Goal: Information Seeking & Learning: Check status

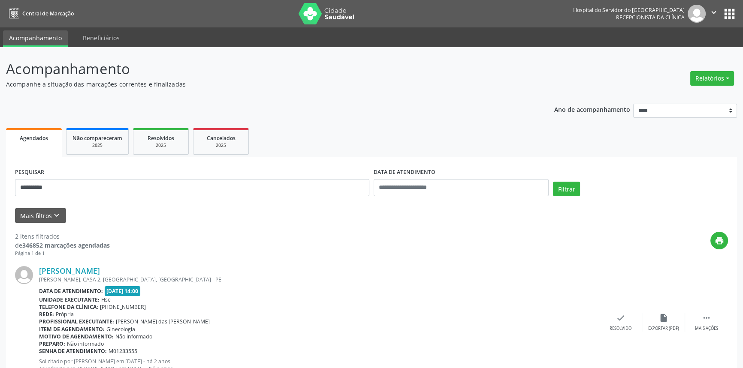
click at [553, 182] on button "Filtrar" at bounding box center [566, 189] width 27 height 15
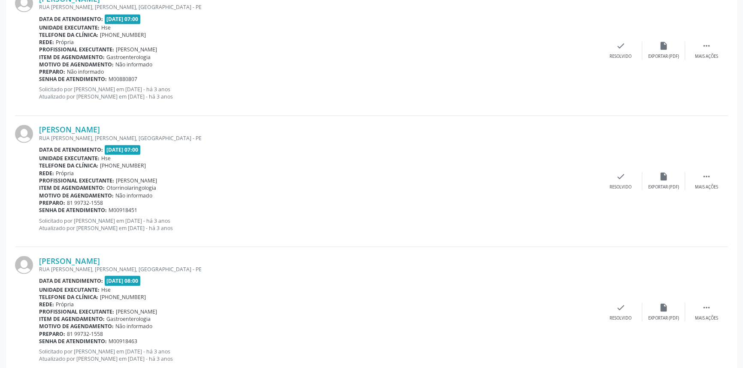
scroll to position [1890, 0]
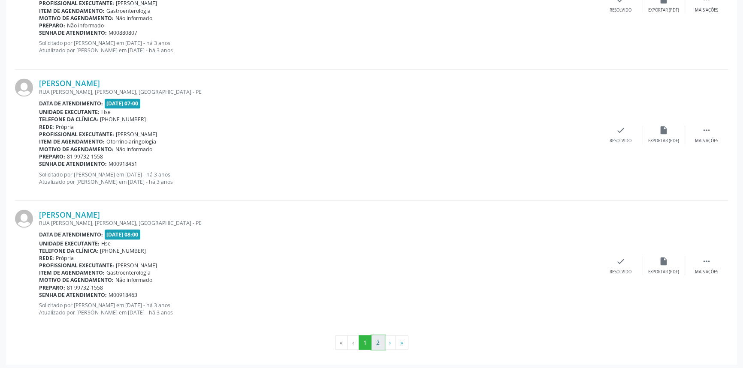
click at [376, 340] on button "2" at bounding box center [377, 342] width 13 height 15
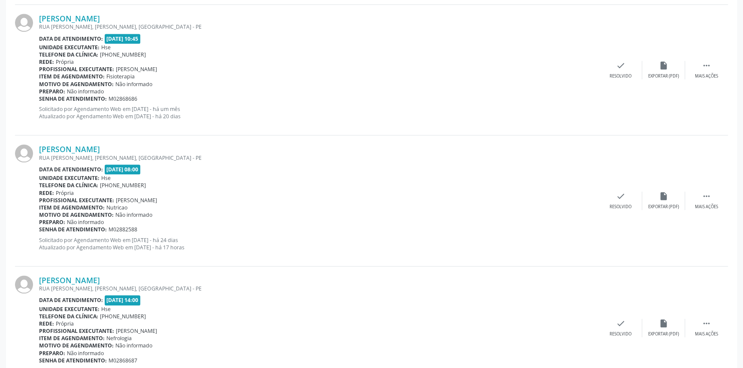
scroll to position [1208, 0]
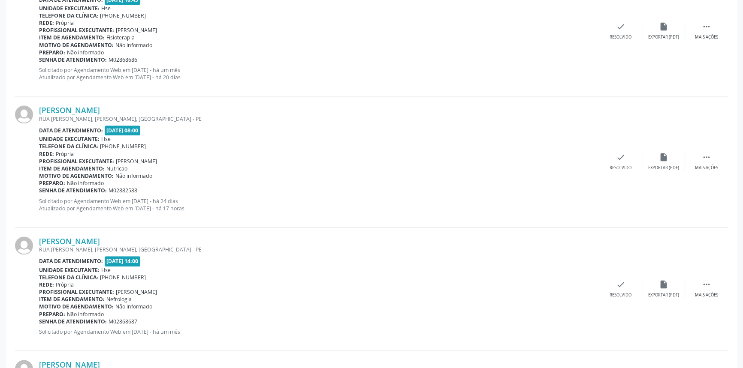
drag, startPoint x: 141, startPoint y: 107, endPoint x: 35, endPoint y: 109, distance: 105.9
click at [35, 109] on div "[PERSON_NAME] RUA [PERSON_NAME], [PERSON_NAME], [GEOGRAPHIC_DATA] - PE Data de …" at bounding box center [371, 161] width 713 height 131
copy div "[PERSON_NAME]"
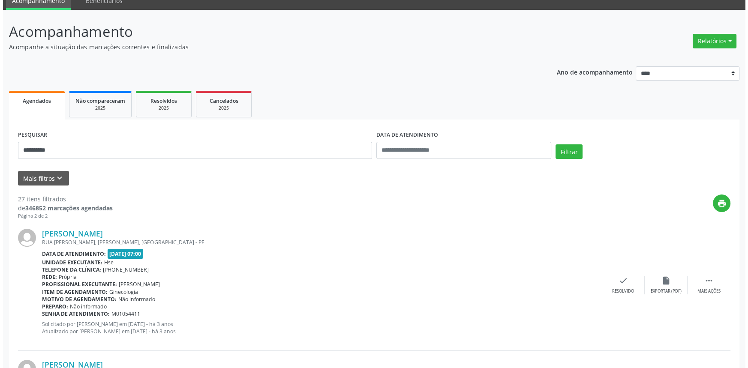
scroll to position [0, 0]
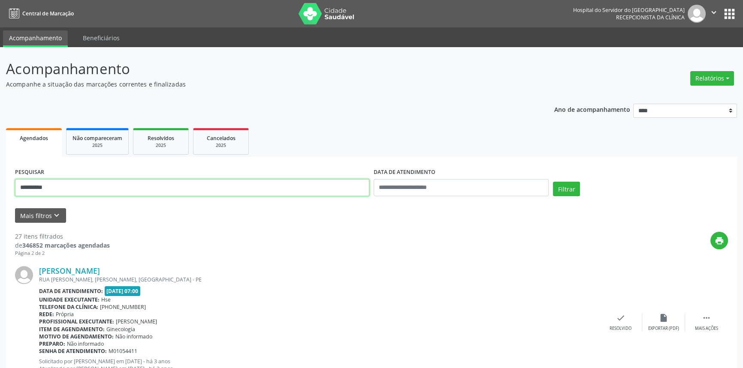
drag, startPoint x: 76, startPoint y: 193, endPoint x: 0, endPoint y: 150, distance: 87.5
click at [553, 182] on button "Filtrar" at bounding box center [566, 189] width 27 height 15
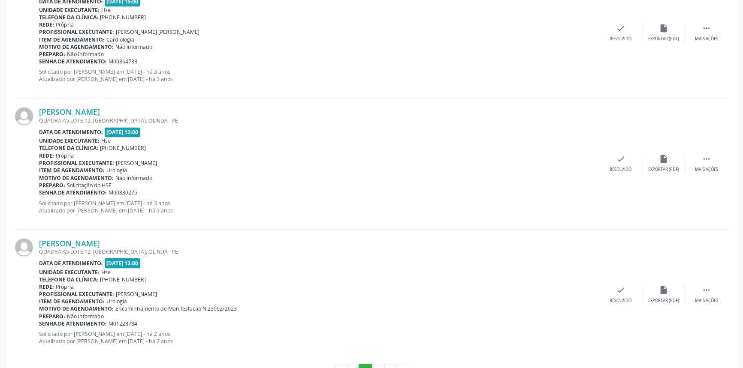
scroll to position [1890, 0]
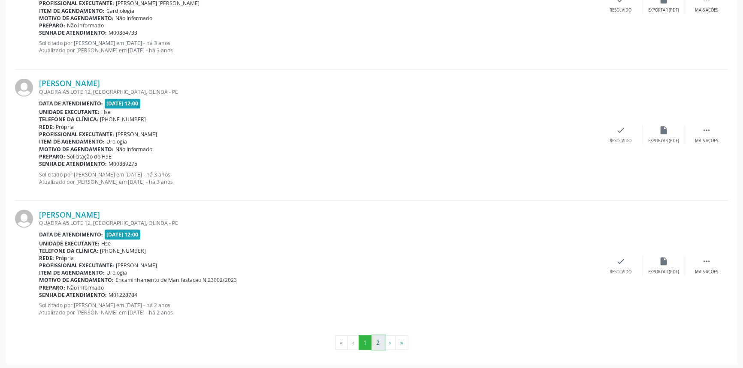
click at [379, 340] on button "2" at bounding box center [377, 342] width 13 height 15
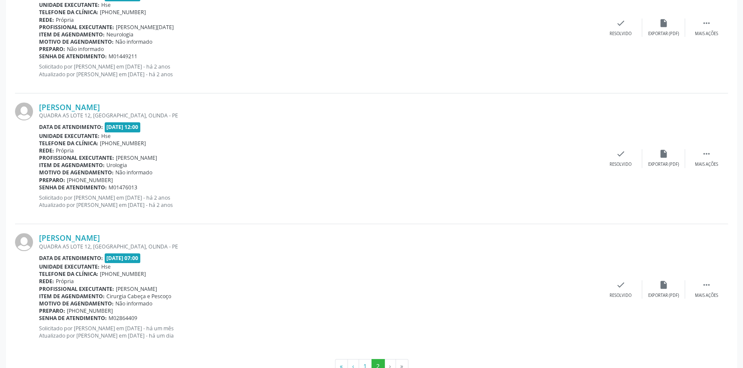
scroll to position [674, 0]
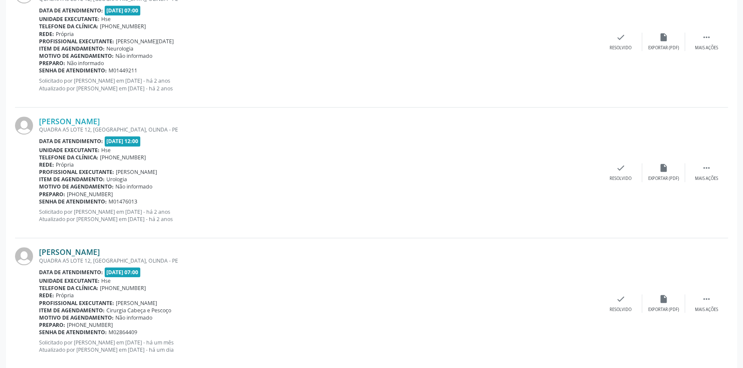
drag, startPoint x: 112, startPoint y: 250, endPoint x: 40, endPoint y: 248, distance: 72.0
click at [40, 248] on div "[PERSON_NAME]" at bounding box center [319, 251] width 560 height 9
copy link "[PERSON_NAME]"
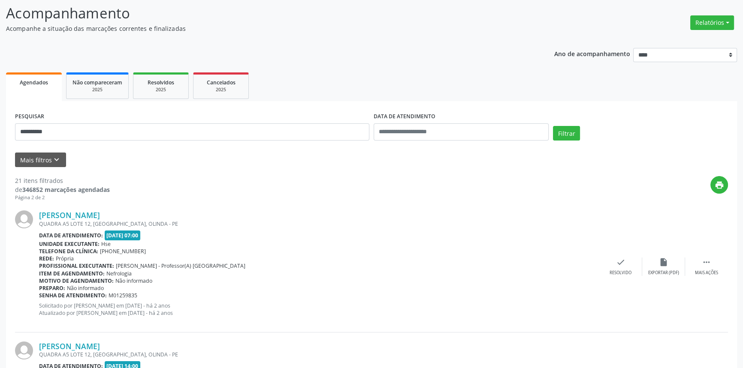
scroll to position [0, 0]
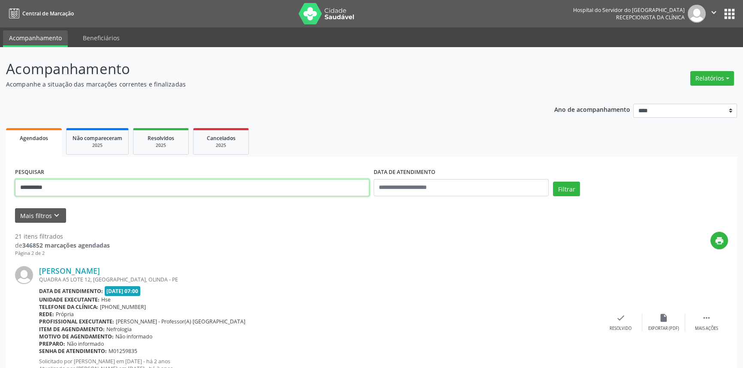
drag, startPoint x: 80, startPoint y: 186, endPoint x: 0, endPoint y: 159, distance: 84.3
click at [553, 182] on button "Filtrar" at bounding box center [566, 189] width 27 height 15
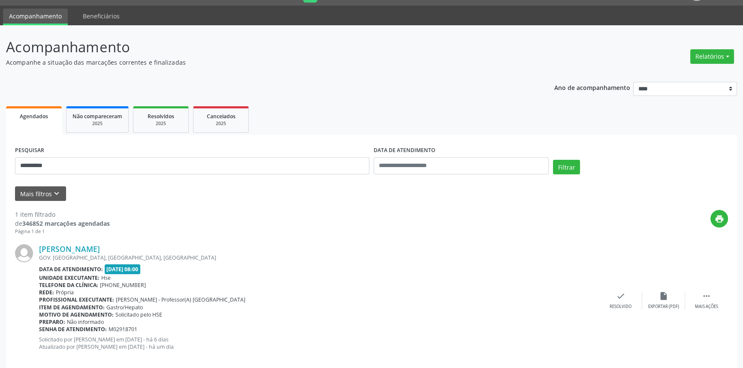
scroll to position [34, 0]
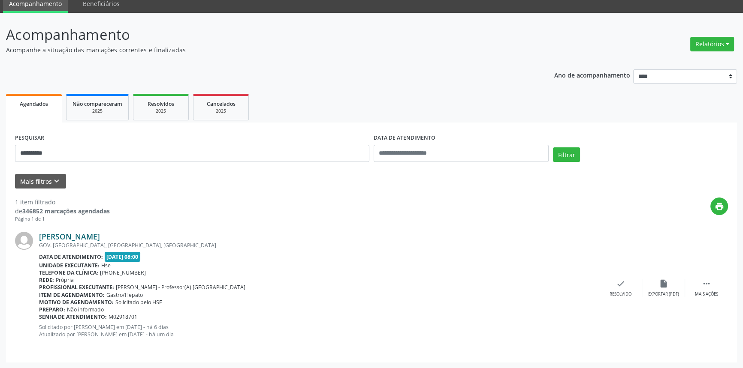
click at [100, 237] on link "[PERSON_NAME]" at bounding box center [69, 236] width 61 height 9
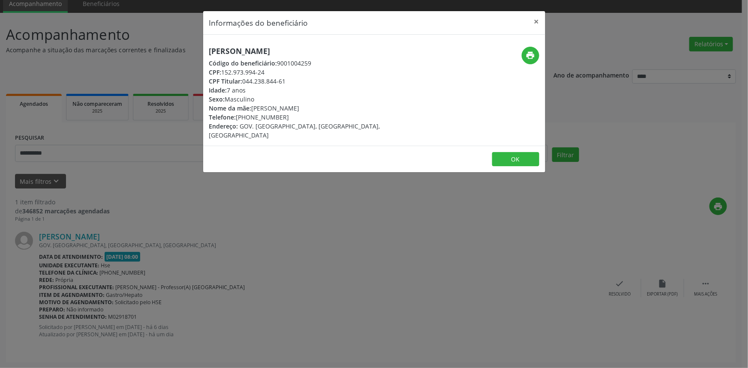
drag, startPoint x: 317, startPoint y: 50, endPoint x: 208, endPoint y: 49, distance: 108.9
click at [208, 49] on div "[PERSON_NAME] Código do beneficiário: 9001004259 CPF: 152.973.994-24 CPF Titula…" at bounding box center [317, 93] width 228 height 93
click at [526, 54] on icon "print" at bounding box center [530, 55] width 9 height 9
click at [537, 25] on button "×" at bounding box center [536, 21] width 17 height 21
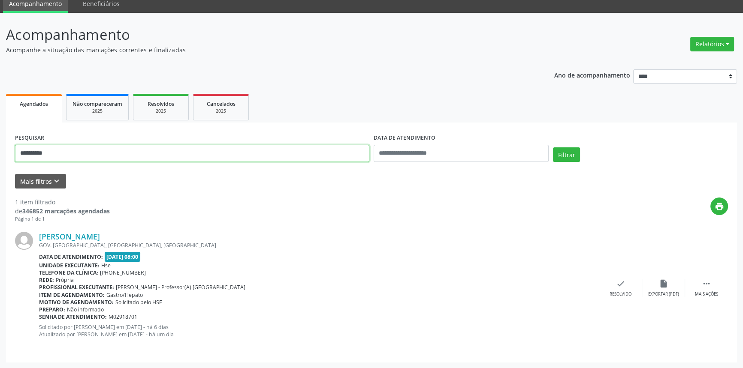
drag, startPoint x: 187, startPoint y: 146, endPoint x: 0, endPoint y: 146, distance: 186.5
click at [0, 146] on div "**********" at bounding box center [371, 191] width 743 height 356
type input "**********"
click at [553, 147] on button "Filtrar" at bounding box center [566, 154] width 27 height 15
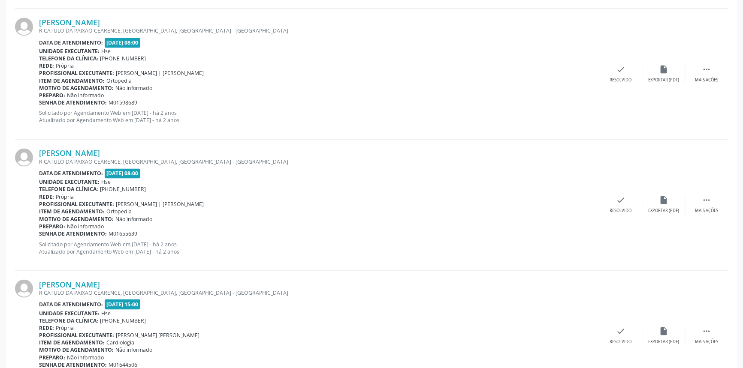
scroll to position [1890, 0]
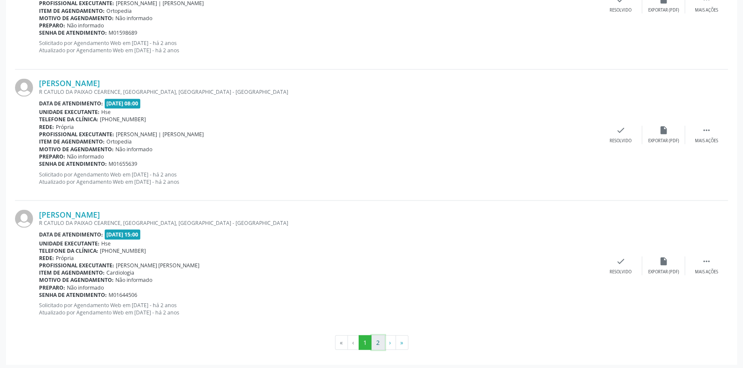
click at [373, 337] on button "2" at bounding box center [377, 342] width 13 height 15
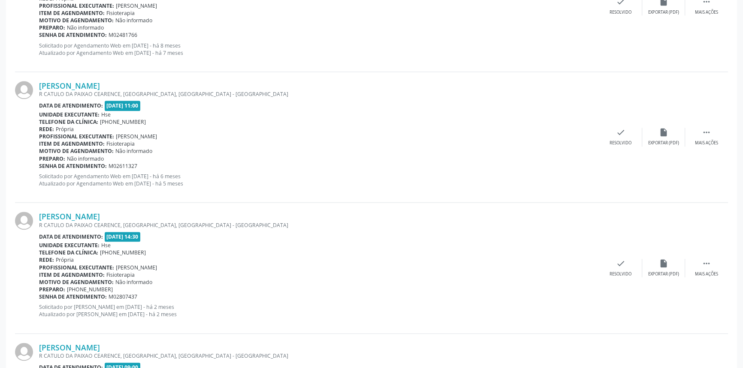
scroll to position [1628, 0]
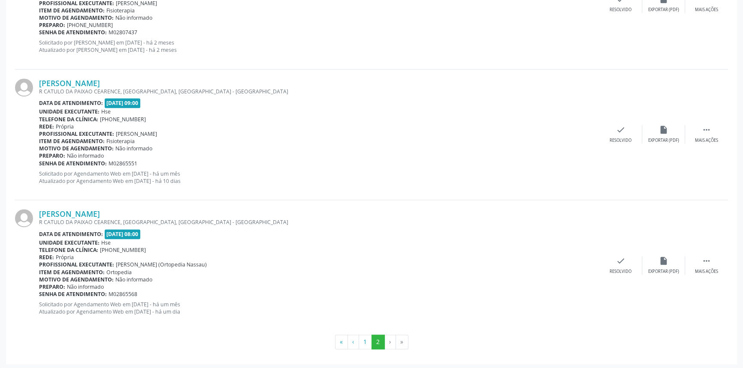
drag, startPoint x: 108, startPoint y: 200, endPoint x: 37, endPoint y: 208, distance: 71.6
click at [37, 208] on div "[PERSON_NAME] R CATULO DA PAIXAO CEARENCE, [GEOGRAPHIC_DATA], [GEOGRAPHIC_DATA]…" at bounding box center [371, 265] width 713 height 130
copy div "[PERSON_NAME]"
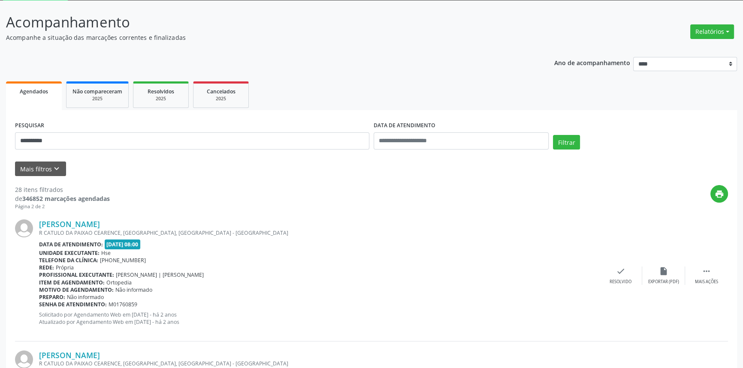
scroll to position [0, 0]
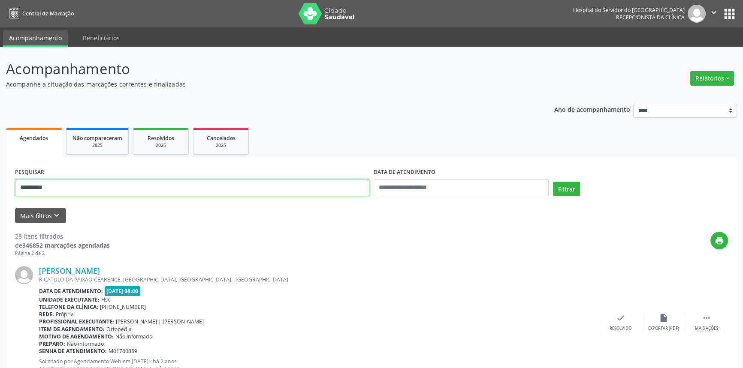
drag, startPoint x: 80, startPoint y: 187, endPoint x: 0, endPoint y: 167, distance: 82.1
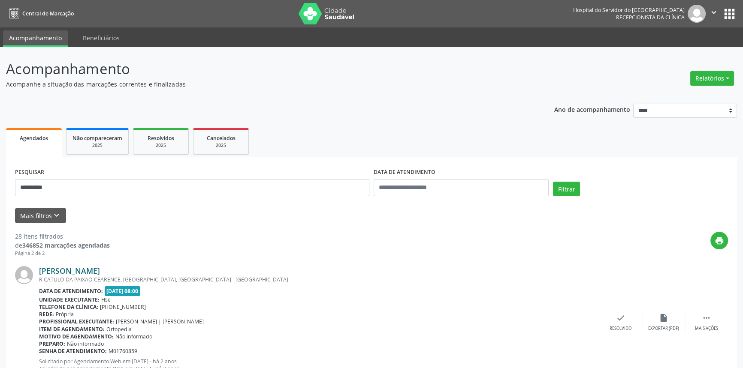
click at [89, 268] on link "[PERSON_NAME]" at bounding box center [69, 270] width 61 height 9
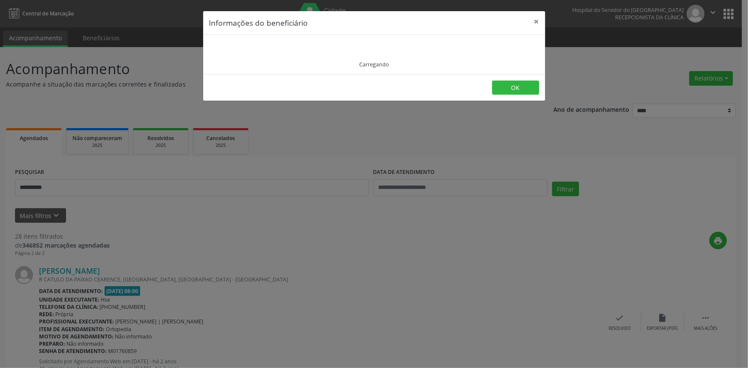
click at [81, 178] on div "Informações do beneficiário × Carregando OK" at bounding box center [374, 184] width 748 height 368
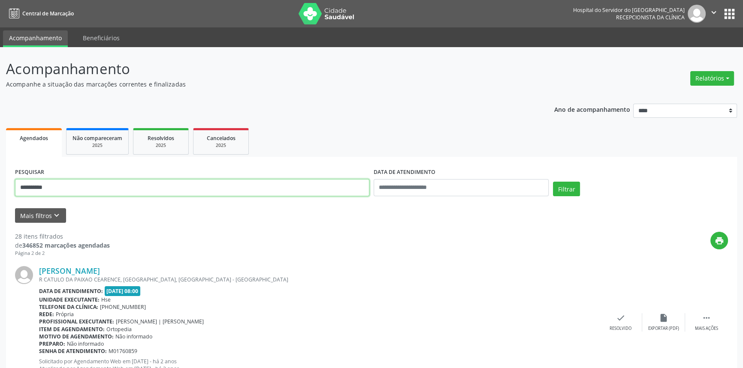
drag, startPoint x: 112, startPoint y: 191, endPoint x: 0, endPoint y: 159, distance: 117.0
click at [553, 182] on button "Filtrar" at bounding box center [566, 189] width 27 height 15
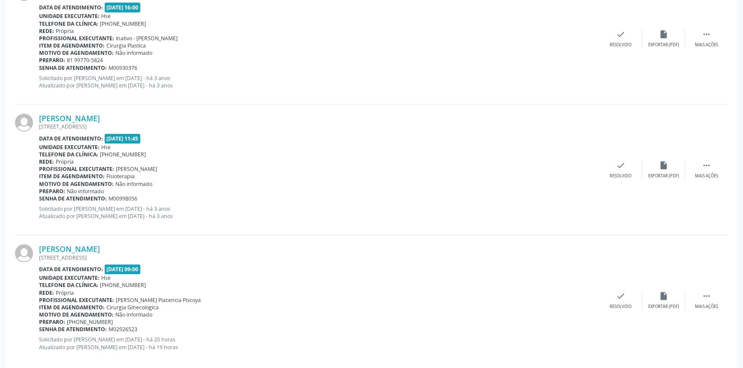
scroll to position [426, 0]
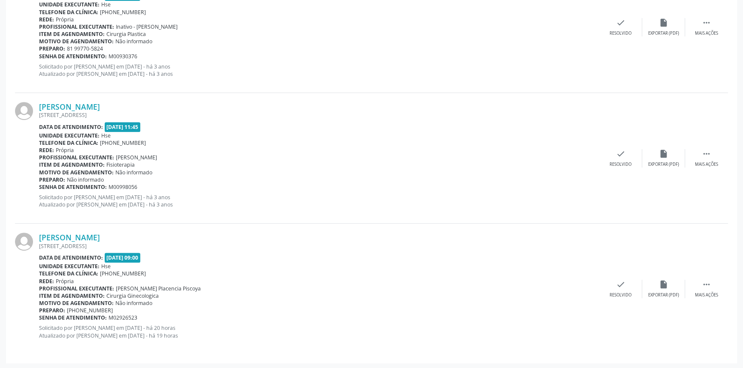
drag, startPoint x: 174, startPoint y: 232, endPoint x: 34, endPoint y: 236, distance: 140.2
click at [34, 236] on div "[PERSON_NAME] [STREET_ADDRESS] Data de atendimento: [DATE] 09:00 Unidade execut…" at bounding box center [371, 289] width 713 height 130
copy div "[PERSON_NAME]"
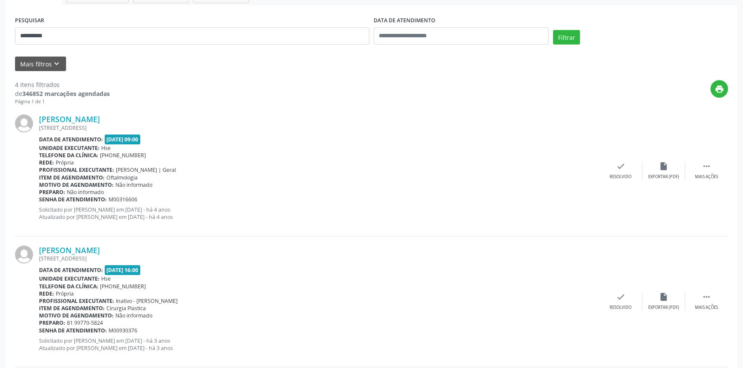
scroll to position [0, 0]
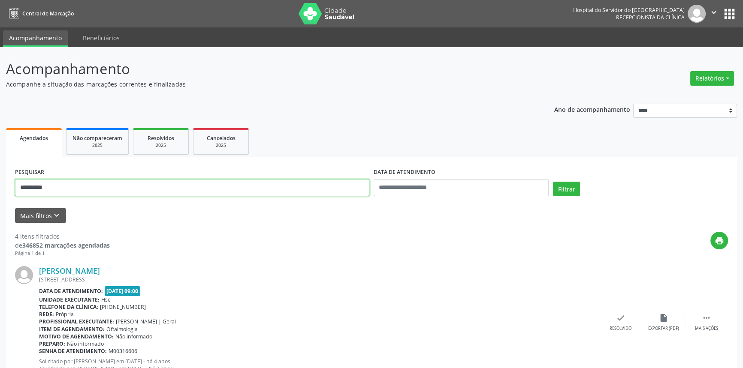
click at [553, 182] on button "Filtrar" at bounding box center [566, 189] width 27 height 15
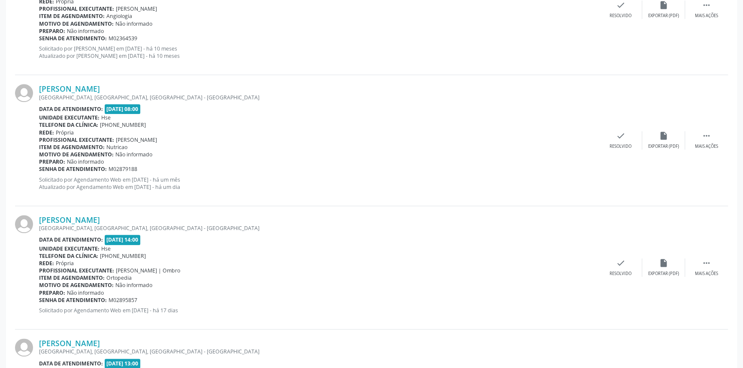
scroll to position [1178, 0]
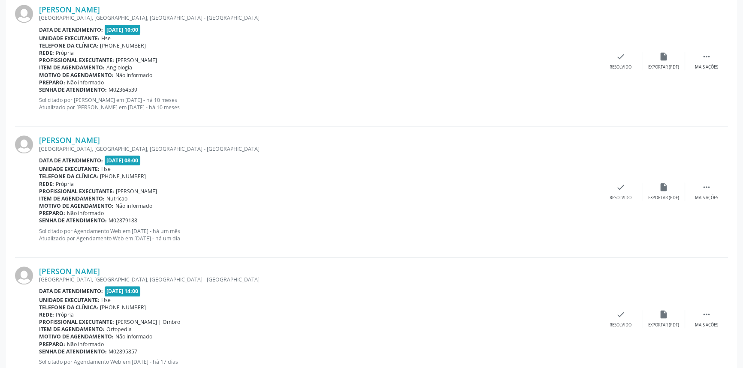
drag, startPoint x: 144, startPoint y: 134, endPoint x: 37, endPoint y: 141, distance: 106.6
click at [37, 141] on div "[PERSON_NAME] [GEOGRAPHIC_DATA], CASA, [GEOGRAPHIC_DATA], [GEOGRAPHIC_DATA] - […" at bounding box center [371, 191] width 713 height 131
copy div "[PERSON_NAME]"
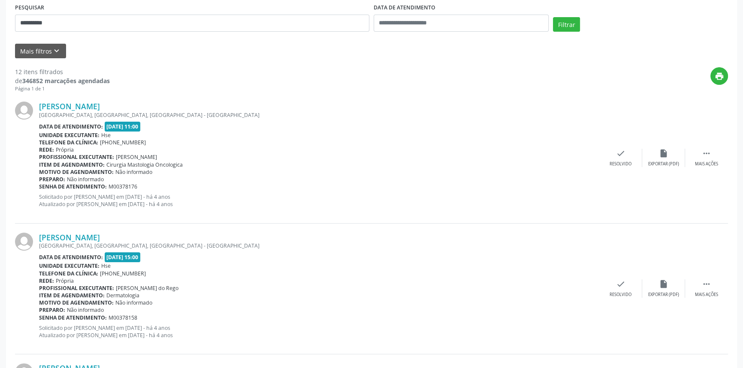
scroll to position [0, 0]
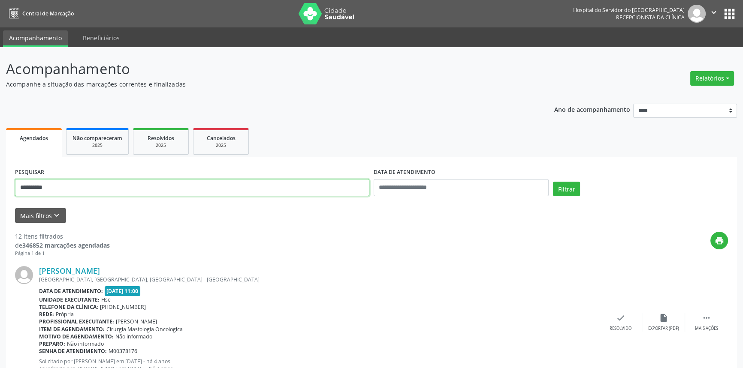
type input "**********"
click at [553, 182] on button "Filtrar" at bounding box center [566, 189] width 27 height 15
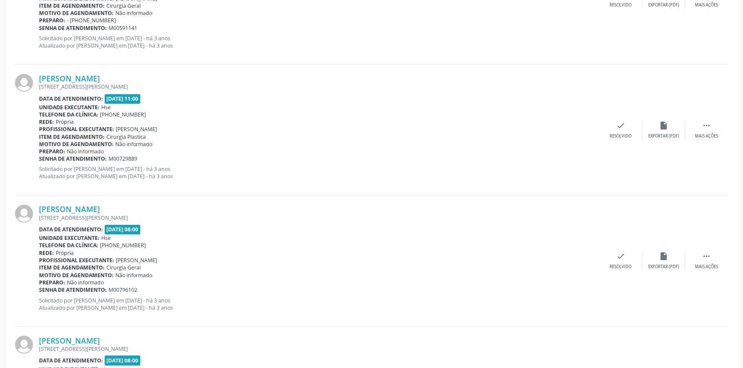
scroll to position [1890, 0]
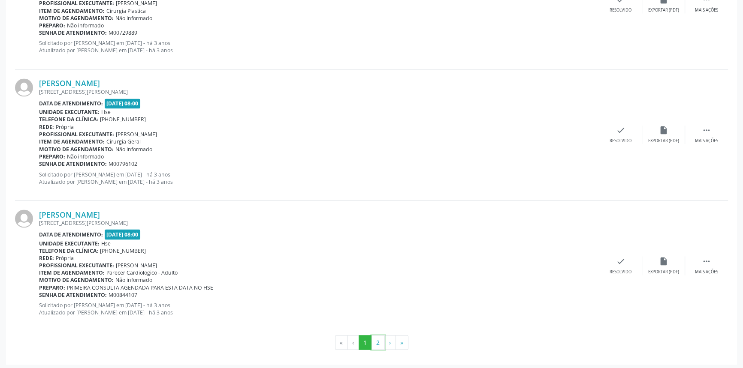
click at [380, 339] on button "2" at bounding box center [377, 342] width 13 height 15
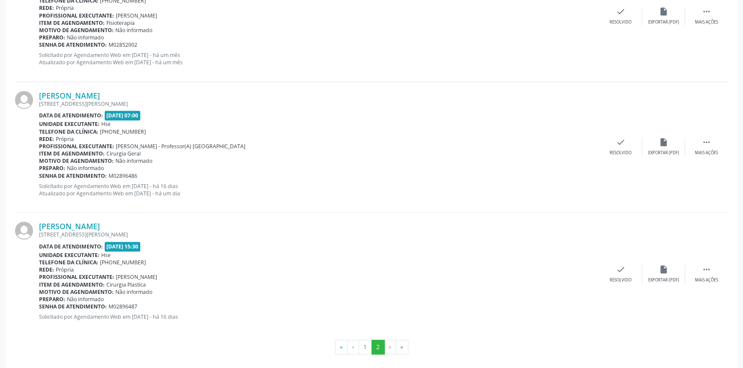
scroll to position [1543, 0]
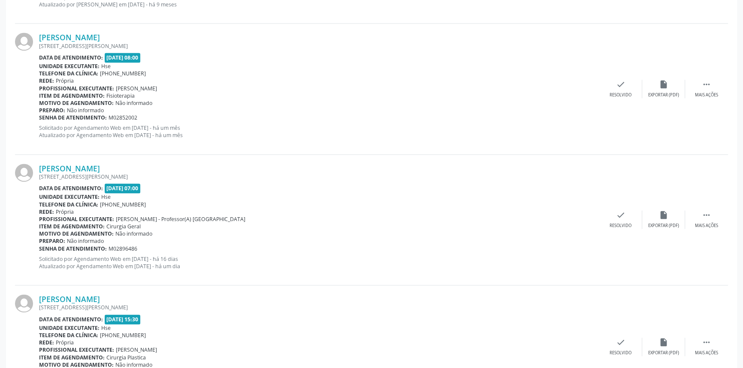
drag, startPoint x: 154, startPoint y: 167, endPoint x: 32, endPoint y: 166, distance: 122.2
click at [32, 166] on div "[PERSON_NAME] [STREET_ADDRESS][PERSON_NAME] Data de atendimento: [DATE] 07:00 U…" at bounding box center [371, 220] width 713 height 131
copy div "[PERSON_NAME]"
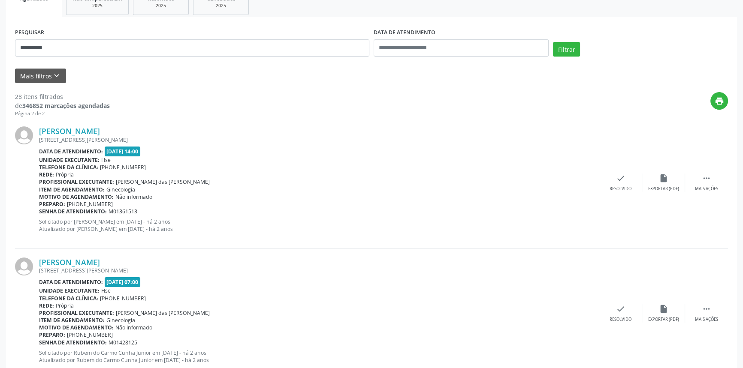
scroll to position [0, 0]
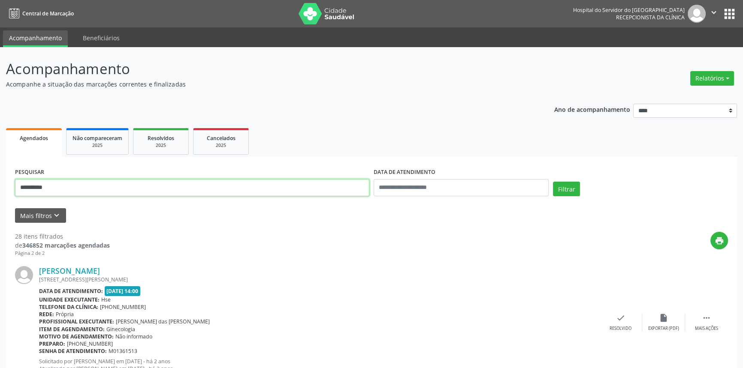
drag, startPoint x: 95, startPoint y: 193, endPoint x: 0, endPoint y: 178, distance: 96.4
paste input "**********"
click at [553, 182] on button "Filtrar" at bounding box center [566, 189] width 27 height 15
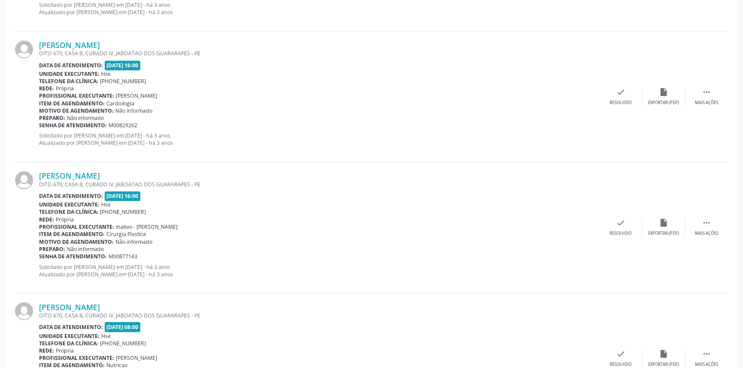
scroll to position [1890, 0]
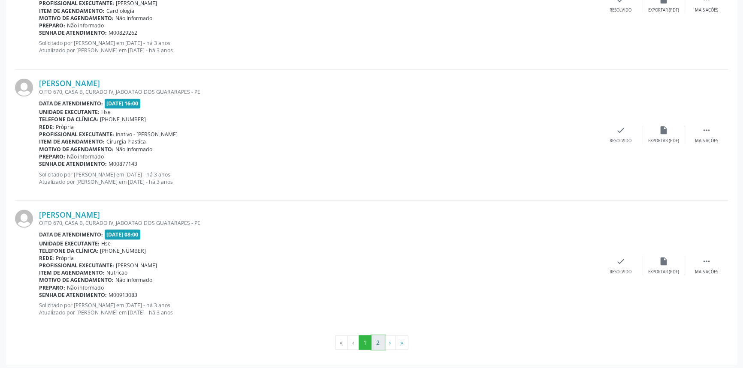
click at [374, 340] on button "2" at bounding box center [377, 342] width 13 height 15
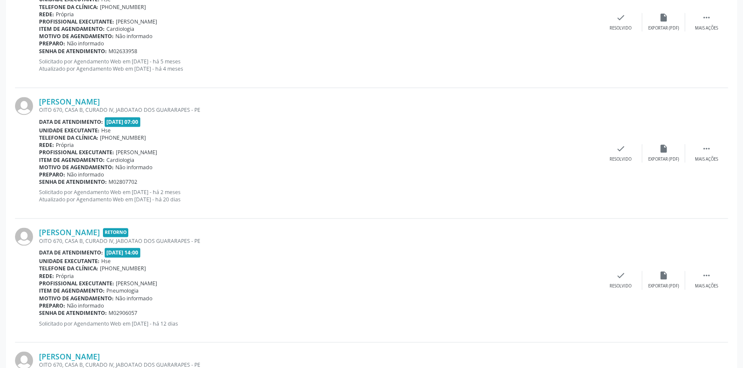
scroll to position [1758, 0]
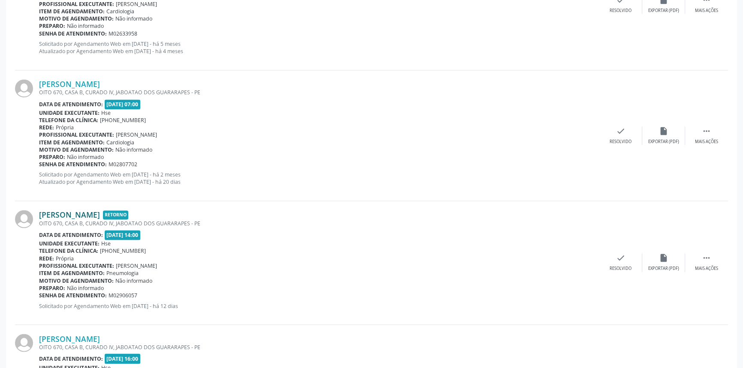
drag, startPoint x: 36, startPoint y: 209, endPoint x: 136, endPoint y: 214, distance: 99.6
click at [136, 214] on div "[PERSON_NAME] Retorno OITO 670, CASA B, CURADO IV, JABOATAO DOS GUARARAPES - PE…" at bounding box center [371, 262] width 713 height 123
copy div "[PERSON_NAME]"
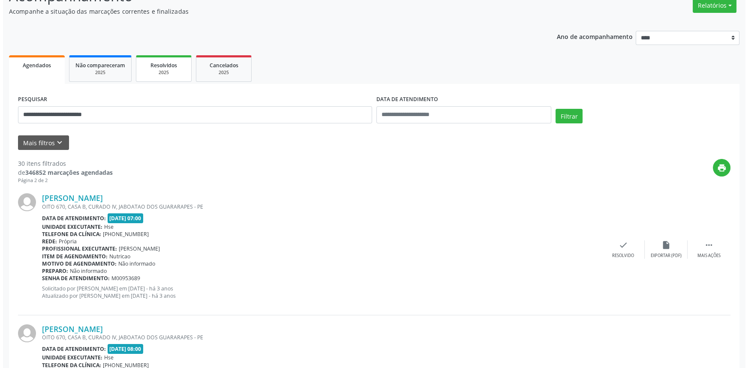
scroll to position [0, 0]
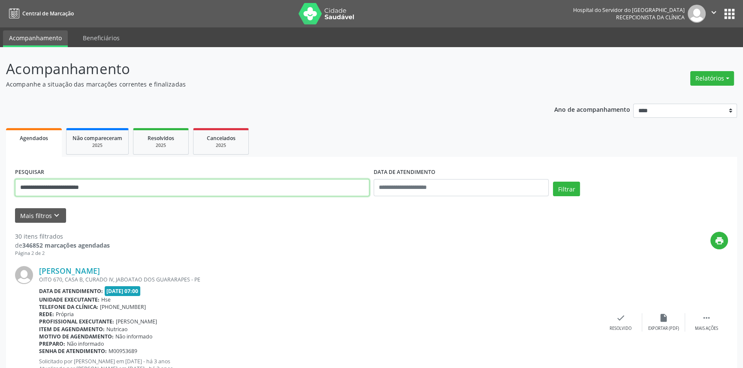
drag, startPoint x: 120, startPoint y: 184, endPoint x: 0, endPoint y: 136, distance: 129.1
click at [553, 182] on button "Filtrar" at bounding box center [566, 189] width 27 height 15
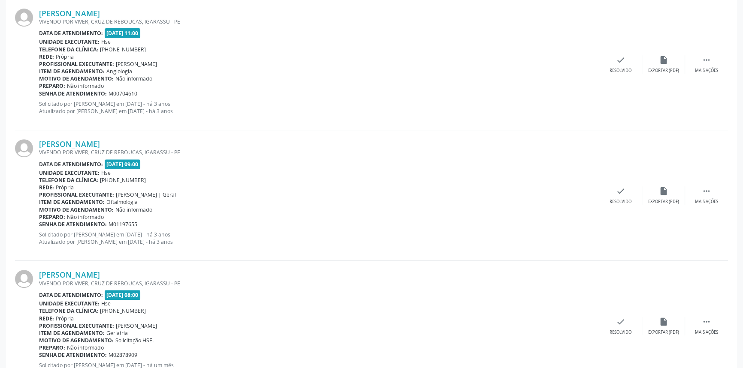
scroll to position [426, 0]
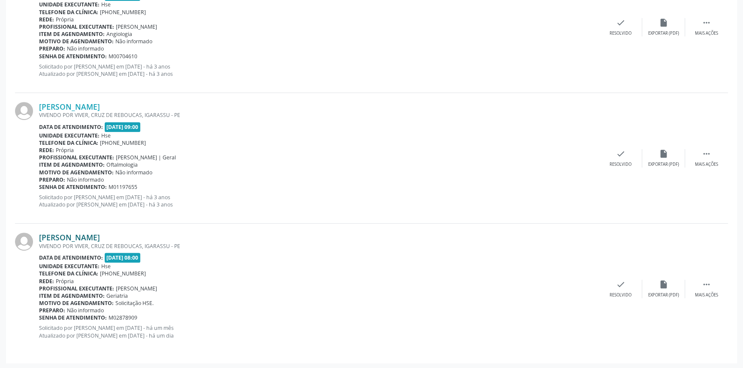
drag, startPoint x: 127, startPoint y: 232, endPoint x: 39, endPoint y: 236, distance: 88.0
click at [39, 236] on div "[PERSON_NAME]" at bounding box center [319, 237] width 560 height 9
copy link "[PERSON_NAME]"
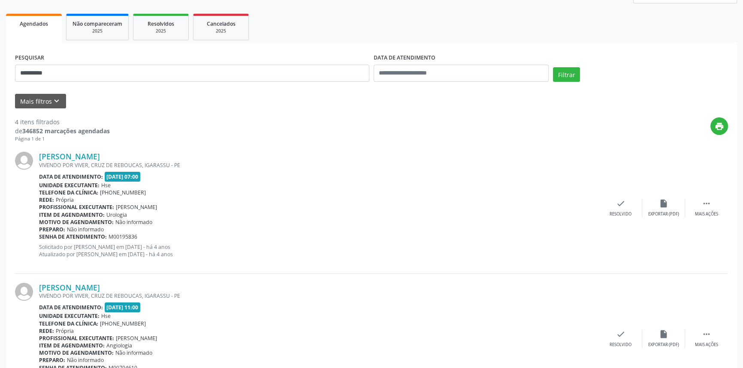
scroll to position [0, 0]
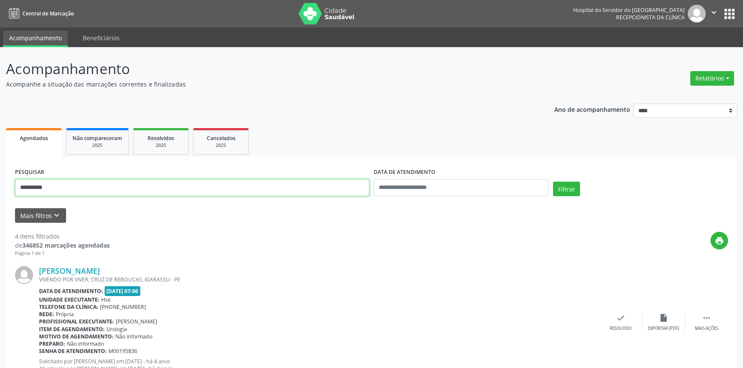
drag, startPoint x: 61, startPoint y: 176, endPoint x: 0, endPoint y: 150, distance: 66.1
type input "**********"
click at [553, 182] on button "Filtrar" at bounding box center [566, 189] width 27 height 15
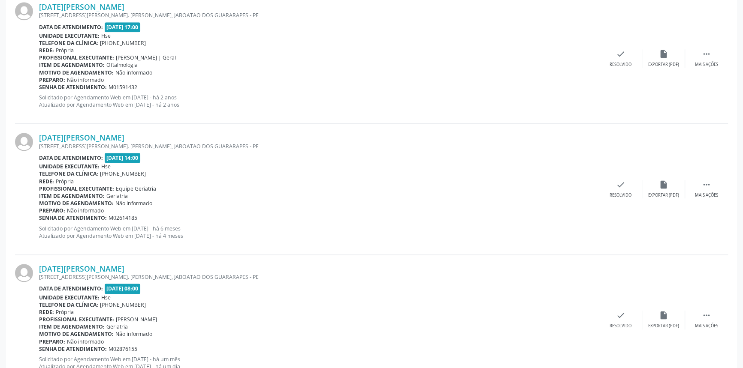
scroll to position [1211, 0]
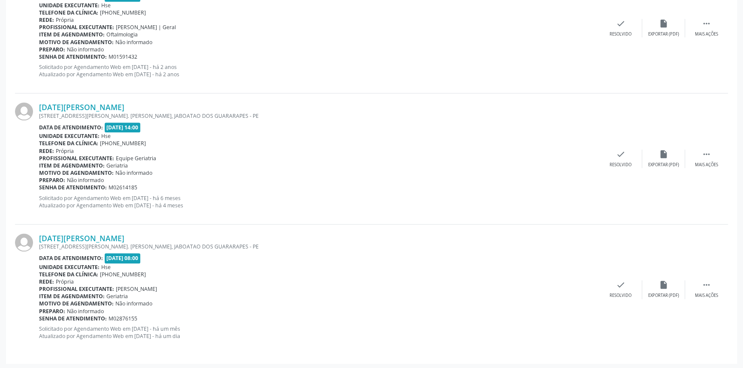
drag, startPoint x: 129, startPoint y: 239, endPoint x: 37, endPoint y: 238, distance: 91.8
click at [37, 238] on div "[DATE][PERSON_NAME] [STREET_ADDRESS][PERSON_NAME]. [PERSON_NAME], JABOATAO DOS …" at bounding box center [371, 290] width 713 height 130
copy div "[DATE][PERSON_NAME]"
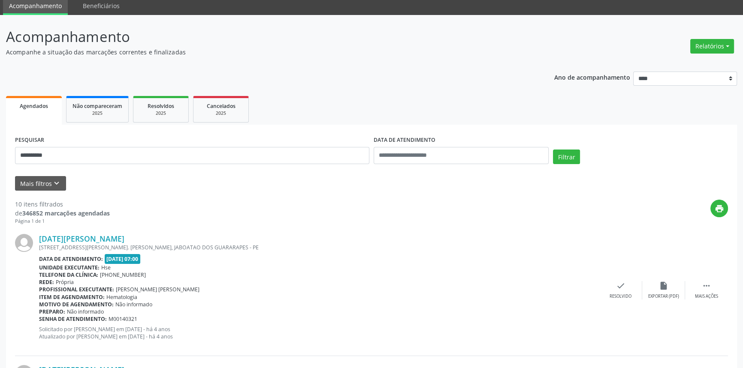
scroll to position [0, 0]
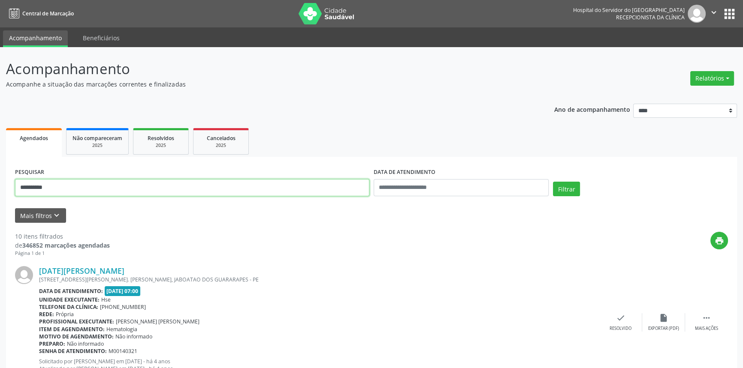
drag, startPoint x: 115, startPoint y: 190, endPoint x: 0, endPoint y: 134, distance: 128.1
click at [553, 182] on button "Filtrar" at bounding box center [566, 189] width 27 height 15
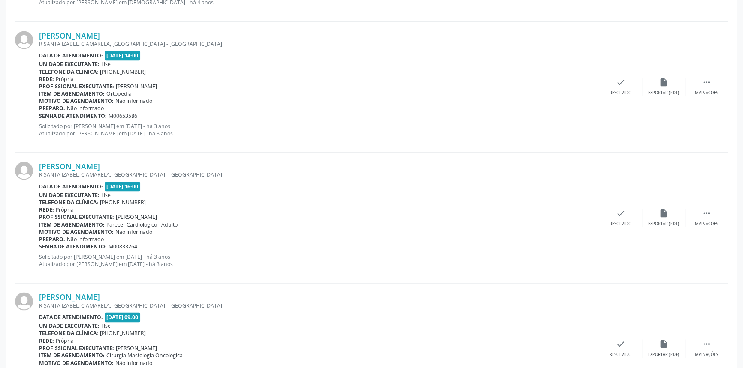
scroll to position [1890, 0]
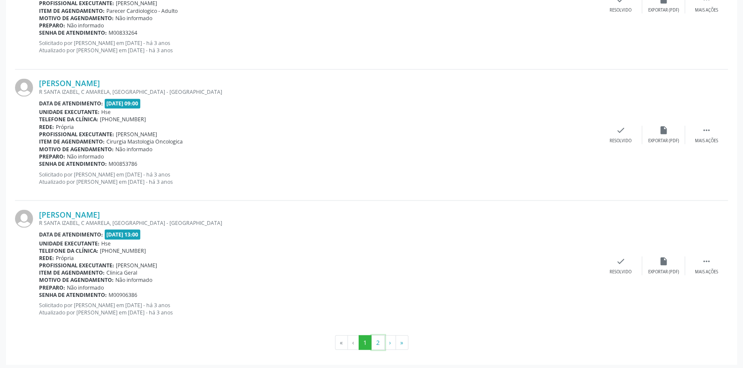
click at [379, 341] on button "2" at bounding box center [377, 342] width 13 height 15
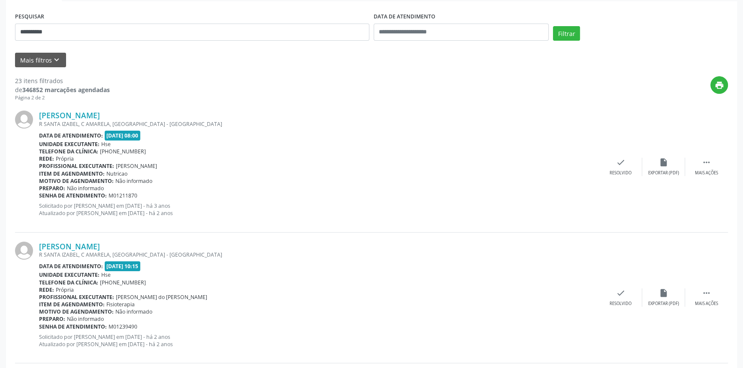
scroll to position [0, 0]
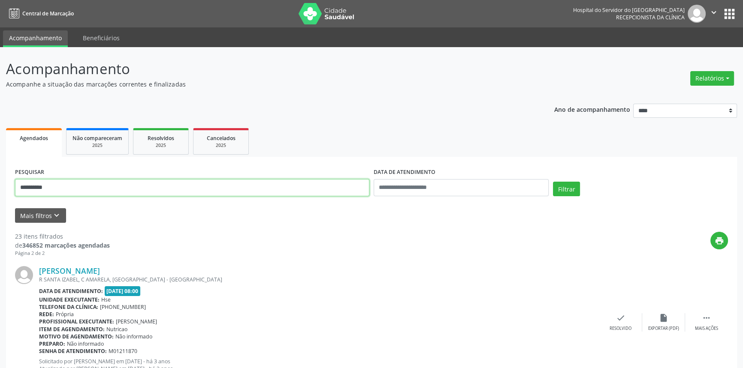
drag, startPoint x: 79, startPoint y: 196, endPoint x: 0, endPoint y: 171, distance: 83.0
click at [553, 182] on button "Filtrar" at bounding box center [566, 189] width 27 height 15
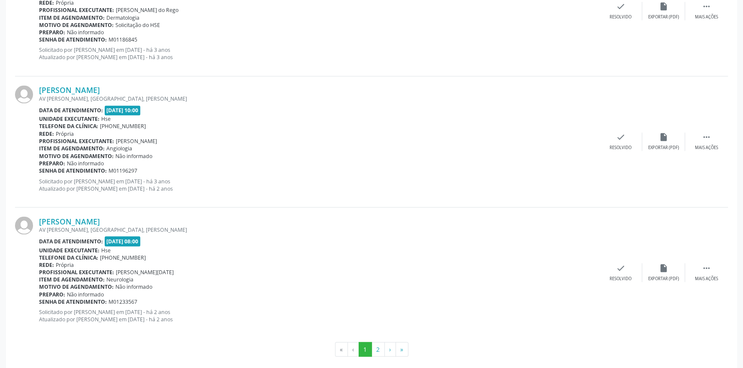
scroll to position [1890, 0]
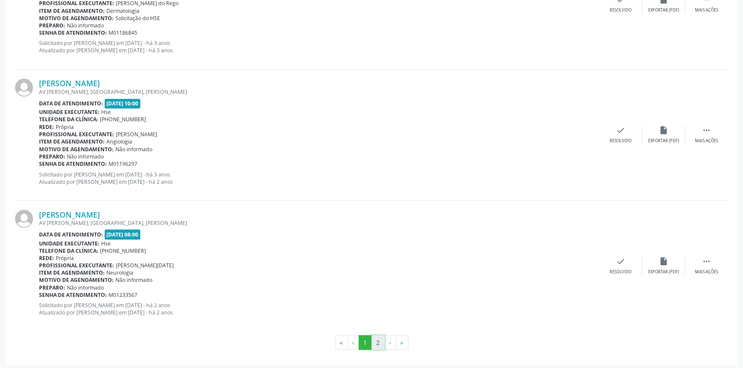
click at [373, 340] on button "2" at bounding box center [377, 342] width 13 height 15
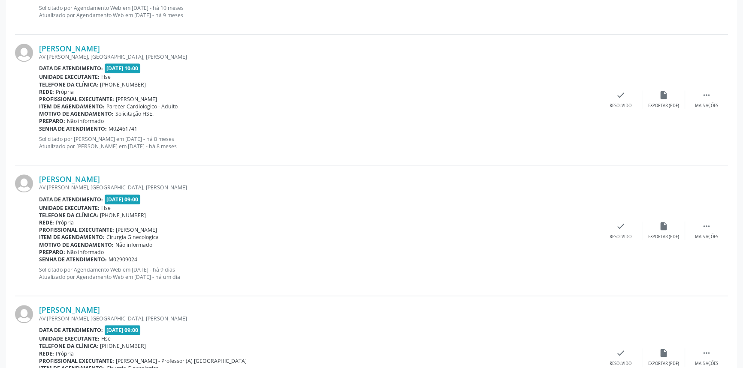
scroll to position [1020, 0]
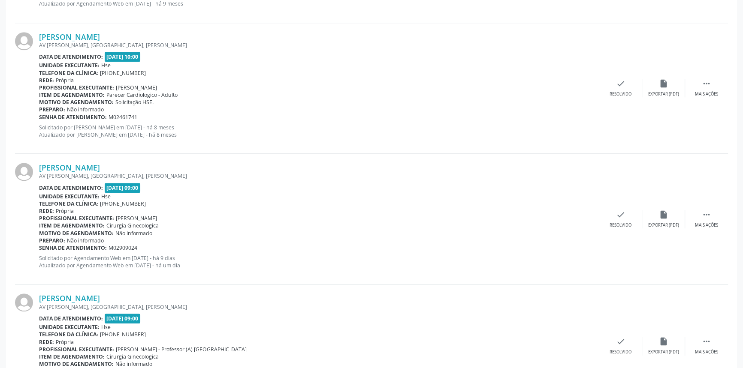
drag, startPoint x: 156, startPoint y: 158, endPoint x: 36, endPoint y: 163, distance: 119.7
click at [36, 163] on div "[PERSON_NAME] AV [PERSON_NAME], [GEOGRAPHIC_DATA], [PERSON_NAME] Data de atendi…" at bounding box center [371, 219] width 713 height 131
copy div "[PERSON_NAME]"
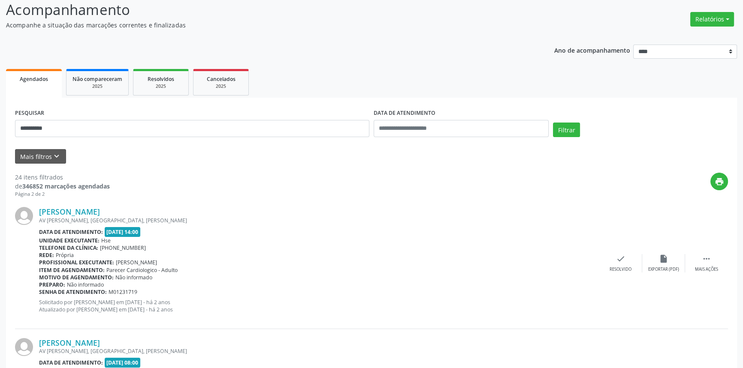
scroll to position [0, 0]
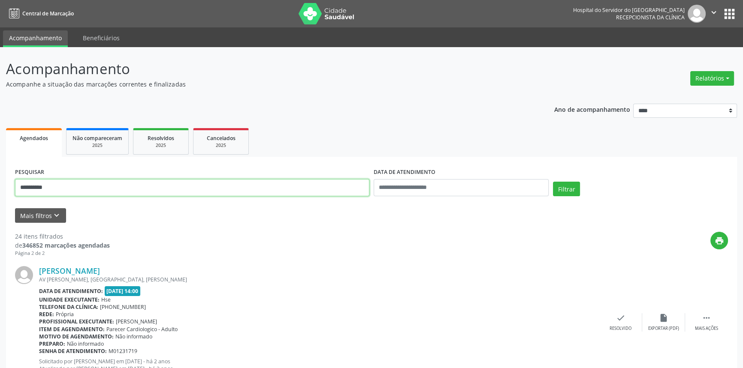
click at [553, 182] on button "Filtrar" at bounding box center [566, 189] width 27 height 15
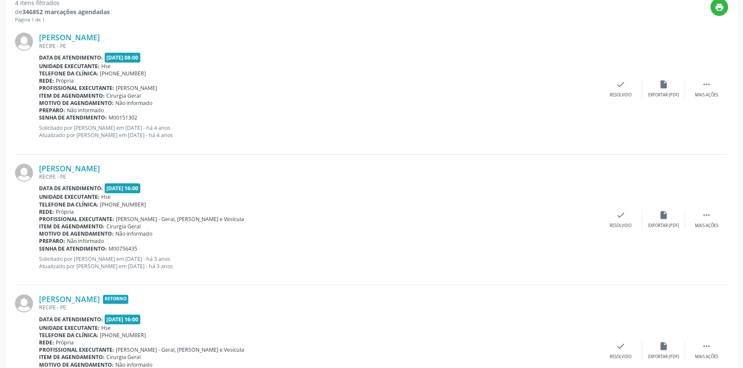
scroll to position [426, 0]
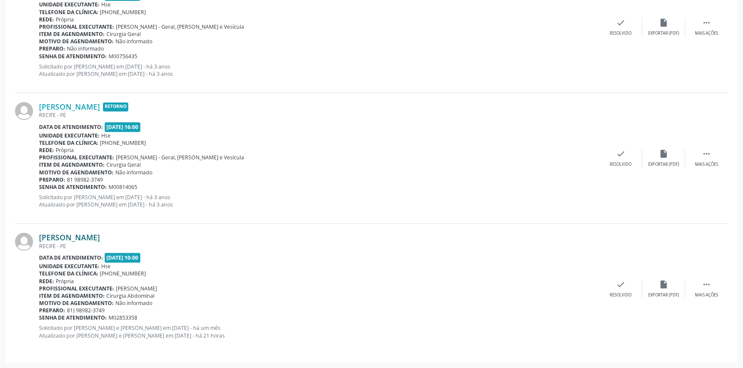
drag, startPoint x: 171, startPoint y: 234, endPoint x: 40, endPoint y: 235, distance: 131.6
click at [40, 235] on div "[PERSON_NAME]" at bounding box center [319, 237] width 560 height 9
drag, startPoint x: 37, startPoint y: 235, endPoint x: 253, endPoint y: 253, distance: 216.8
click at [299, 260] on div "Data de atendimento: [DATE] 10:00" at bounding box center [319, 258] width 560 height 10
drag, startPoint x: 158, startPoint y: 239, endPoint x: 35, endPoint y: 239, distance: 123.5
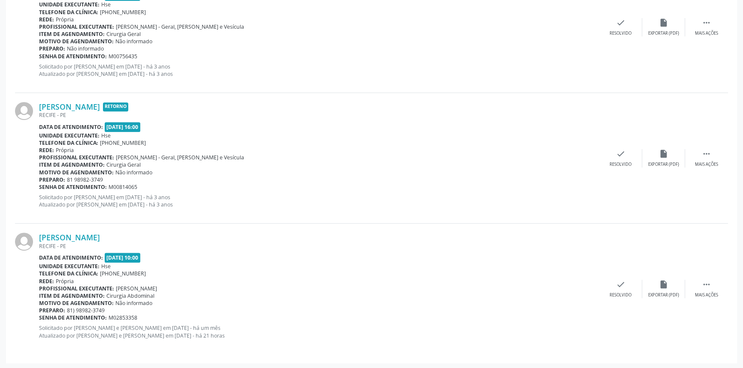
click at [31, 240] on div "[PERSON_NAME] [GEOGRAPHIC_DATA] - [GEOGRAPHIC_DATA] Data de atendimento: [DATE]…" at bounding box center [371, 289] width 713 height 130
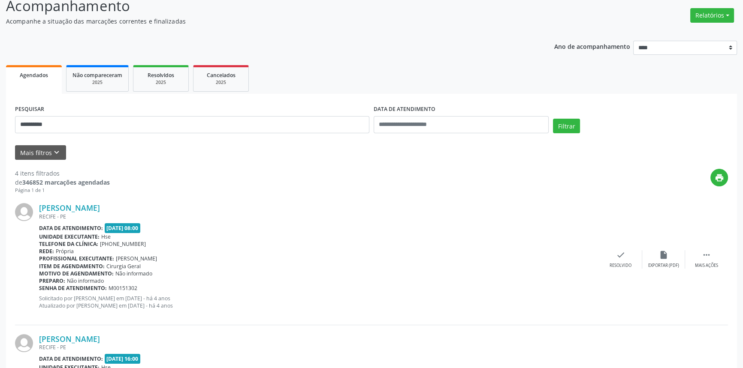
scroll to position [0, 0]
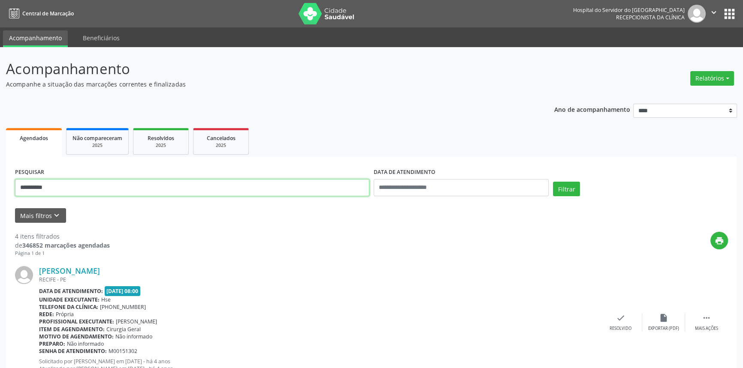
drag, startPoint x: 0, startPoint y: 162, endPoint x: 0, endPoint y: 137, distance: 25.3
type input "**********"
click at [553, 182] on button "Filtrar" at bounding box center [566, 189] width 27 height 15
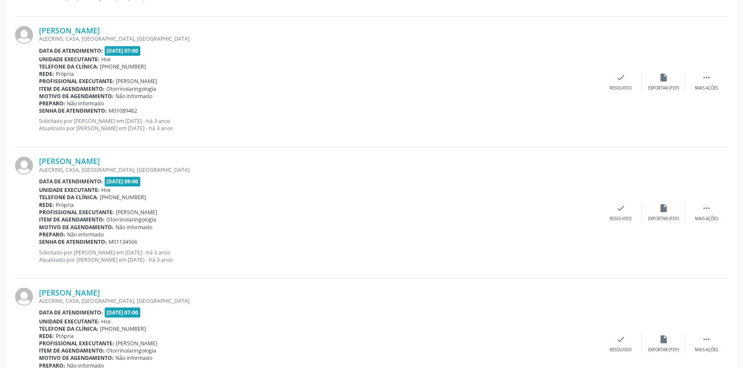
scroll to position [1890, 0]
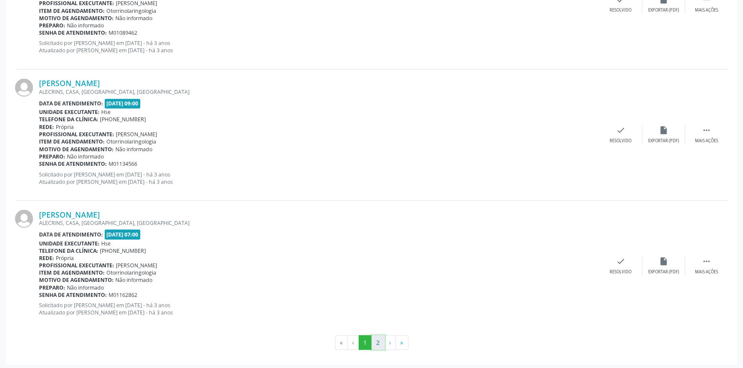
click at [380, 342] on button "2" at bounding box center [377, 342] width 13 height 15
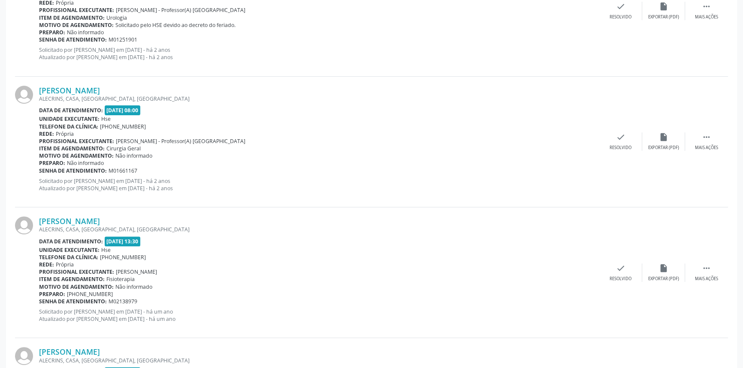
scroll to position [582, 0]
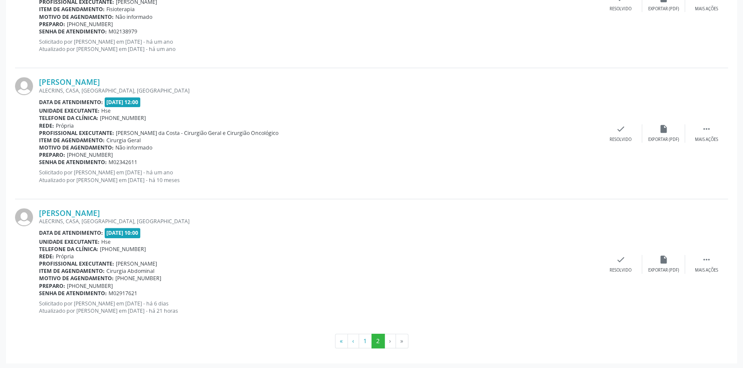
drag, startPoint x: 112, startPoint y: 207, endPoint x: 33, endPoint y: 213, distance: 78.7
click at [33, 213] on div "[PERSON_NAME] [GEOGRAPHIC_DATA], CASA, [GEOGRAPHIC_DATA], [GEOGRAPHIC_DATA] Dat…" at bounding box center [371, 264] width 713 height 130
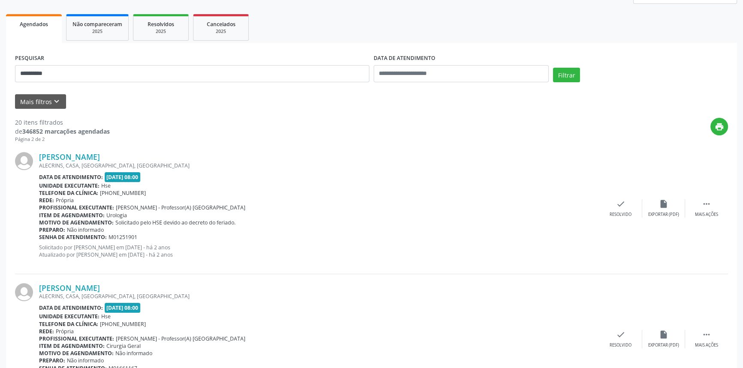
scroll to position [0, 0]
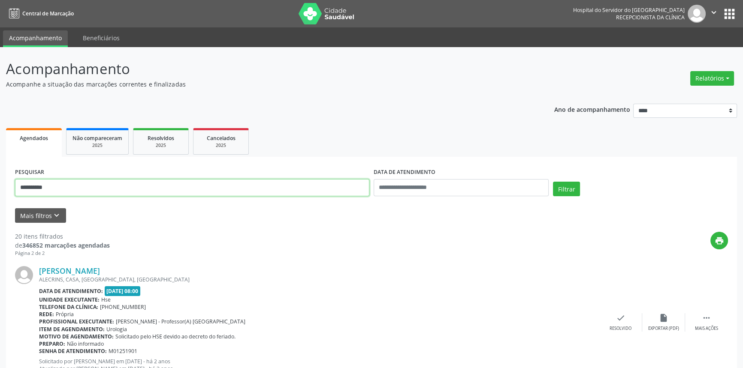
drag, startPoint x: 23, startPoint y: 182, endPoint x: 0, endPoint y: 156, distance: 35.3
click at [553, 182] on button "Filtrar" at bounding box center [566, 189] width 27 height 15
drag, startPoint x: 158, startPoint y: 186, endPoint x: 0, endPoint y: 161, distance: 160.2
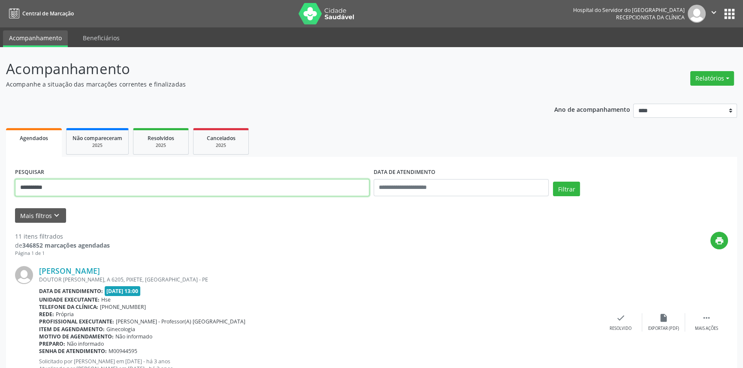
click at [553, 182] on button "Filtrar" at bounding box center [566, 189] width 27 height 15
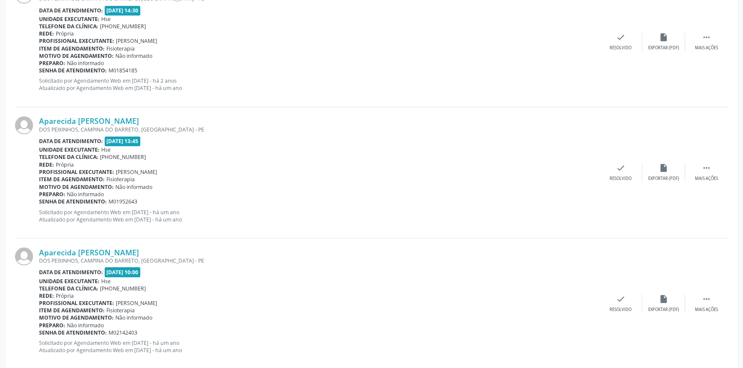
scroll to position [1890, 0]
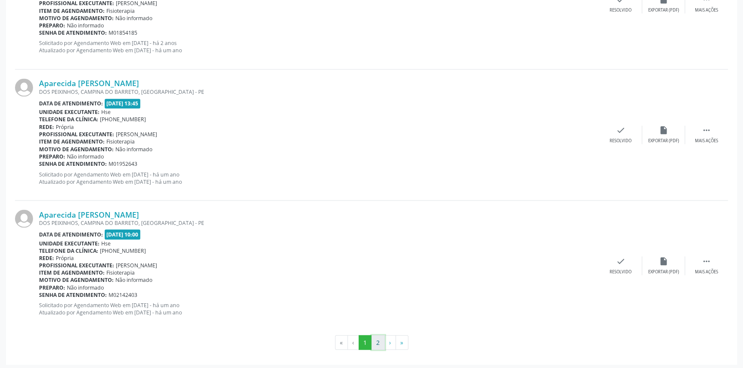
click at [377, 343] on button "2" at bounding box center [377, 342] width 13 height 15
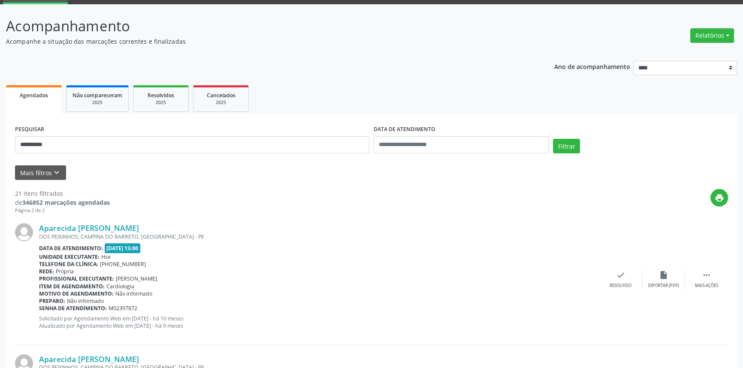
scroll to position [0, 0]
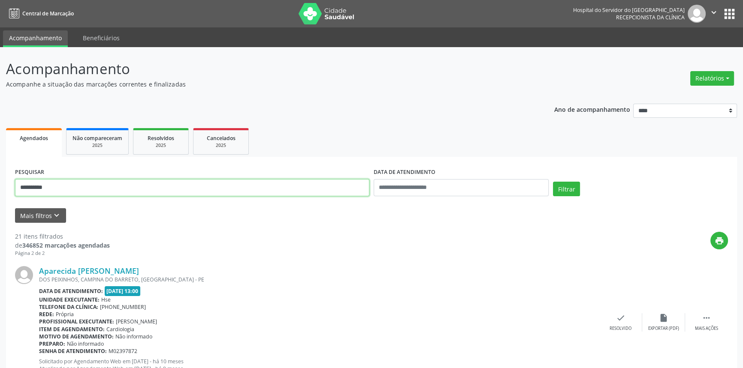
click at [553, 182] on button "Filtrar" at bounding box center [566, 189] width 27 height 15
drag, startPoint x: 188, startPoint y: 191, endPoint x: 0, endPoint y: 144, distance: 193.5
type input "**********"
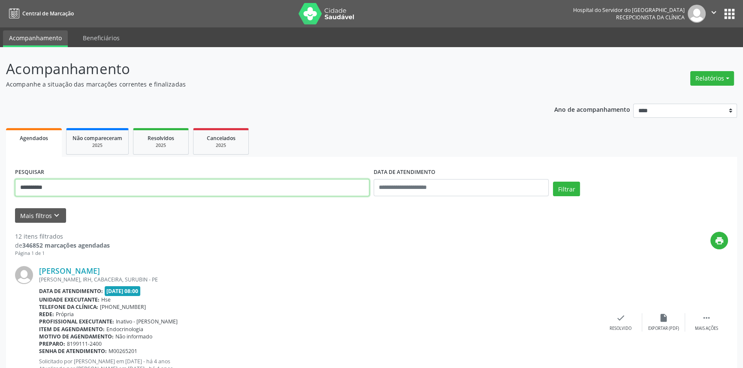
click at [553, 182] on button "Filtrar" at bounding box center [566, 189] width 27 height 15
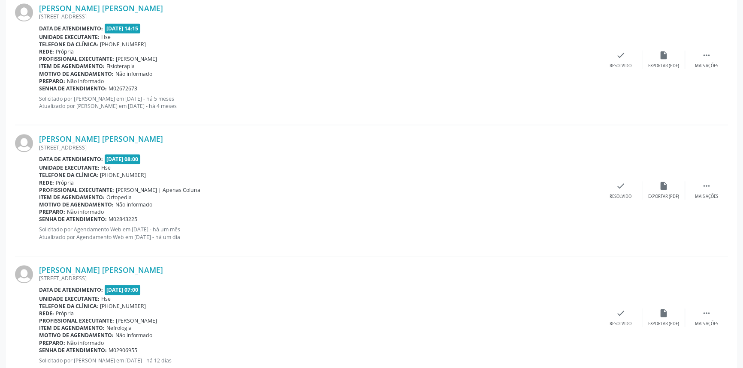
scroll to position [511, 0]
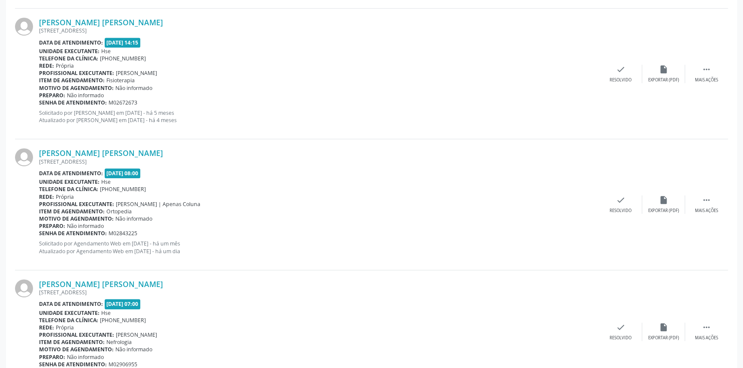
drag, startPoint x: 173, startPoint y: 148, endPoint x: 37, endPoint y: 157, distance: 136.2
click at [37, 157] on div "[PERSON_NAME] [PERSON_NAME] [STREET_ADDRESS] Data de atendimento: [DATE] 08:00 …" at bounding box center [371, 204] width 713 height 131
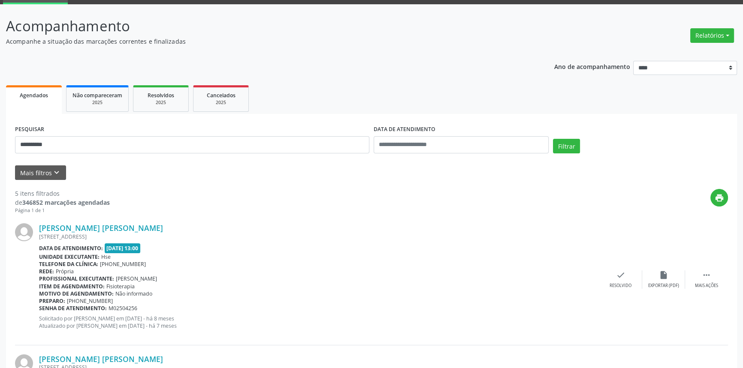
scroll to position [0, 0]
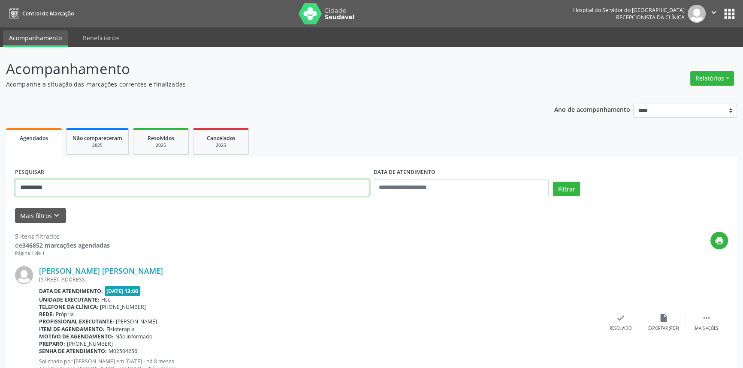
drag, startPoint x: 156, startPoint y: 190, endPoint x: 0, endPoint y: 173, distance: 156.6
click at [553, 182] on button "Filtrar" at bounding box center [566, 189] width 27 height 15
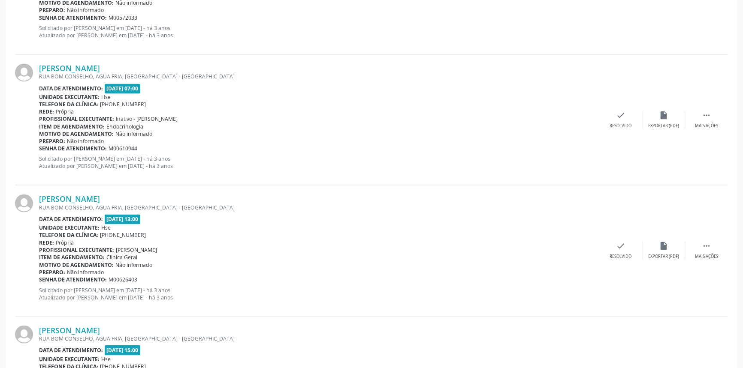
scroll to position [1890, 0]
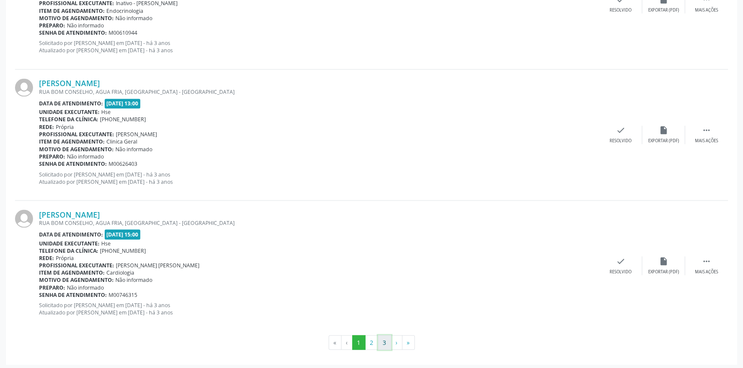
click at [381, 335] on button "3" at bounding box center [384, 342] width 13 height 15
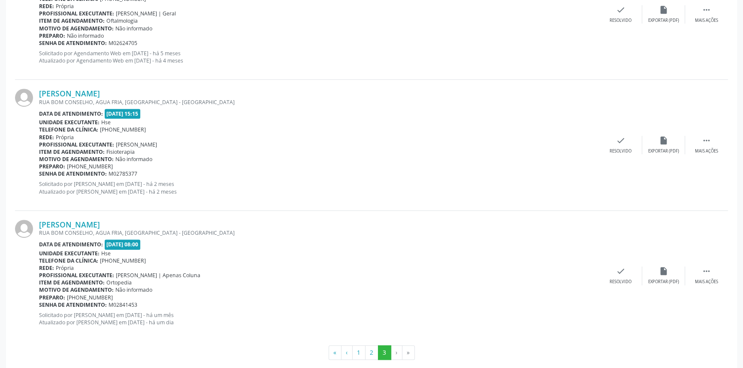
scroll to position [582, 0]
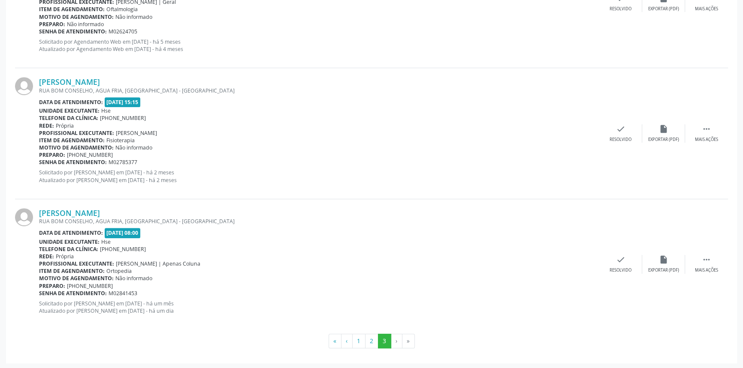
drag, startPoint x: 139, startPoint y: 209, endPoint x: 34, endPoint y: 210, distance: 104.6
click at [34, 210] on div "[PERSON_NAME] [GEOGRAPHIC_DATA], [GEOGRAPHIC_DATA], [GEOGRAPHIC_DATA] - [GEOGRA…" at bounding box center [371, 264] width 713 height 130
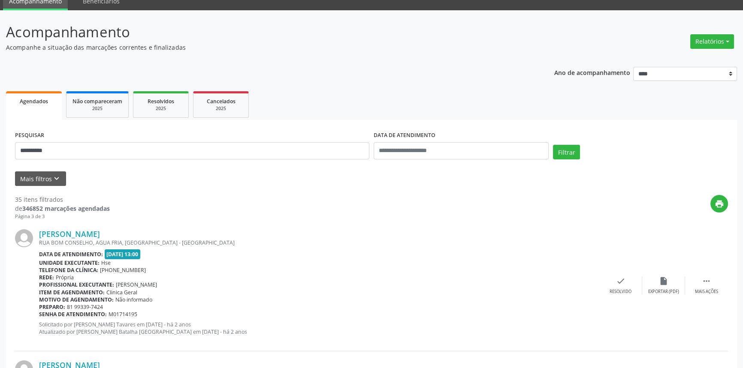
scroll to position [0, 0]
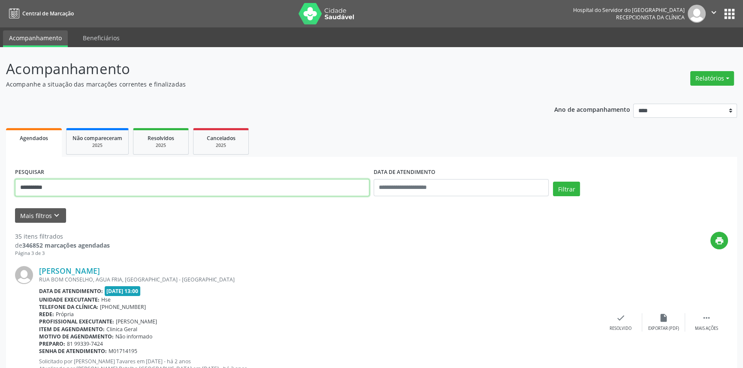
drag, startPoint x: 93, startPoint y: 184, endPoint x: 0, endPoint y: 140, distance: 103.0
type input "**********"
click at [553, 182] on button "Filtrar" at bounding box center [566, 189] width 27 height 15
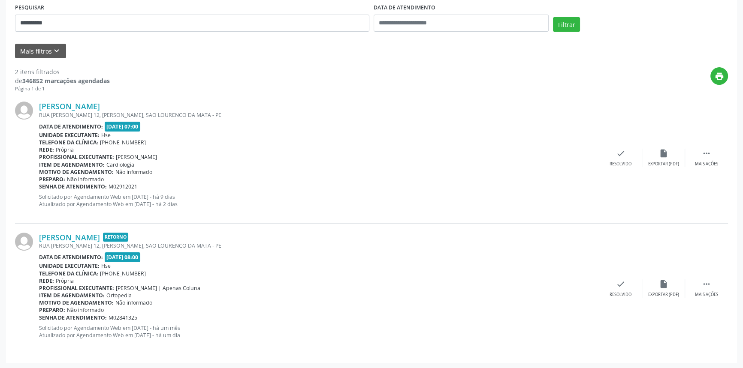
scroll to position [9, 0]
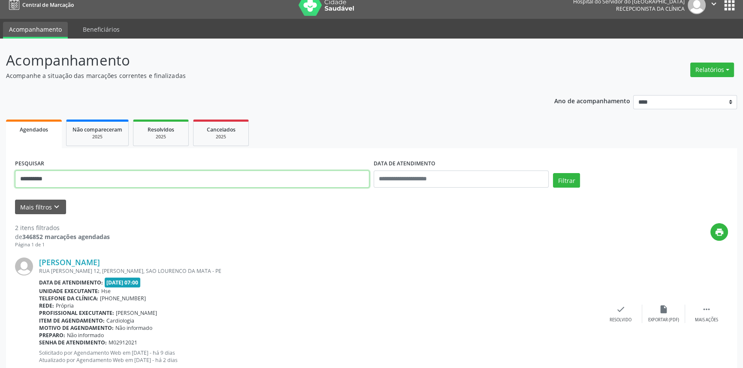
drag, startPoint x: 85, startPoint y: 179, endPoint x: 0, endPoint y: 150, distance: 89.5
click at [0, 150] on div "**********" at bounding box center [371, 282] width 743 height 487
paste input "**********"
click at [553, 173] on button "Filtrar" at bounding box center [566, 180] width 27 height 15
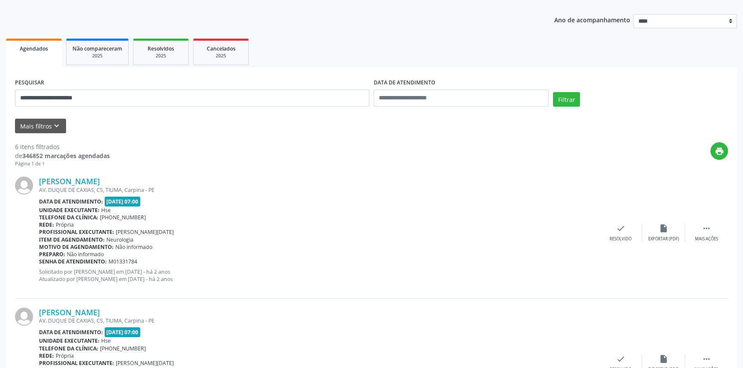
scroll to position [0, 0]
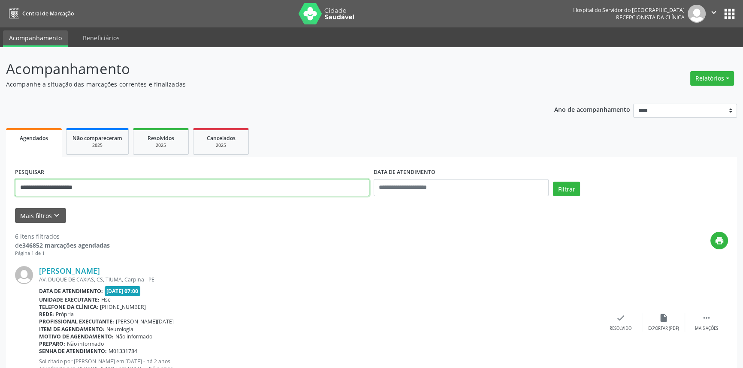
drag, startPoint x: 0, startPoint y: 161, endPoint x: 0, endPoint y: 137, distance: 23.6
click at [553, 182] on button "Filtrar" at bounding box center [566, 189] width 27 height 15
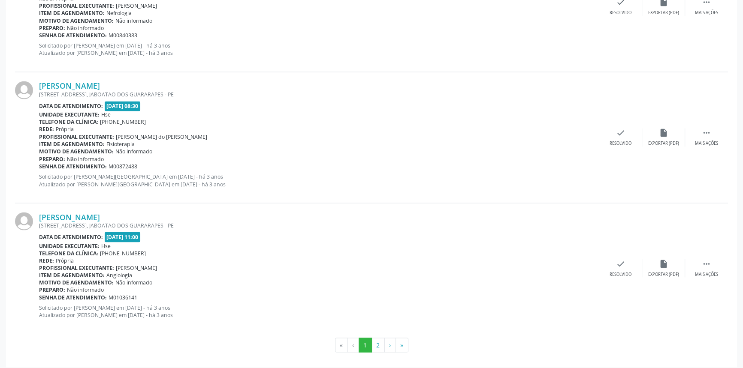
scroll to position [1882, 0]
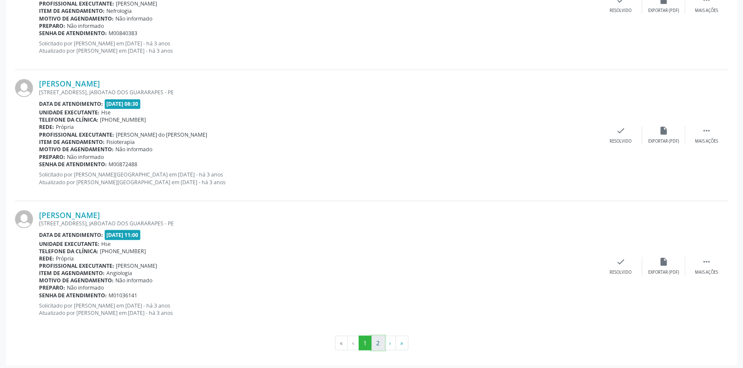
click at [376, 336] on button "2" at bounding box center [377, 343] width 13 height 15
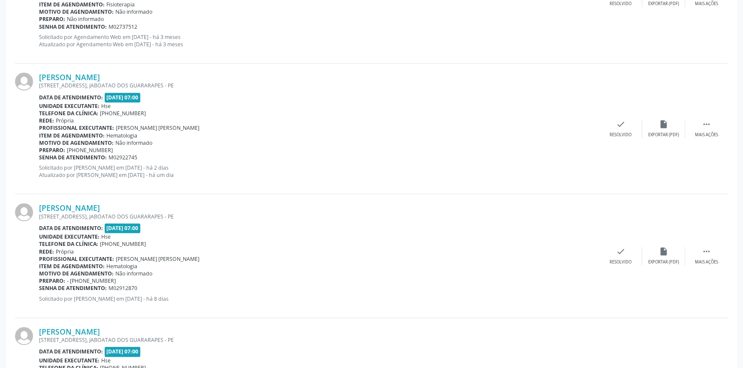
scroll to position [1457, 0]
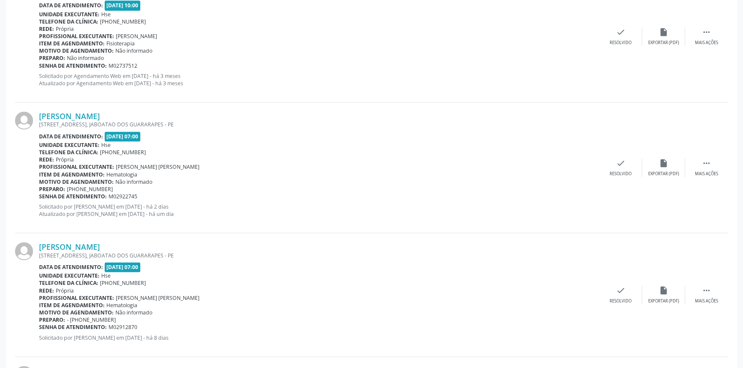
drag, startPoint x: 117, startPoint y: 107, endPoint x: 40, endPoint y: 107, distance: 76.7
click at [40, 107] on div "[PERSON_NAME] [STREET_ADDRESS] Data de atendimento: [DATE] 07:00 Unidade execut…" at bounding box center [371, 167] width 713 height 131
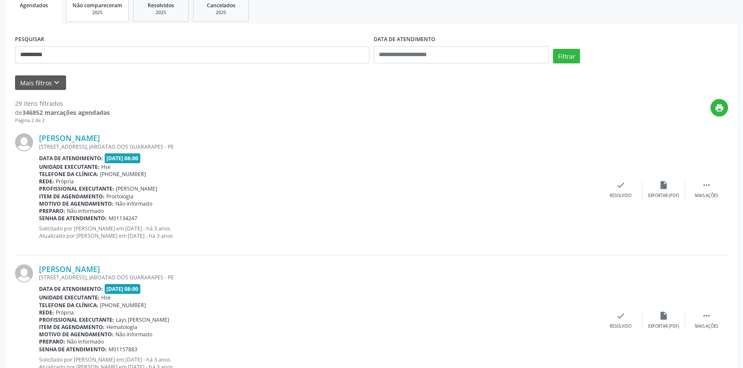
scroll to position [15, 0]
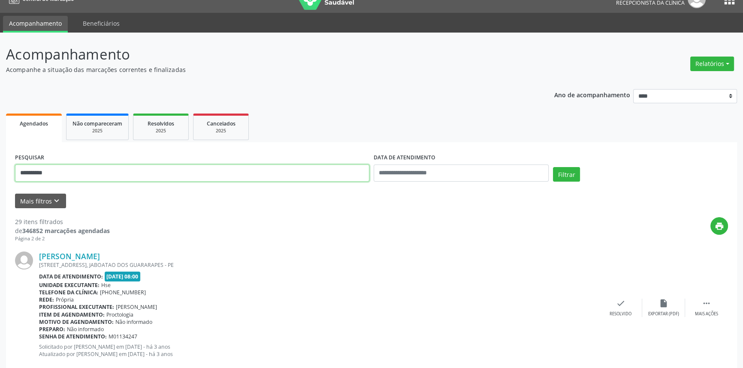
drag, startPoint x: 112, startPoint y: 172, endPoint x: 0, endPoint y: 142, distance: 115.7
click at [553, 167] on button "Filtrar" at bounding box center [566, 174] width 27 height 15
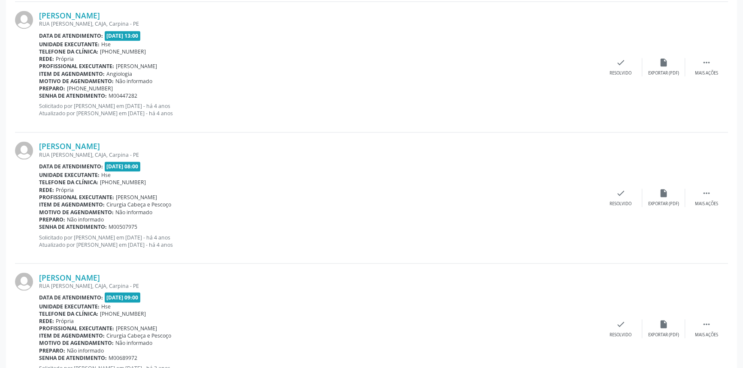
scroll to position [1890, 0]
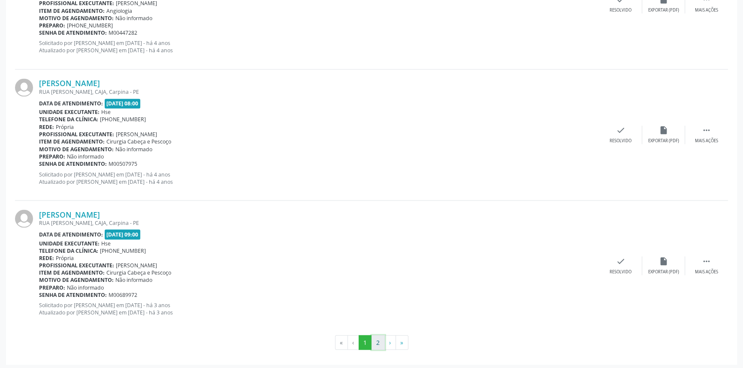
click at [376, 339] on button "2" at bounding box center [377, 342] width 13 height 15
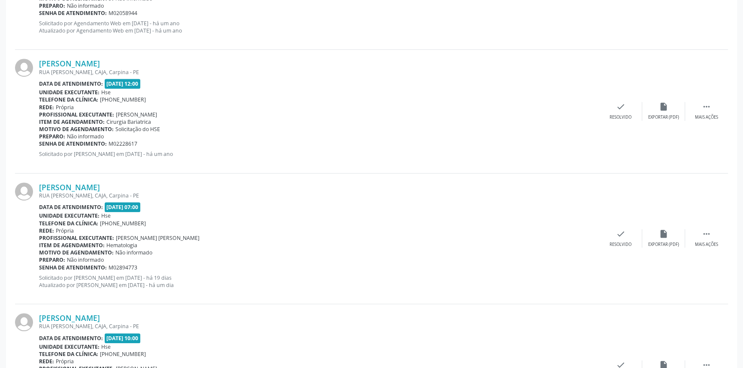
scroll to position [588, 0]
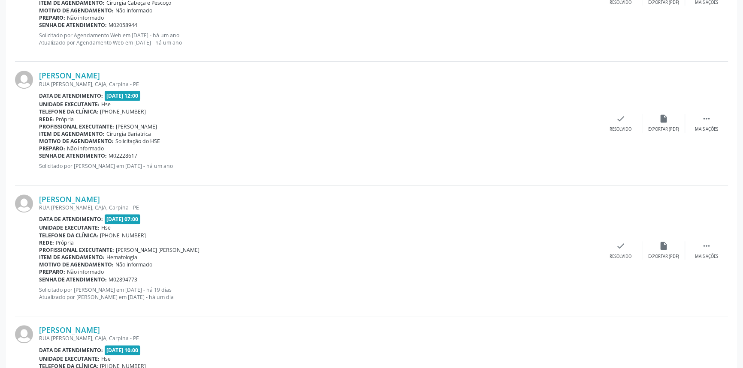
drag, startPoint x: 163, startPoint y: 192, endPoint x: 33, endPoint y: 199, distance: 130.1
click at [33, 199] on div "[PERSON_NAME] [GEOGRAPHIC_DATA][PERSON_NAME], CAJA, Carpina - PE Data de atendi…" at bounding box center [371, 251] width 713 height 131
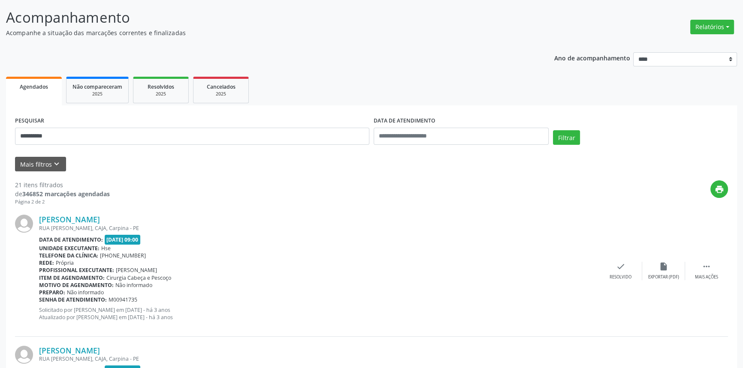
scroll to position [0, 0]
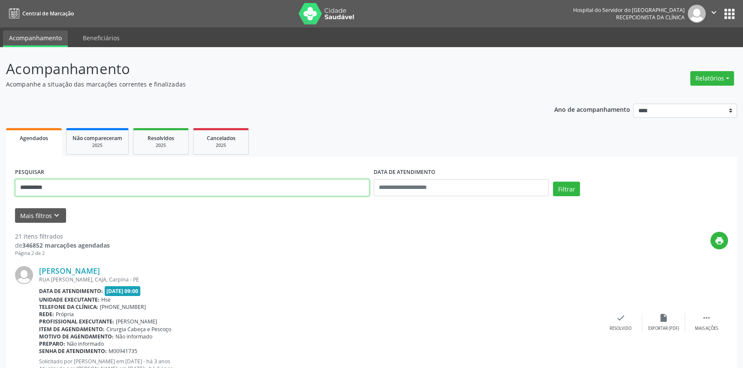
drag, startPoint x: 106, startPoint y: 187, endPoint x: 0, endPoint y: 143, distance: 115.3
click at [553, 182] on button "Filtrar" at bounding box center [566, 189] width 27 height 15
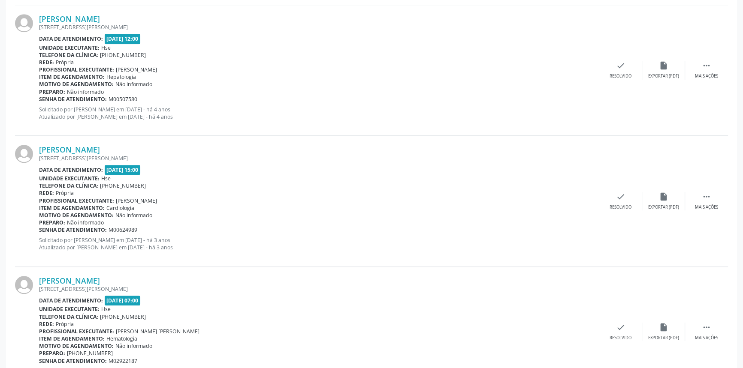
scroll to position [819, 0]
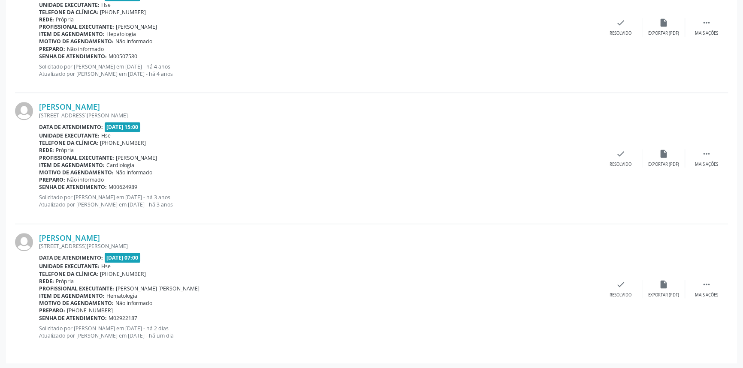
drag, startPoint x: 159, startPoint y: 234, endPoint x: 36, endPoint y: 240, distance: 123.2
click at [36, 240] on div "[PERSON_NAME] [STREET_ADDRESS][PERSON_NAME] Data de atendimento: [DATE] 07:00 U…" at bounding box center [371, 289] width 713 height 130
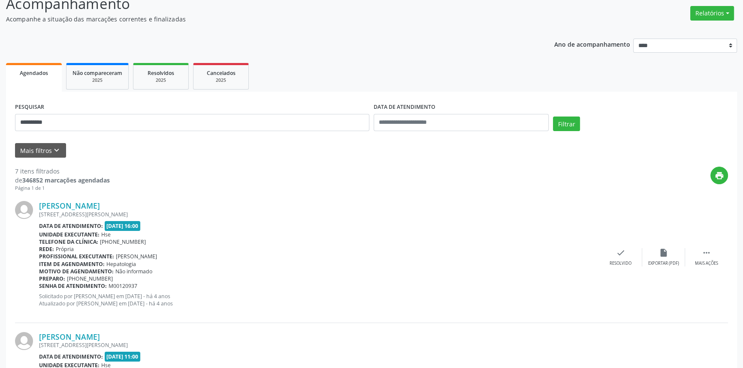
scroll to position [0, 0]
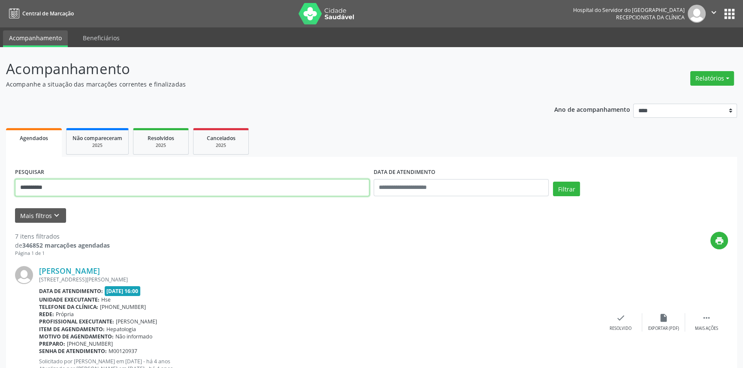
drag, startPoint x: 73, startPoint y: 181, endPoint x: 0, endPoint y: 147, distance: 80.0
click at [553, 182] on button "Filtrar" at bounding box center [566, 189] width 27 height 15
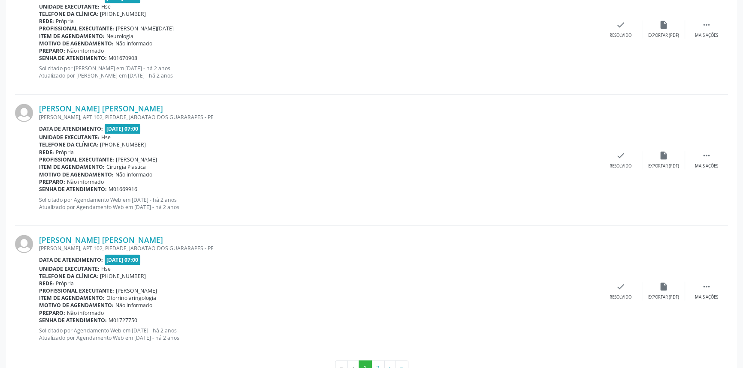
scroll to position [1890, 0]
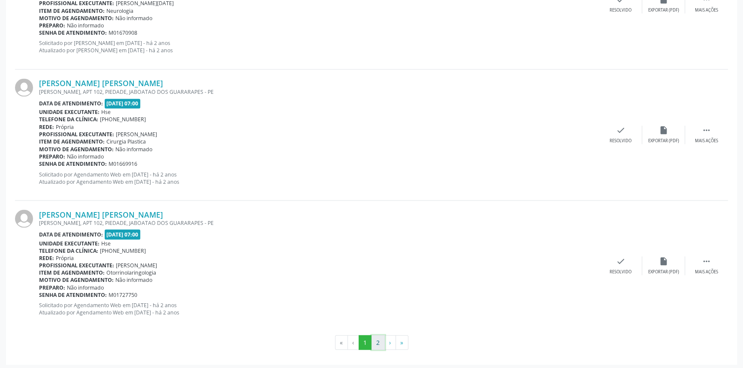
click at [373, 340] on button "2" at bounding box center [377, 342] width 13 height 15
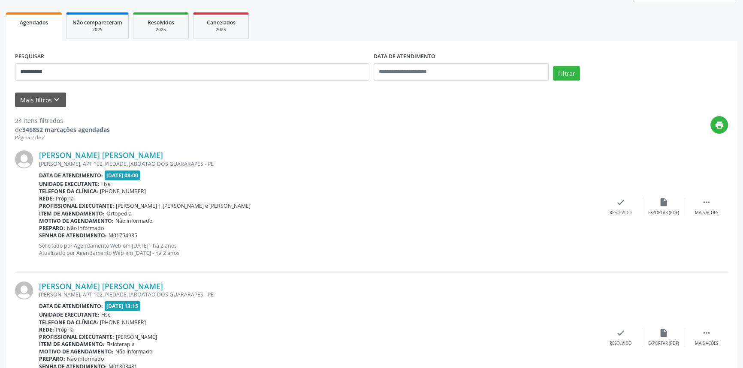
scroll to position [0, 0]
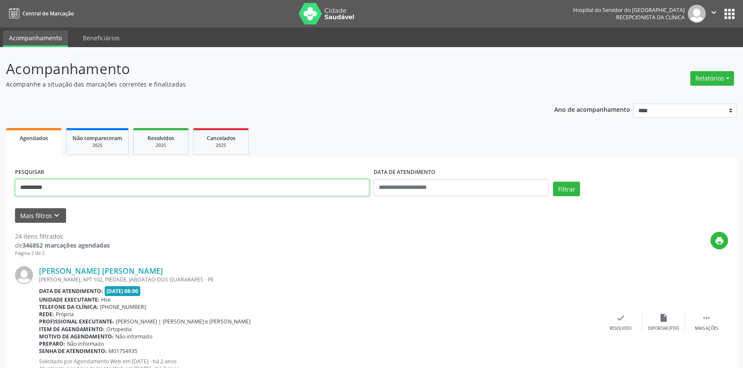
drag, startPoint x: 73, startPoint y: 184, endPoint x: 0, endPoint y: 153, distance: 79.5
click at [553, 182] on button "Filtrar" at bounding box center [566, 189] width 27 height 15
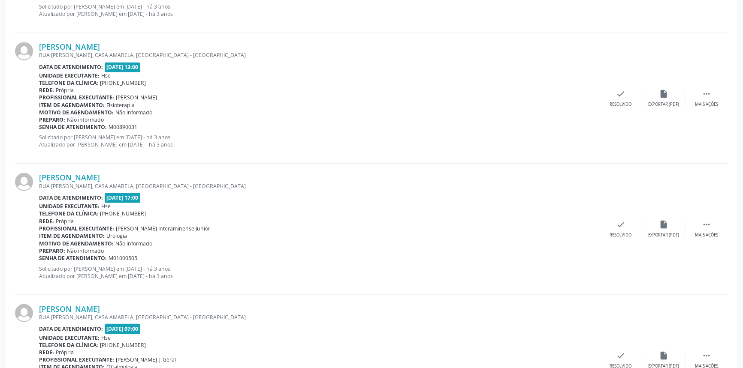
scroll to position [1890, 0]
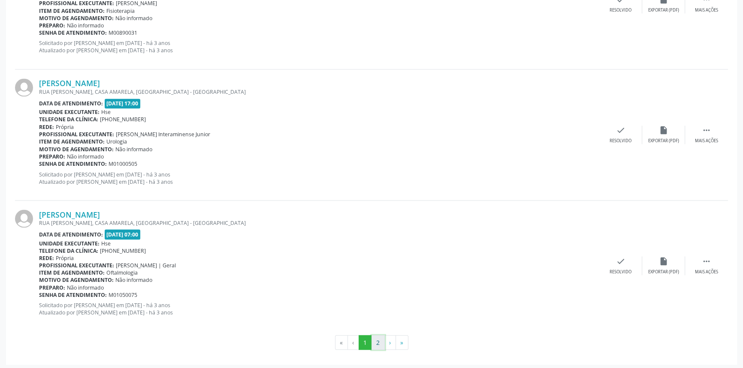
click at [379, 337] on button "2" at bounding box center [377, 342] width 13 height 15
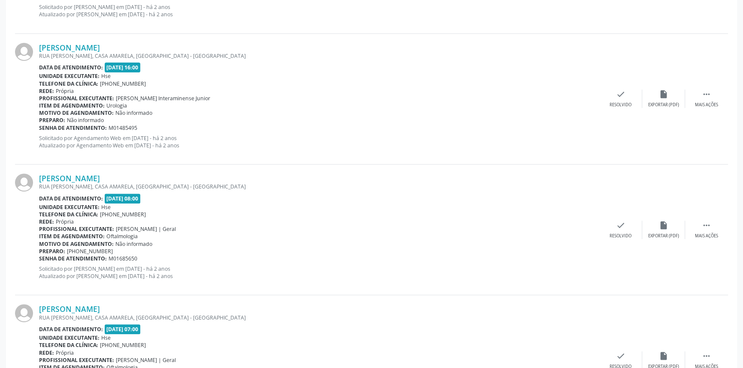
scroll to position [451, 0]
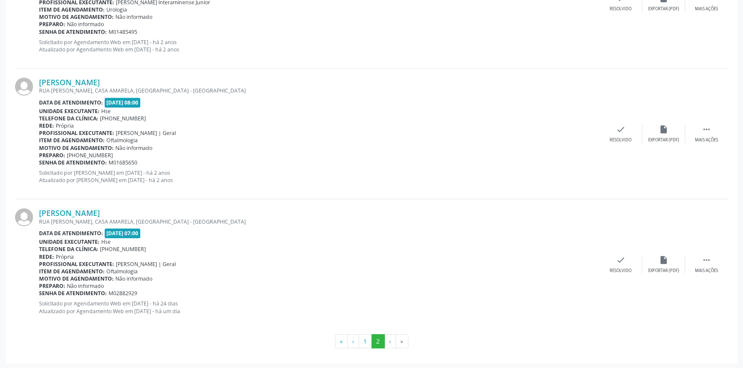
drag, startPoint x: 186, startPoint y: 211, endPoint x: 37, endPoint y: 214, distance: 148.4
click at [37, 214] on div "[PERSON_NAME] RUA [PERSON_NAME], [GEOGRAPHIC_DATA], [GEOGRAPHIC_DATA] - [GEOGRA…" at bounding box center [371, 264] width 713 height 130
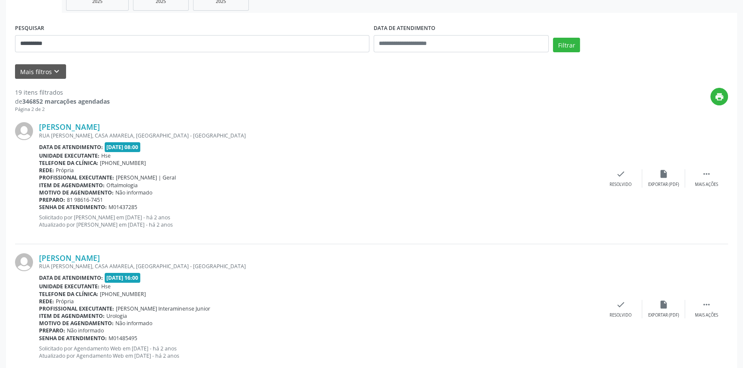
scroll to position [0, 0]
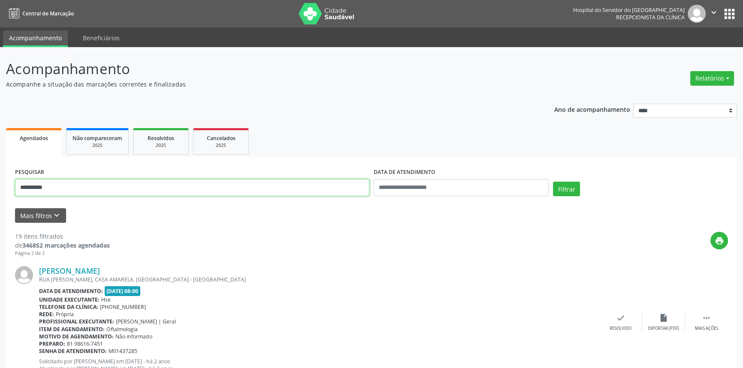
drag, startPoint x: 68, startPoint y: 184, endPoint x: 0, endPoint y: 142, distance: 79.9
click at [553, 182] on button "Filtrar" at bounding box center [566, 189] width 27 height 15
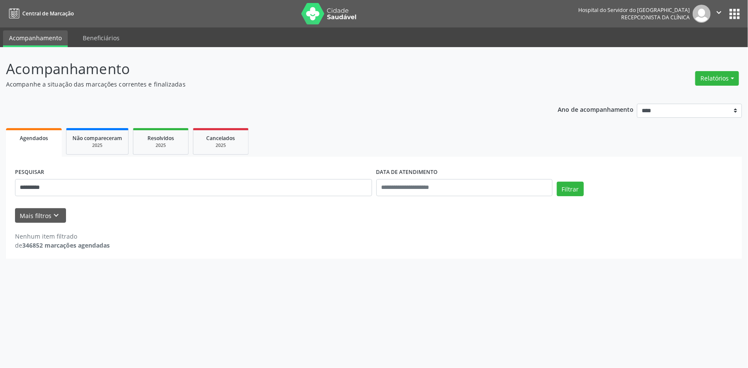
click at [96, 197] on div "PESQUISAR *********" at bounding box center [193, 184] width 361 height 36
click at [94, 191] on input "*********" at bounding box center [193, 187] width 357 height 17
click at [557, 182] on button "Filtrar" at bounding box center [570, 189] width 27 height 15
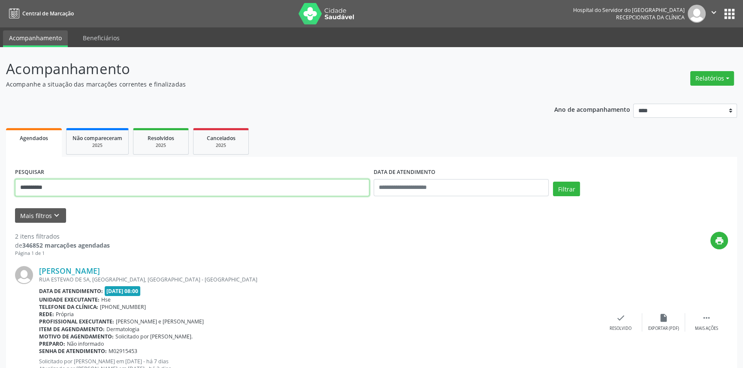
drag, startPoint x: 75, startPoint y: 180, endPoint x: 0, endPoint y: 135, distance: 87.7
click at [0, 135] on div "**********" at bounding box center [371, 290] width 743 height 487
click at [553, 182] on button "Filtrar" at bounding box center [566, 189] width 27 height 15
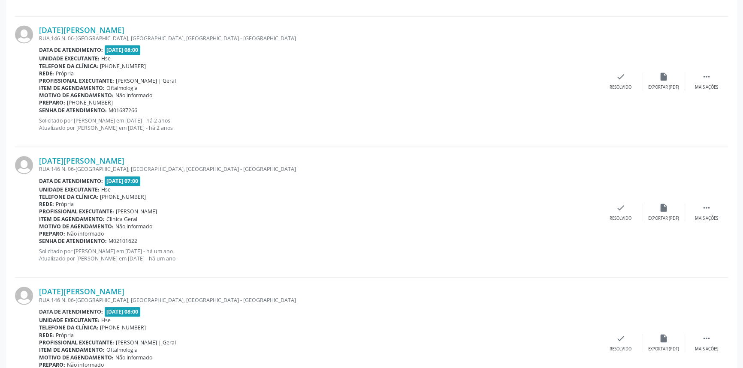
scroll to position [1735, 0]
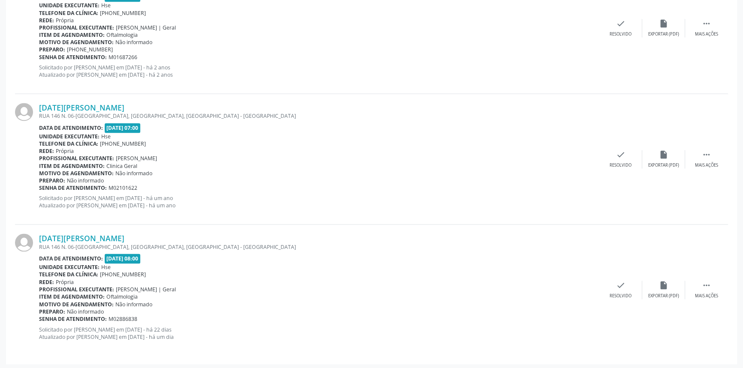
drag, startPoint x: 157, startPoint y: 235, endPoint x: 35, endPoint y: 236, distance: 122.6
click at [35, 236] on div "[DATE][PERSON_NAME] RUA 146 N. 06-[GEOGRAPHIC_DATA], [GEOGRAPHIC_DATA], [GEOGRA…" at bounding box center [371, 290] width 713 height 130
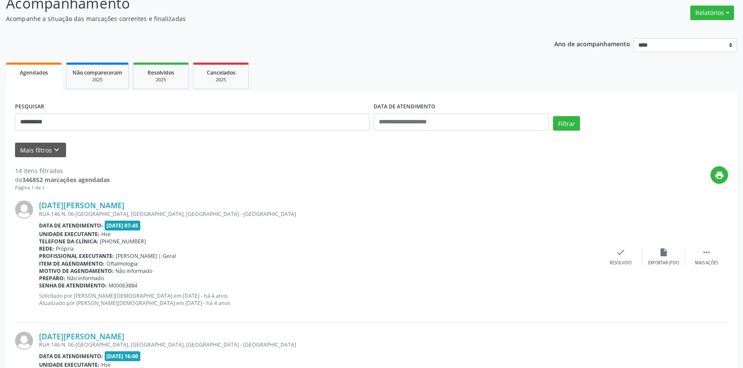
scroll to position [0, 0]
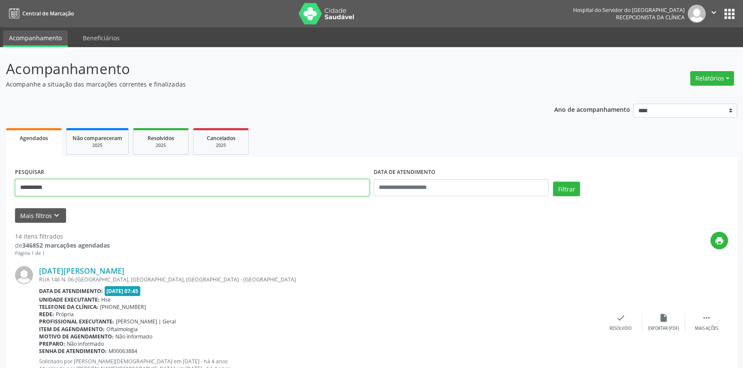
drag, startPoint x: 111, startPoint y: 187, endPoint x: 0, endPoint y: 192, distance: 111.1
click at [553, 182] on button "Filtrar" at bounding box center [566, 189] width 27 height 15
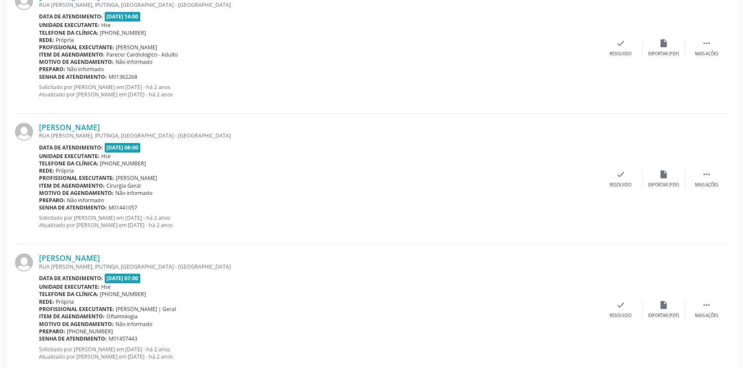
scroll to position [1890, 0]
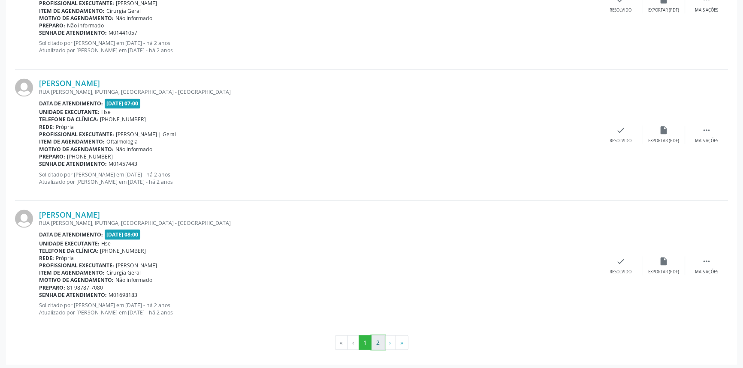
click at [381, 343] on button "2" at bounding box center [377, 342] width 13 height 15
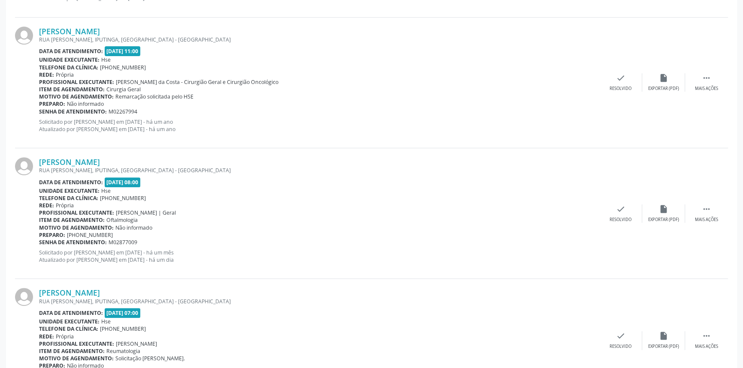
scroll to position [366, 0]
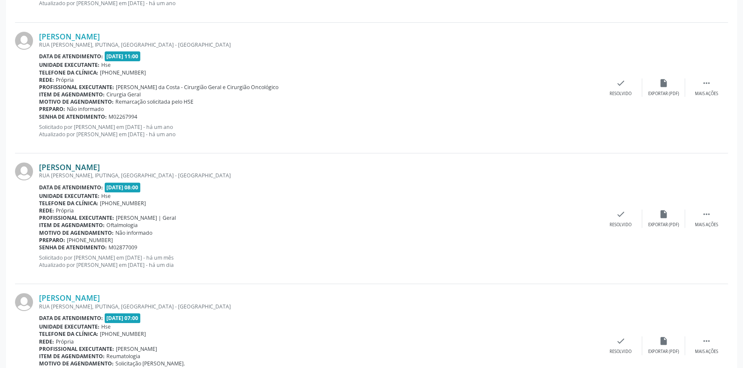
drag, startPoint x: 169, startPoint y: 165, endPoint x: 41, endPoint y: 161, distance: 128.2
click at [41, 162] on div "[PERSON_NAME]" at bounding box center [319, 166] width 560 height 9
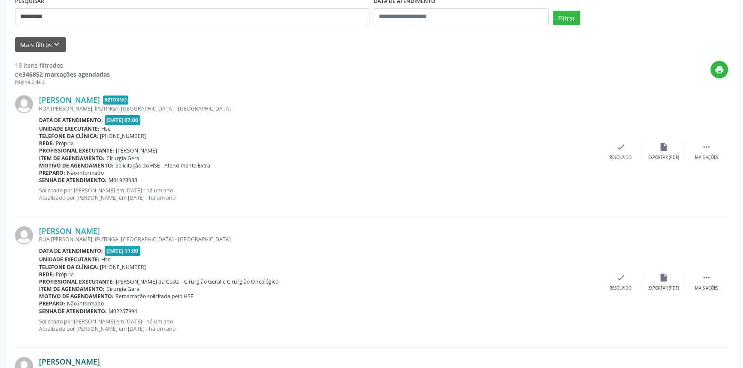
scroll to position [0, 0]
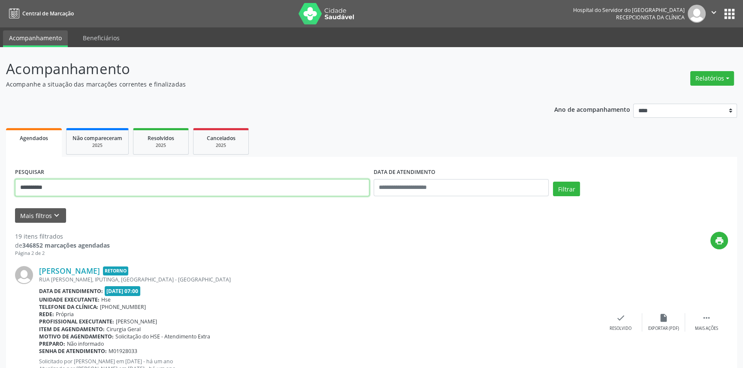
drag, startPoint x: 105, startPoint y: 184, endPoint x: 0, endPoint y: 117, distance: 124.9
click at [553, 182] on button "Filtrar" at bounding box center [566, 189] width 27 height 15
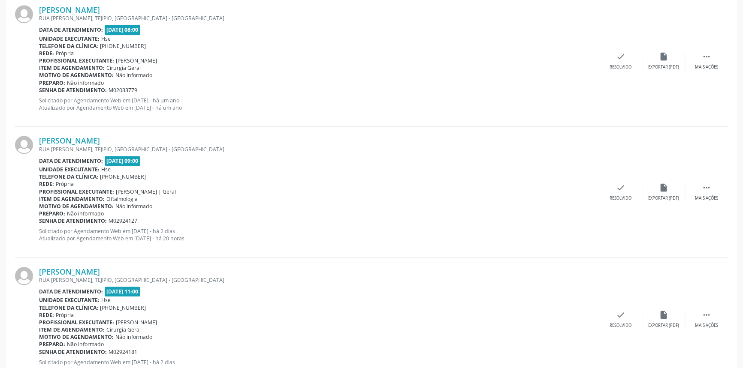
scroll to position [772, 0]
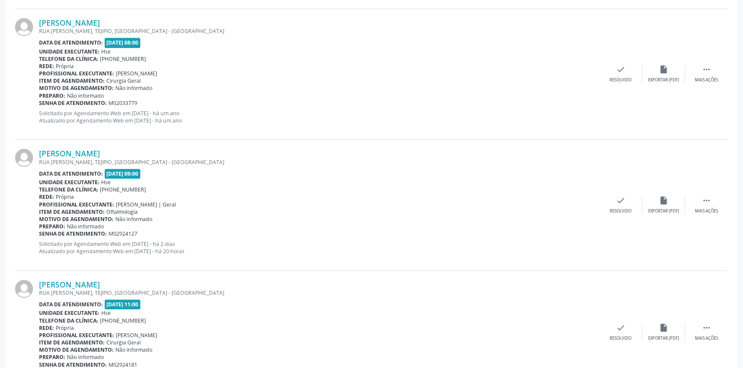
drag, startPoint x: 171, startPoint y: 150, endPoint x: 36, endPoint y: 153, distance: 135.5
click at [33, 157] on div "[PERSON_NAME] [GEOGRAPHIC_DATA], [GEOGRAPHIC_DATA], [GEOGRAPHIC_DATA] - [GEOGRA…" at bounding box center [371, 205] width 713 height 131
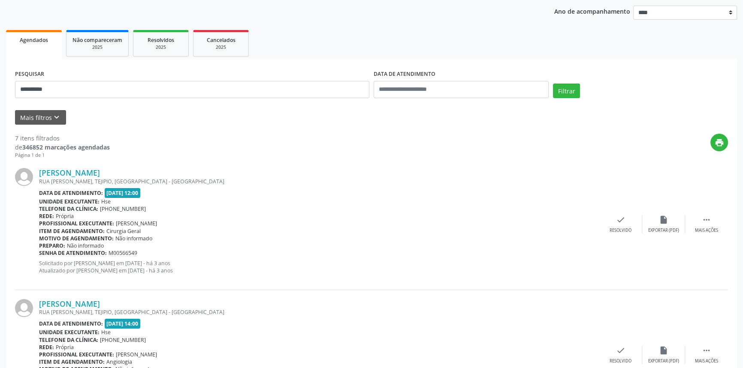
scroll to position [0, 0]
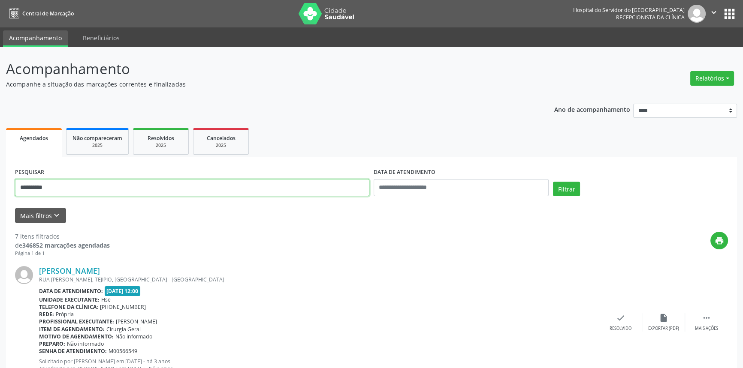
click at [553, 182] on button "Filtrar" at bounding box center [566, 189] width 27 height 15
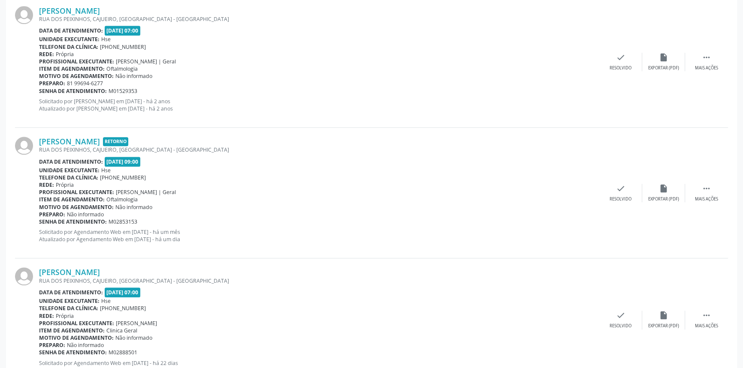
scroll to position [1034, 0]
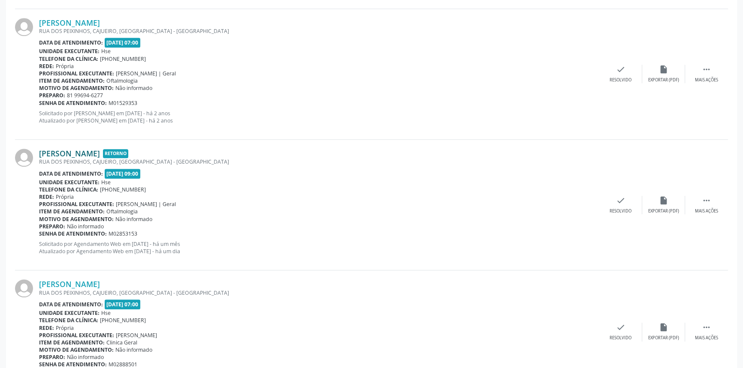
drag, startPoint x: 37, startPoint y: 143, endPoint x: 81, endPoint y: 147, distance: 43.9
click at [81, 147] on div "[PERSON_NAME] Retorno [GEOGRAPHIC_DATA], CAJUEIRO, [GEOGRAPHIC_DATA] - PE Data …" at bounding box center [371, 205] width 713 height 131
click at [81, 133] on div "[PERSON_NAME] [GEOGRAPHIC_DATA], CAJUEIRO, [GEOGRAPHIC_DATA] - PE Data de atend…" at bounding box center [371, 74] width 713 height 131
drag, startPoint x: 36, startPoint y: 146, endPoint x: 57, endPoint y: 147, distance: 21.0
click at [57, 147] on div "[PERSON_NAME] Retorno [GEOGRAPHIC_DATA], CAJUEIRO, [GEOGRAPHIC_DATA] - PE Data …" at bounding box center [371, 205] width 713 height 131
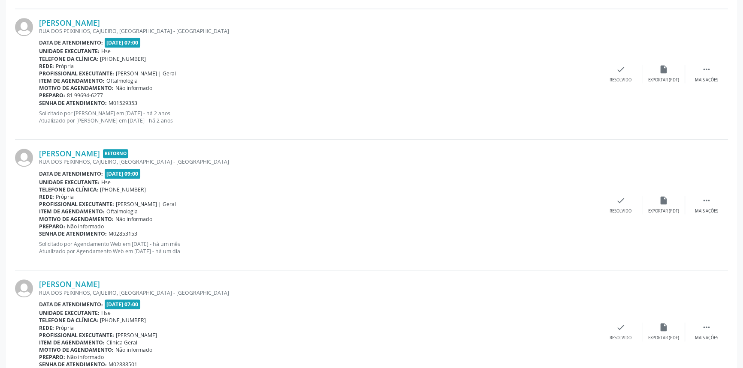
click at [78, 135] on div "[PERSON_NAME] [GEOGRAPHIC_DATA], CAJUEIRO, [GEOGRAPHIC_DATA] - PE Data de atend…" at bounding box center [371, 74] width 713 height 131
drag, startPoint x: 124, startPoint y: 144, endPoint x: 40, endPoint y: 143, distance: 84.5
click at [40, 143] on div "[PERSON_NAME] Retorno [GEOGRAPHIC_DATA], CAJUEIRO, [GEOGRAPHIC_DATA] - PE Data …" at bounding box center [371, 205] width 713 height 131
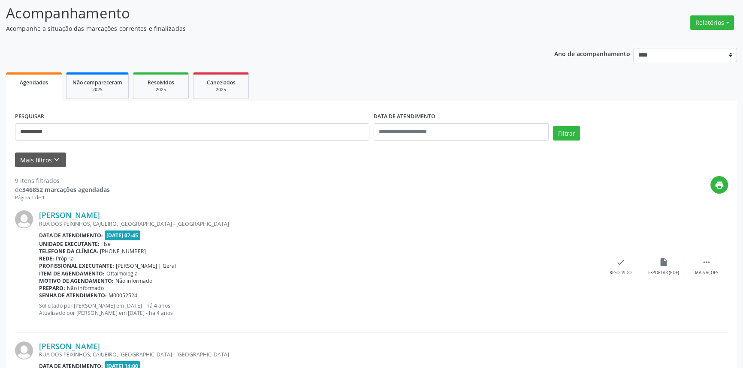
scroll to position [0, 0]
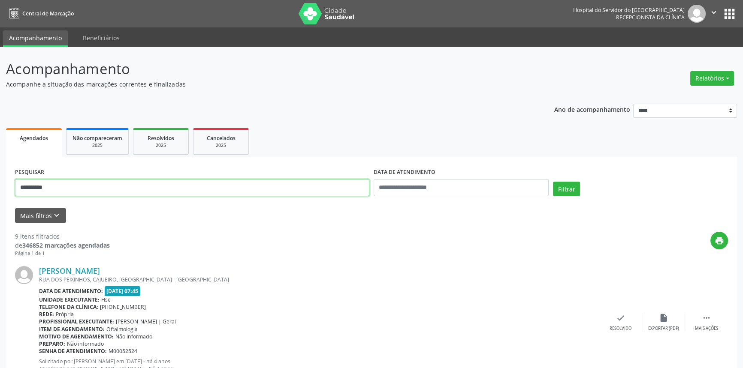
drag, startPoint x: 81, startPoint y: 187, endPoint x: 0, endPoint y: 176, distance: 81.4
click at [553, 182] on button "Filtrar" at bounding box center [566, 189] width 27 height 15
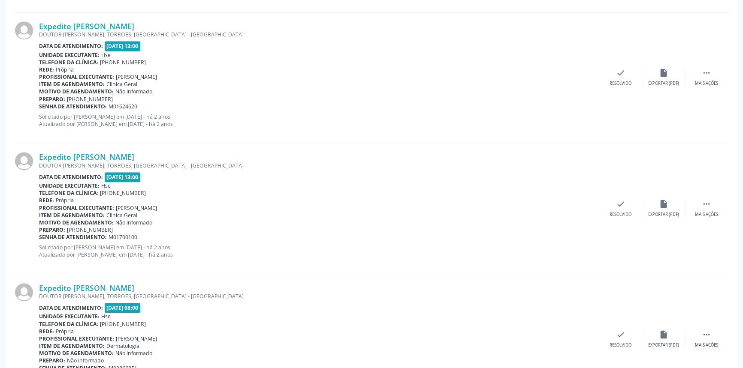
scroll to position [819, 0]
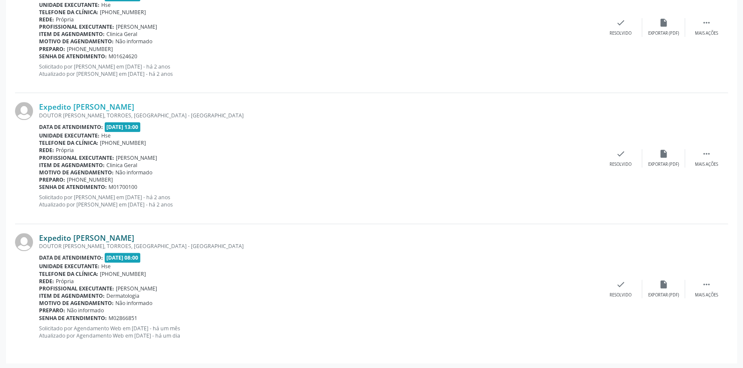
drag, startPoint x: 175, startPoint y: 236, endPoint x: 39, endPoint y: 237, distance: 135.5
click at [39, 237] on div "Expedito [PERSON_NAME]" at bounding box center [319, 237] width 560 height 9
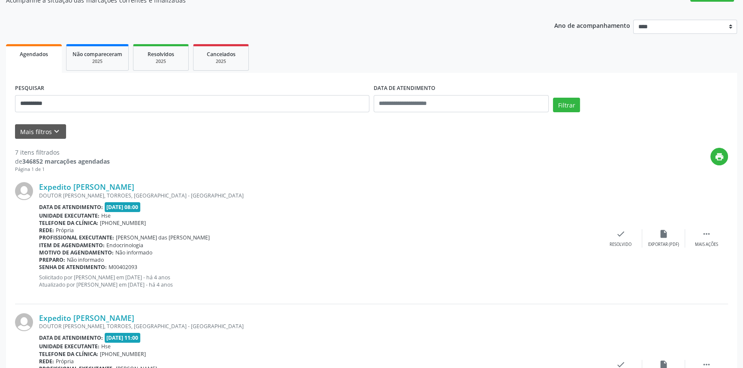
scroll to position [0, 0]
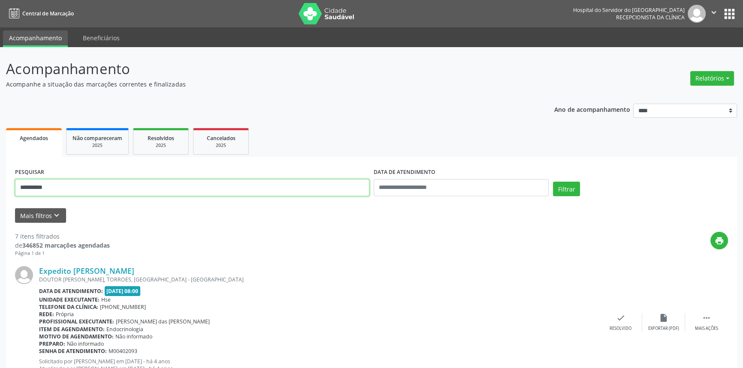
drag, startPoint x: 99, startPoint y: 186, endPoint x: 0, endPoint y: 150, distance: 105.5
click at [553, 182] on button "Filtrar" at bounding box center [566, 189] width 27 height 15
drag, startPoint x: 107, startPoint y: 186, endPoint x: 0, endPoint y: 140, distance: 116.6
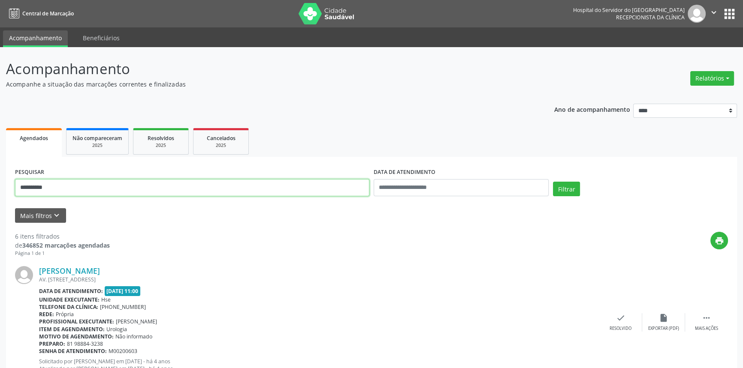
click at [553, 182] on button "Filtrar" at bounding box center [566, 189] width 27 height 15
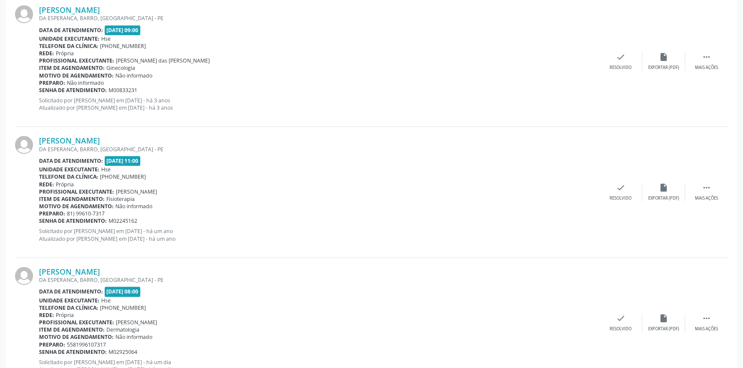
scroll to position [557, 0]
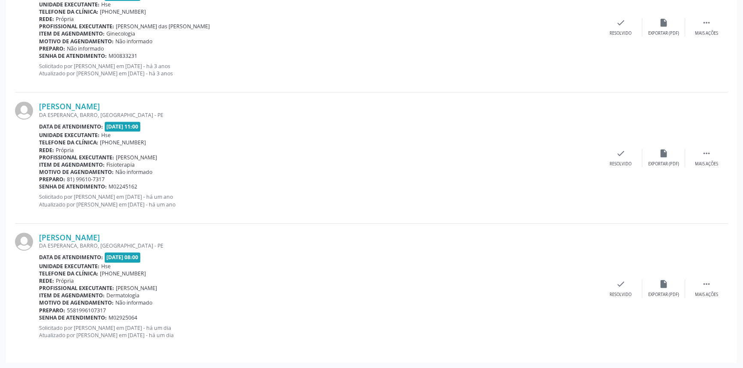
drag, startPoint x: 155, startPoint y: 232, endPoint x: 37, endPoint y: 240, distance: 117.7
click at [37, 240] on div "[PERSON_NAME] DA ESPERANCA, [GEOGRAPHIC_DATA], [GEOGRAPHIC_DATA] - [GEOGRAPHIC_…" at bounding box center [371, 289] width 713 height 130
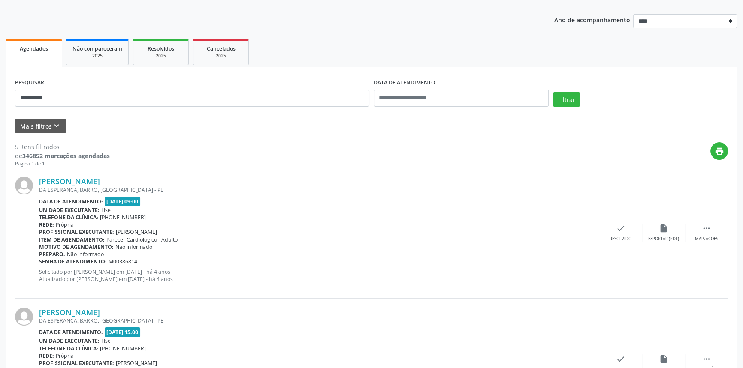
scroll to position [0, 0]
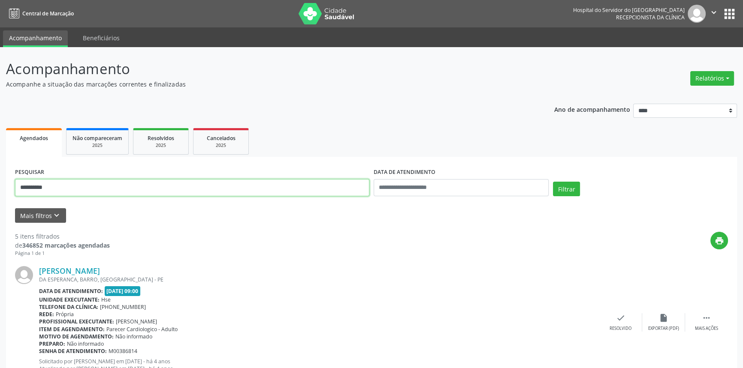
drag, startPoint x: 101, startPoint y: 185, endPoint x: 0, endPoint y: 153, distance: 105.6
click at [553, 182] on button "Filtrar" at bounding box center [566, 189] width 27 height 15
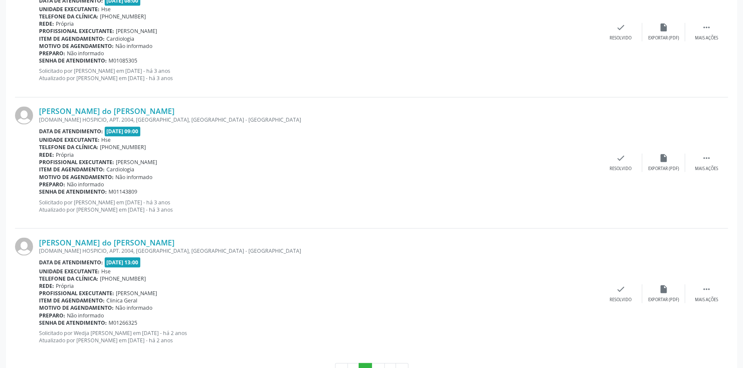
scroll to position [1890, 0]
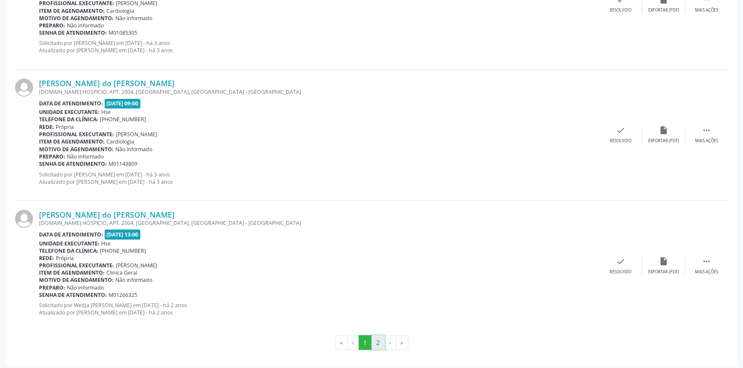
click at [374, 335] on button "2" at bounding box center [377, 342] width 13 height 15
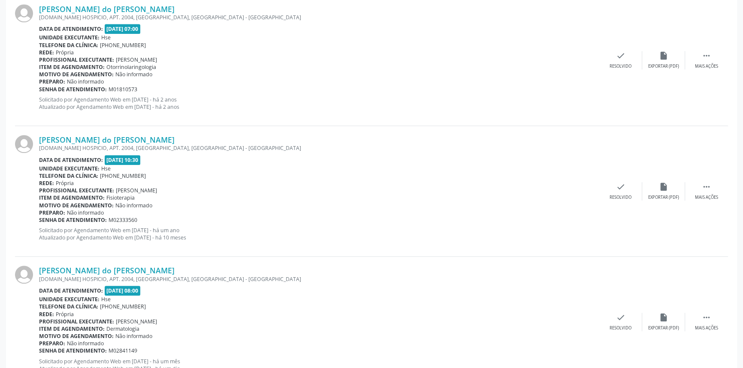
scroll to position [1105, 0]
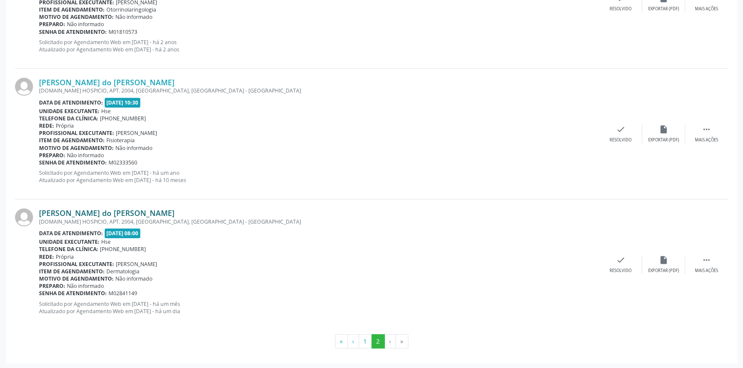
drag, startPoint x: 175, startPoint y: 206, endPoint x: 40, endPoint y: 210, distance: 135.1
click at [40, 210] on div "[PERSON_NAME] do [PERSON_NAME] [DOMAIN_NAME][PERSON_NAME], APT. 2004, [GEOGRAPH…" at bounding box center [371, 264] width 713 height 130
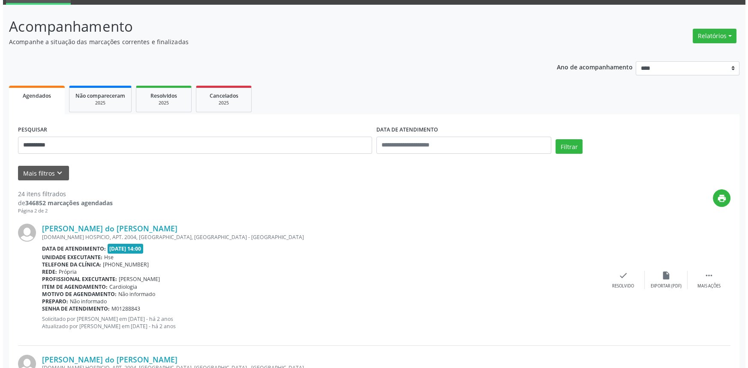
scroll to position [0, 0]
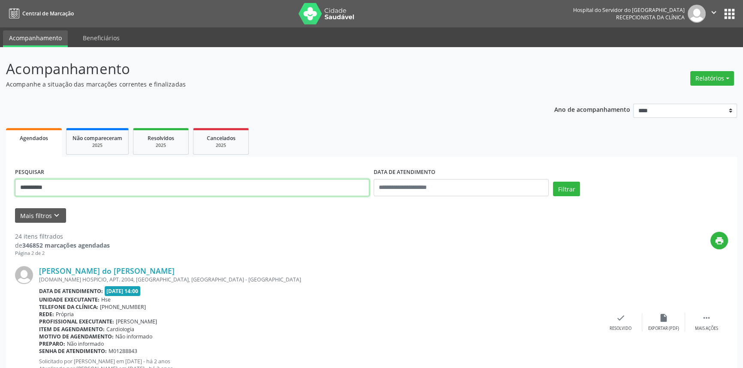
drag, startPoint x: 137, startPoint y: 183, endPoint x: 0, endPoint y: 149, distance: 141.2
click at [553, 182] on button "Filtrar" at bounding box center [566, 189] width 27 height 15
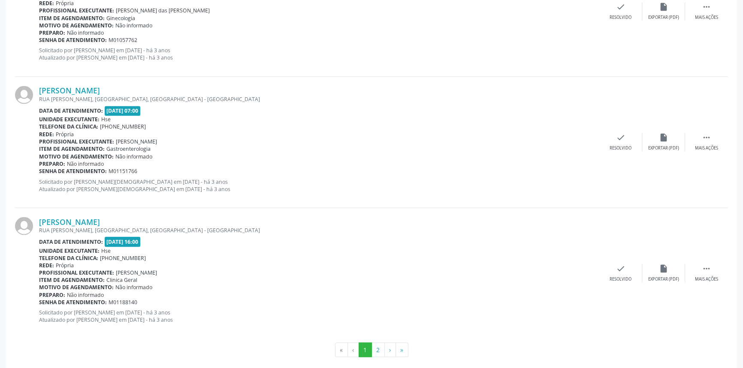
scroll to position [1890, 0]
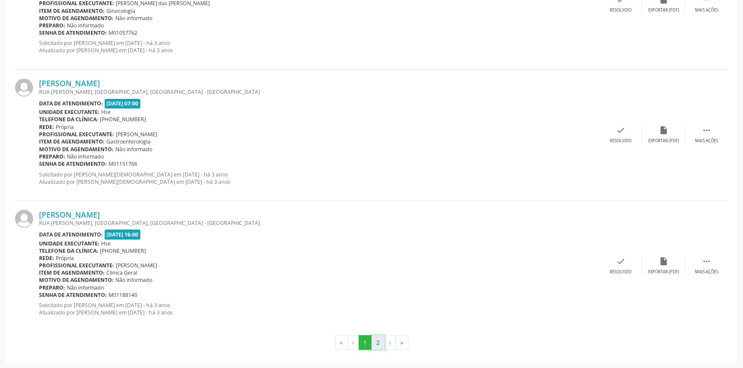
click at [375, 341] on button "2" at bounding box center [377, 342] width 13 height 15
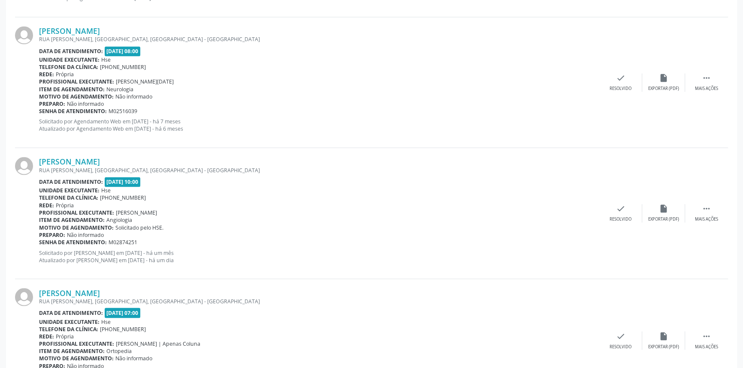
scroll to position [1805, 0]
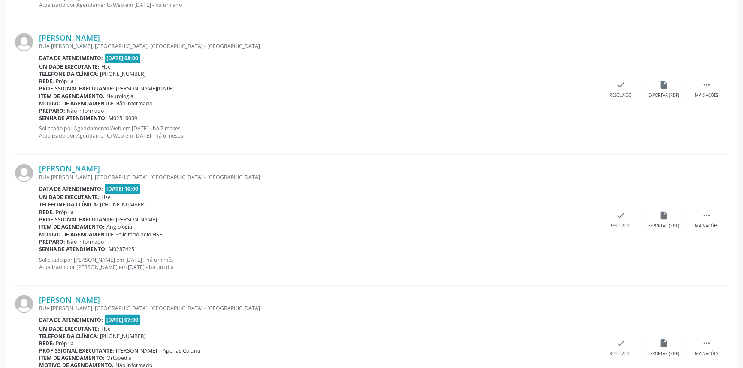
drag, startPoint x: 162, startPoint y: 158, endPoint x: 30, endPoint y: 167, distance: 132.8
click at [30, 167] on div "[PERSON_NAME] [GEOGRAPHIC_DATA][PERSON_NAME], [GEOGRAPHIC_DATA], [GEOGRAPHIC_DA…" at bounding box center [371, 220] width 713 height 131
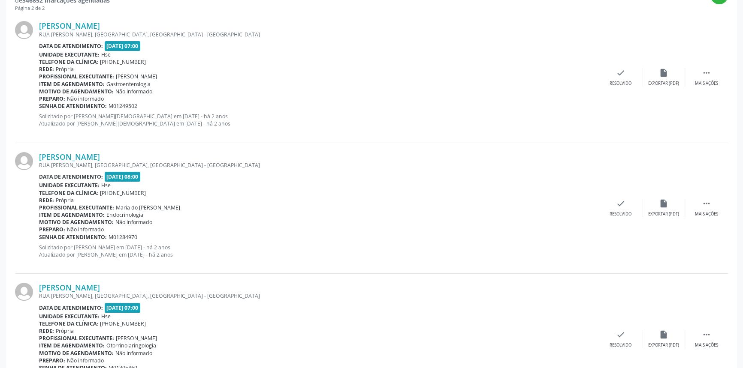
scroll to position [0, 0]
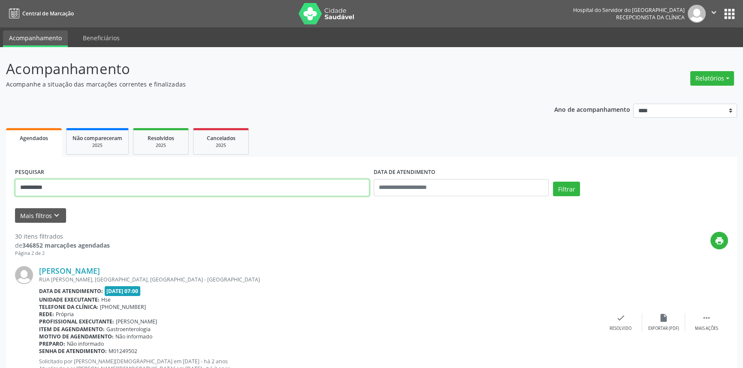
drag, startPoint x: 107, startPoint y: 188, endPoint x: 0, endPoint y: 150, distance: 113.6
type input "**********"
click at [553, 182] on button "Filtrar" at bounding box center [566, 189] width 27 height 15
click at [101, 180] on input "**********" at bounding box center [192, 187] width 354 height 17
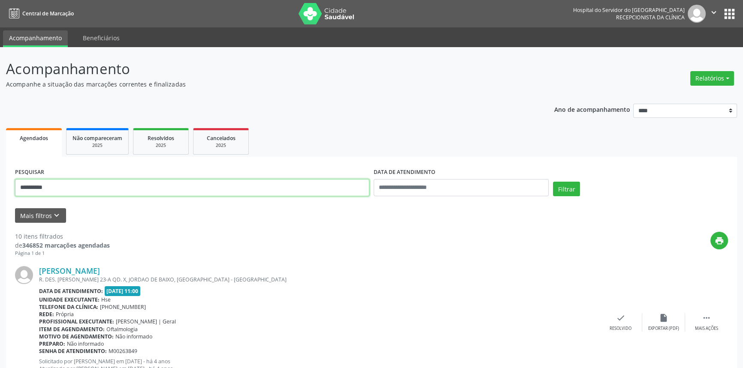
click at [553, 182] on button "Filtrar" at bounding box center [566, 189] width 27 height 15
drag, startPoint x: 132, startPoint y: 186, endPoint x: 23, endPoint y: 180, distance: 109.9
click at [25, 180] on input "**********" at bounding box center [192, 187] width 354 height 17
type input "*"
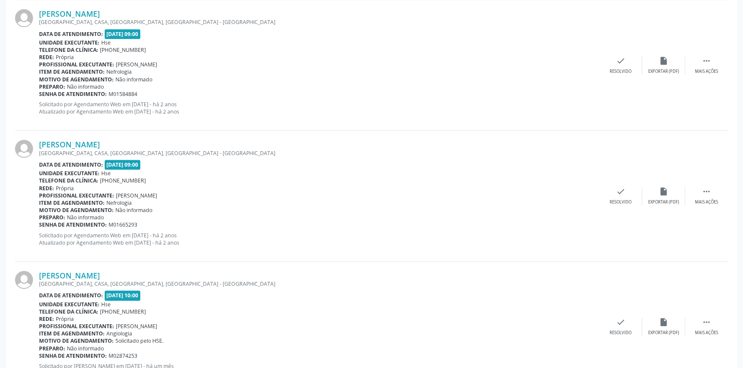
scroll to position [1211, 0]
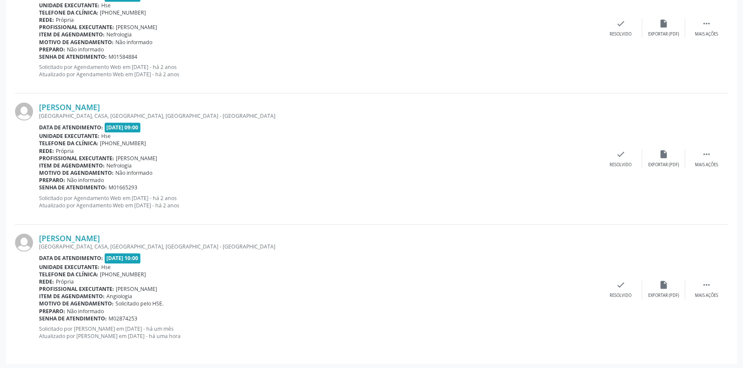
drag, startPoint x: 127, startPoint y: 227, endPoint x: 30, endPoint y: 236, distance: 97.3
click at [30, 236] on div "[PERSON_NAME] [GEOGRAPHIC_DATA], CASA, [GEOGRAPHIC_DATA], [GEOGRAPHIC_DATA] - […" at bounding box center [371, 290] width 713 height 130
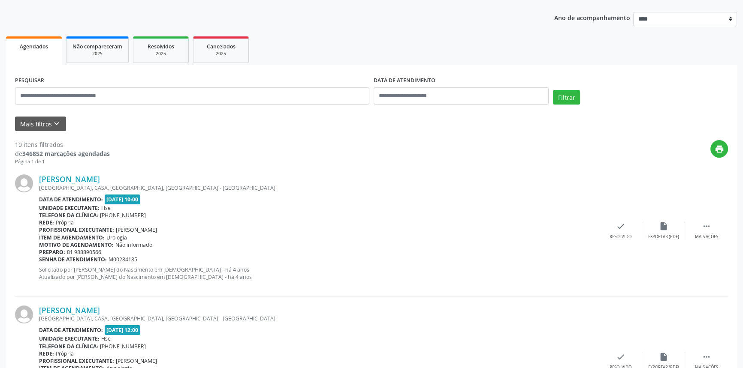
scroll to position [0, 0]
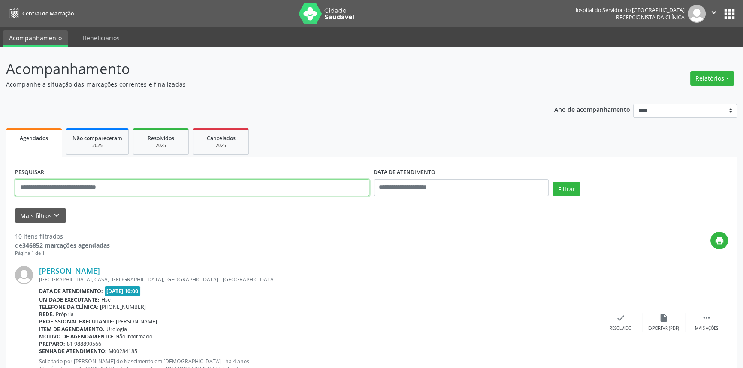
click at [147, 189] on input "text" at bounding box center [192, 187] width 354 height 17
type input "**********"
click at [553, 182] on button "Filtrar" at bounding box center [566, 189] width 27 height 15
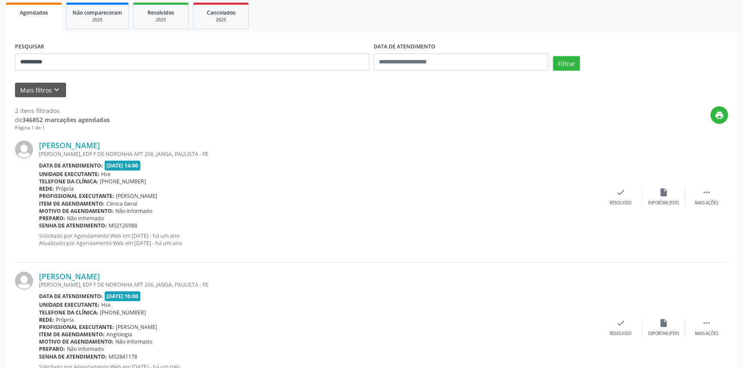
scroll to position [165, 0]
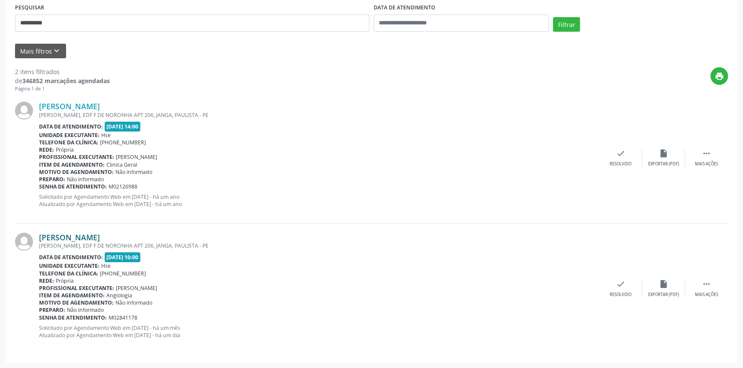
drag, startPoint x: 153, startPoint y: 230, endPoint x: 39, endPoint y: 233, distance: 113.7
click at [39, 233] on div "[PERSON_NAME] [PERSON_NAME], EDF F DE NORONHA APT 206, JANGA, PAULISTA - PE Dat…" at bounding box center [371, 289] width 713 height 130
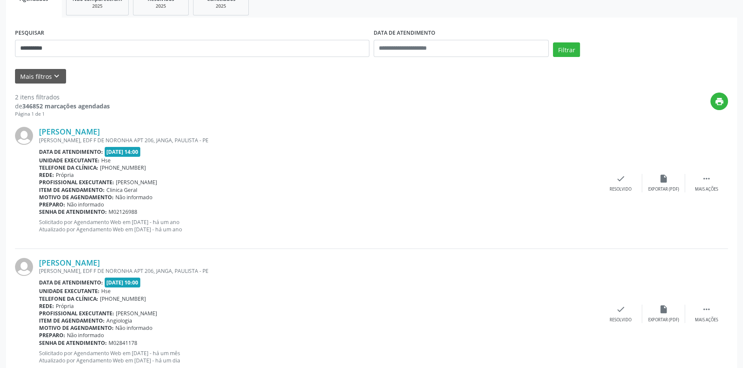
scroll to position [126, 0]
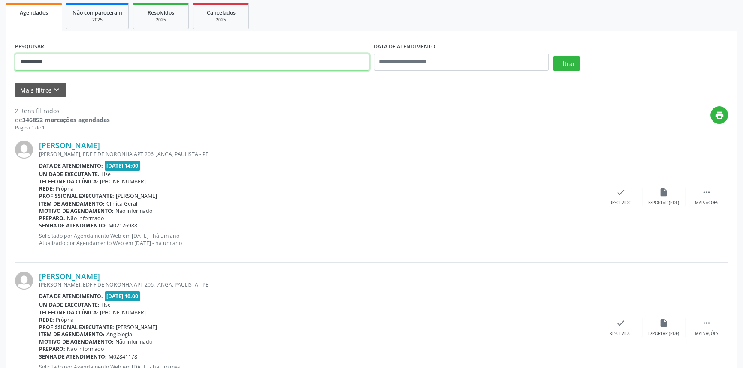
click at [0, 45] on div "**********" at bounding box center [371, 165] width 743 height 487
click at [553, 56] on button "Filtrar" at bounding box center [566, 63] width 27 height 15
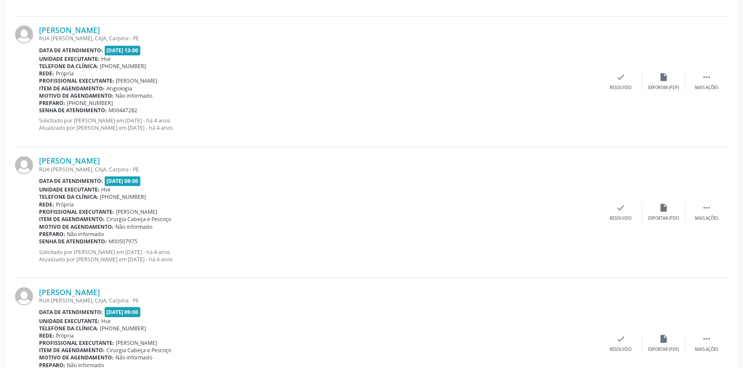
scroll to position [1890, 0]
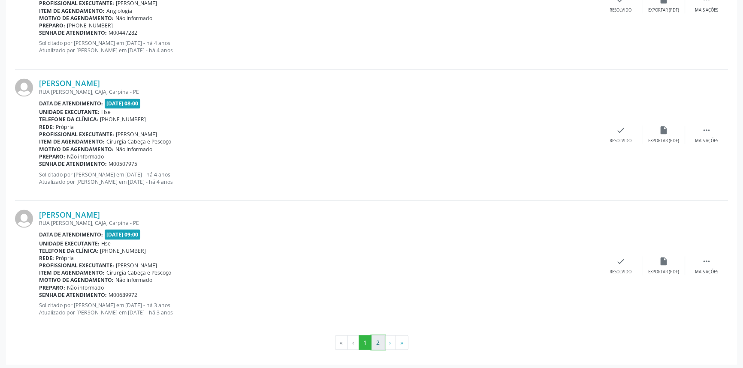
click at [379, 337] on button "2" at bounding box center [377, 342] width 13 height 15
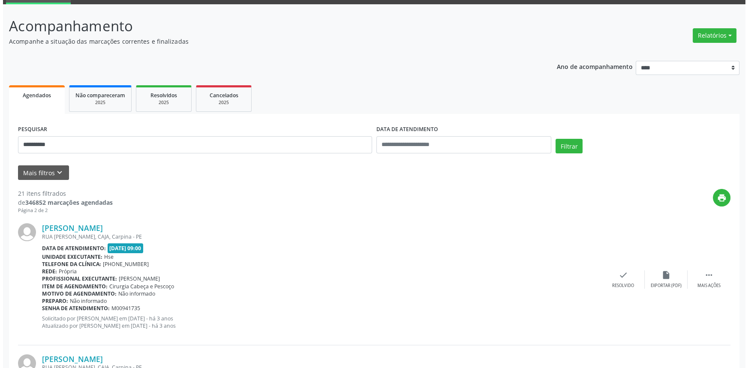
scroll to position [0, 0]
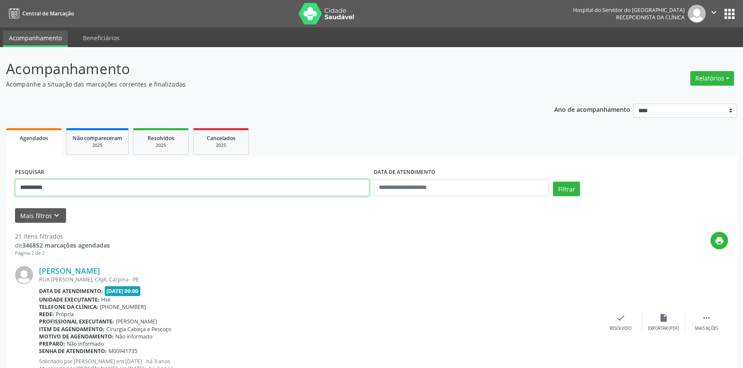
drag, startPoint x: 106, startPoint y: 176, endPoint x: 0, endPoint y: 154, distance: 108.1
click at [553, 182] on button "Filtrar" at bounding box center [566, 189] width 27 height 15
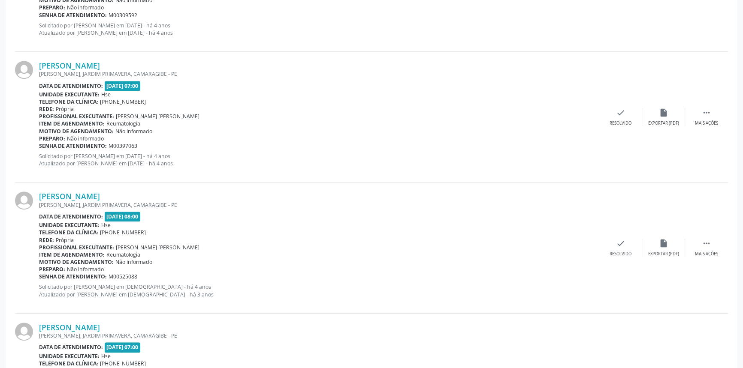
scroll to position [688, 0]
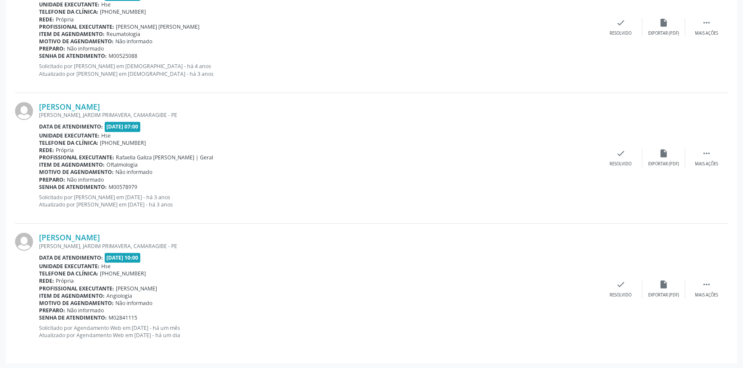
drag, startPoint x: 129, startPoint y: 233, endPoint x: 36, endPoint y: 239, distance: 92.4
click at [36, 239] on div "[PERSON_NAME] [PERSON_NAME], JARDIM PRIMAVERA, CAMARAGIBE - PE Data de atendime…" at bounding box center [371, 289] width 713 height 130
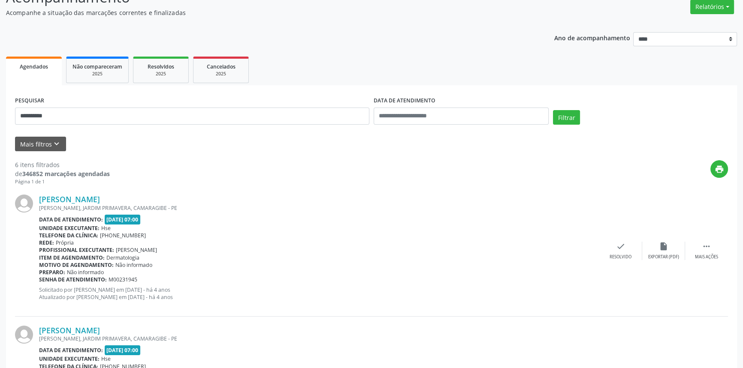
scroll to position [0, 0]
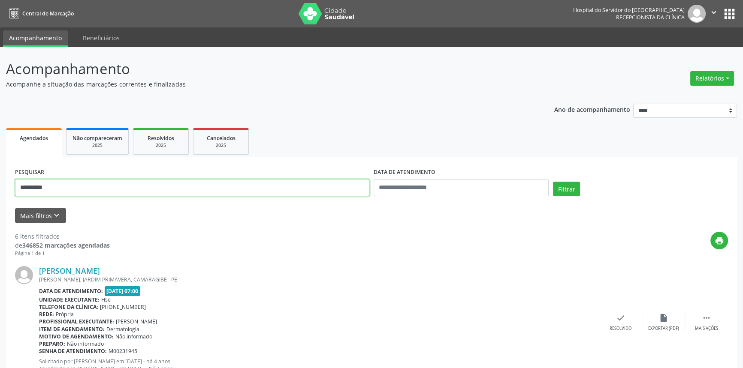
drag, startPoint x: 99, startPoint y: 190, endPoint x: 0, endPoint y: 169, distance: 100.7
click at [553, 182] on button "Filtrar" at bounding box center [566, 189] width 27 height 15
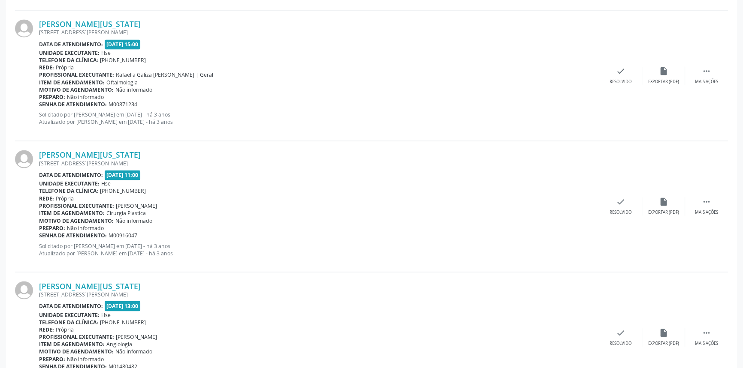
scroll to position [1890, 0]
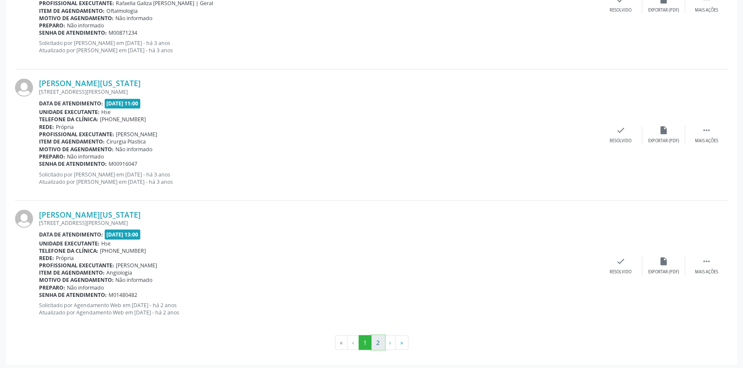
click at [382, 340] on button "2" at bounding box center [377, 342] width 13 height 15
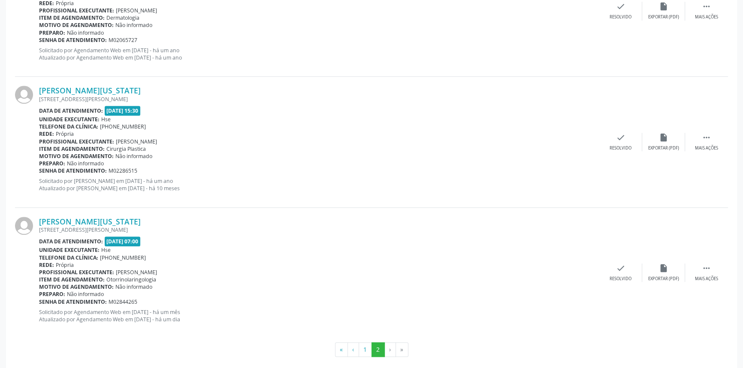
scroll to position [843, 0]
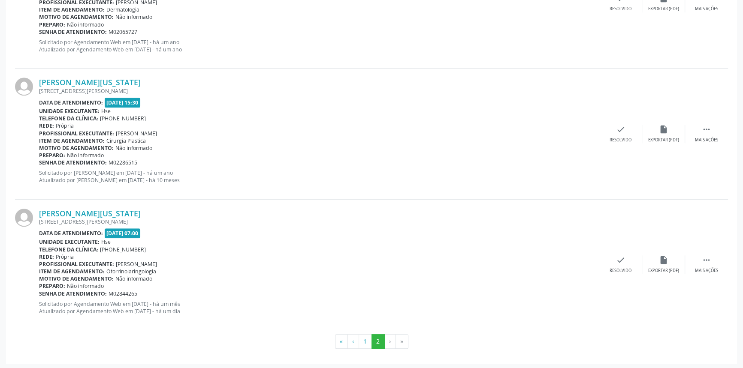
drag, startPoint x: 157, startPoint y: 205, endPoint x: 27, endPoint y: 210, distance: 130.4
click at [27, 210] on div "[PERSON_NAME][US_STATE] [STREET_ADDRESS][PERSON_NAME] Data de atendimento: [DAT…" at bounding box center [371, 265] width 713 height 130
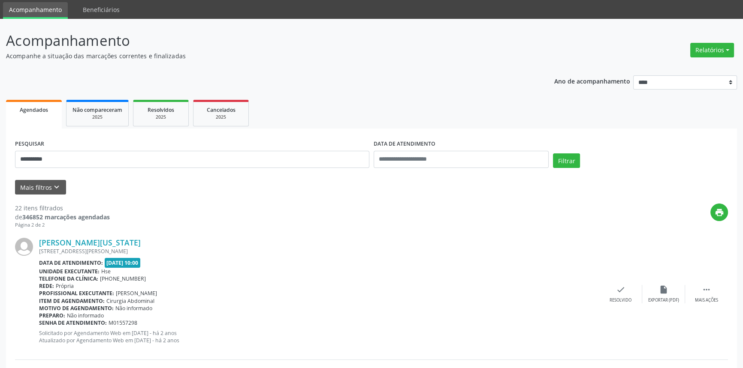
scroll to position [0, 0]
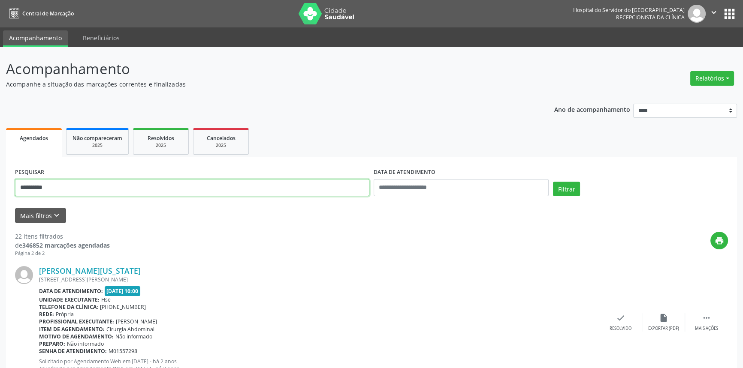
click at [553, 182] on button "Filtrar" at bounding box center [566, 189] width 27 height 15
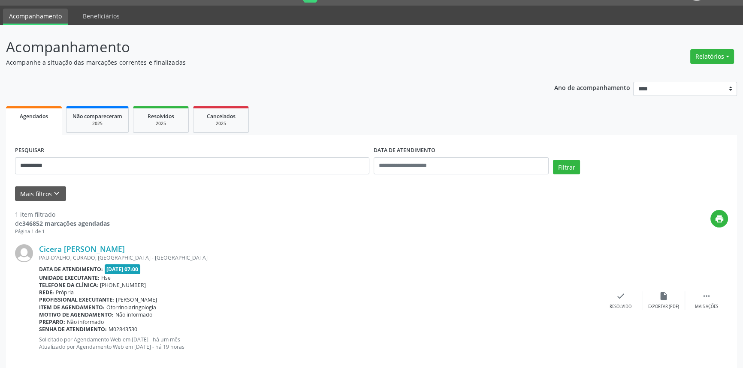
scroll to position [34, 0]
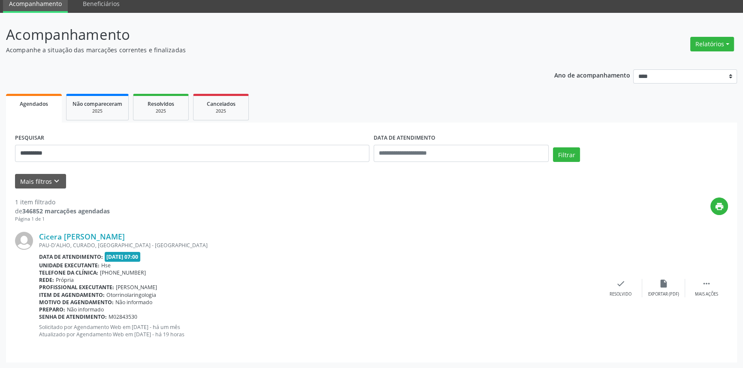
drag, startPoint x: 154, startPoint y: 232, endPoint x: 36, endPoint y: 235, distance: 117.9
click at [36, 235] on div "Cicera [PERSON_NAME] [GEOGRAPHIC_DATA], CURADO, [GEOGRAPHIC_DATA] - [GEOGRAPHIC…" at bounding box center [371, 288] width 713 height 130
click at [88, 232] on link "Cicera [PERSON_NAME]" at bounding box center [82, 236] width 86 height 9
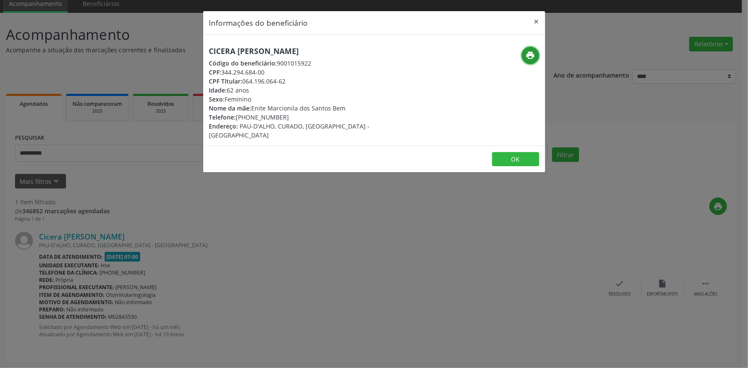
click at [526, 58] on icon "print" at bounding box center [530, 55] width 9 height 9
click at [542, 16] on button "×" at bounding box center [536, 21] width 17 height 21
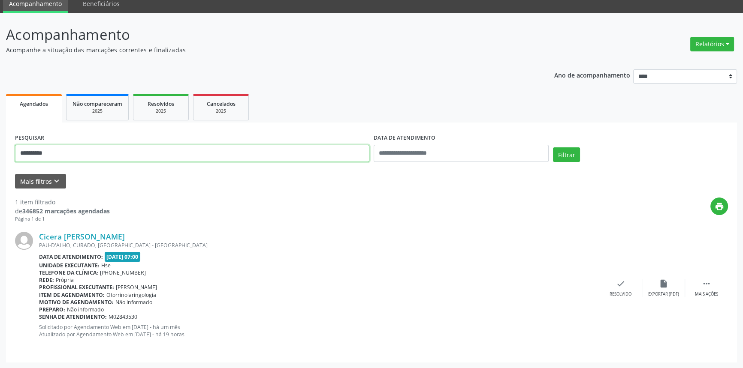
drag, startPoint x: 0, startPoint y: 128, endPoint x: 0, endPoint y: 104, distance: 24.4
click at [0, 104] on div "**********" at bounding box center [371, 191] width 743 height 356
click at [553, 147] on button "Filtrar" at bounding box center [566, 154] width 27 height 15
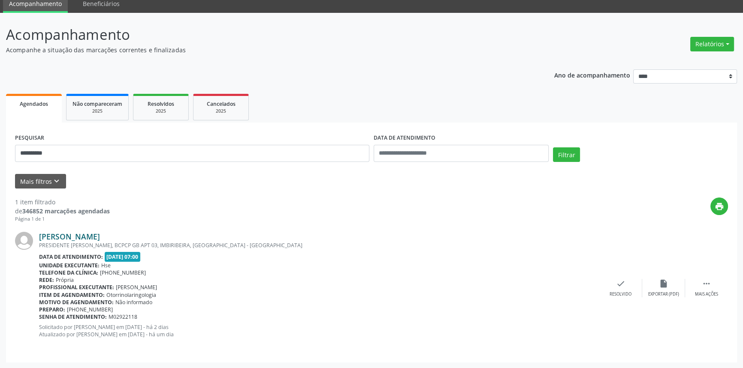
drag, startPoint x: 163, startPoint y: 235, endPoint x: 39, endPoint y: 235, distance: 123.9
click at [39, 235] on div "[PERSON_NAME]" at bounding box center [319, 236] width 560 height 9
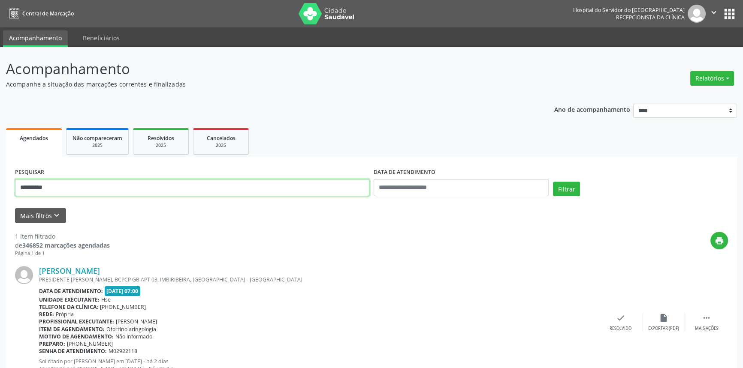
drag, startPoint x: 67, startPoint y: 181, endPoint x: 0, endPoint y: 172, distance: 67.9
click at [0, 172] on div "**********" at bounding box center [371, 225] width 743 height 356
click at [553, 182] on button "Filtrar" at bounding box center [566, 189] width 27 height 15
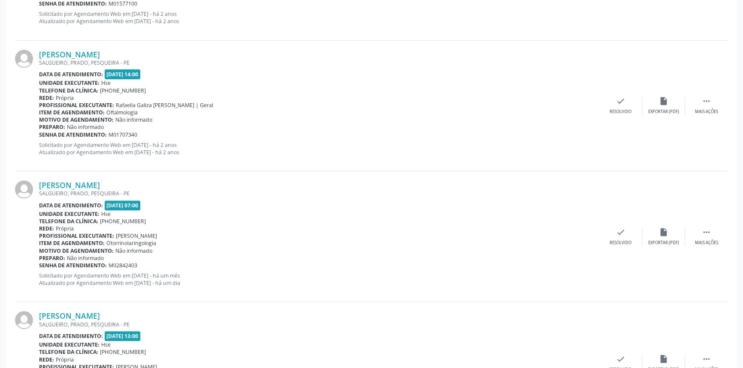
scroll to position [341, 0]
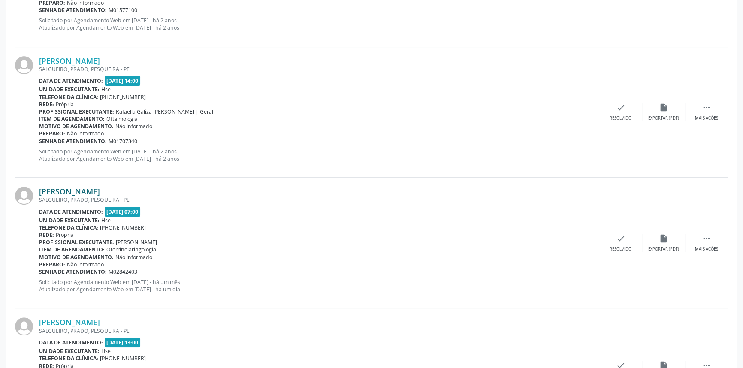
drag, startPoint x: 144, startPoint y: 193, endPoint x: 39, endPoint y: 193, distance: 105.0
click at [39, 193] on div "[PERSON_NAME]" at bounding box center [319, 191] width 560 height 9
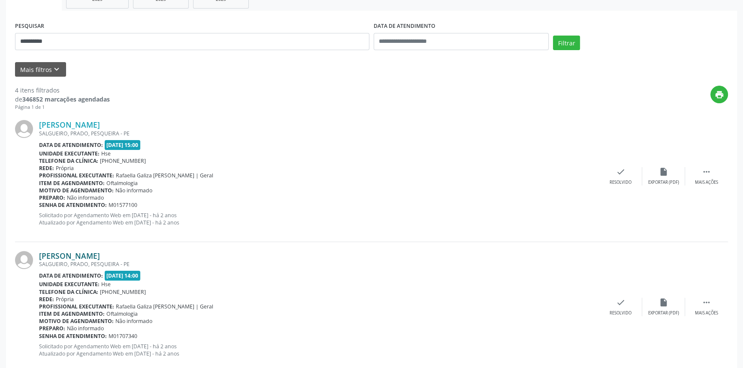
scroll to position [0, 0]
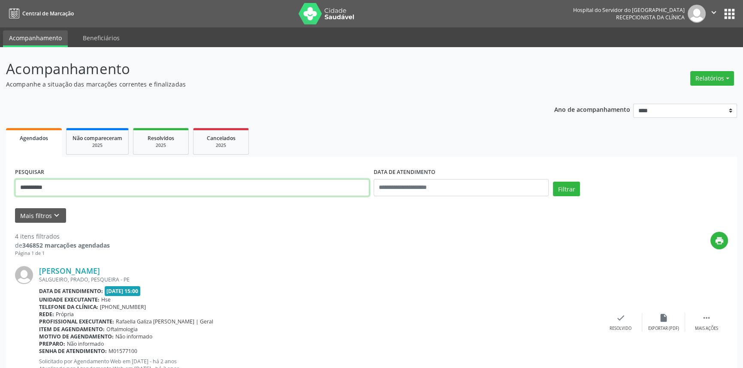
click at [553, 182] on button "Filtrar" at bounding box center [566, 189] width 27 height 15
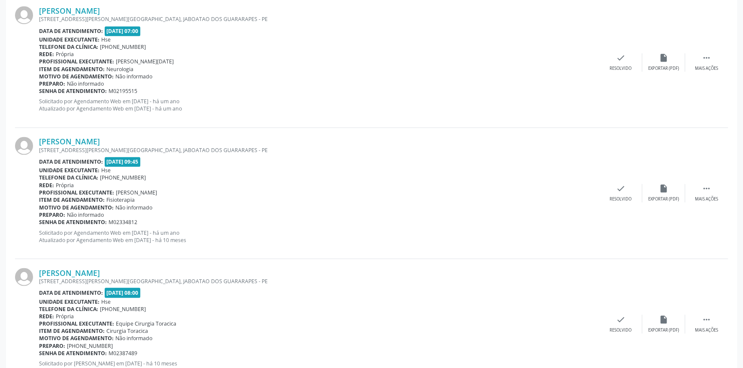
scroll to position [1890, 0]
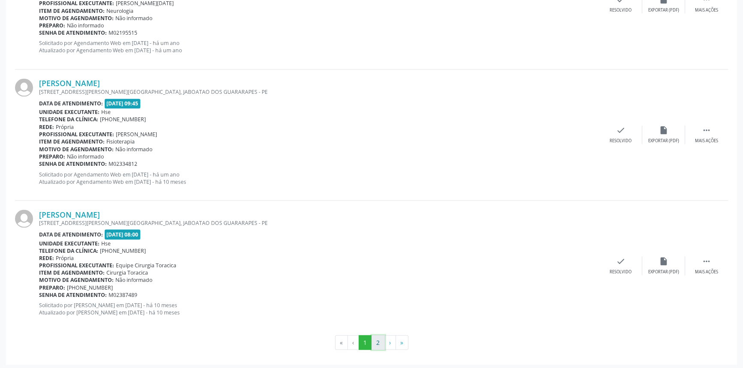
click at [375, 335] on button "2" at bounding box center [377, 342] width 13 height 15
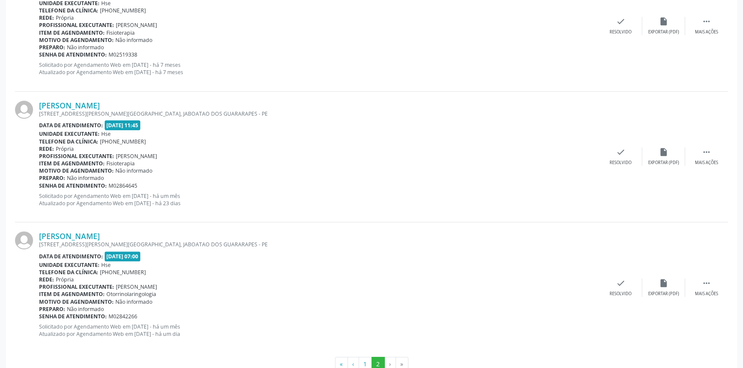
scroll to position [320, 0]
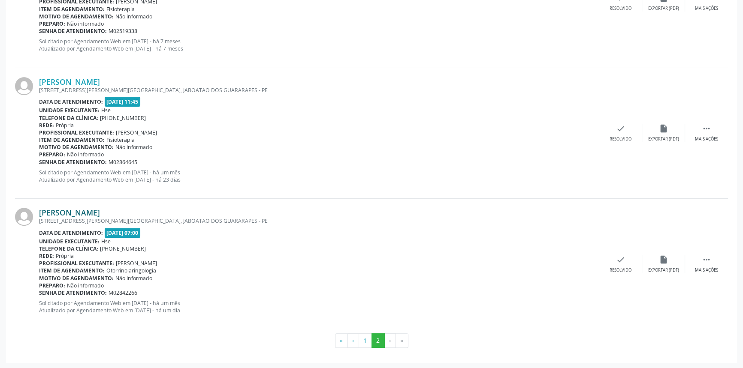
drag, startPoint x: 159, startPoint y: 205, endPoint x: 39, endPoint y: 210, distance: 120.6
click at [39, 210] on div "[PERSON_NAME] [STREET_ADDRESS][PERSON_NAME] Data de atendimento: [DATE] 07:00 U…" at bounding box center [371, 264] width 713 height 130
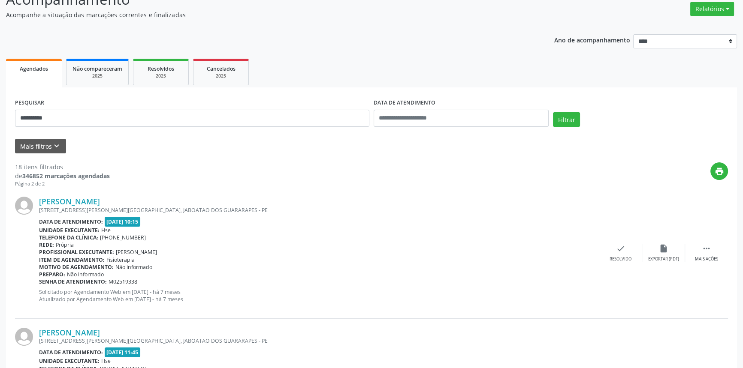
scroll to position [0, 0]
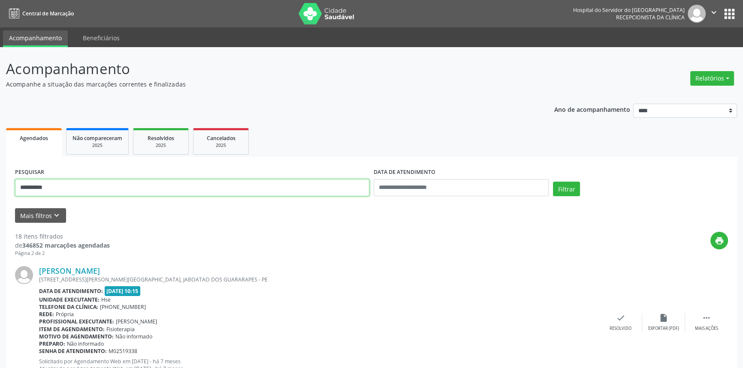
drag, startPoint x: 104, startPoint y: 181, endPoint x: 0, endPoint y: 108, distance: 127.0
click at [0, 109] on div "**********" at bounding box center [371, 368] width 743 height 642
click at [553, 182] on button "Filtrar" at bounding box center [566, 189] width 27 height 15
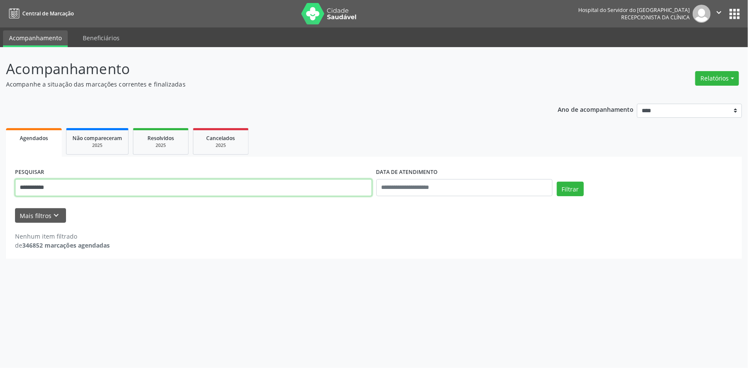
drag, startPoint x: 71, startPoint y: 190, endPoint x: 0, endPoint y: 187, distance: 71.2
click at [0, 187] on div "**********" at bounding box center [374, 207] width 748 height 321
type input "**********"
click at [557, 182] on button "Filtrar" at bounding box center [570, 189] width 27 height 15
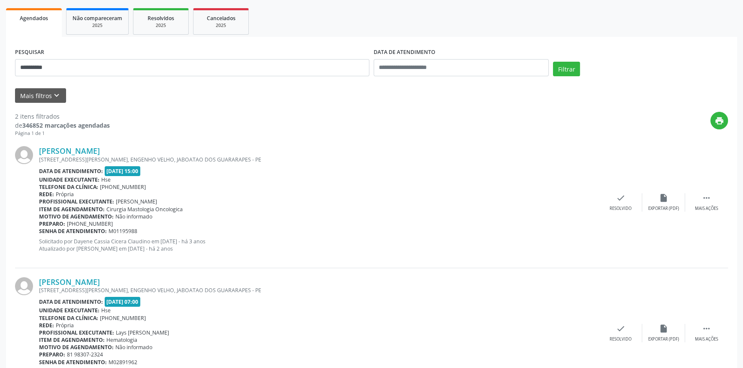
scroll to position [165, 0]
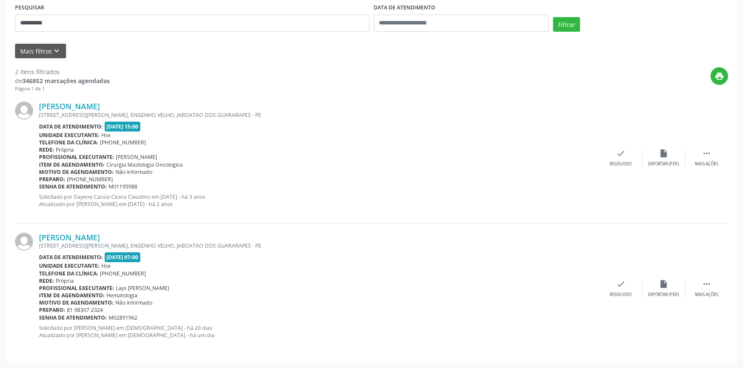
drag, startPoint x: 136, startPoint y: 233, endPoint x: 38, endPoint y: 236, distance: 98.2
click at [38, 236] on div "[PERSON_NAME] AV [PERSON_NAME], APTO 203, [GEOGRAPHIC_DATA], JABOATAO DOS GUARA…" at bounding box center [371, 289] width 713 height 130
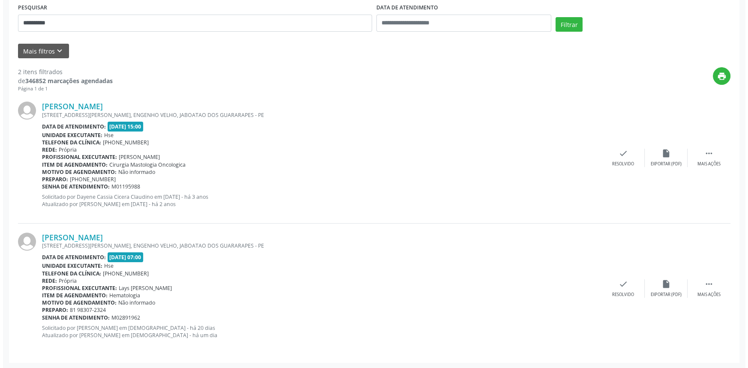
scroll to position [0, 0]
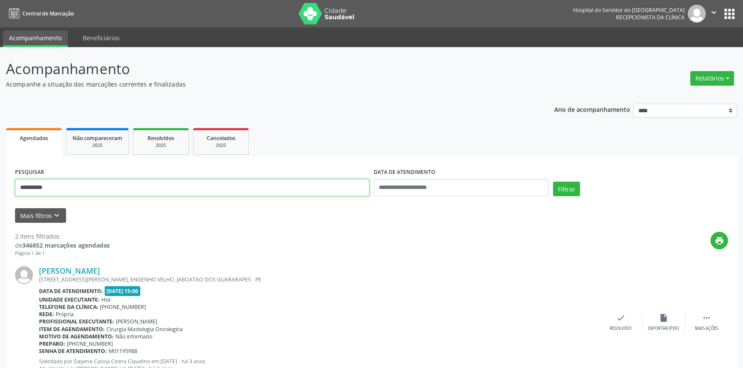
drag, startPoint x: 69, startPoint y: 190, endPoint x: 0, endPoint y: 163, distance: 73.7
click at [0, 163] on div "**********" at bounding box center [371, 290] width 743 height 487
click at [553, 182] on button "Filtrar" at bounding box center [566, 189] width 27 height 15
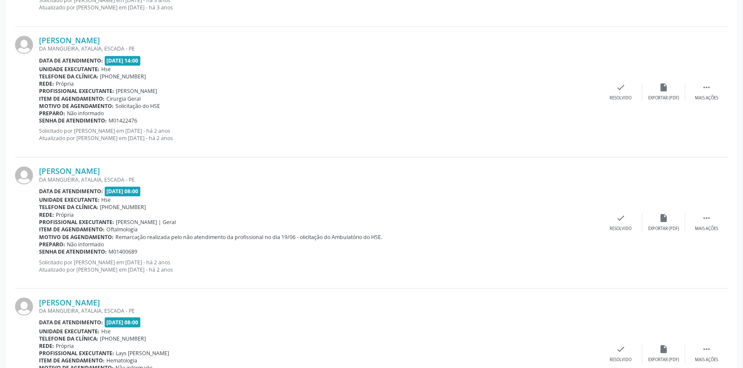
scroll to position [1890, 0]
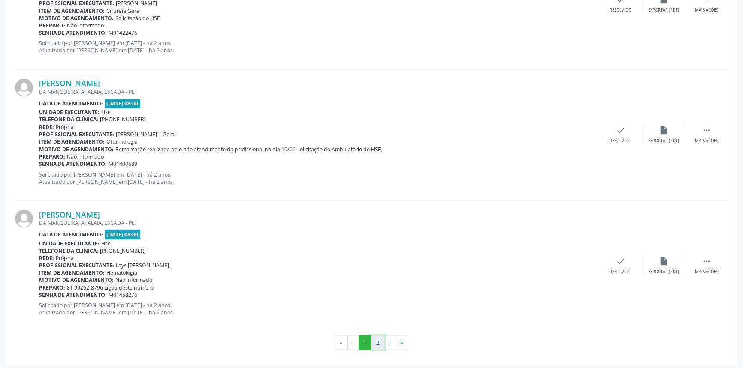
click at [381, 339] on button "2" at bounding box center [377, 342] width 13 height 15
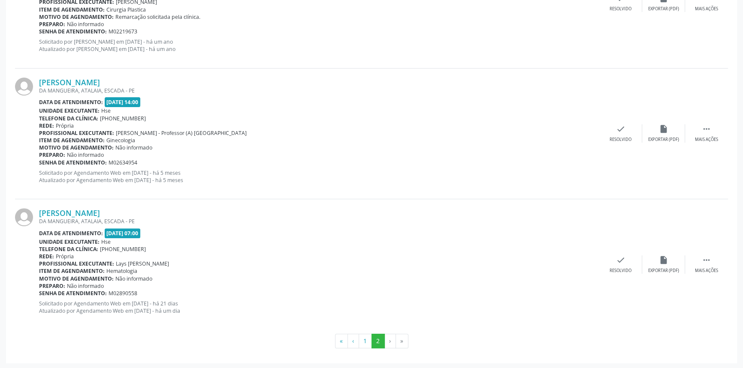
scroll to position [320, 0]
drag, startPoint x: 191, startPoint y: 209, endPoint x: 39, endPoint y: 212, distance: 152.2
click at [39, 212] on div "[PERSON_NAME]" at bounding box center [319, 212] width 560 height 9
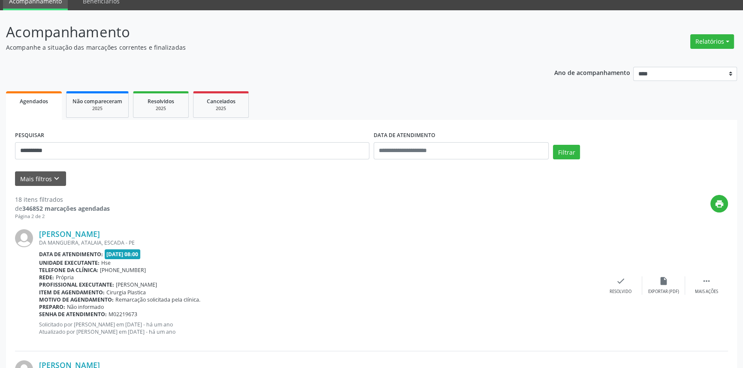
scroll to position [0, 0]
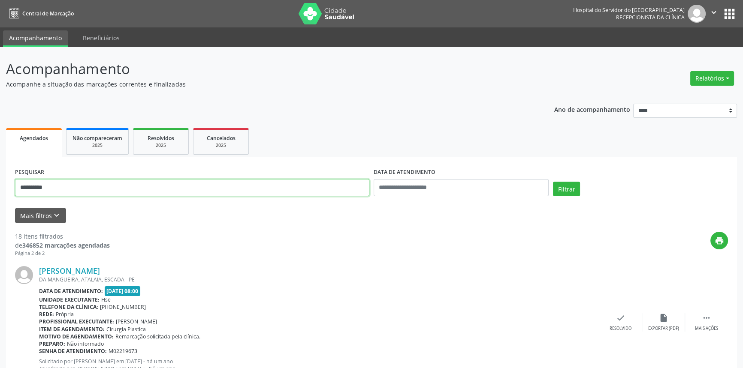
drag, startPoint x: 37, startPoint y: 182, endPoint x: 0, endPoint y: 148, distance: 50.1
click at [0, 148] on div "**********" at bounding box center [371, 368] width 743 height 642
click at [553, 182] on button "Filtrar" at bounding box center [566, 189] width 27 height 15
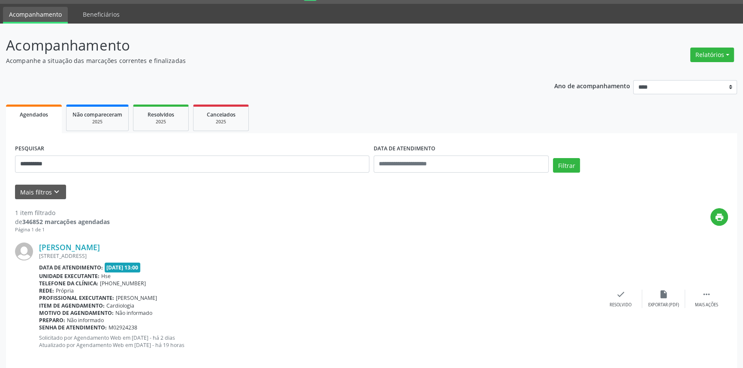
scroll to position [34, 0]
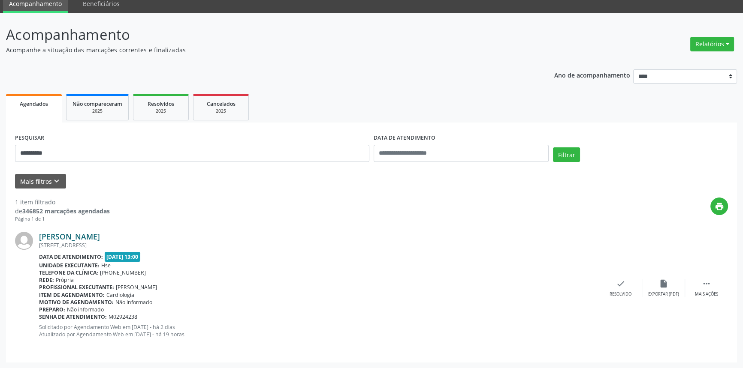
click at [73, 235] on link "[PERSON_NAME]" at bounding box center [69, 236] width 61 height 9
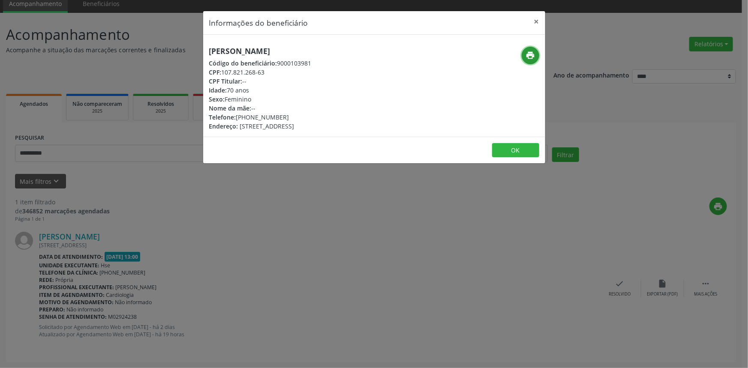
click at [530, 56] on icon "print" at bounding box center [530, 55] width 9 height 9
click at [536, 23] on button "×" at bounding box center [536, 21] width 17 height 21
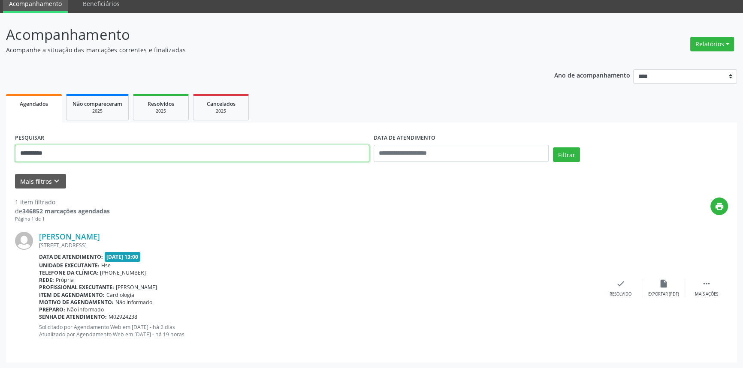
drag, startPoint x: 81, startPoint y: 155, endPoint x: 0, endPoint y: 123, distance: 86.6
click at [0, 128] on div "**********" at bounding box center [371, 191] width 743 height 356
click at [553, 147] on button "Filtrar" at bounding box center [566, 154] width 27 height 15
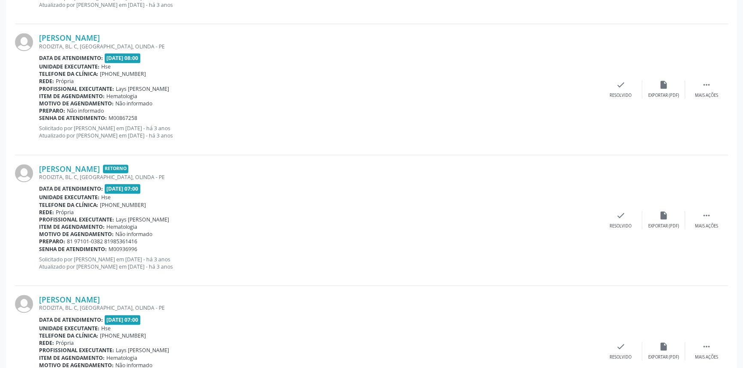
scroll to position [1603, 0]
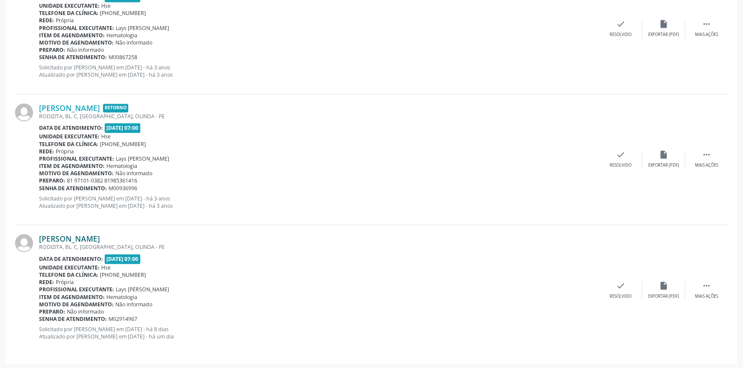
drag, startPoint x: 145, startPoint y: 235, endPoint x: 41, endPoint y: 241, distance: 104.3
click at [41, 241] on div "[PERSON_NAME]" at bounding box center [319, 238] width 560 height 9
click at [146, 225] on div "[PERSON_NAME] RODIZITA, BL. C, [GEOGRAPHIC_DATA], OLINDA - PE Data de atendimen…" at bounding box center [371, 290] width 713 height 130
drag, startPoint x: 139, startPoint y: 238, endPoint x: 39, endPoint y: 237, distance: 100.3
click at [39, 237] on div "[PERSON_NAME] RODIZITA, BL. C, [GEOGRAPHIC_DATA], OLINDA - PE Data de atendimen…" at bounding box center [371, 290] width 713 height 130
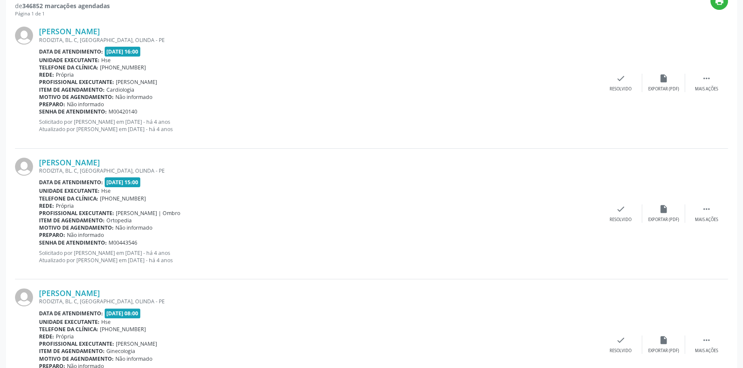
scroll to position [0, 0]
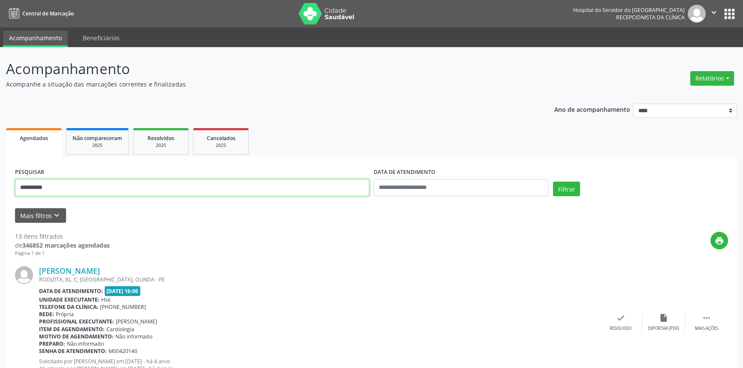
drag, startPoint x: 57, startPoint y: 182, endPoint x: 0, endPoint y: 165, distance: 59.7
click at [553, 182] on button "Filtrar" at bounding box center [566, 189] width 27 height 15
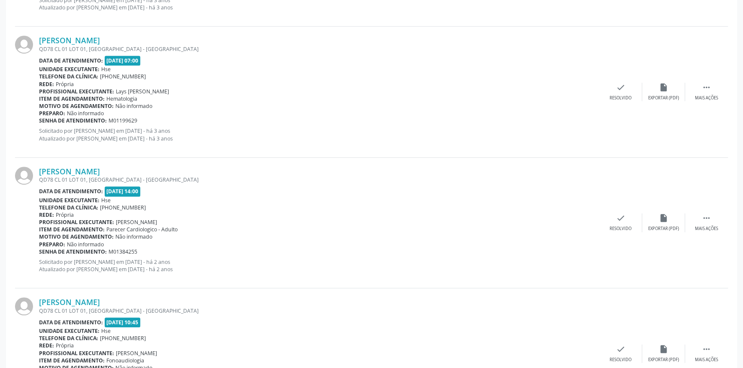
scroll to position [819, 0]
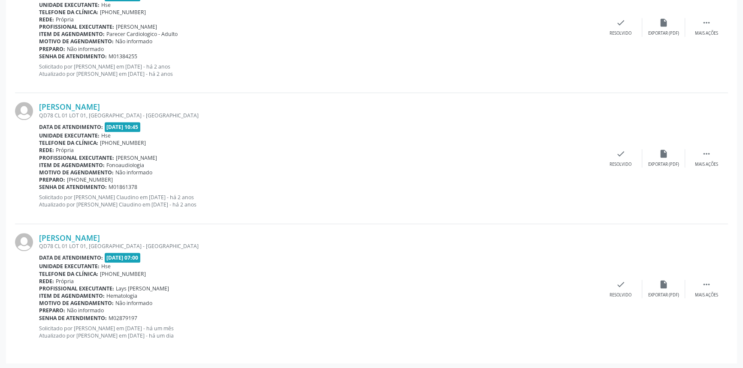
drag, startPoint x: 177, startPoint y: 232, endPoint x: 36, endPoint y: 235, distance: 140.7
click at [36, 235] on div "[PERSON_NAME] QD78 CL 01 LOT 01, [GEOGRAPHIC_DATA] - [GEOGRAPHIC_DATA] Data de …" at bounding box center [371, 289] width 713 height 130
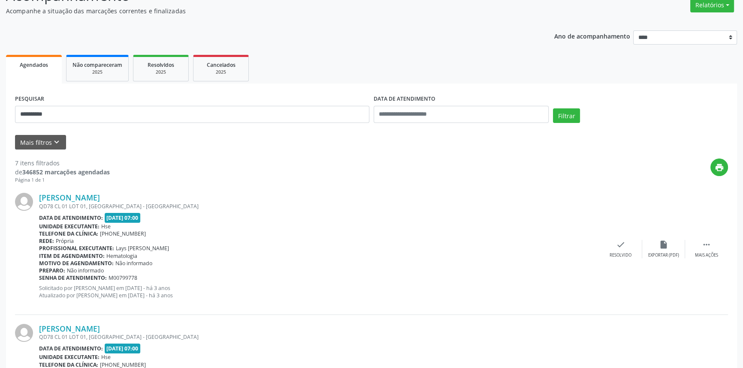
scroll to position [0, 0]
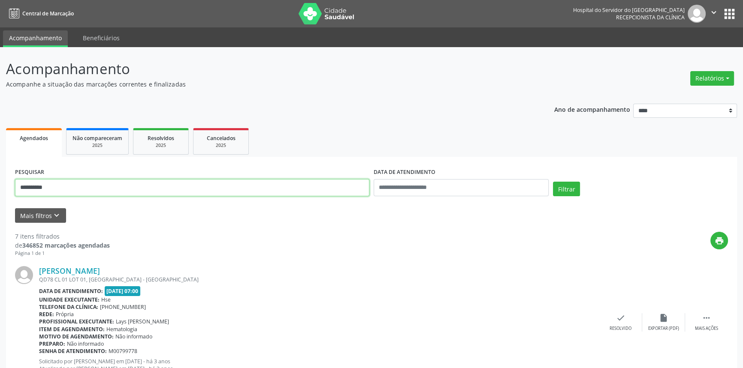
click at [553, 182] on button "Filtrar" at bounding box center [566, 189] width 27 height 15
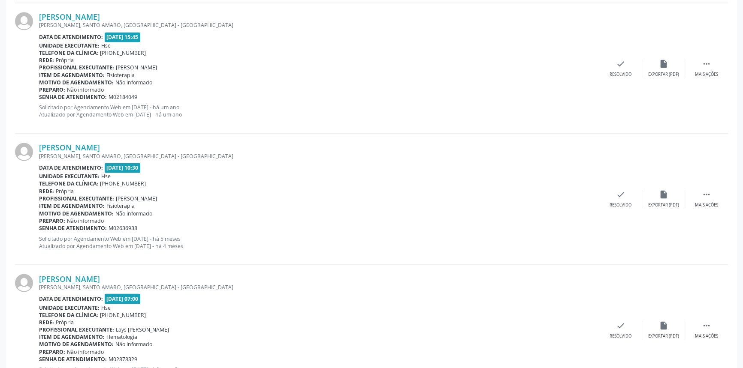
scroll to position [1865, 0]
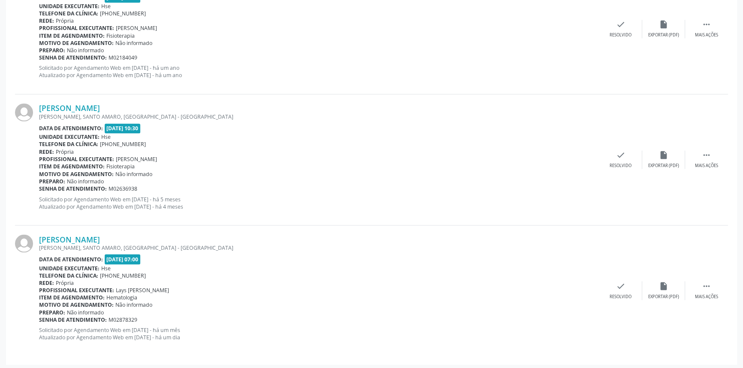
drag, startPoint x: 180, startPoint y: 233, endPoint x: 38, endPoint y: 242, distance: 142.2
click at [38, 242] on div "[PERSON_NAME] [PERSON_NAME], [GEOGRAPHIC_DATA], [GEOGRAPHIC_DATA] - [GEOGRAPHIC…" at bounding box center [371, 291] width 713 height 130
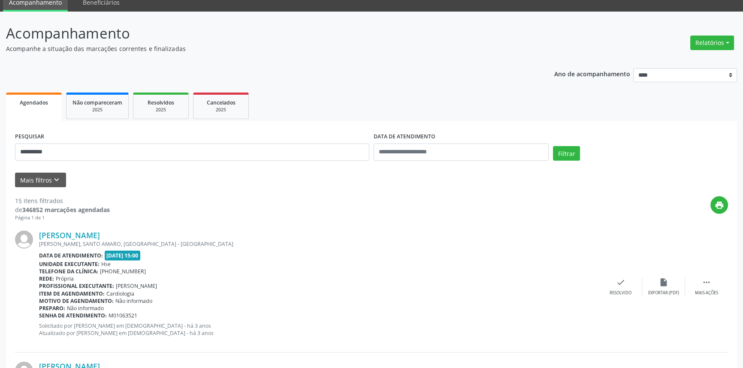
scroll to position [0, 0]
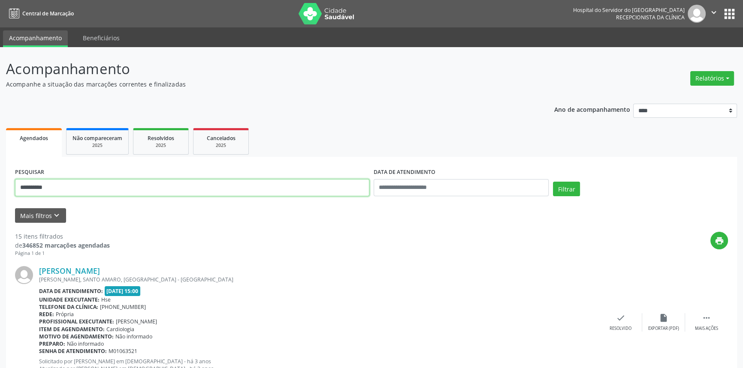
drag, startPoint x: 94, startPoint y: 186, endPoint x: 0, endPoint y: 159, distance: 97.7
click at [553, 182] on button "Filtrar" at bounding box center [566, 189] width 27 height 15
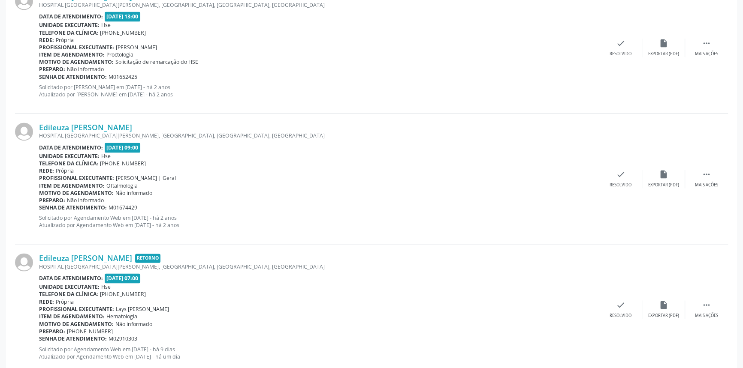
scroll to position [1735, 0]
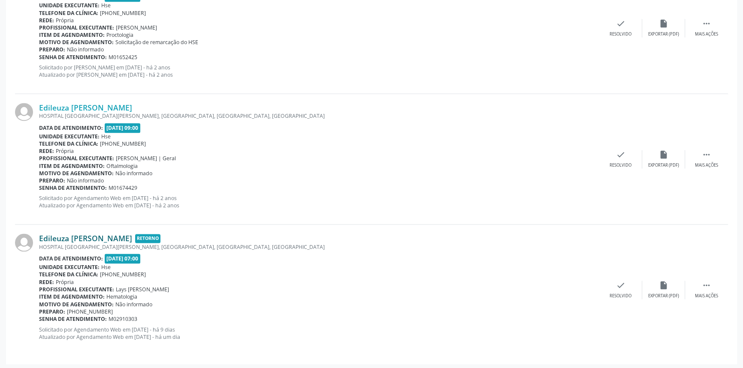
drag, startPoint x: 39, startPoint y: 230, endPoint x: 150, endPoint y: 236, distance: 111.6
click at [150, 236] on div "Edileuza [PERSON_NAME] Retorno [GEOGRAPHIC_DATA][PERSON_NAME], [GEOGRAPHIC_DATA…" at bounding box center [371, 290] width 713 height 130
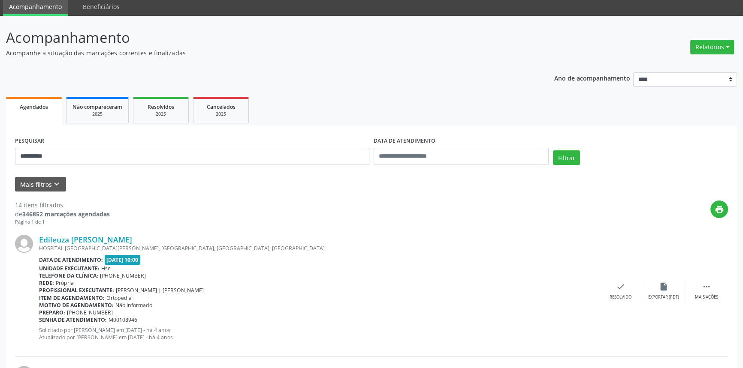
scroll to position [0, 0]
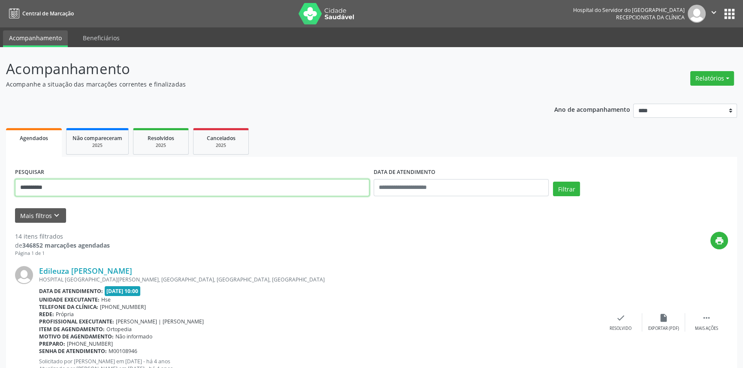
drag, startPoint x: 104, startPoint y: 193, endPoint x: 0, endPoint y: 161, distance: 108.5
click at [553, 182] on button "Filtrar" at bounding box center [566, 189] width 27 height 15
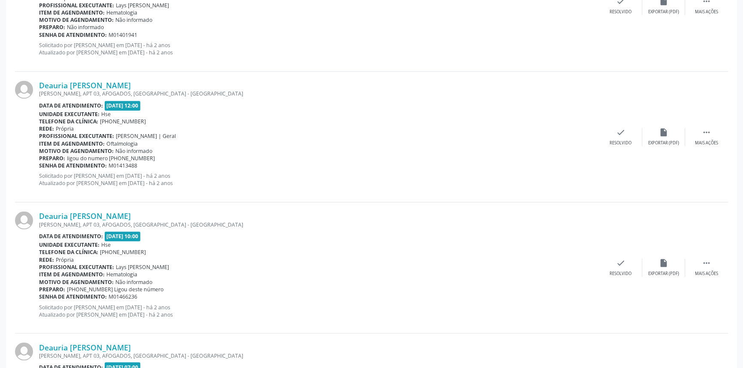
scroll to position [1890, 0]
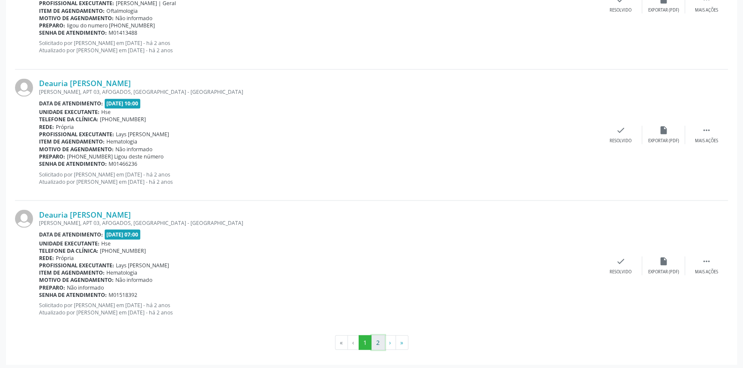
click at [378, 337] on button "2" at bounding box center [377, 342] width 13 height 15
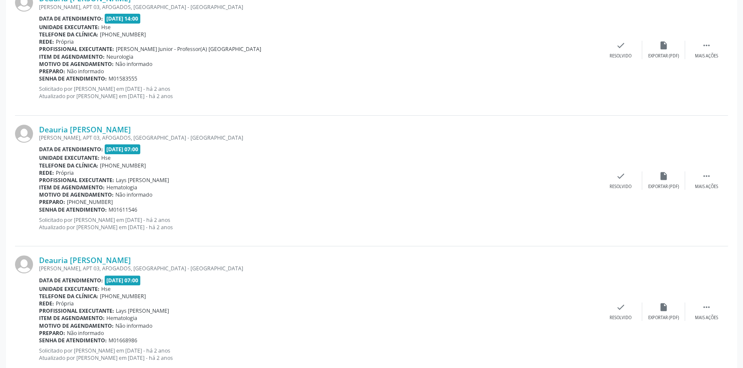
scroll to position [451, 0]
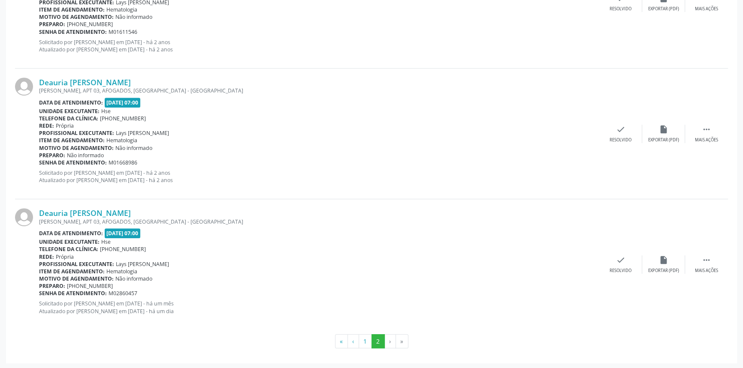
drag, startPoint x: 171, startPoint y: 205, endPoint x: 37, endPoint y: 210, distance: 134.3
click at [37, 210] on div "Deauria [PERSON_NAME] [PERSON_NAME], APT 03, AFOGADOS, [GEOGRAPHIC_DATA] - [GEO…" at bounding box center [371, 264] width 713 height 130
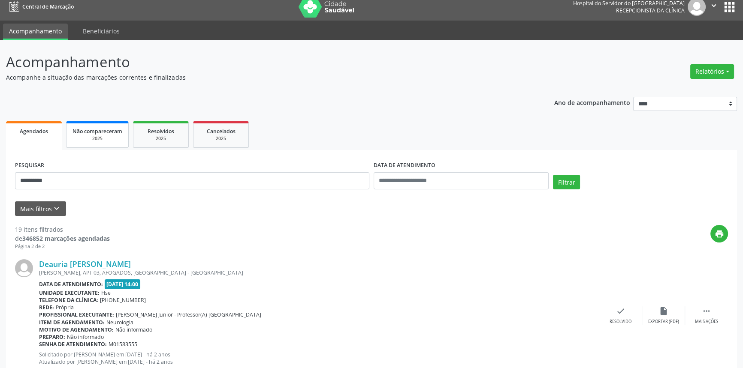
scroll to position [0, 0]
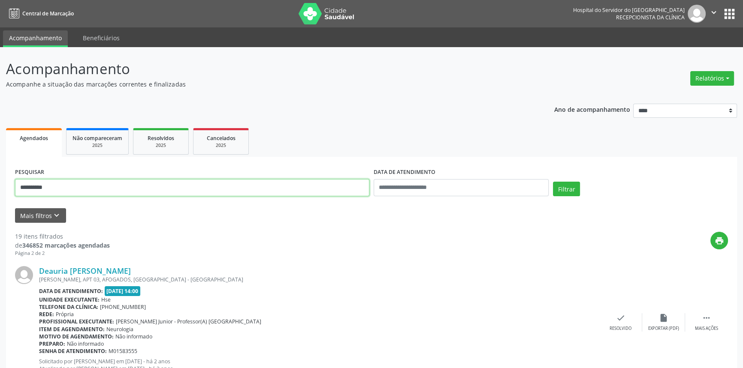
drag, startPoint x: 0, startPoint y: 160, endPoint x: 0, endPoint y: 132, distance: 28.3
type input "**********"
click at [553, 182] on button "Filtrar" at bounding box center [566, 189] width 27 height 15
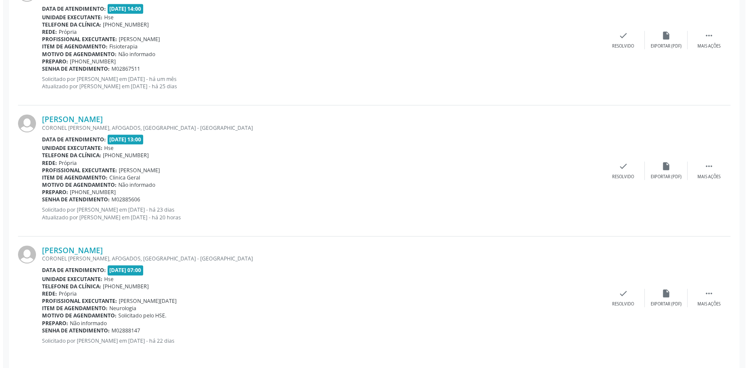
scroll to position [472, 0]
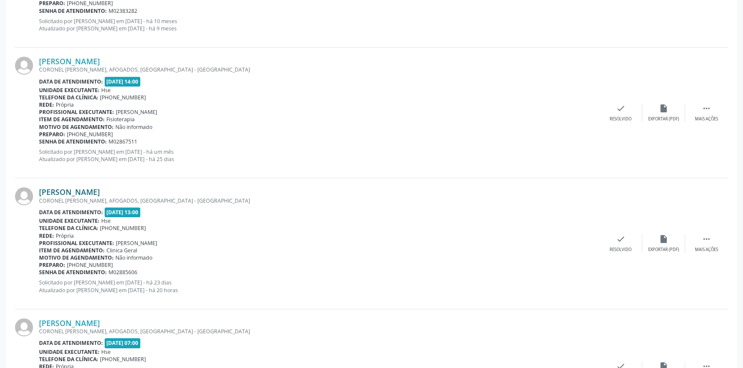
click at [100, 193] on link "[PERSON_NAME]" at bounding box center [69, 191] width 61 height 9
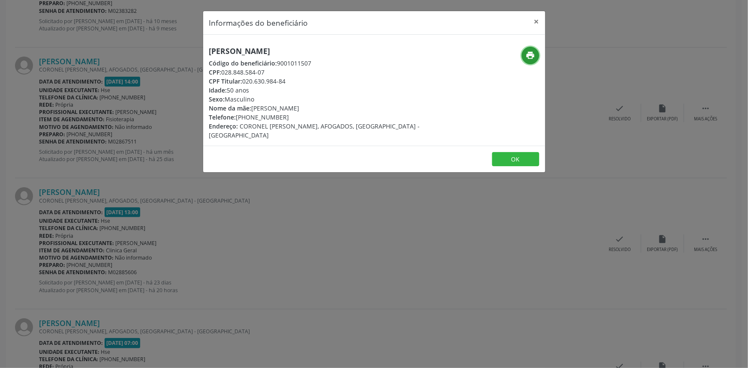
click at [530, 48] on button "print" at bounding box center [531, 56] width 18 height 18
click at [535, 18] on button "×" at bounding box center [536, 21] width 17 height 21
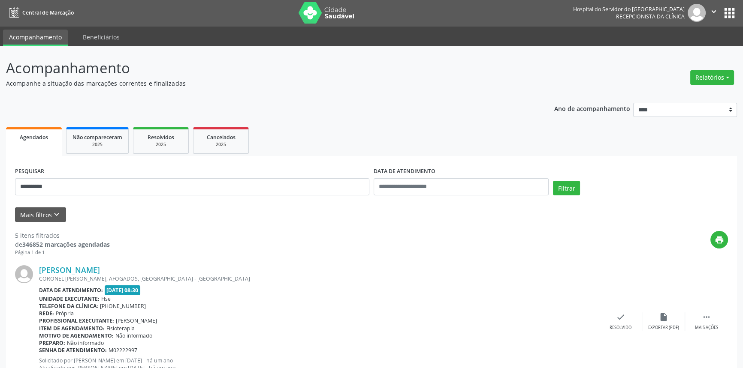
scroll to position [0, 0]
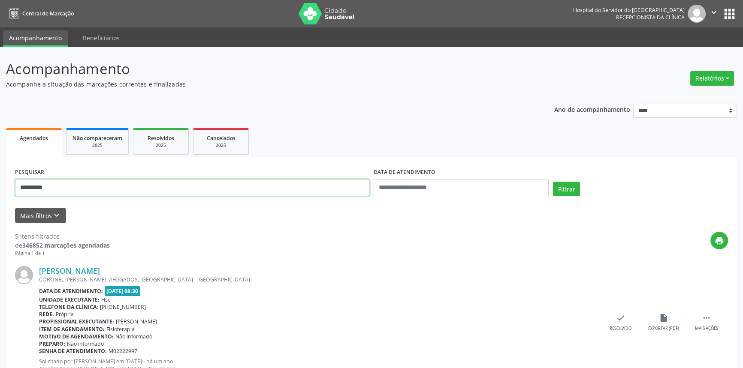
drag, startPoint x: 0, startPoint y: 162, endPoint x: 0, endPoint y: 149, distance: 13.3
type input "**********"
click at [553, 182] on button "Filtrar" at bounding box center [566, 189] width 27 height 15
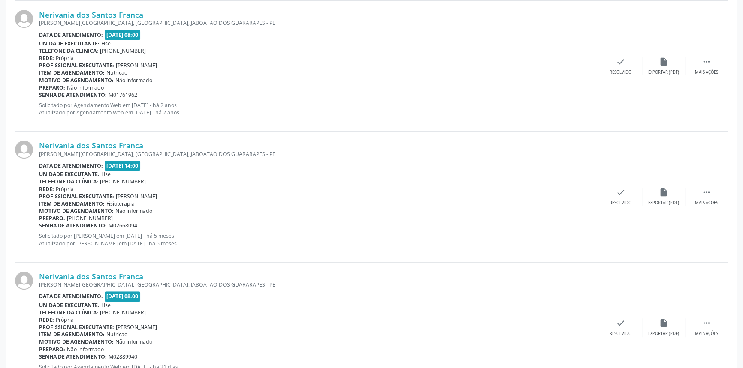
scroll to position [557, 0]
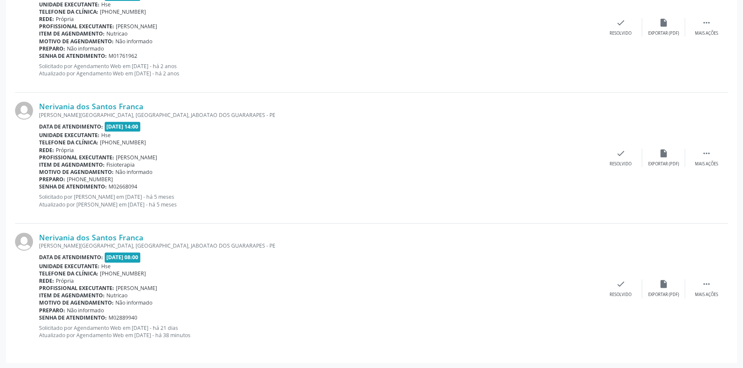
drag, startPoint x: 165, startPoint y: 232, endPoint x: 39, endPoint y: 236, distance: 126.1
click at [39, 236] on div "Nerivania dos Santos Franca [GEOGRAPHIC_DATA], [GEOGRAPHIC_DATA], [GEOGRAPHIC_D…" at bounding box center [371, 289] width 713 height 130
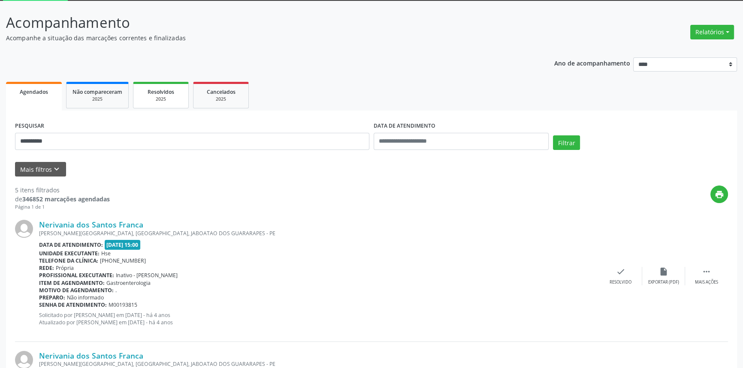
scroll to position [0, 0]
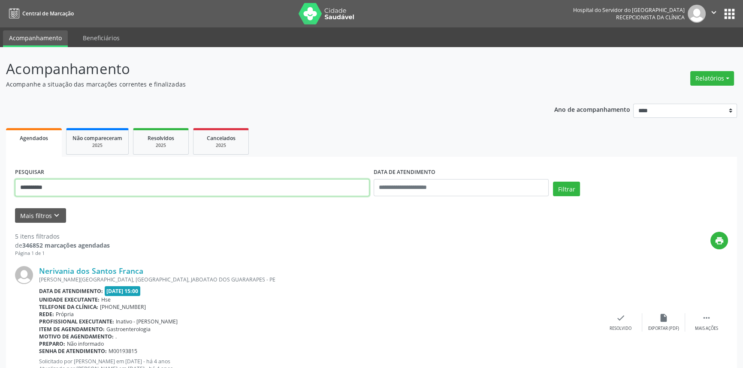
drag, startPoint x: 72, startPoint y: 179, endPoint x: 0, endPoint y: 161, distance: 74.2
click at [553, 182] on button "Filtrar" at bounding box center [566, 189] width 27 height 15
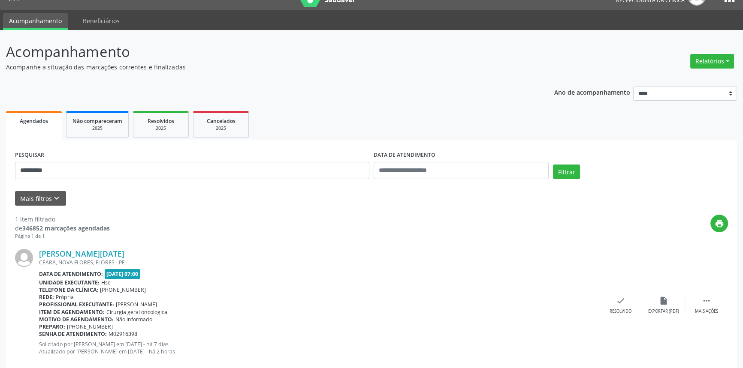
scroll to position [34, 0]
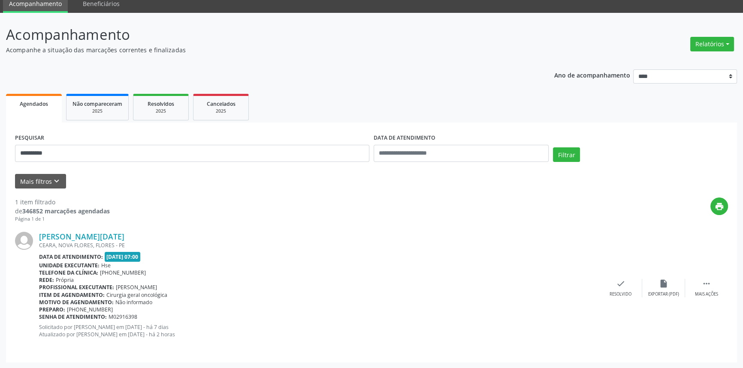
drag, startPoint x: 113, startPoint y: 235, endPoint x: 32, endPoint y: 233, distance: 81.5
click at [32, 233] on div "[PERSON_NAME][DATE] [GEOGRAPHIC_DATA], [GEOGRAPHIC_DATA], [GEOGRAPHIC_DATA] Dat…" at bounding box center [371, 288] width 713 height 130
click at [0, 130] on div "**********" at bounding box center [371, 191] width 743 height 356
click at [553, 147] on button "Filtrar" at bounding box center [566, 154] width 27 height 15
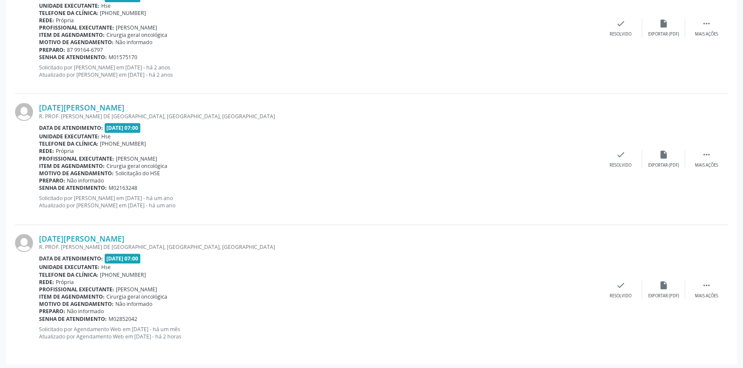
scroll to position [819, 0]
drag, startPoint x: 171, startPoint y: 238, endPoint x: 39, endPoint y: 236, distance: 132.5
click at [39, 236] on div "[DATE][PERSON_NAME] R. PROF. [PERSON_NAME] DE [GEOGRAPHIC_DATA], [GEOGRAPHIC_DA…" at bounding box center [371, 289] width 713 height 130
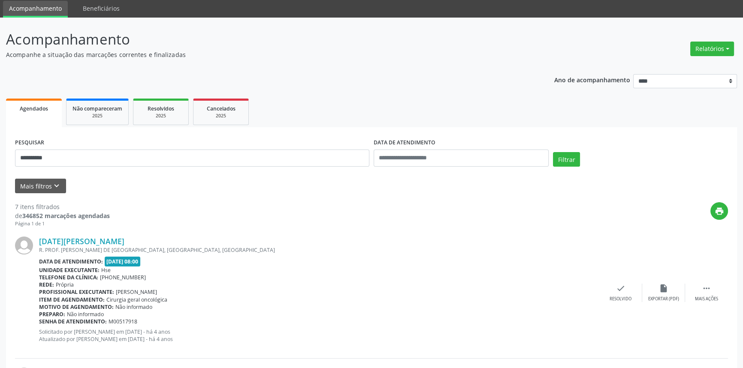
scroll to position [0, 0]
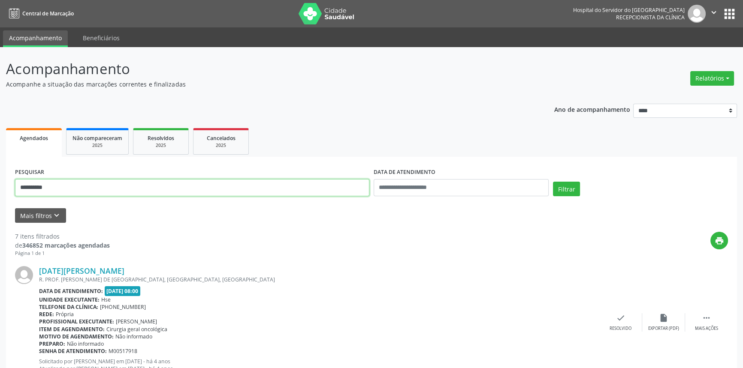
drag, startPoint x: 120, startPoint y: 184, endPoint x: 0, endPoint y: 149, distance: 125.1
paste input "**********"
click at [553, 182] on button "Filtrar" at bounding box center [566, 189] width 27 height 15
drag, startPoint x: 163, startPoint y: 188, endPoint x: 0, endPoint y: 154, distance: 166.4
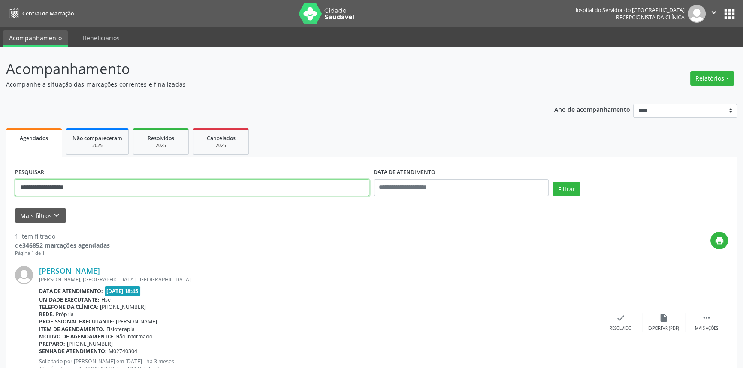
click at [0, 154] on div "**********" at bounding box center [371, 225] width 743 height 356
paste input "**********"
click at [553, 182] on button "Filtrar" at bounding box center [566, 189] width 27 height 15
drag, startPoint x: 148, startPoint y: 184, endPoint x: 0, endPoint y: 123, distance: 160.5
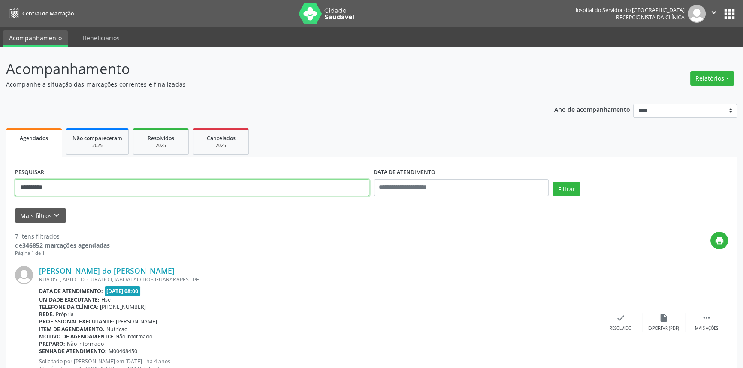
click at [553, 182] on button "Filtrar" at bounding box center [566, 189] width 27 height 15
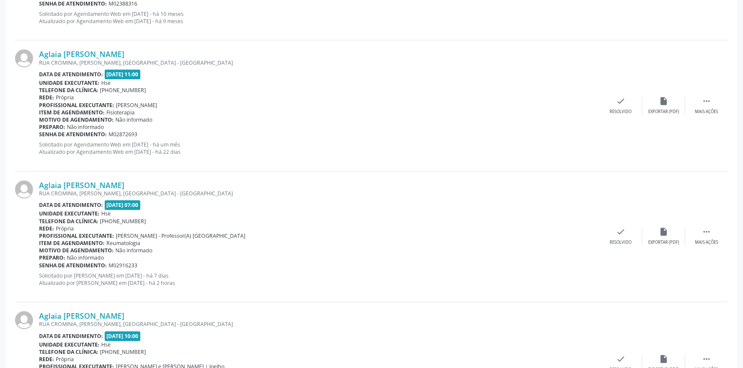
scroll to position [864, 0]
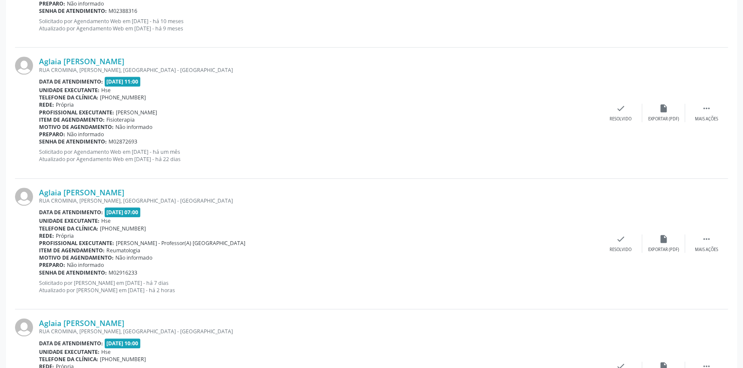
drag, startPoint x: 139, startPoint y: 188, endPoint x: 35, endPoint y: 193, distance: 104.3
click at [35, 193] on div "Aglaia [PERSON_NAME] [GEOGRAPHIC_DATA], [GEOGRAPHIC_DATA], [GEOGRAPHIC_DATA] - …" at bounding box center [371, 244] width 713 height 131
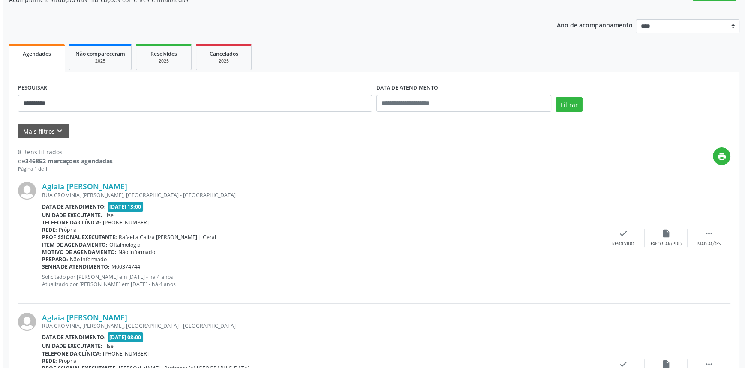
scroll to position [0, 0]
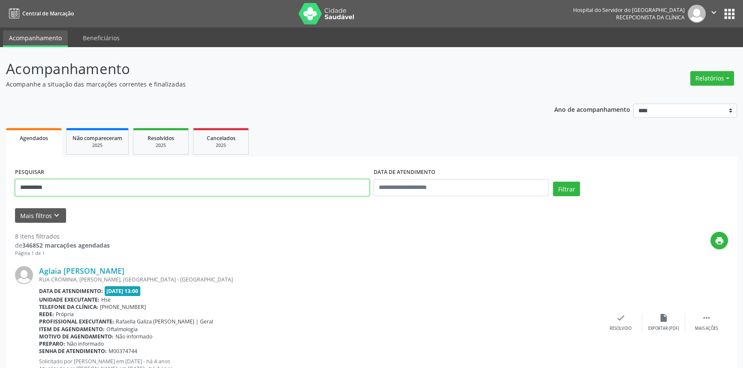
type input "**********"
click at [553, 182] on button "Filtrar" at bounding box center [566, 189] width 27 height 15
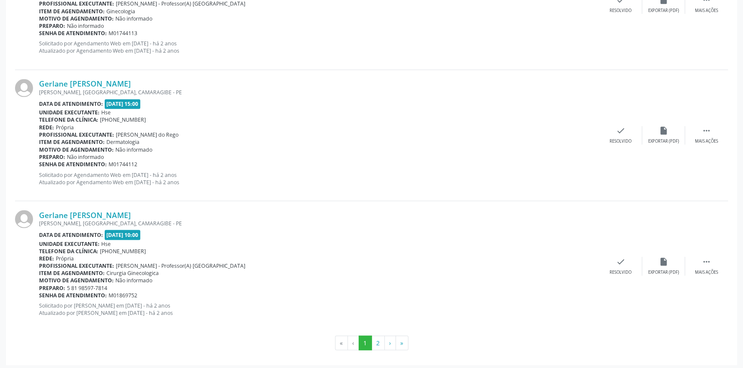
scroll to position [1890, 0]
click at [380, 343] on button "2" at bounding box center [377, 342] width 13 height 15
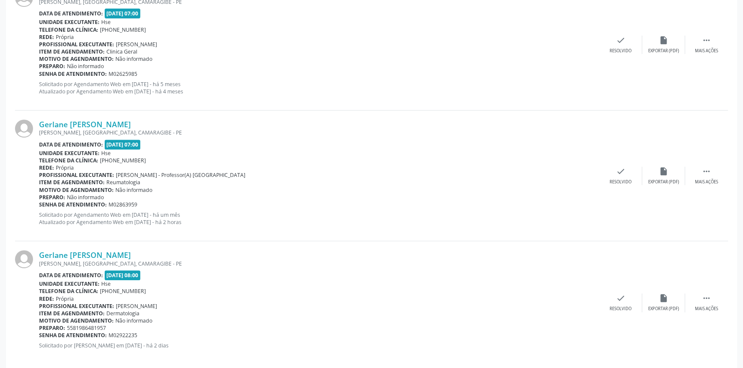
scroll to position [366, 0]
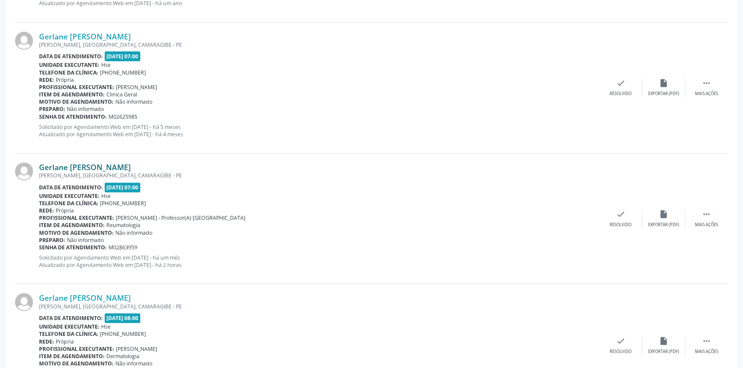
drag, startPoint x: 148, startPoint y: 155, endPoint x: 39, endPoint y: 164, distance: 108.8
click at [39, 164] on div "Gerlane [PERSON_NAME] [PERSON_NAME], [GEOGRAPHIC_DATA], [GEOGRAPHIC_DATA] - PE …" at bounding box center [371, 218] width 713 height 131
click at [217, 144] on div "Gerlane [PERSON_NAME] [PERSON_NAME], [GEOGRAPHIC_DATA], [GEOGRAPHIC_DATA] - PE …" at bounding box center [371, 88] width 713 height 131
drag, startPoint x: 136, startPoint y: 160, endPoint x: 39, endPoint y: 160, distance: 96.5
click at [39, 160] on div "Gerlane [PERSON_NAME] [PERSON_NAME], [GEOGRAPHIC_DATA], [GEOGRAPHIC_DATA] - PE …" at bounding box center [371, 218] width 713 height 131
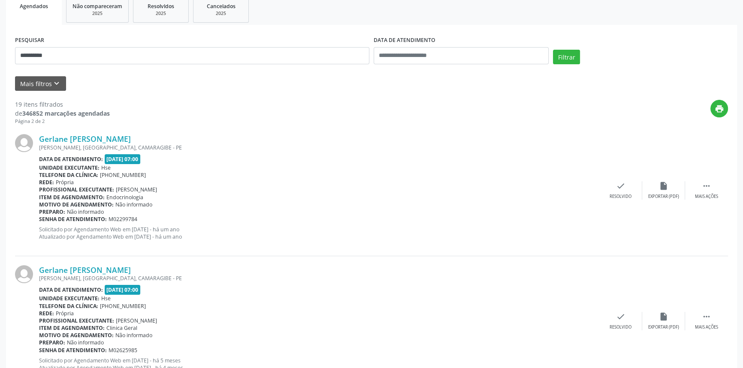
scroll to position [0, 0]
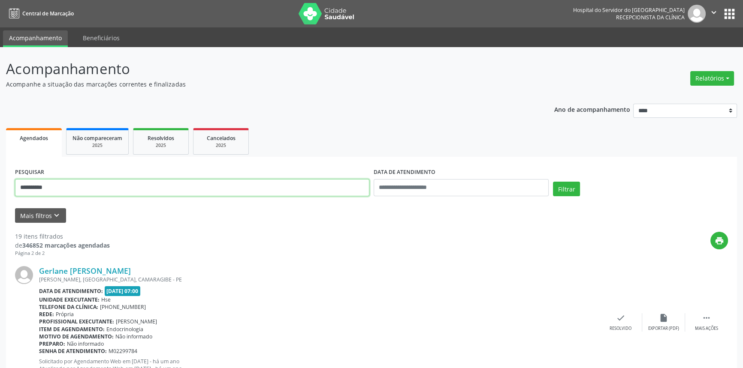
drag, startPoint x: 97, startPoint y: 183, endPoint x: 0, endPoint y: 167, distance: 98.2
click at [553, 182] on button "Filtrar" at bounding box center [566, 189] width 27 height 15
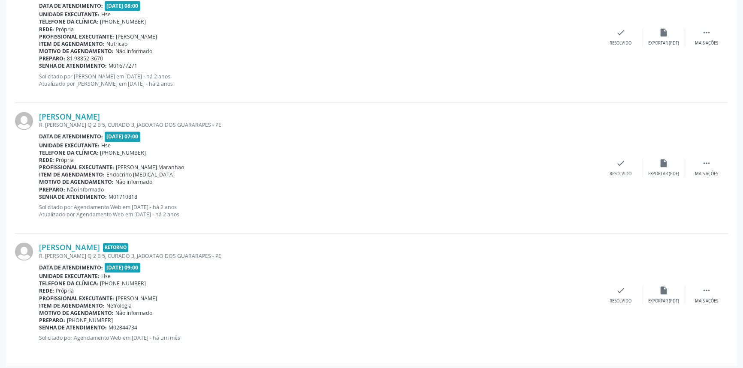
scroll to position [1335, 0]
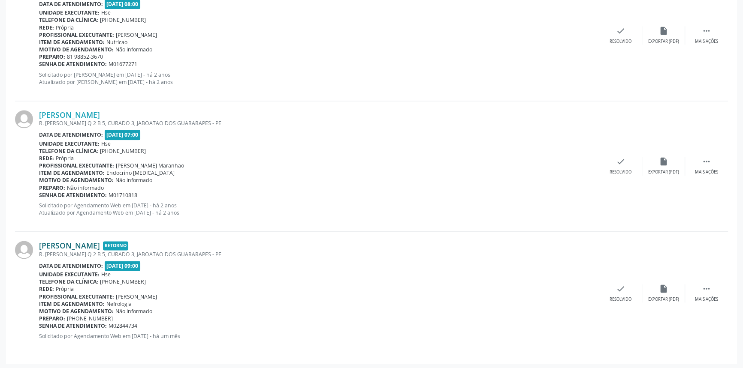
drag, startPoint x: 39, startPoint y: 235, endPoint x: 144, endPoint y: 239, distance: 105.5
click at [144, 239] on div "[PERSON_NAME] Retorno R. [PERSON_NAME] Q 2 B 5, CURADO 3, JABOATAO DOS GUARARAP…" at bounding box center [371, 293] width 713 height 123
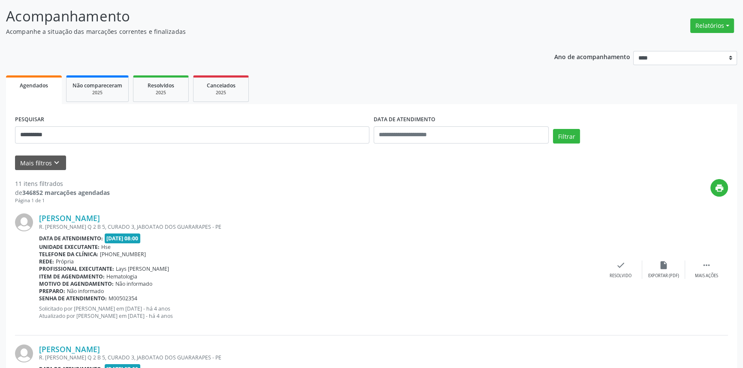
scroll to position [0, 0]
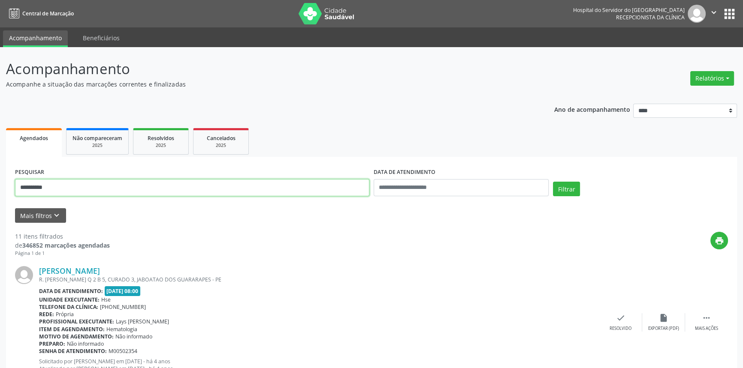
drag, startPoint x: 91, startPoint y: 183, endPoint x: 0, endPoint y: 157, distance: 94.3
click at [553, 182] on button "Filtrar" at bounding box center [566, 189] width 27 height 15
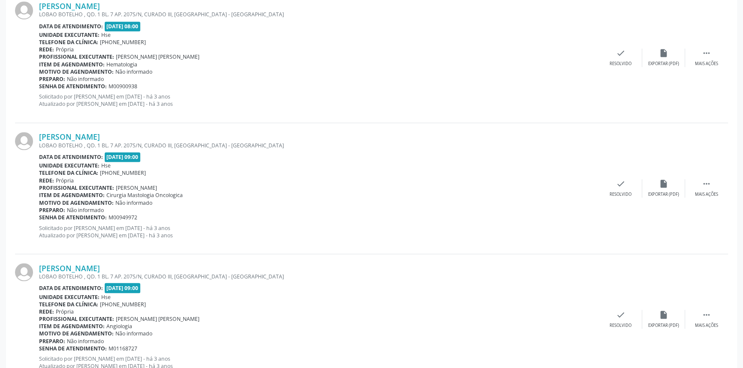
scroll to position [1890, 0]
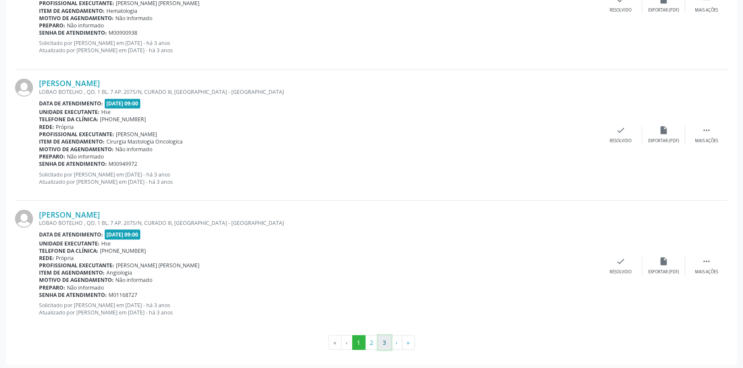
click at [379, 340] on button "3" at bounding box center [384, 342] width 13 height 15
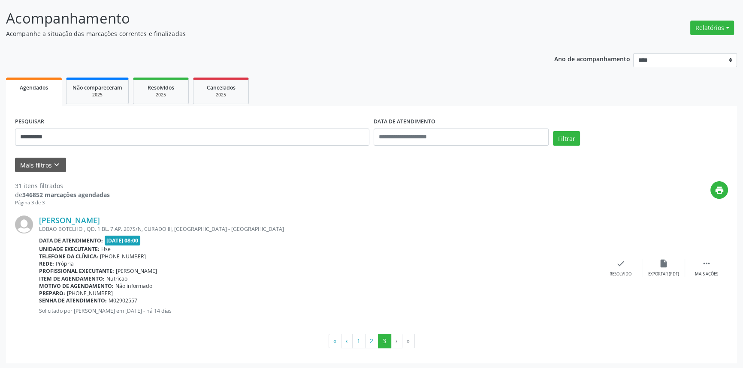
scroll to position [51, 0]
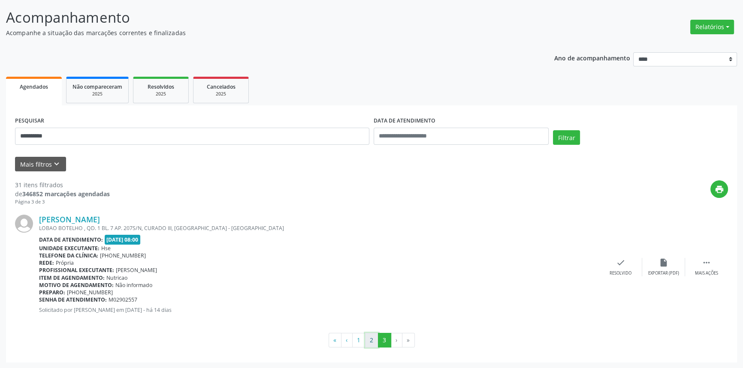
click at [373, 334] on button "2" at bounding box center [371, 340] width 13 height 15
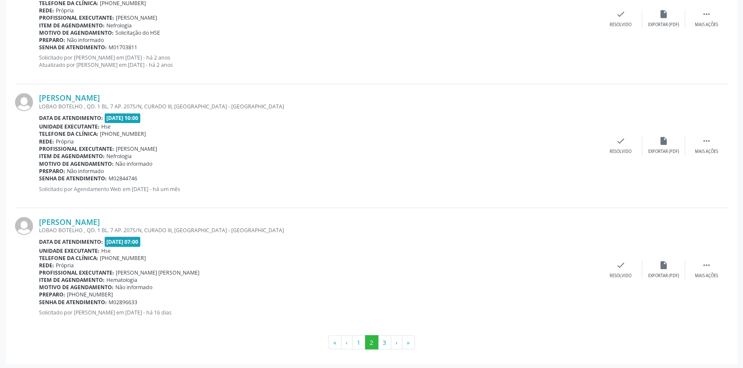
scroll to position [1758, 0]
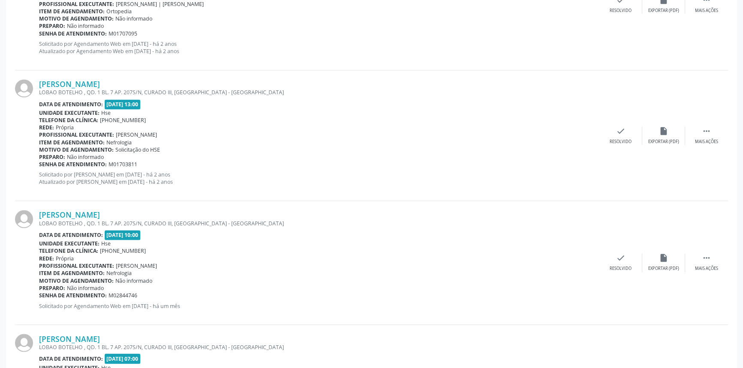
drag, startPoint x: 165, startPoint y: 208, endPoint x: 27, endPoint y: 211, distance: 137.2
click at [27, 211] on div "[PERSON_NAME] LOBAO BOTELHO , QD. 1 BL. 7 AP. 207S/N, CURADO III, [GEOGRAPHIC_D…" at bounding box center [371, 262] width 713 height 123
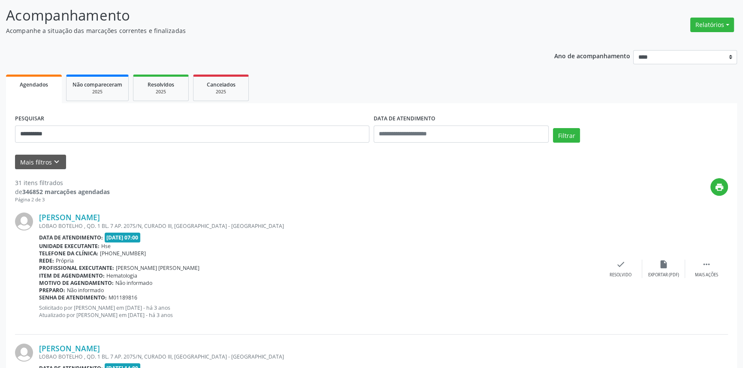
scroll to position [0, 0]
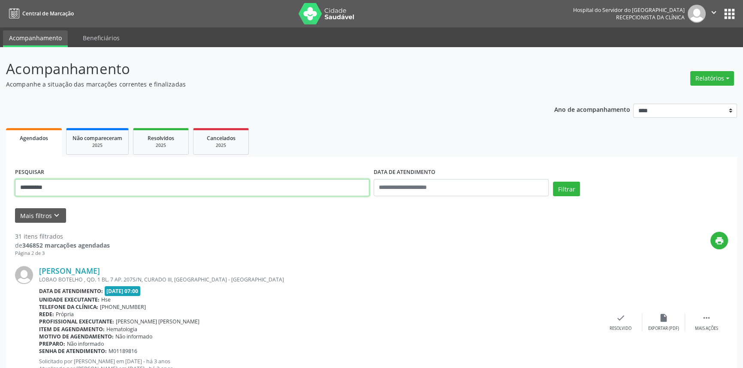
click at [553, 182] on button "Filtrar" at bounding box center [566, 189] width 27 height 15
type input "*"
click at [553, 182] on button "Filtrar" at bounding box center [566, 189] width 27 height 15
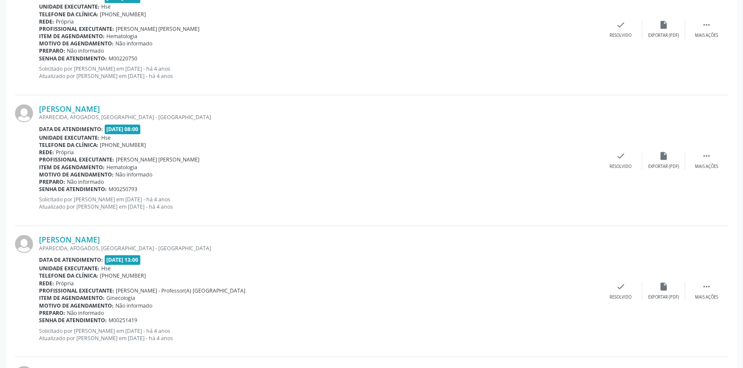
scroll to position [1890, 0]
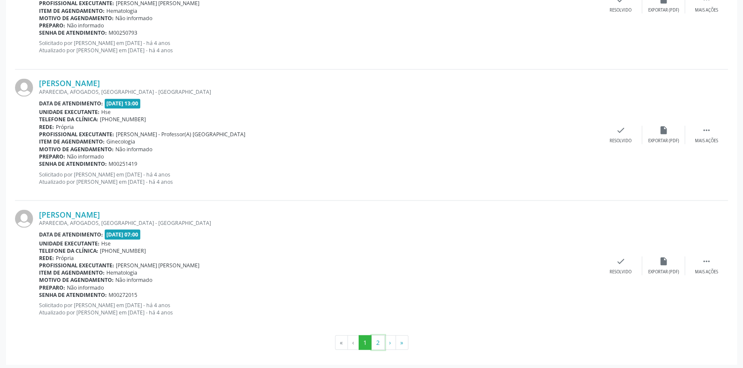
click at [374, 339] on button "2" at bounding box center [377, 342] width 13 height 15
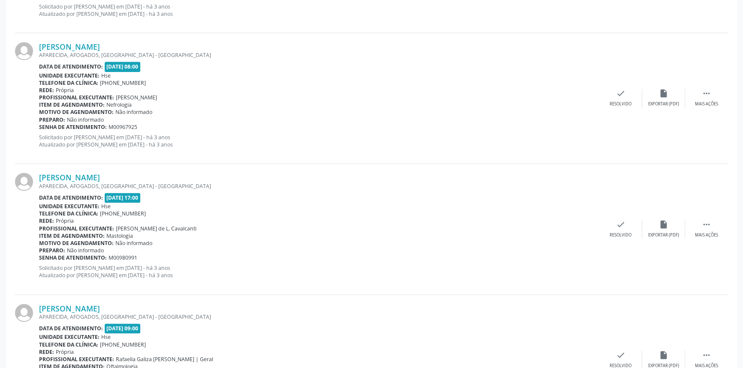
scroll to position [1628, 0]
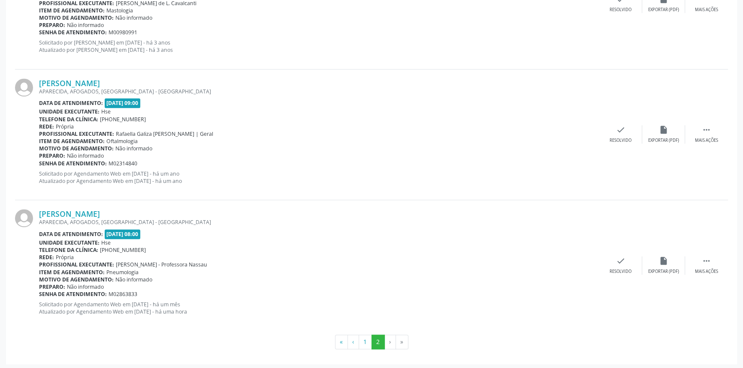
drag, startPoint x: 142, startPoint y: 211, endPoint x: 32, endPoint y: 213, distance: 110.2
click at [32, 213] on div "[PERSON_NAME] APARECIDA, AFOGADOS, [GEOGRAPHIC_DATA] - [GEOGRAPHIC_DATA] Data d…" at bounding box center [371, 265] width 713 height 130
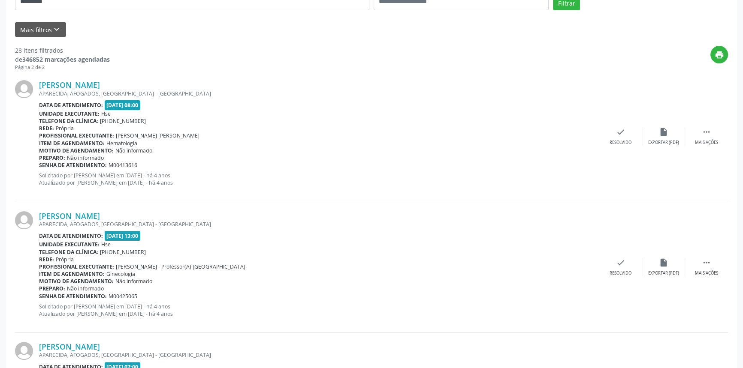
scroll to position [0, 0]
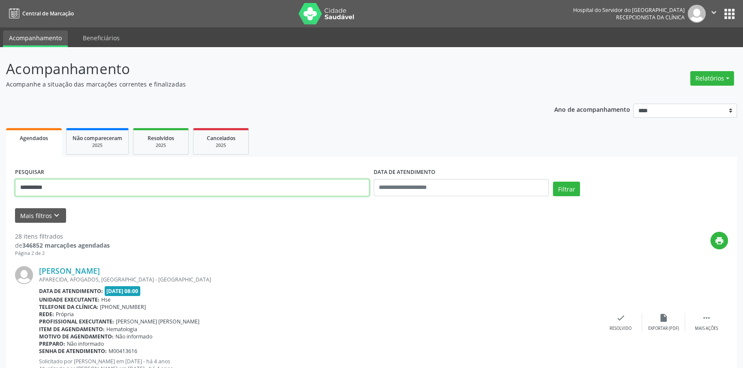
type input "**********"
click at [553, 182] on button "Filtrar" at bounding box center [566, 189] width 27 height 15
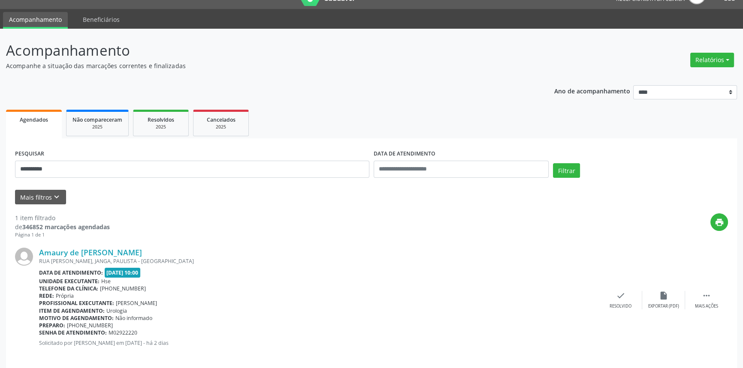
scroll to position [27, 0]
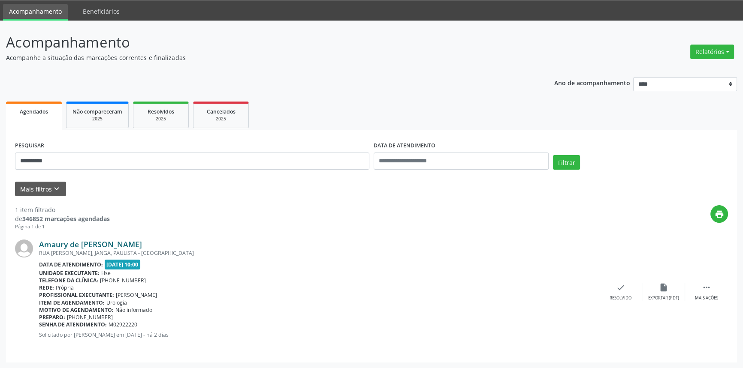
drag, startPoint x: 110, startPoint y: 239, endPoint x: 41, endPoint y: 244, distance: 69.6
click at [41, 244] on div "Amaury de [PERSON_NAME]" at bounding box center [319, 244] width 560 height 9
click at [121, 244] on link "Amaury de [PERSON_NAME]" at bounding box center [90, 244] width 103 height 9
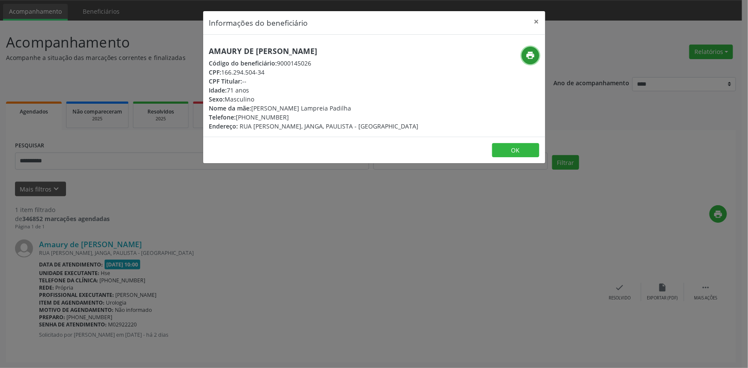
click at [536, 52] on button "print" at bounding box center [531, 56] width 18 height 18
click at [538, 21] on button "×" at bounding box center [536, 21] width 17 height 21
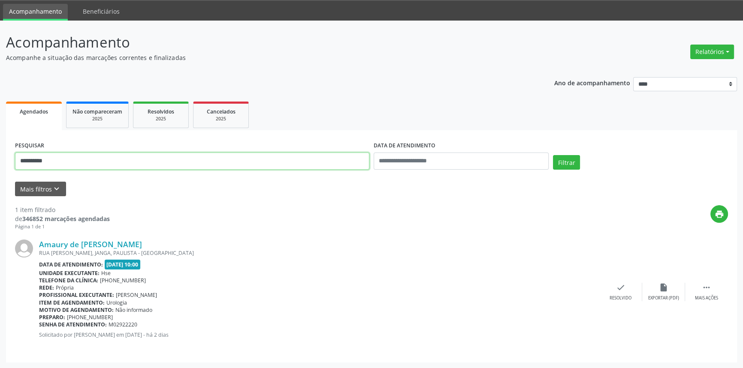
click at [0, 123] on div "**********" at bounding box center [371, 195] width 743 height 348
click at [553, 155] on button "Filtrar" at bounding box center [566, 162] width 27 height 15
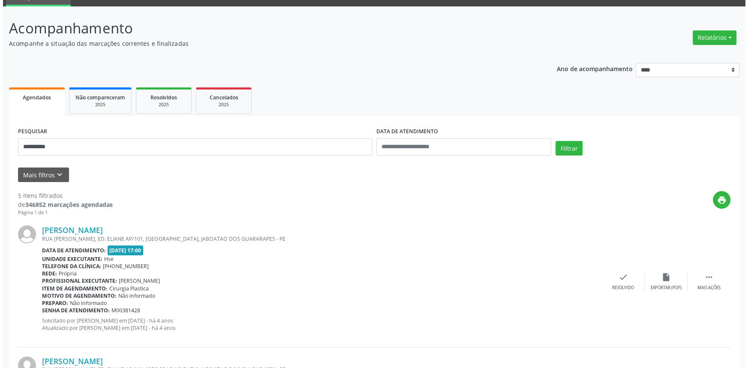
scroll to position [0, 0]
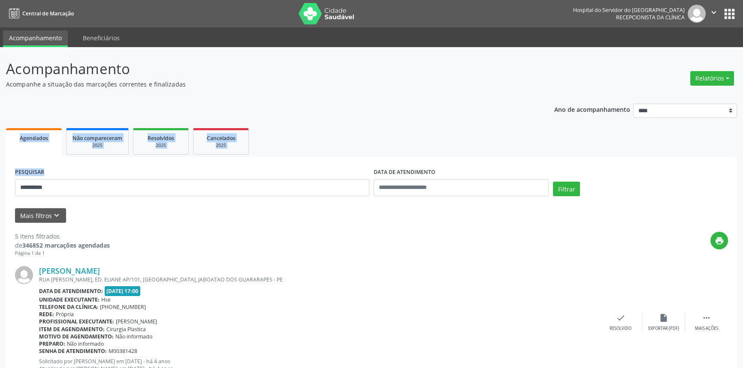
drag, startPoint x: 0, startPoint y: 154, endPoint x: 0, endPoint y: 145, distance: 9.0
click at [109, 177] on div "**********" at bounding box center [192, 184] width 358 height 36
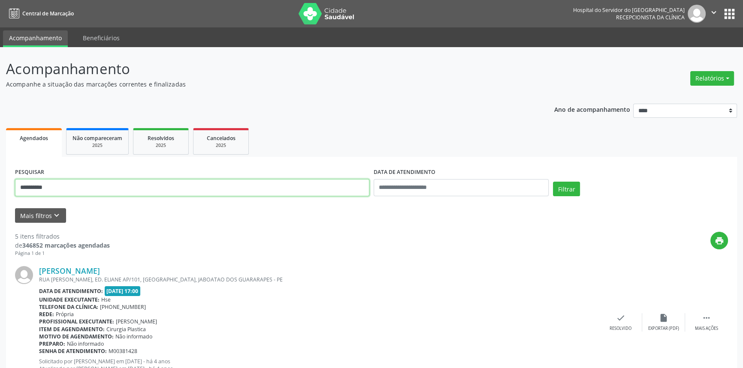
drag, startPoint x: 45, startPoint y: 185, endPoint x: 0, endPoint y: 158, distance: 52.3
click at [553, 182] on button "Filtrar" at bounding box center [566, 189] width 27 height 15
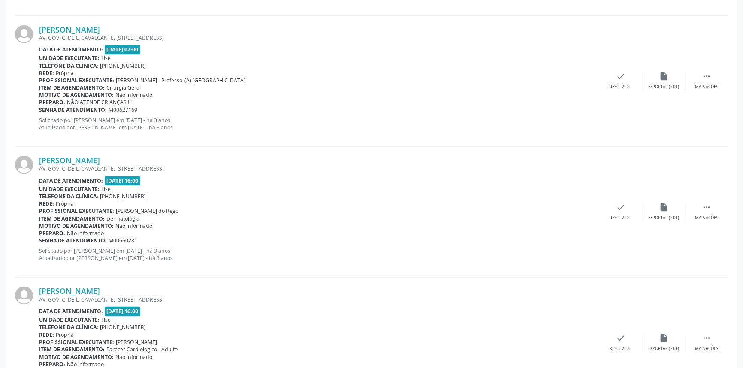
scroll to position [1890, 0]
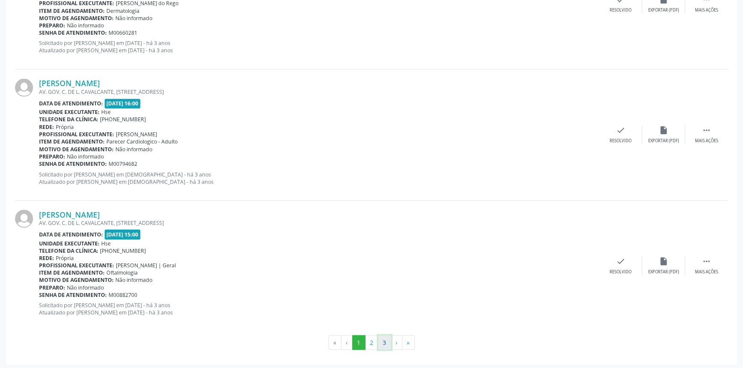
click at [383, 343] on button "3" at bounding box center [384, 342] width 13 height 15
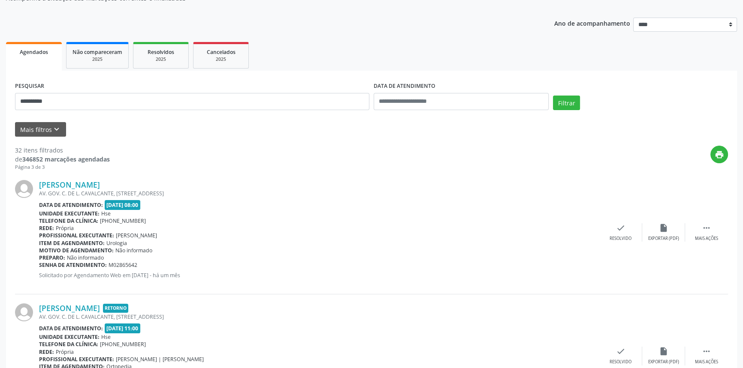
scroll to position [174, 0]
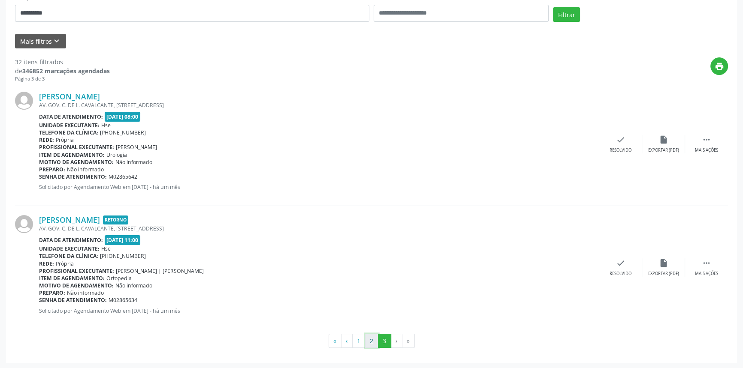
click at [373, 340] on button "2" at bounding box center [371, 341] width 13 height 15
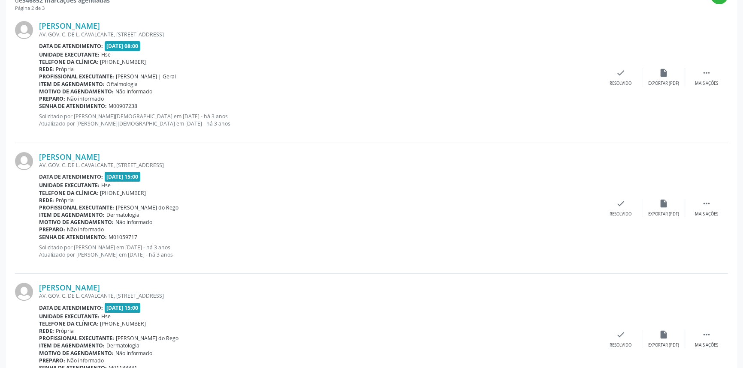
scroll to position [12, 0]
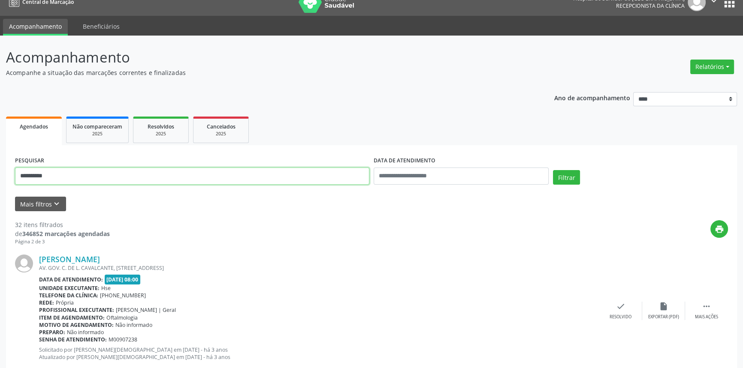
drag, startPoint x: 123, startPoint y: 176, endPoint x: 0, endPoint y: 139, distance: 128.9
click at [553, 170] on button "Filtrar" at bounding box center [566, 177] width 27 height 15
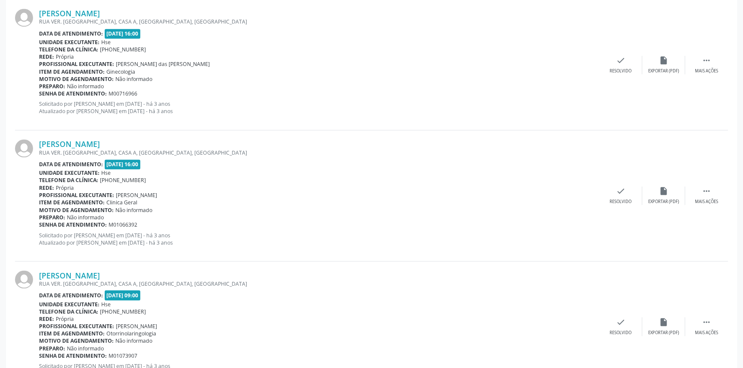
scroll to position [1890, 0]
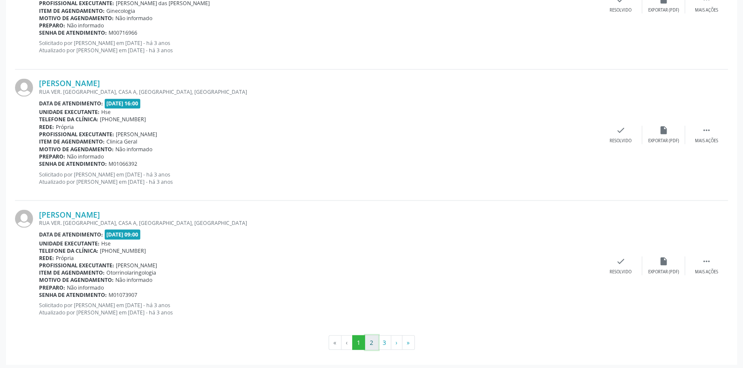
click at [373, 339] on button "2" at bounding box center [371, 342] width 13 height 15
click at [382, 335] on button "3" at bounding box center [384, 342] width 13 height 15
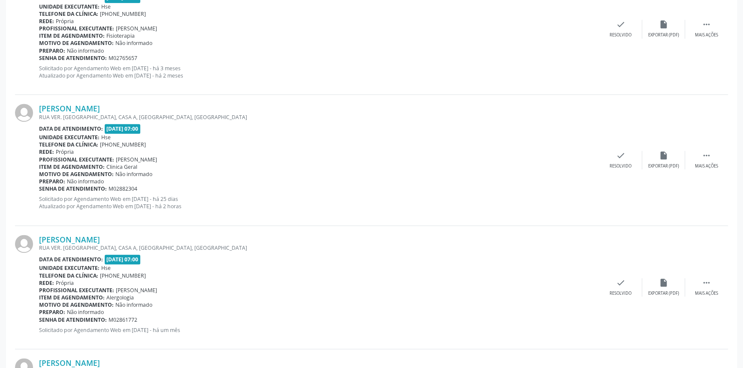
scroll to position [1464, 0]
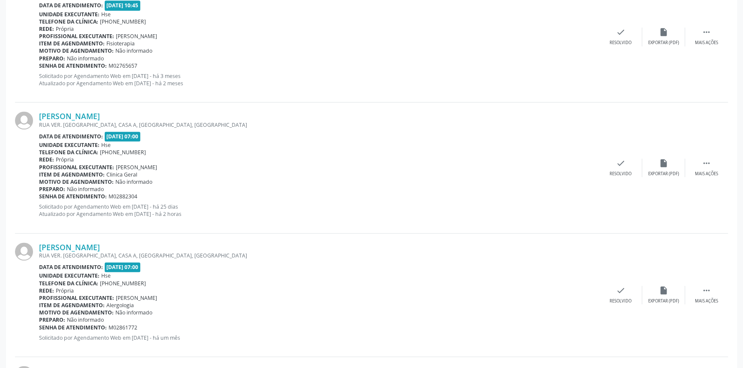
drag, startPoint x: 162, startPoint y: 113, endPoint x: 36, endPoint y: 115, distance: 126.1
click at [36, 115] on div "[PERSON_NAME] RUA VER. [GEOGRAPHIC_DATA], CASA A, [GEOGRAPHIC_DATA], [GEOGRAPHI…" at bounding box center [371, 167] width 713 height 131
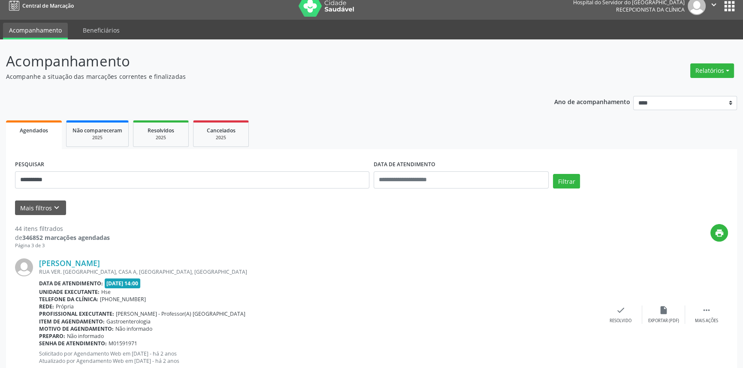
scroll to position [0, 0]
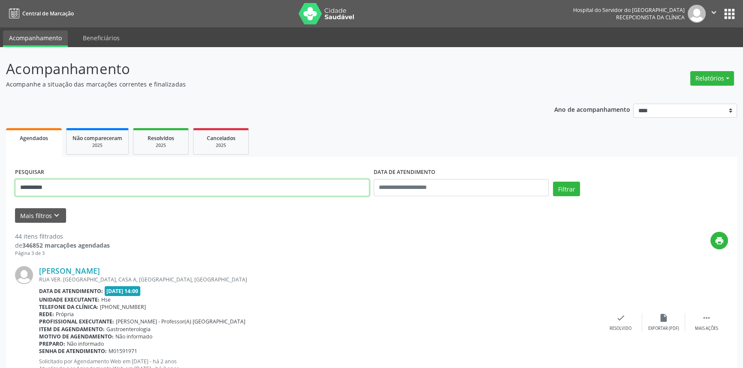
drag, startPoint x: 62, startPoint y: 187, endPoint x: 0, endPoint y: 181, distance: 62.1
click at [553, 182] on button "Filtrar" at bounding box center [566, 189] width 27 height 15
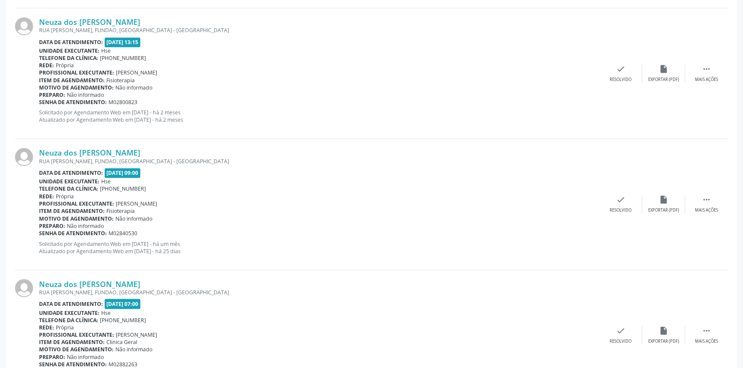
scroll to position [1890, 0]
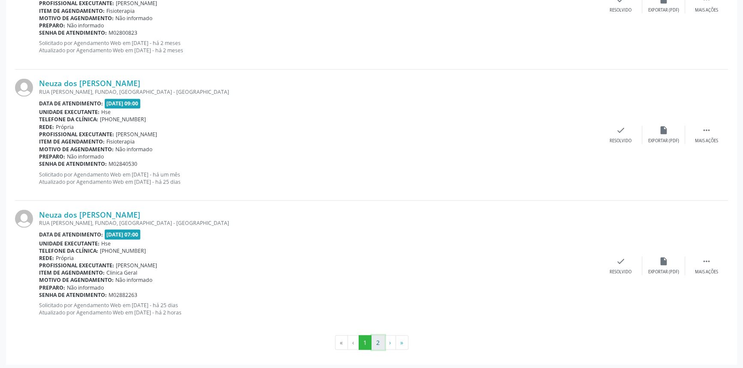
click at [375, 340] on button "2" at bounding box center [377, 342] width 13 height 15
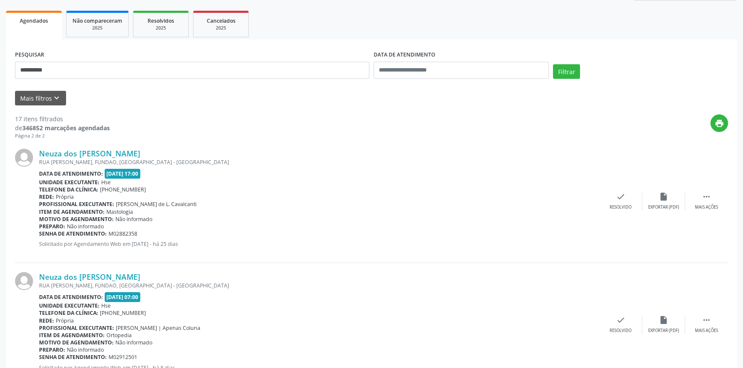
scroll to position [174, 0]
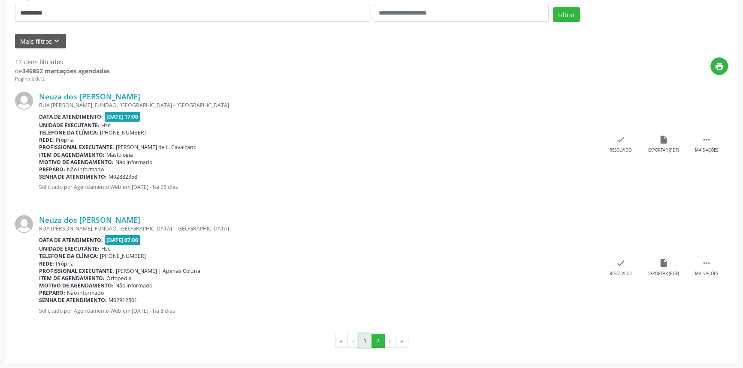
click at [368, 337] on button "1" at bounding box center [364, 341] width 13 height 15
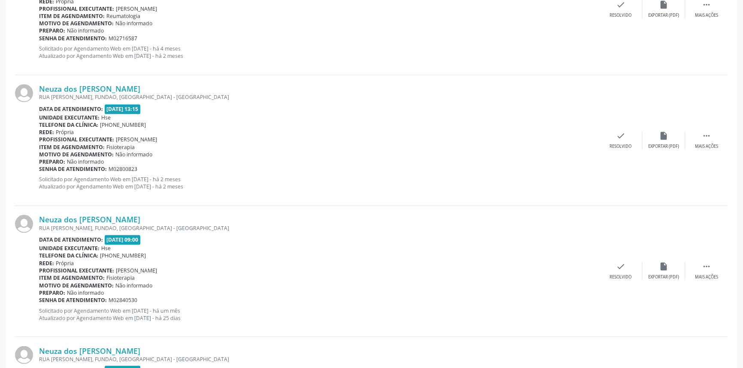
scroll to position [1890, 0]
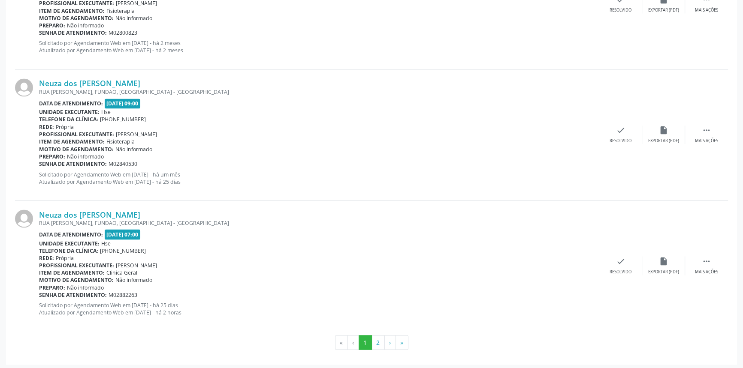
drag, startPoint x: 144, startPoint y: 216, endPoint x: 36, endPoint y: 214, distance: 108.1
click at [36, 214] on div "Neuza dos [PERSON_NAME] [GEOGRAPHIC_DATA][PERSON_NAME], [GEOGRAPHIC_DATA], [GEO…" at bounding box center [371, 266] width 713 height 130
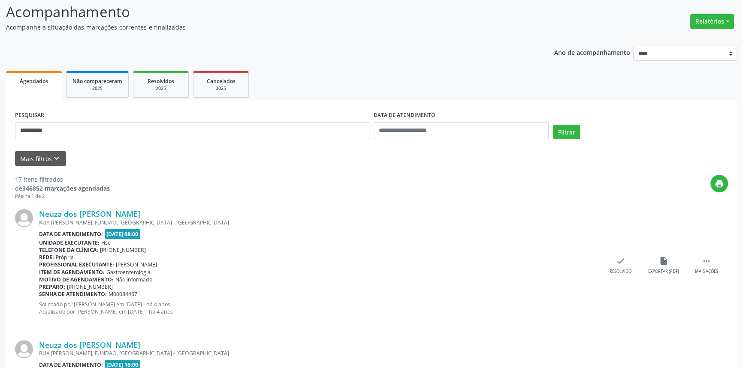
scroll to position [0, 0]
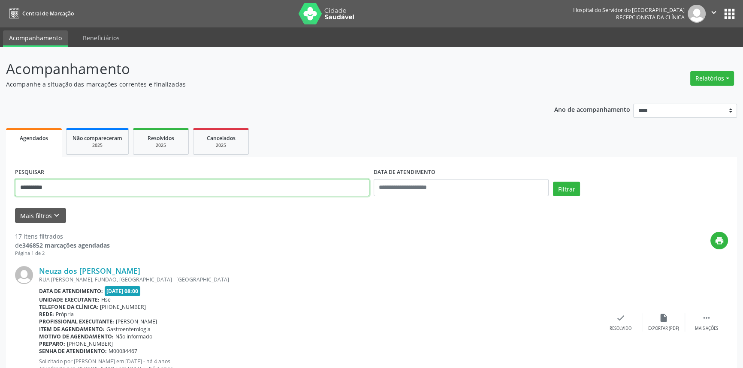
click at [553, 182] on button "Filtrar" at bounding box center [566, 189] width 27 height 15
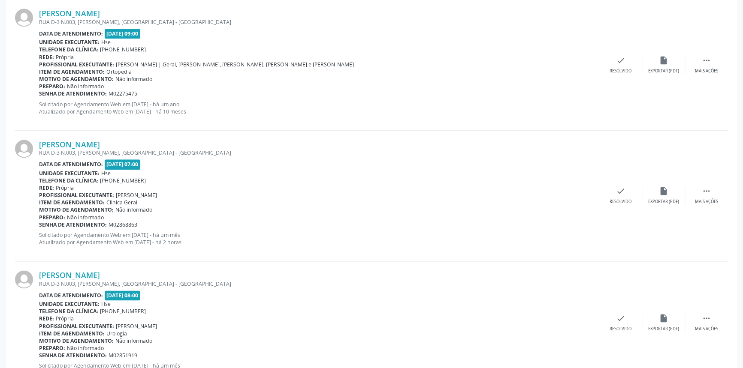
scroll to position [1303, 0]
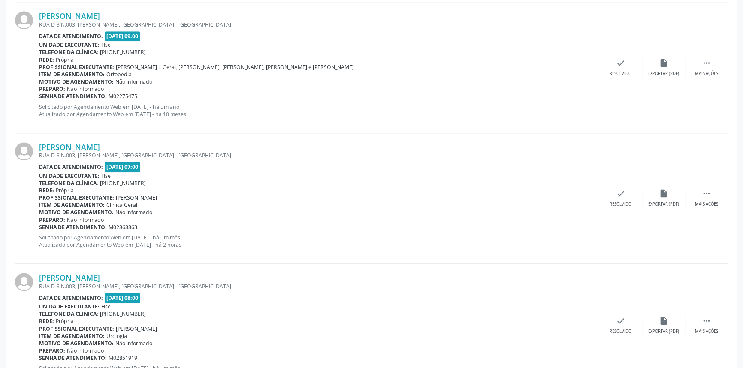
drag, startPoint x: 131, startPoint y: 142, endPoint x: 38, endPoint y: 149, distance: 93.7
click at [38, 149] on div "[PERSON_NAME] RUA D-3 N.003, [PERSON_NAME], [GEOGRAPHIC_DATA] - [GEOGRAPHIC_DAT…" at bounding box center [371, 198] width 713 height 131
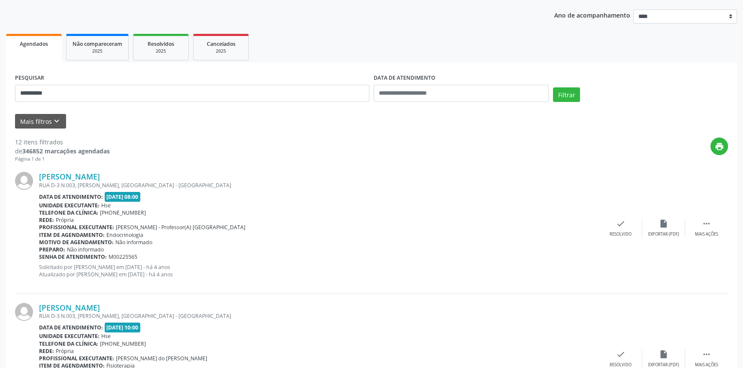
scroll to position [0, 0]
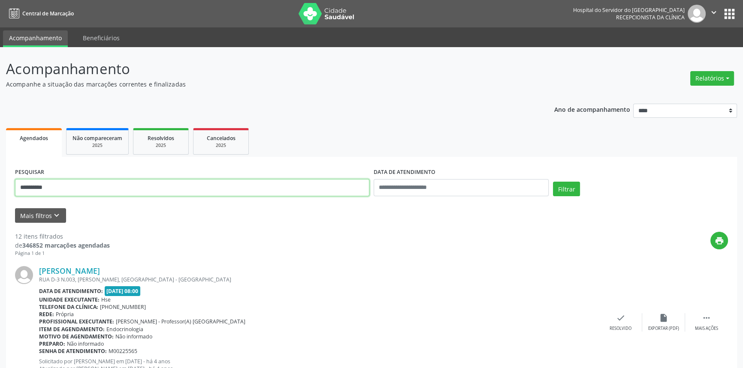
drag, startPoint x: 116, startPoint y: 187, endPoint x: 0, endPoint y: 179, distance: 116.0
click at [553, 182] on button "Filtrar" at bounding box center [566, 189] width 27 height 15
drag, startPoint x: 86, startPoint y: 189, endPoint x: 0, endPoint y: 166, distance: 88.7
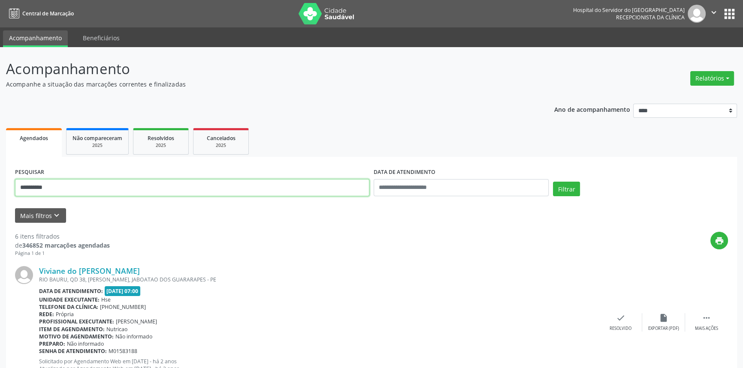
click at [553, 182] on button "Filtrar" at bounding box center [566, 189] width 27 height 15
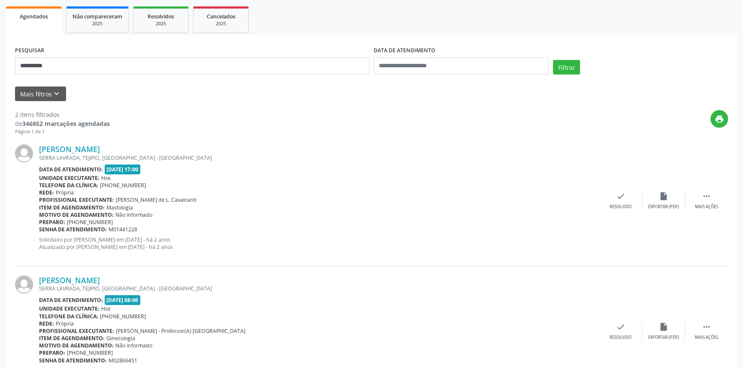
scroll to position [165, 0]
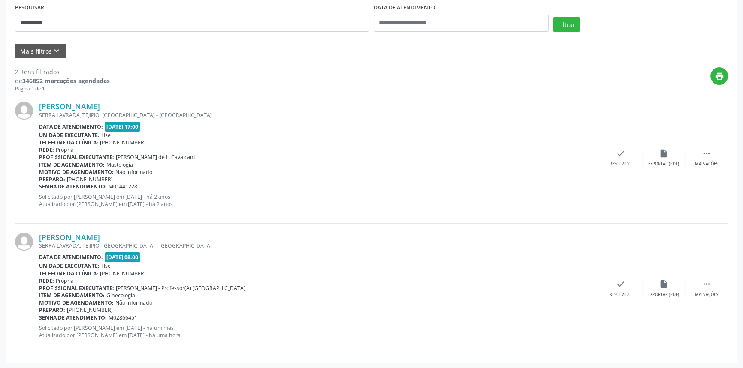
drag, startPoint x: 151, startPoint y: 232, endPoint x: 33, endPoint y: 235, distance: 118.0
click at [33, 235] on div "[PERSON_NAME] [GEOGRAPHIC_DATA], [GEOGRAPHIC_DATA], [GEOGRAPHIC_DATA] - [GEOGRA…" at bounding box center [371, 289] width 713 height 130
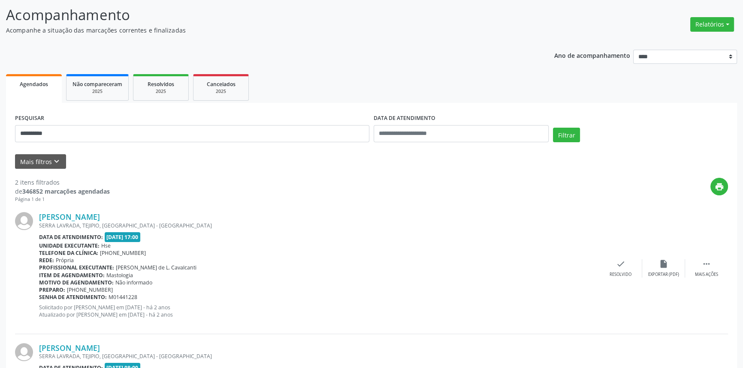
scroll to position [0, 0]
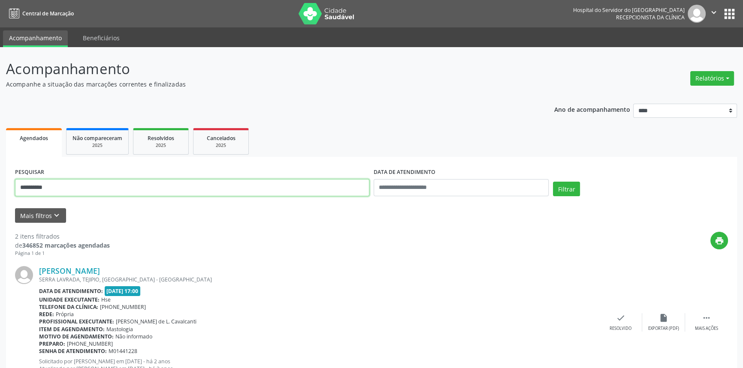
drag, startPoint x: 82, startPoint y: 187, endPoint x: 0, endPoint y: 172, distance: 83.8
click at [0, 172] on div "**********" at bounding box center [371, 290] width 743 height 487
click at [553, 182] on button "Filtrar" at bounding box center [566, 189] width 27 height 15
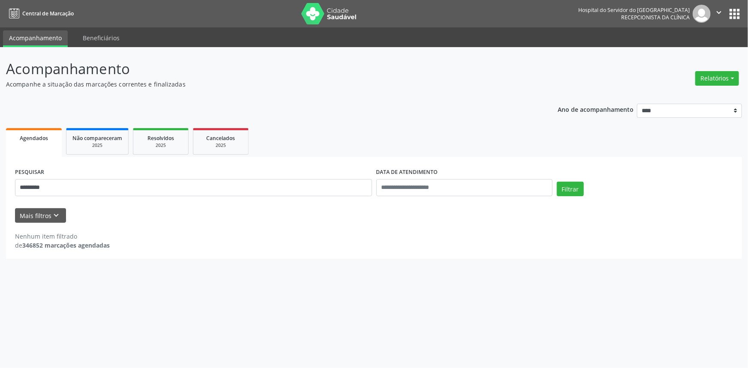
click at [0, 178] on div "Acompanhamento Acompanhe a situação das marcações correntes e finalizadas Relat…" at bounding box center [374, 207] width 748 height 321
drag, startPoint x: 49, startPoint y: 191, endPoint x: 0, endPoint y: 181, distance: 50.3
click at [0, 181] on div "Acompanhamento Acompanhe a situação das marcações correntes e finalizadas Relat…" at bounding box center [374, 207] width 748 height 321
click at [557, 182] on button "Filtrar" at bounding box center [570, 189] width 27 height 15
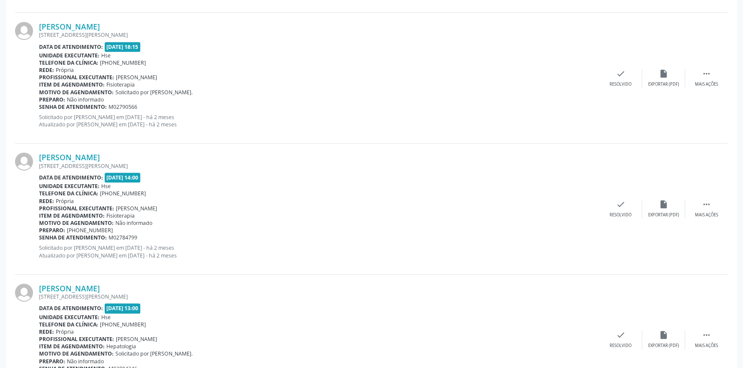
scroll to position [557, 0]
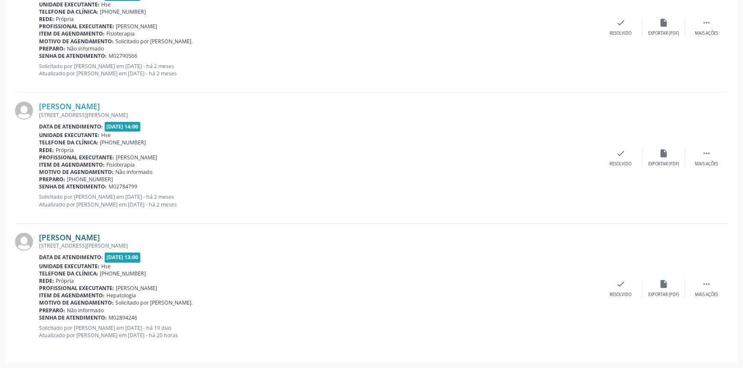
drag, startPoint x: 192, startPoint y: 227, endPoint x: 41, endPoint y: 232, distance: 150.6
click at [41, 232] on div "[PERSON_NAME] [STREET_ADDRESS][PERSON_NAME] Data de atendimento: [DATE] 13:00 U…" at bounding box center [371, 289] width 713 height 130
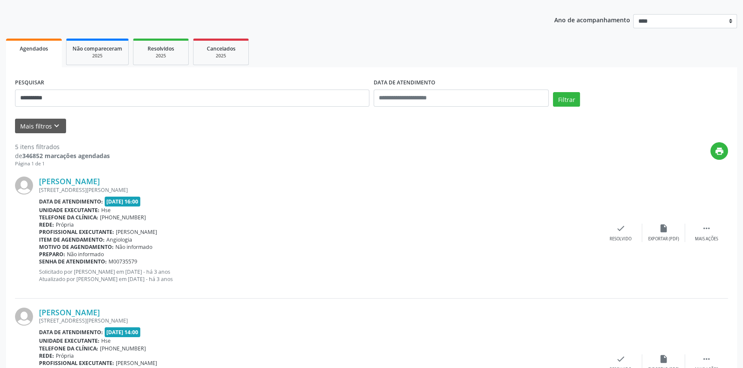
scroll to position [0, 0]
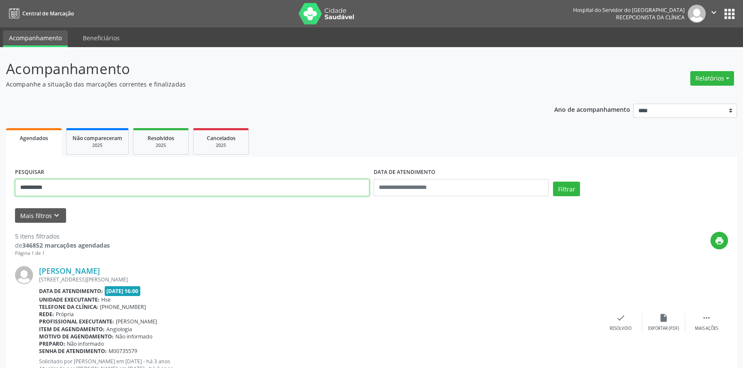
drag, startPoint x: 34, startPoint y: 176, endPoint x: 0, endPoint y: 162, distance: 36.9
type input "**********"
click at [553, 182] on button "Filtrar" at bounding box center [566, 189] width 27 height 15
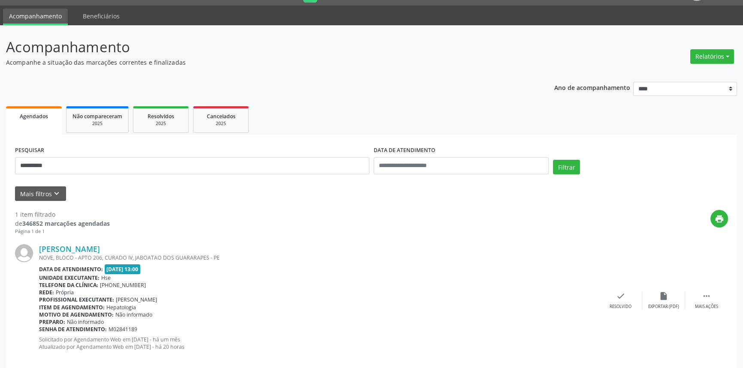
scroll to position [34, 0]
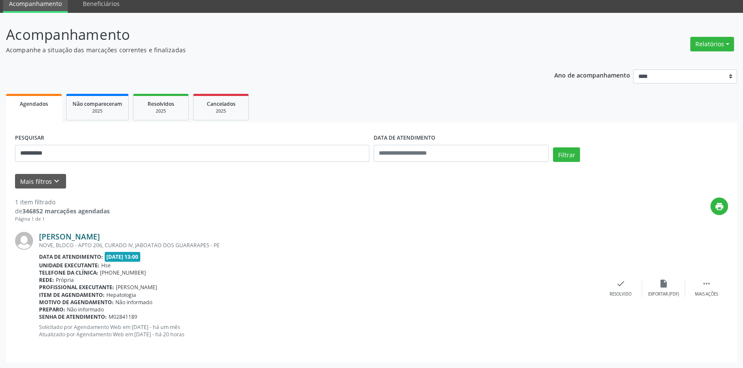
click at [100, 233] on link "[PERSON_NAME]" at bounding box center [69, 236] width 61 height 9
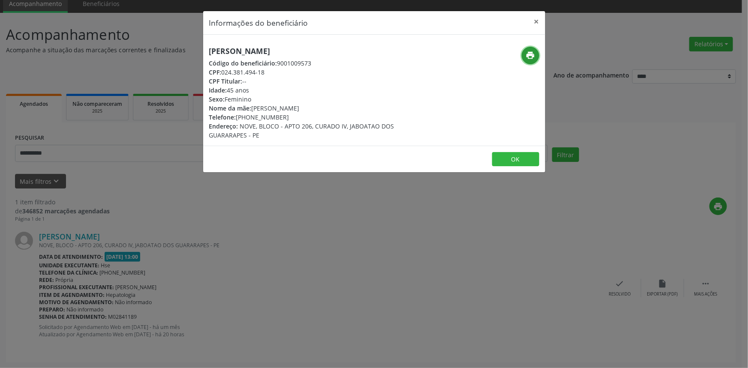
click at [529, 52] on icon "print" at bounding box center [530, 55] width 9 height 9
click at [541, 21] on button "×" at bounding box center [536, 21] width 17 height 21
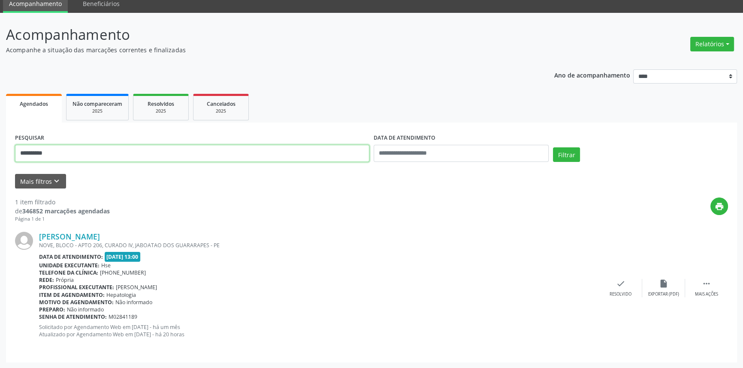
drag, startPoint x: 163, startPoint y: 147, endPoint x: 0, endPoint y: 143, distance: 163.4
click at [0, 143] on div "**********" at bounding box center [371, 191] width 743 height 356
paste input "**********"
type input "**********"
click at [553, 147] on button "Filtrar" at bounding box center [566, 154] width 27 height 15
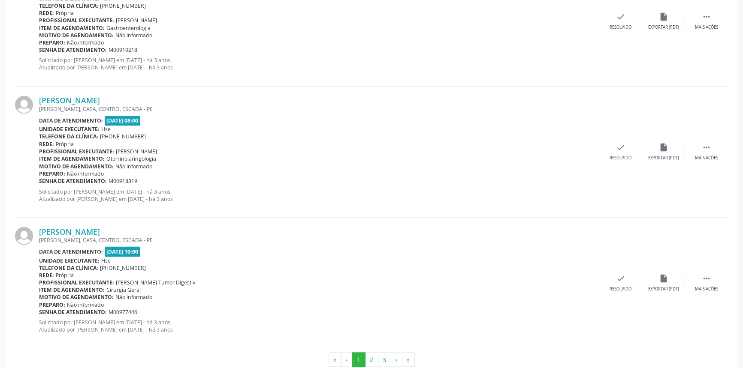
scroll to position [1890, 0]
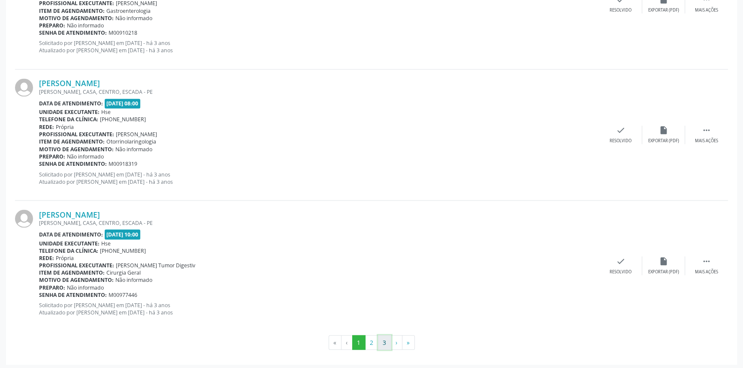
click at [382, 337] on button "3" at bounding box center [384, 342] width 13 height 15
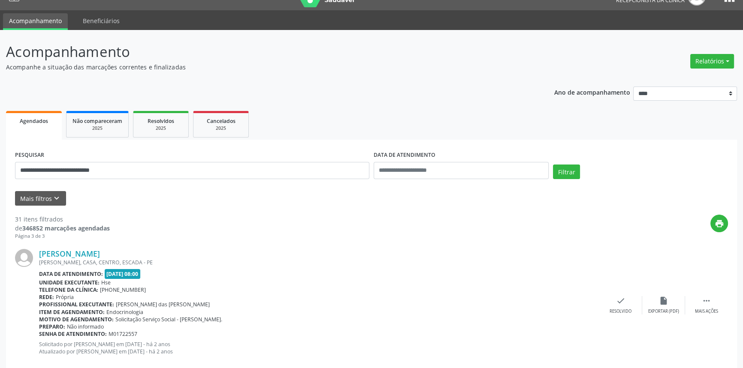
scroll to position [59, 0]
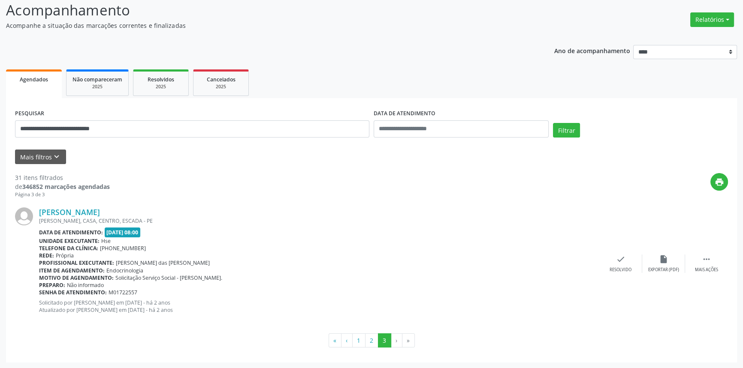
drag, startPoint x: 160, startPoint y: 211, endPoint x: 39, endPoint y: 206, distance: 121.9
click at [39, 206] on div "[PERSON_NAME] [GEOGRAPHIC_DATA], CASA, CENTRO, [GEOGRAPHIC_DATA] Data de atendi…" at bounding box center [371, 264] width 713 height 130
drag, startPoint x: 133, startPoint y: 131, endPoint x: 0, endPoint y: 93, distance: 138.2
click at [0, 93] on div "**********" at bounding box center [371, 178] width 743 height 380
click at [553, 123] on button "Filtrar" at bounding box center [566, 130] width 27 height 15
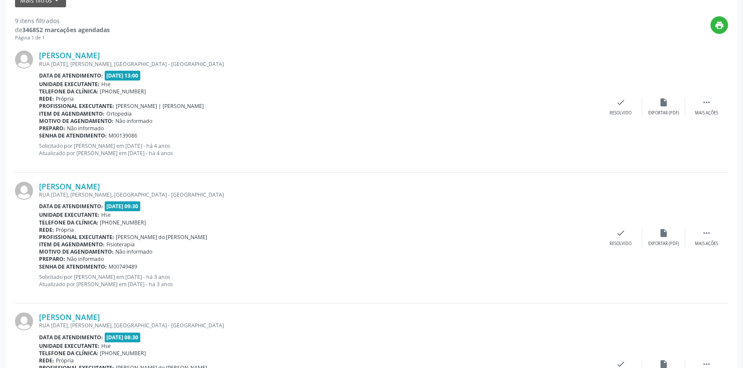
scroll to position [0, 0]
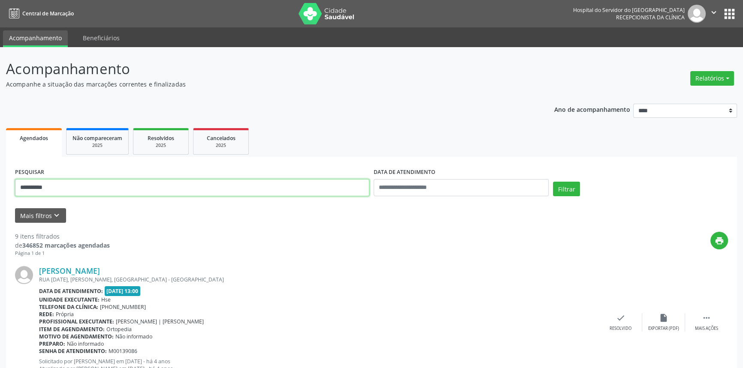
drag, startPoint x: 98, startPoint y: 185, endPoint x: 0, endPoint y: 156, distance: 101.8
click at [553, 182] on button "Filtrar" at bounding box center [566, 189] width 27 height 15
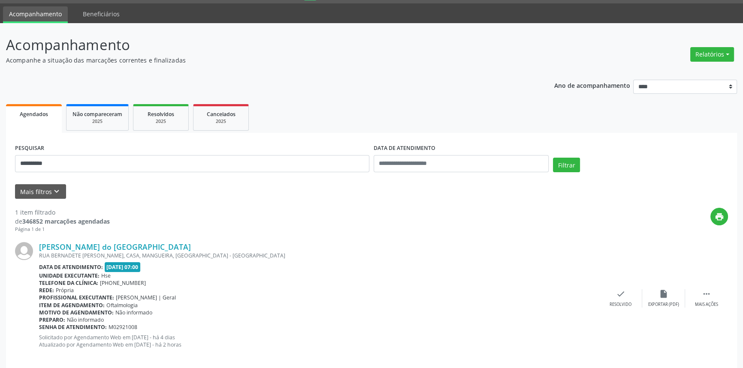
scroll to position [34, 0]
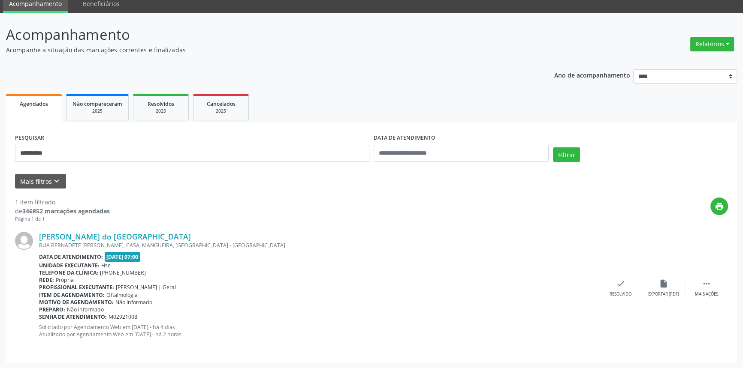
drag, startPoint x: 138, startPoint y: 234, endPoint x: 33, endPoint y: 237, distance: 104.7
click at [33, 237] on div "[PERSON_NAME] do [GEOGRAPHIC_DATA] [GEOGRAPHIC_DATA][PERSON_NAME], CASA, MANGUE…" at bounding box center [371, 288] width 713 height 130
click at [105, 242] on div "RUA BERNADETE [PERSON_NAME], CASA, MANGUEIRA, [GEOGRAPHIC_DATA] - [GEOGRAPHIC_D…" at bounding box center [319, 245] width 560 height 7
click at [107, 238] on link "[PERSON_NAME] do [GEOGRAPHIC_DATA]" at bounding box center [115, 236] width 152 height 9
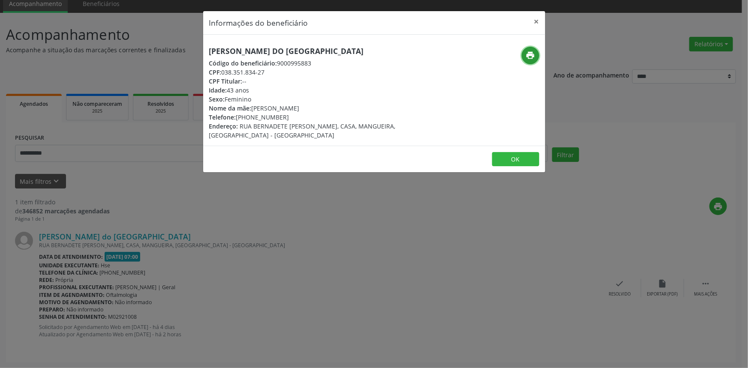
click at [529, 59] on icon "print" at bounding box center [530, 55] width 9 height 9
click at [535, 21] on button "×" at bounding box center [536, 21] width 17 height 21
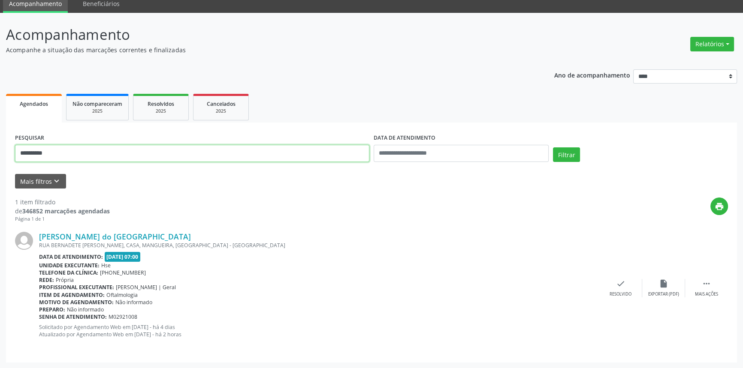
drag, startPoint x: 73, startPoint y: 155, endPoint x: 0, endPoint y: 142, distance: 74.1
click at [0, 142] on div "**********" at bounding box center [371, 191] width 743 height 356
click at [553, 147] on button "Filtrar" at bounding box center [566, 154] width 27 height 15
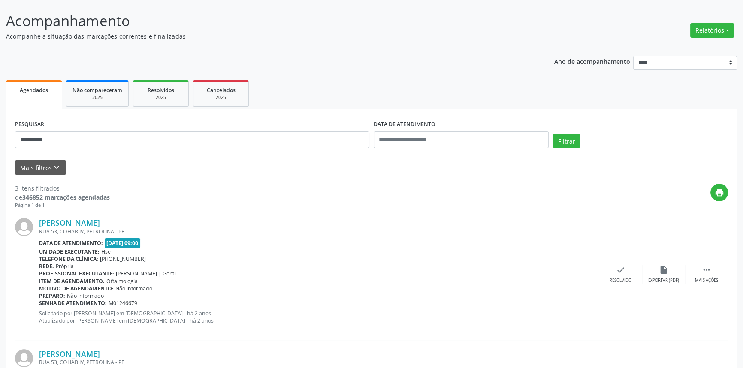
scroll to position [0, 0]
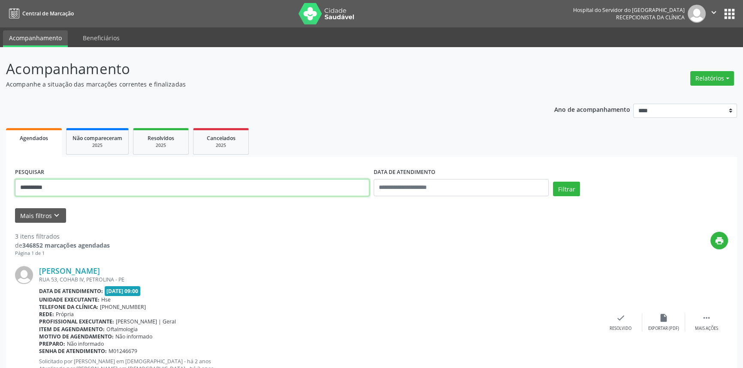
drag, startPoint x: 98, startPoint y: 184, endPoint x: 0, endPoint y: 162, distance: 100.6
click at [0, 162] on div "**********" at bounding box center [371, 355] width 743 height 617
click at [553, 182] on button "Filtrar" at bounding box center [566, 189] width 27 height 15
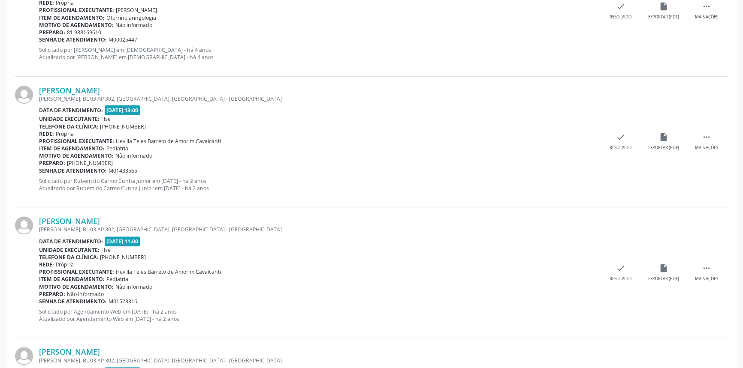
scroll to position [426, 0]
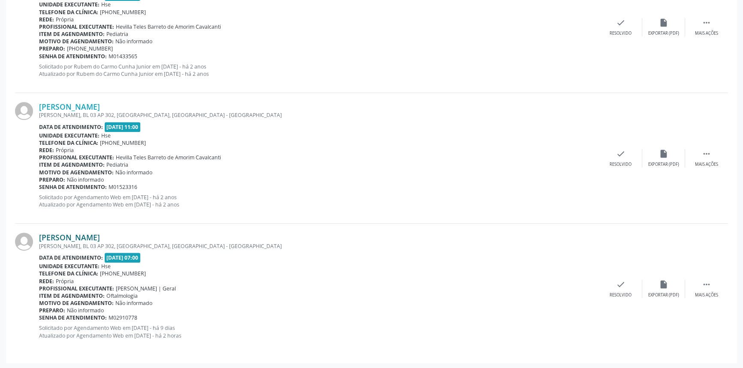
drag, startPoint x: 177, startPoint y: 227, endPoint x: 39, endPoint y: 232, distance: 138.1
click at [39, 232] on div "[PERSON_NAME] [PERSON_NAME], BL 03 AP 302, [GEOGRAPHIC_DATA], [GEOGRAPHIC_DATA]…" at bounding box center [371, 289] width 713 height 130
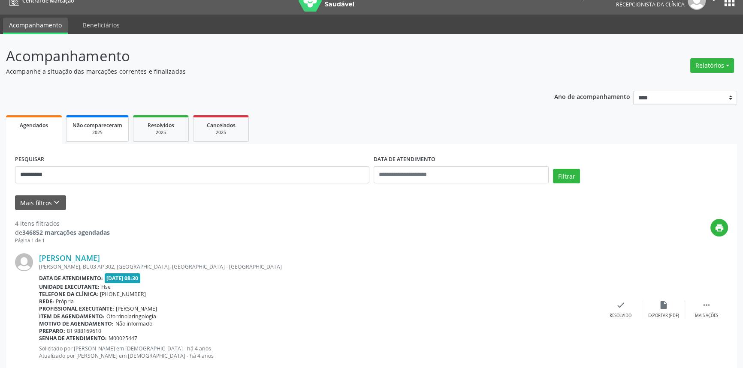
scroll to position [0, 0]
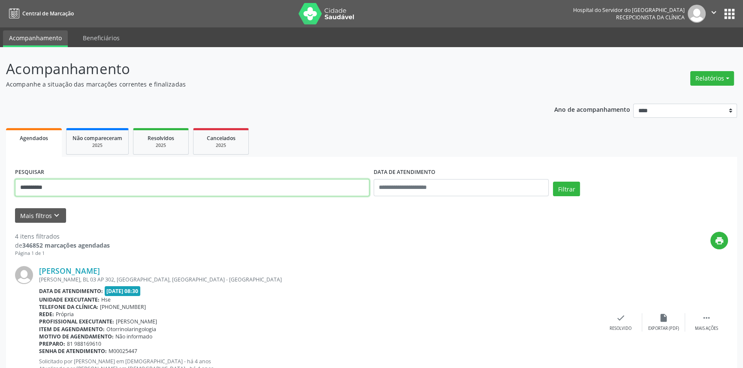
click at [553, 182] on button "Filtrar" at bounding box center [566, 189] width 27 height 15
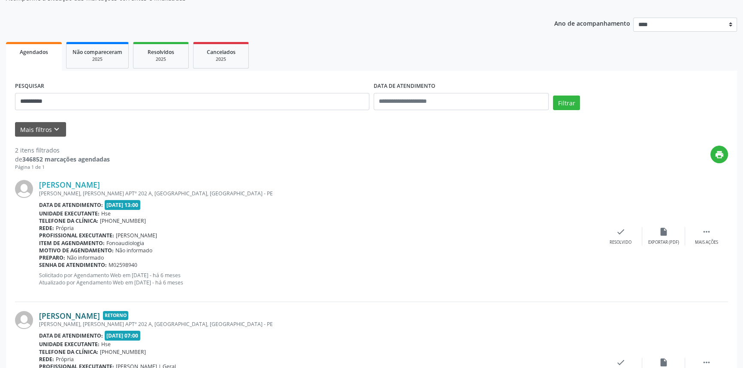
scroll to position [165, 0]
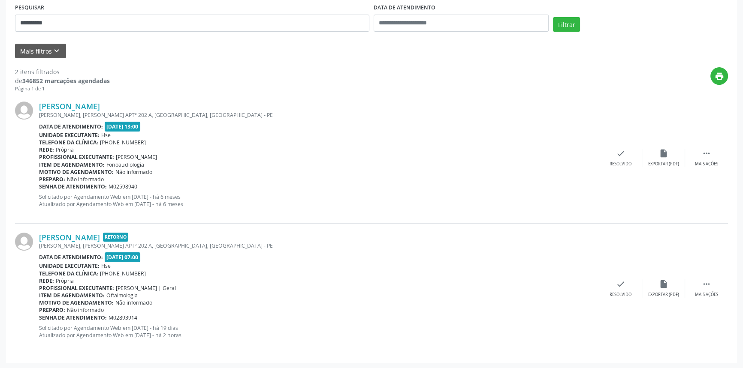
drag, startPoint x: 40, startPoint y: 229, endPoint x: 186, endPoint y: 240, distance: 146.2
click at [186, 240] on div "[PERSON_NAME] Retorno [PERSON_NAME], [PERSON_NAME] APTº 202 A, [GEOGRAPHIC_DATA…" at bounding box center [371, 289] width 713 height 130
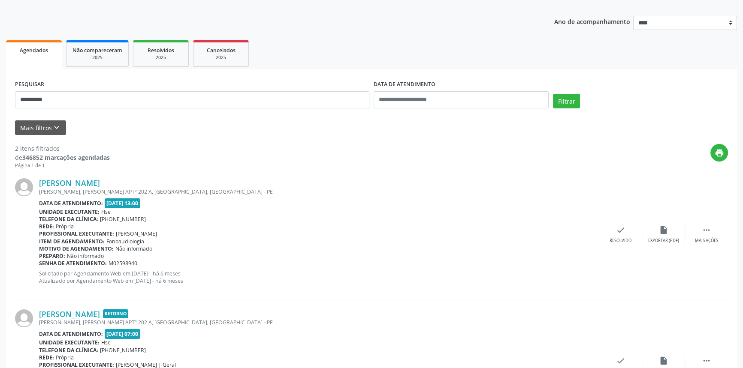
scroll to position [9, 0]
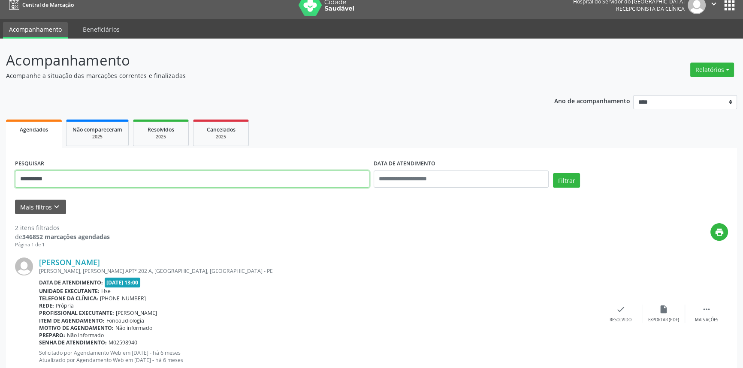
click at [0, 146] on div "**********" at bounding box center [371, 282] width 743 height 487
type input "**********"
click at [553, 173] on button "Filtrar" at bounding box center [566, 180] width 27 height 15
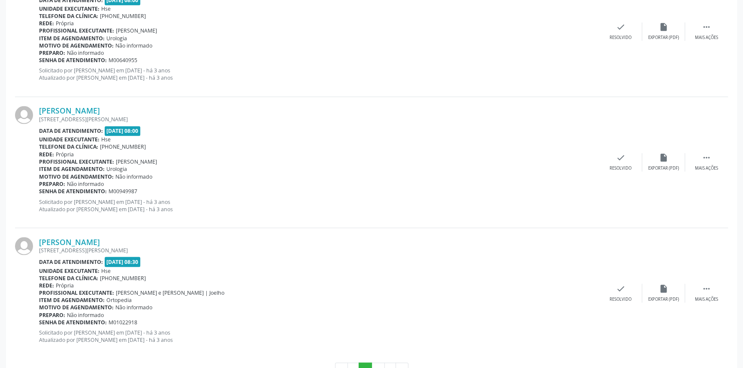
scroll to position [1890, 0]
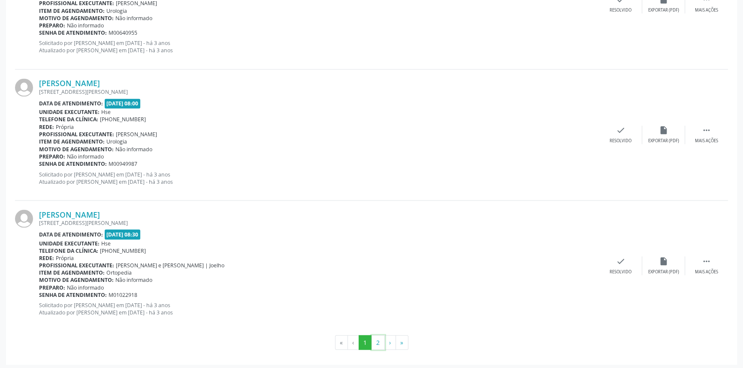
click at [376, 339] on button "2" at bounding box center [377, 342] width 13 height 15
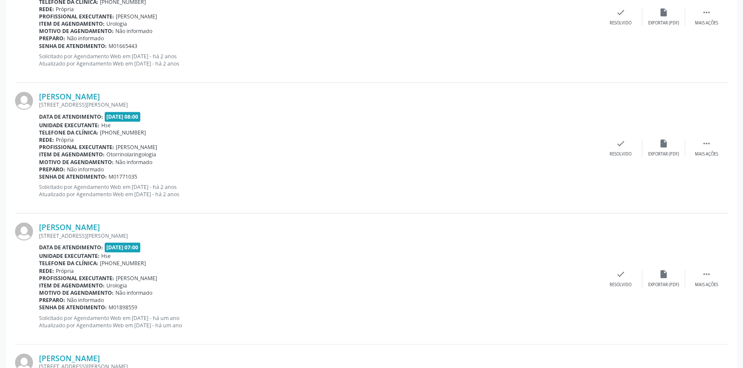
scroll to position [1236, 0]
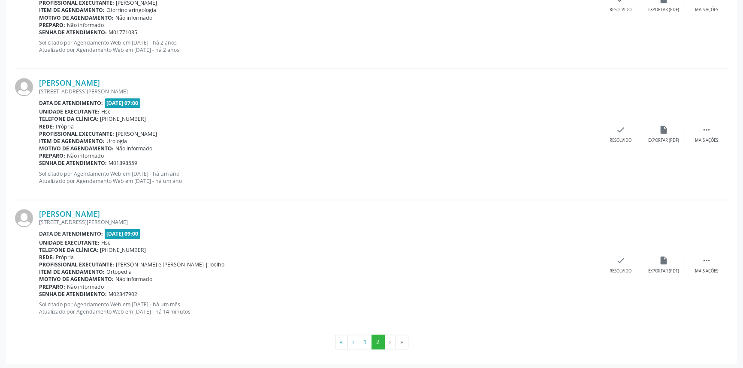
drag, startPoint x: 138, startPoint y: 205, endPoint x: 33, endPoint y: 212, distance: 105.7
click at [33, 212] on div "[PERSON_NAME] [STREET_ADDRESS][PERSON_NAME] Data de atendimento: [DATE] 09:00 U…" at bounding box center [371, 265] width 713 height 130
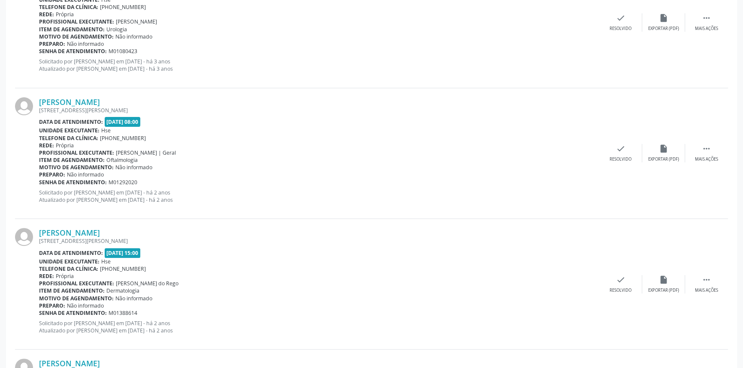
scroll to position [27, 0]
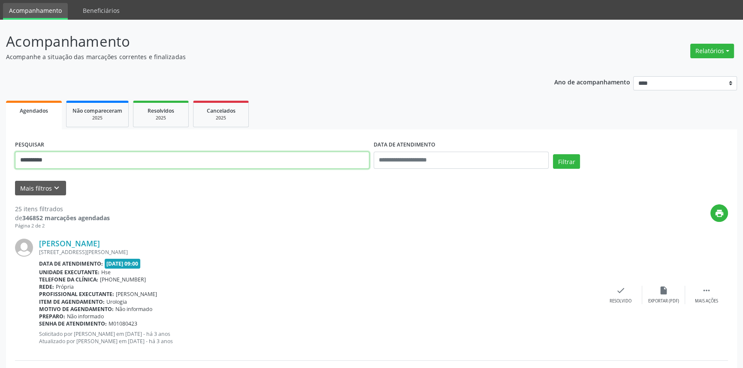
drag, startPoint x: 70, startPoint y: 153, endPoint x: 0, endPoint y: 137, distance: 72.3
type input "**********"
click at [553, 154] on button "Filtrar" at bounding box center [566, 161] width 27 height 15
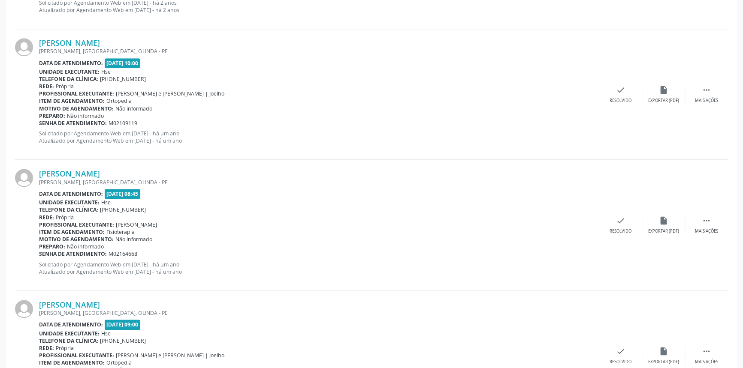
scroll to position [1211, 0]
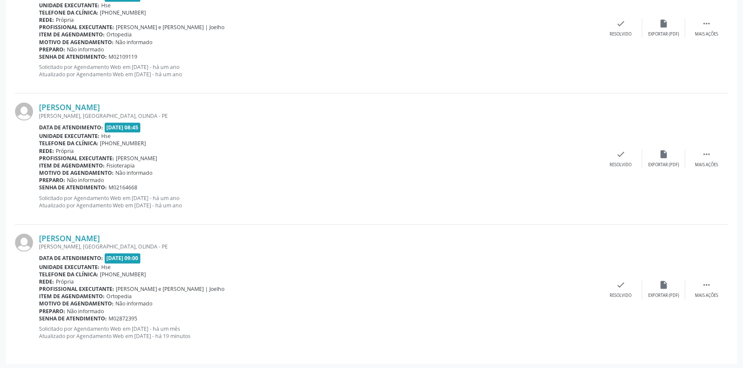
drag, startPoint x: 158, startPoint y: 235, endPoint x: 39, endPoint y: 235, distance: 119.6
click at [39, 235] on div "[PERSON_NAME] [PERSON_NAME], [GEOGRAPHIC_DATA], [GEOGRAPHIC_DATA] Data de atend…" at bounding box center [371, 290] width 713 height 130
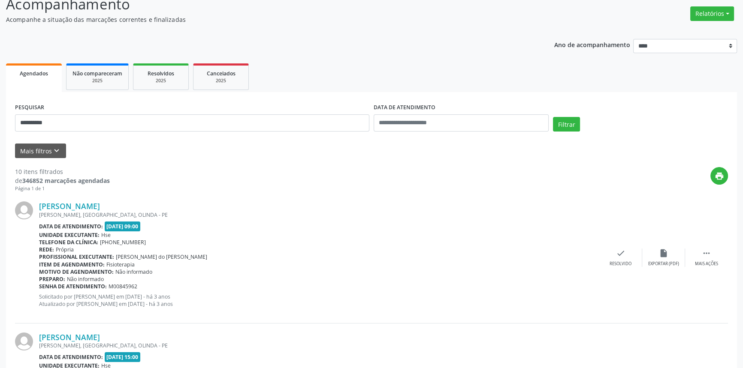
scroll to position [0, 0]
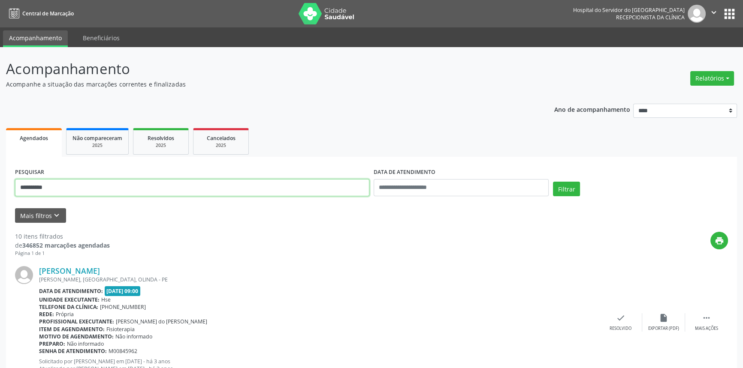
click at [553, 182] on button "Filtrar" at bounding box center [566, 189] width 27 height 15
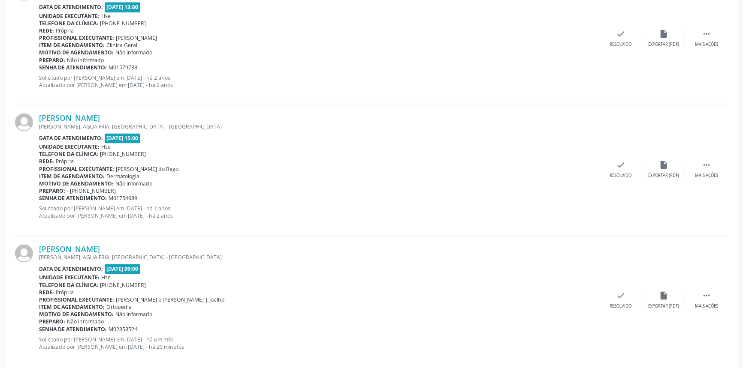
scroll to position [1473, 0]
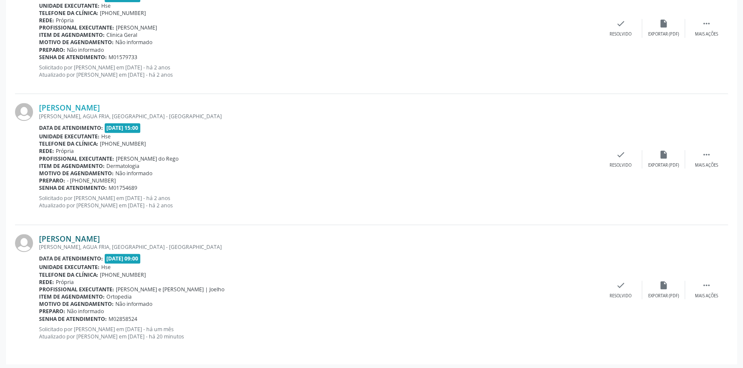
drag, startPoint x: 181, startPoint y: 234, endPoint x: 39, endPoint y: 232, distance: 142.3
click at [39, 234] on div "[PERSON_NAME]" at bounding box center [319, 238] width 560 height 9
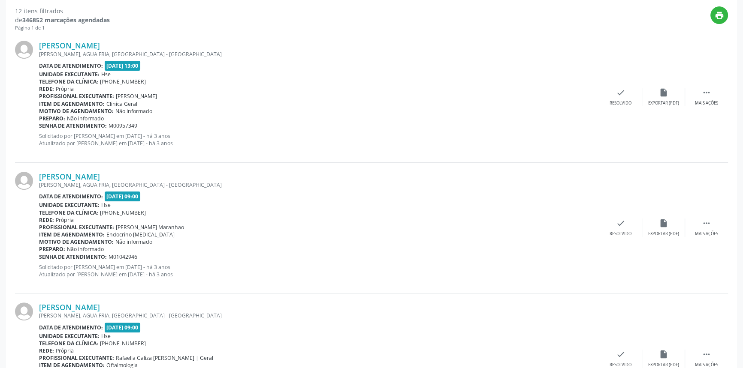
scroll to position [0, 0]
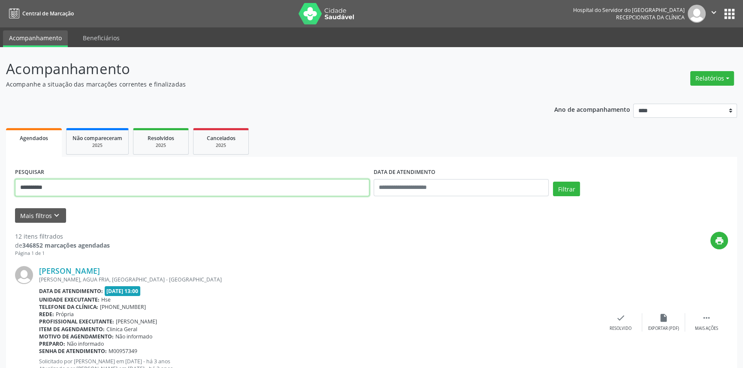
drag, startPoint x: 120, startPoint y: 181, endPoint x: 0, endPoint y: 145, distance: 125.3
click at [553, 182] on button "Filtrar" at bounding box center [566, 189] width 27 height 15
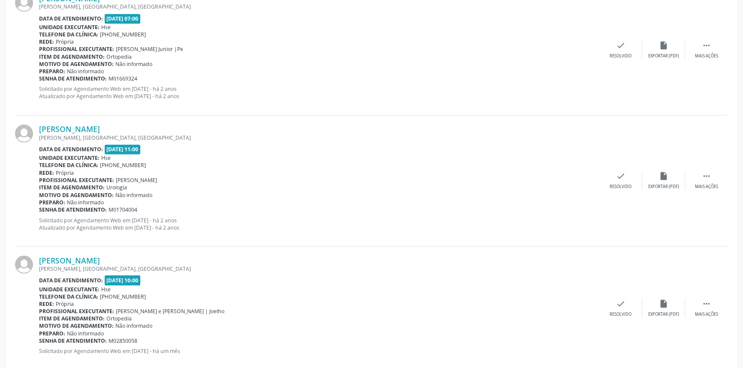
scroll to position [1858, 0]
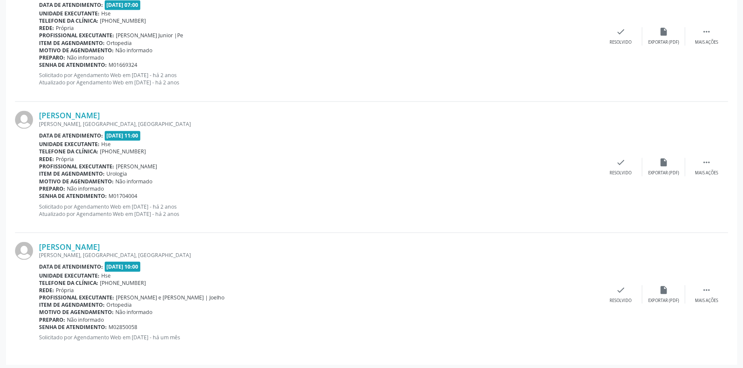
drag, startPoint x: 122, startPoint y: 240, endPoint x: 31, endPoint y: 244, distance: 91.4
click at [31, 244] on div "[PERSON_NAME] [GEOGRAPHIC_DATA], [GEOGRAPHIC_DATA], [GEOGRAPHIC_DATA] Data de a…" at bounding box center [371, 294] width 713 height 123
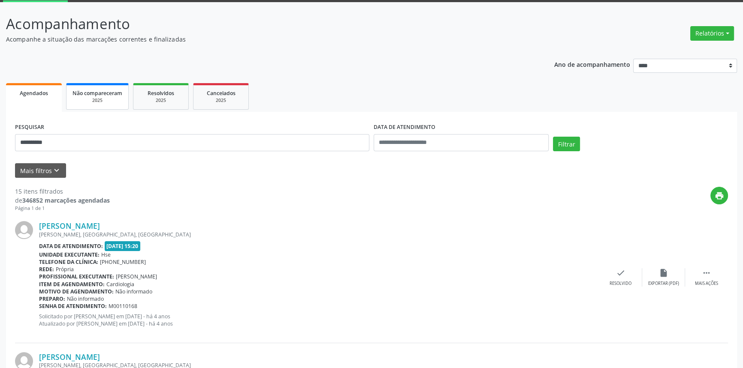
scroll to position [0, 0]
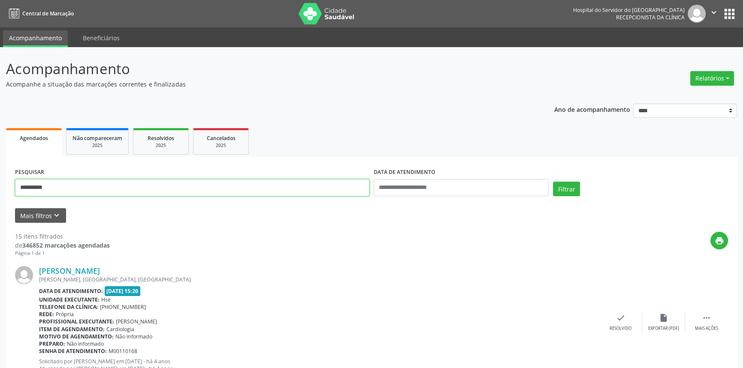
drag, startPoint x: 107, startPoint y: 184, endPoint x: 0, endPoint y: 168, distance: 107.9
type input "**********"
click at [553, 182] on button "Filtrar" at bounding box center [566, 189] width 27 height 15
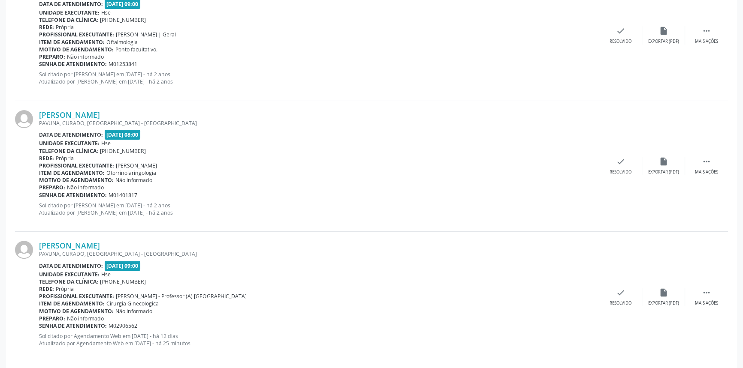
scroll to position [296, 0]
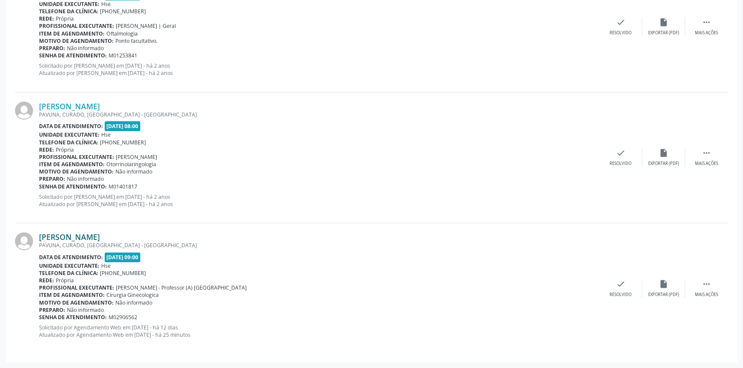
drag, startPoint x: 129, startPoint y: 232, endPoint x: 39, endPoint y: 236, distance: 90.5
click at [39, 236] on div "[PERSON_NAME]" at bounding box center [319, 236] width 560 height 9
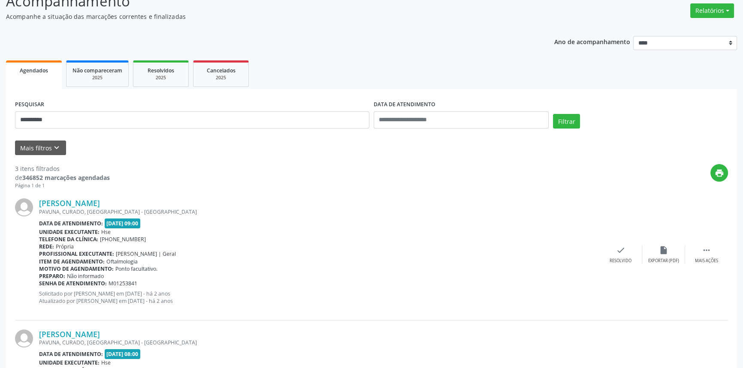
scroll to position [78, 0]
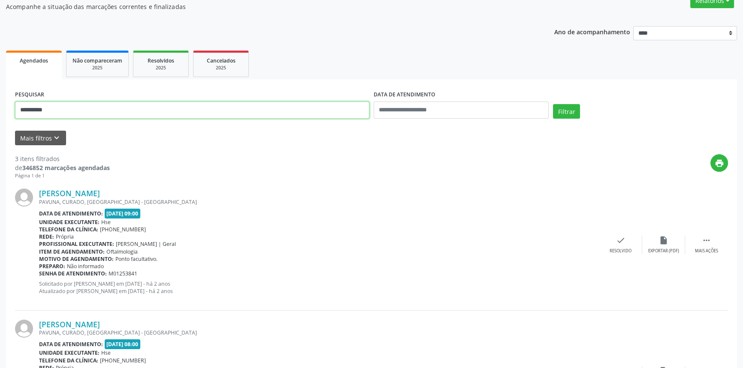
drag, startPoint x: 81, startPoint y: 112, endPoint x: 15, endPoint y: 99, distance: 66.4
click at [15, 99] on div "**********" at bounding box center [192, 106] width 358 height 36
click at [553, 104] on button "Filtrar" at bounding box center [566, 111] width 27 height 15
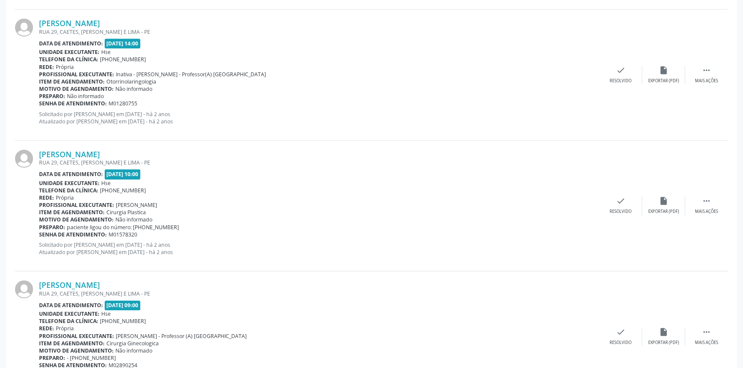
scroll to position [1342, 0]
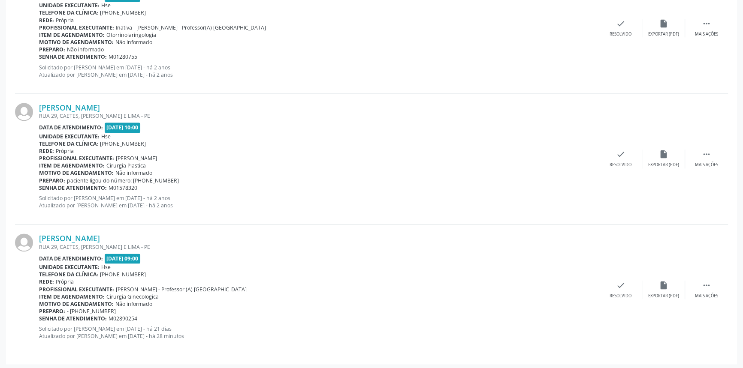
drag, startPoint x: 159, startPoint y: 235, endPoint x: 35, endPoint y: 232, distance: 123.9
click at [35, 232] on div "[PERSON_NAME] RUA 29, CAETES, ABREU E LIMA - PE Data de atendimento: [DATE] 09:…" at bounding box center [371, 290] width 713 height 130
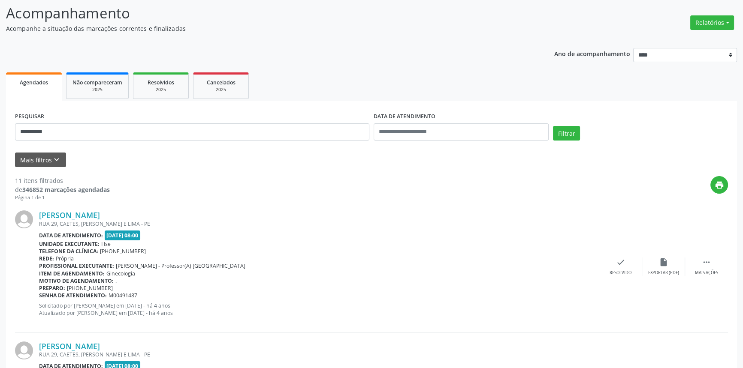
scroll to position [0, 0]
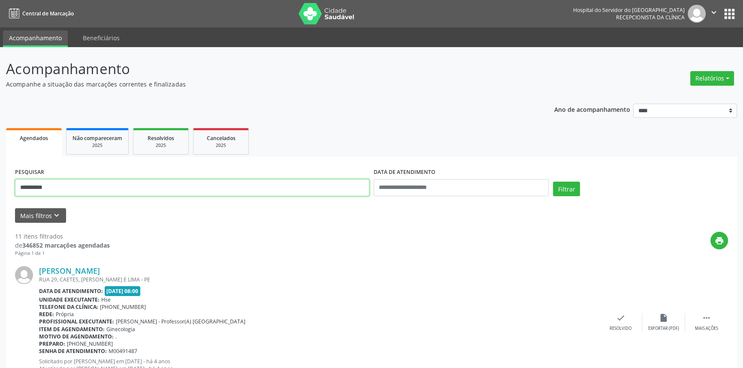
drag, startPoint x: 30, startPoint y: 176, endPoint x: 0, endPoint y: 151, distance: 39.0
click at [553, 182] on button "Filtrar" at bounding box center [566, 189] width 27 height 15
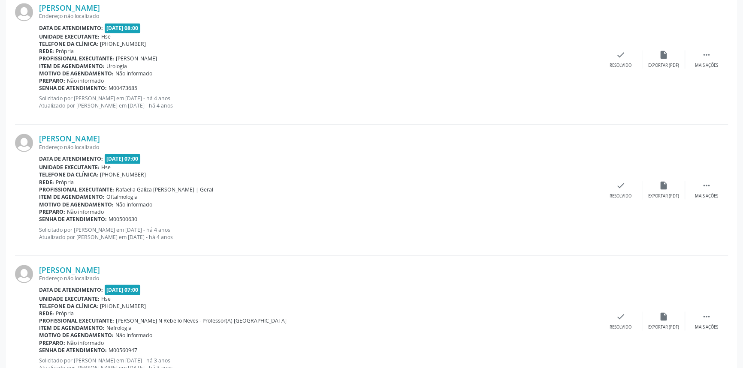
scroll to position [1890, 0]
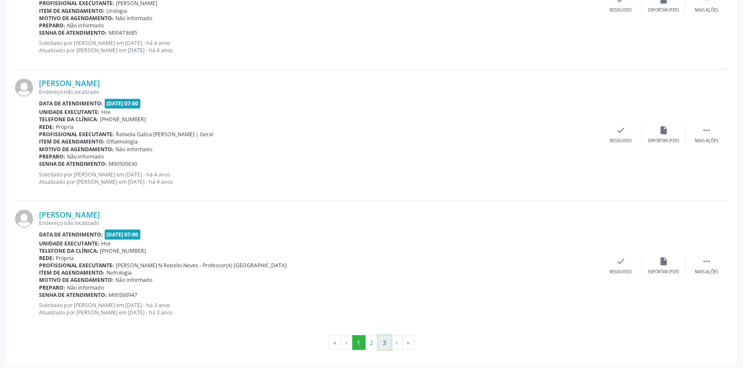
click at [378, 339] on button "3" at bounding box center [384, 342] width 13 height 15
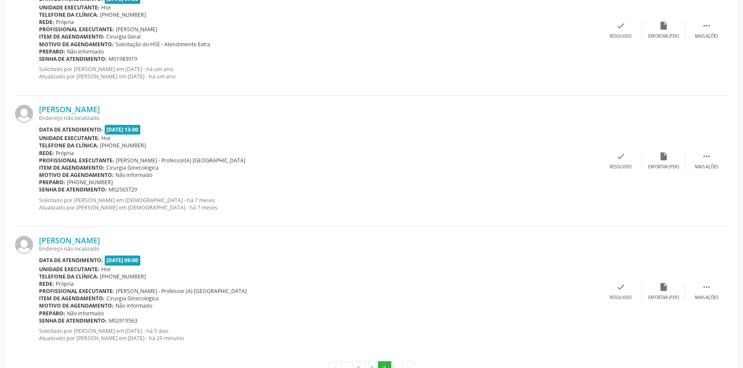
scroll to position [1236, 0]
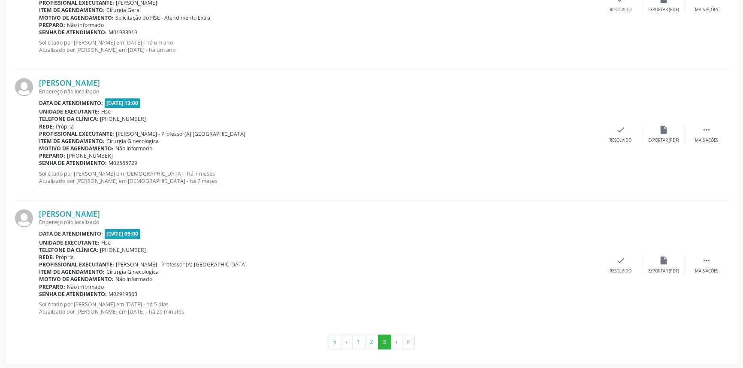
drag, startPoint x: 153, startPoint y: 208, endPoint x: 38, endPoint y: 215, distance: 115.2
click at [38, 215] on div "[PERSON_NAME] Endereço não localizado Data de atendimento: [DATE] 09:00 Unidade…" at bounding box center [371, 265] width 713 height 130
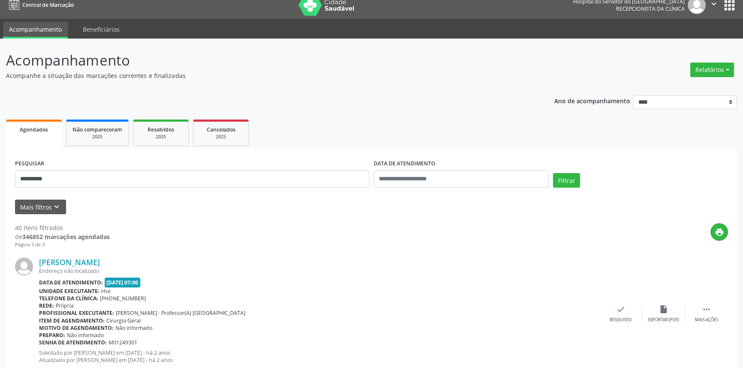
scroll to position [0, 0]
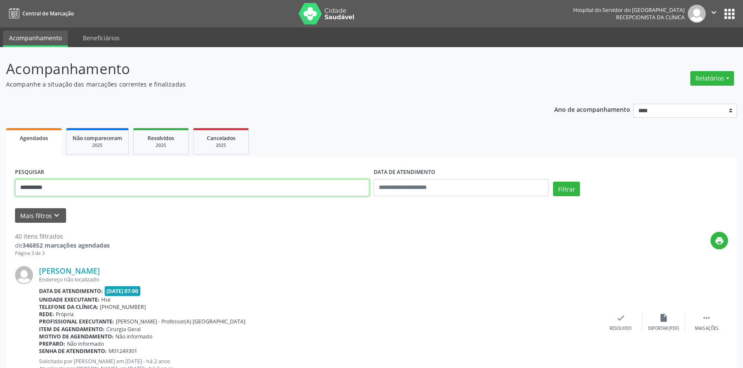
drag, startPoint x: 66, startPoint y: 185, endPoint x: 0, endPoint y: 181, distance: 66.6
click at [553, 182] on button "Filtrar" at bounding box center [566, 189] width 27 height 15
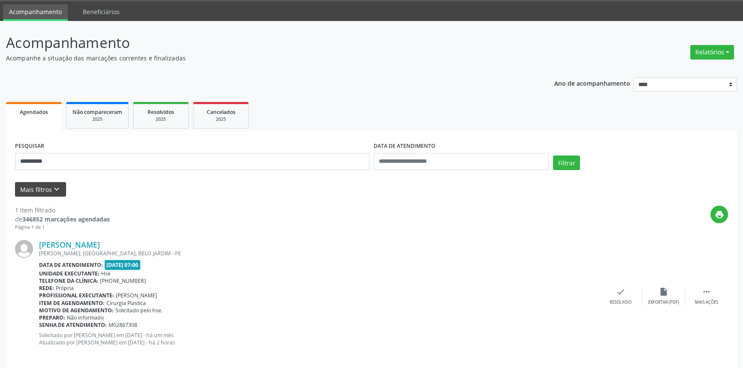
scroll to position [34, 0]
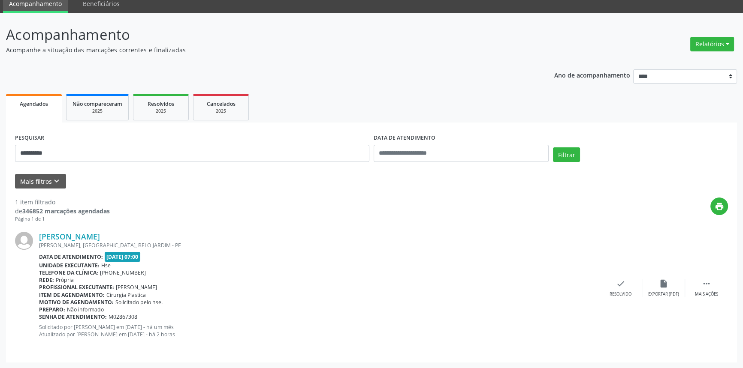
click at [141, 238] on div "[PERSON_NAME]" at bounding box center [319, 236] width 560 height 9
drag, startPoint x: 143, startPoint y: 235, endPoint x: 39, endPoint y: 235, distance: 103.8
click at [39, 235] on div "[PERSON_NAME]" at bounding box center [319, 236] width 560 height 9
click at [100, 236] on link "[PERSON_NAME]" at bounding box center [69, 236] width 61 height 9
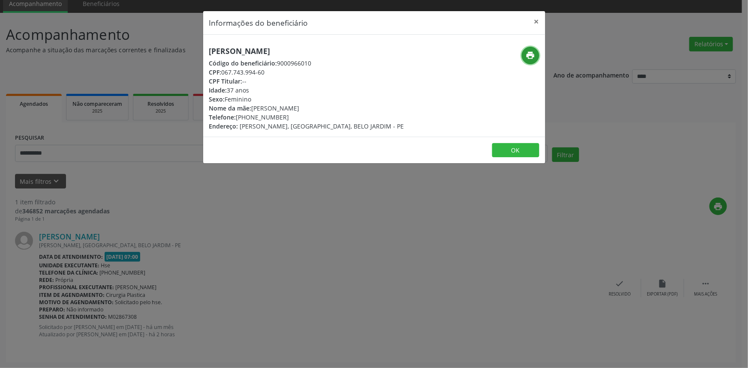
click at [532, 56] on icon "print" at bounding box center [530, 55] width 9 height 9
click at [534, 23] on button "×" at bounding box center [536, 21] width 17 height 21
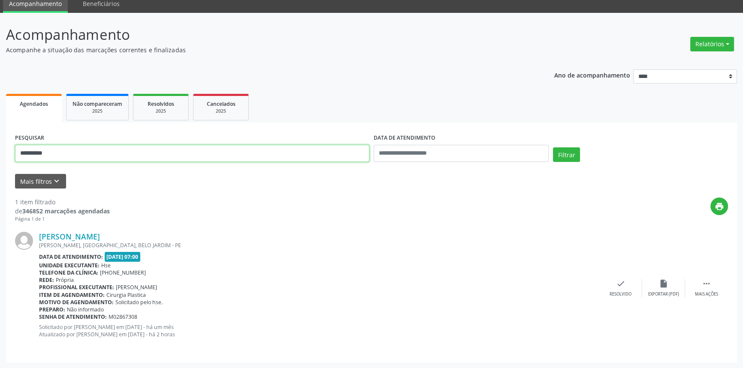
drag, startPoint x: 145, startPoint y: 153, endPoint x: 0, endPoint y: 133, distance: 146.8
click at [0, 133] on div "**********" at bounding box center [371, 191] width 743 height 356
click at [553, 147] on button "Filtrar" at bounding box center [566, 154] width 27 height 15
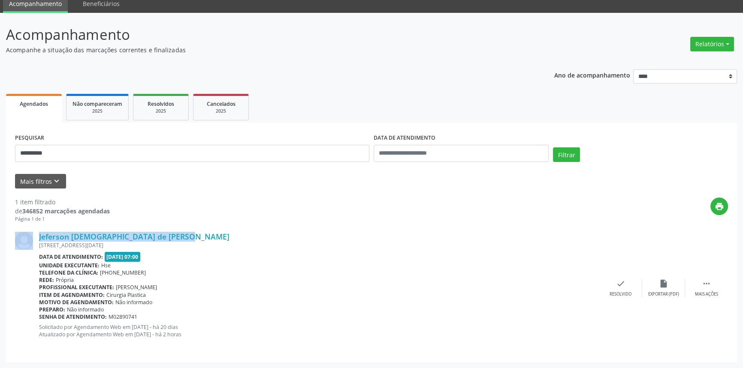
drag, startPoint x: 170, startPoint y: 232, endPoint x: 37, endPoint y: 240, distance: 132.7
click at [37, 240] on div "Jeferson [DEMOGRAPHIC_DATA] de [PERSON_NAME] [STREET_ADDRESS][DATE] Data de ate…" at bounding box center [371, 288] width 713 height 130
click at [146, 234] on link "Jeferson [DEMOGRAPHIC_DATA] de [PERSON_NAME]" at bounding box center [134, 236] width 190 height 9
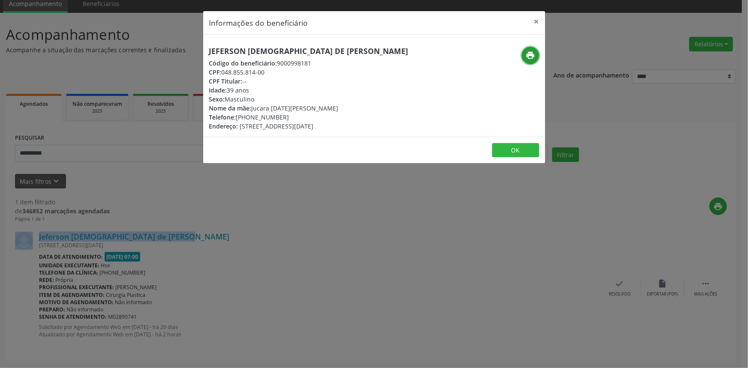
click at [532, 60] on button "print" at bounding box center [531, 56] width 18 height 18
click at [539, 21] on button "×" at bounding box center [536, 21] width 17 height 21
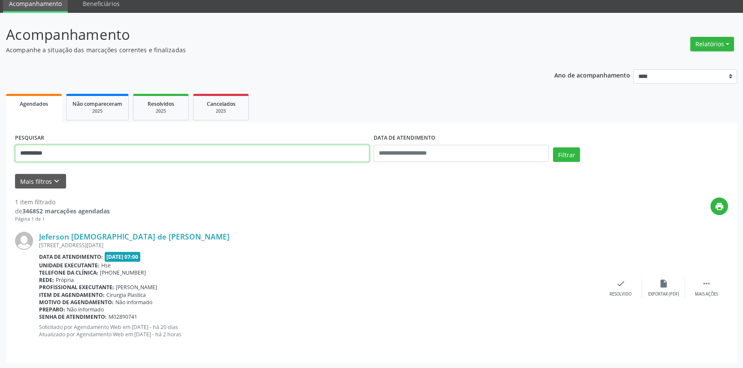
drag, startPoint x: 64, startPoint y: 153, endPoint x: 0, endPoint y: 153, distance: 64.3
click at [0, 153] on div "**********" at bounding box center [371, 191] width 743 height 356
click at [553, 147] on button "Filtrar" at bounding box center [566, 154] width 27 height 15
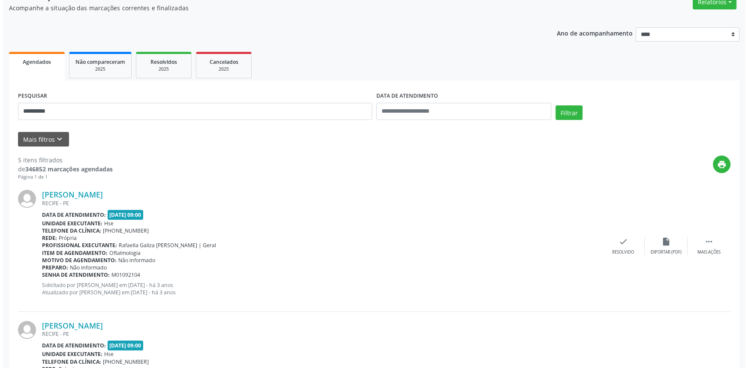
scroll to position [0, 0]
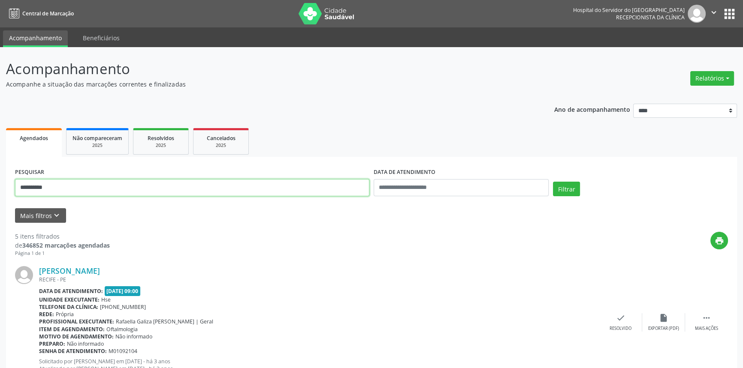
drag, startPoint x: 59, startPoint y: 181, endPoint x: 0, endPoint y: 158, distance: 63.1
type input "**********"
click at [553, 182] on button "Filtrar" at bounding box center [566, 189] width 27 height 15
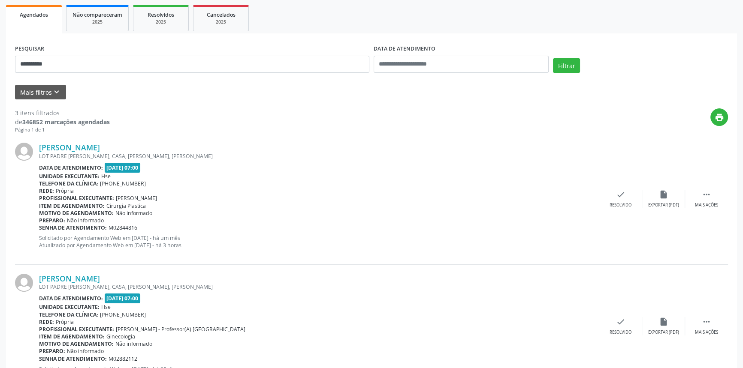
scroll to position [86, 0]
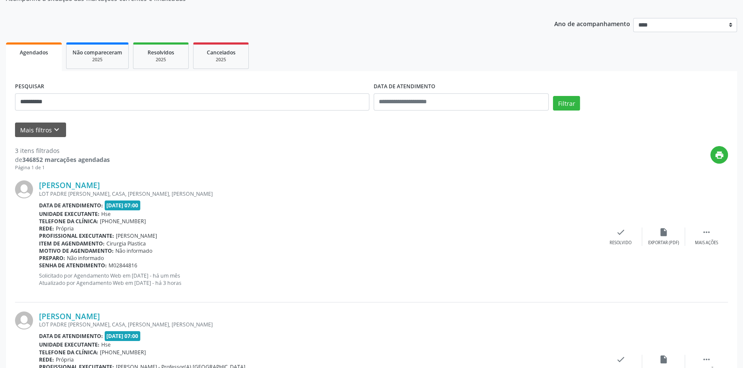
drag, startPoint x: 166, startPoint y: 182, endPoint x: 38, endPoint y: 184, distance: 128.2
click at [38, 184] on div "[PERSON_NAME] LOT PADRE [PERSON_NAME], CASA, LOT NAZARENO, [GEOGRAPHIC_DATA][PE…" at bounding box center [371, 236] width 713 height 131
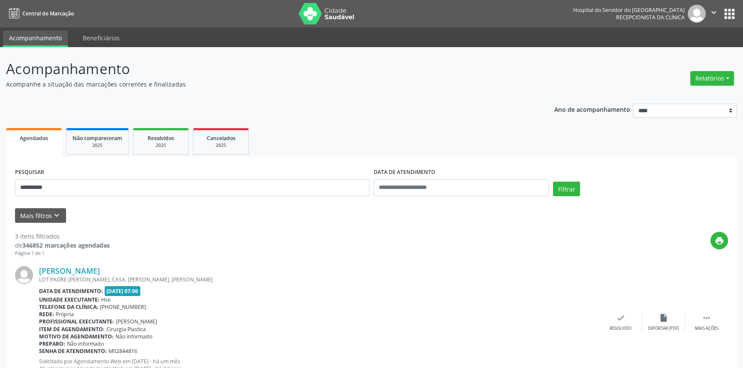
scroll to position [0, 0]
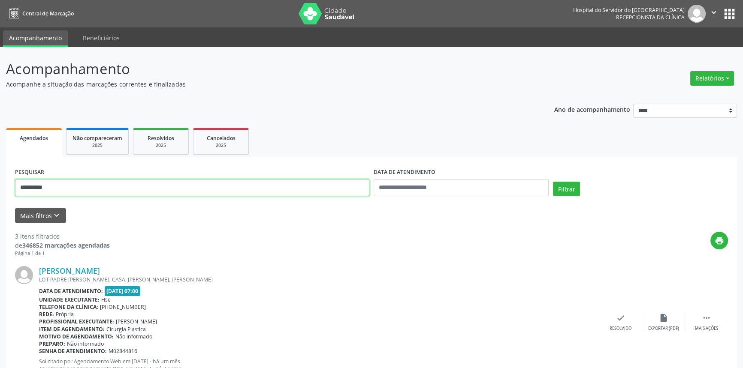
drag, startPoint x: 116, startPoint y: 183, endPoint x: 0, endPoint y: 147, distance: 121.4
click at [0, 147] on div "**********" at bounding box center [371, 348] width 743 height 603
click at [553, 182] on button "Filtrar" at bounding box center [566, 189] width 27 height 15
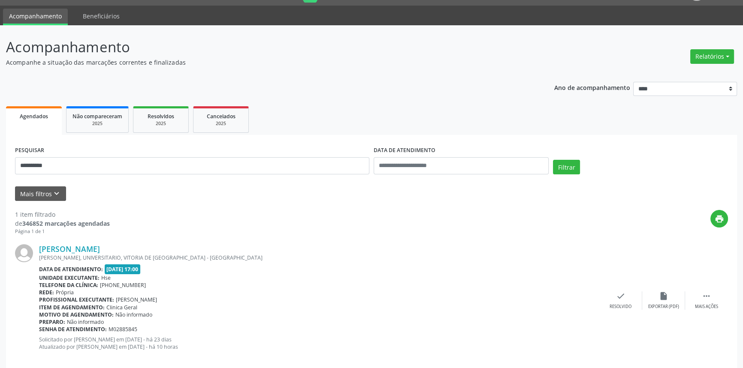
scroll to position [34, 0]
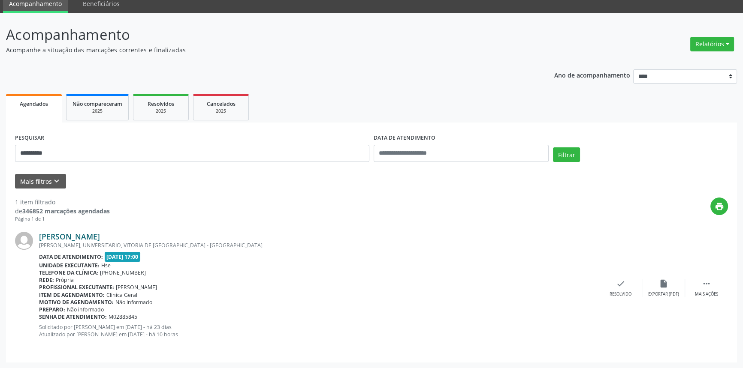
click at [100, 238] on link "[PERSON_NAME]" at bounding box center [69, 236] width 61 height 9
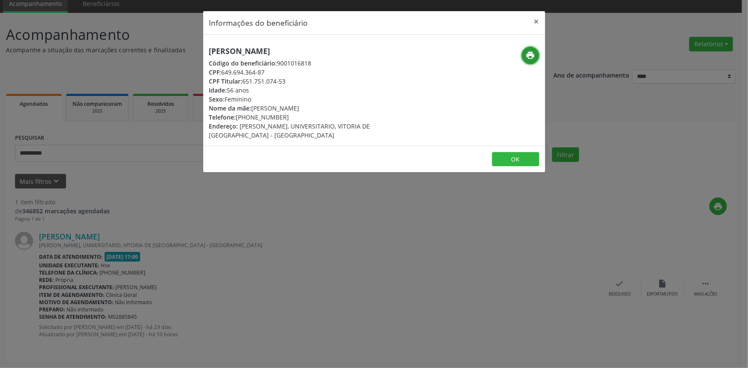
click at [532, 53] on icon "print" at bounding box center [530, 55] width 9 height 9
click at [536, 21] on button "×" at bounding box center [536, 21] width 17 height 21
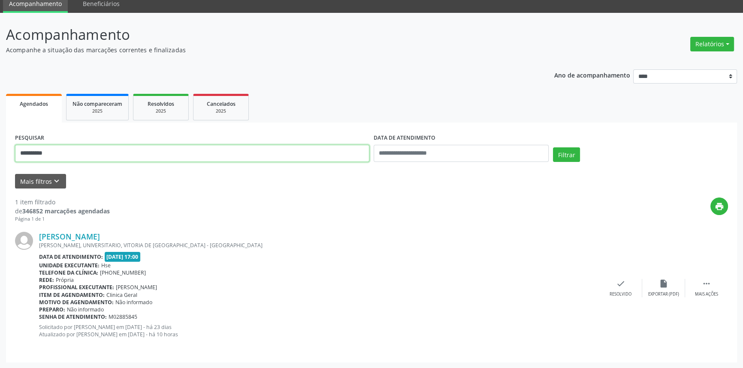
drag, startPoint x: 163, startPoint y: 150, endPoint x: 0, endPoint y: 126, distance: 165.1
click at [0, 126] on div "**********" at bounding box center [371, 191] width 743 height 356
type input "**********"
click at [553, 147] on button "Filtrar" at bounding box center [566, 154] width 27 height 15
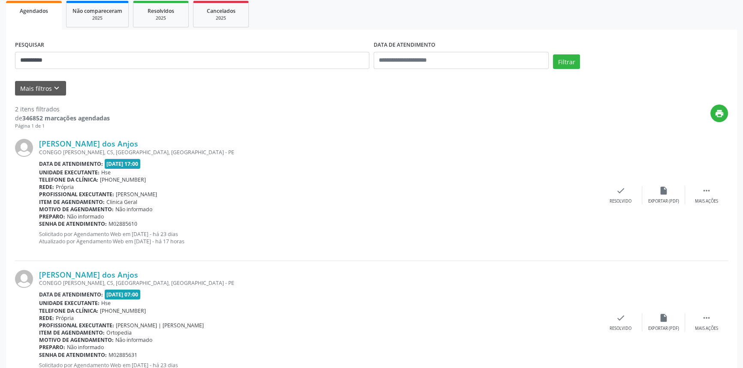
scroll to position [157, 0]
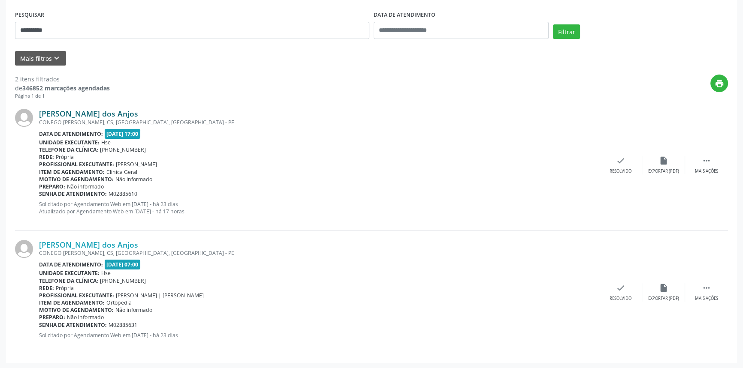
click at [124, 111] on link "[PERSON_NAME] dos Anjos" at bounding box center [88, 113] width 99 height 9
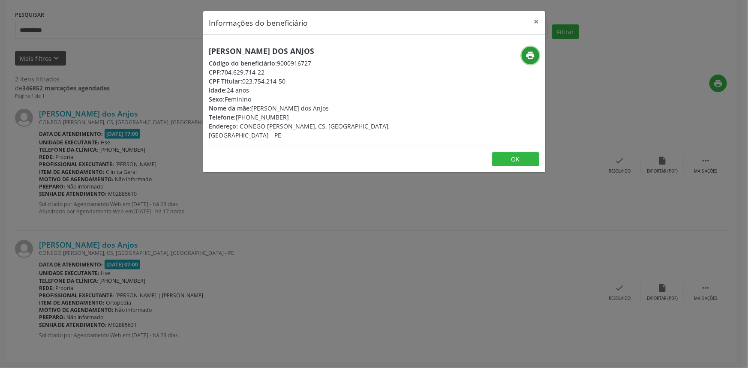
click at [527, 54] on icon "print" at bounding box center [530, 55] width 9 height 9
click at [537, 19] on button "×" at bounding box center [536, 21] width 17 height 21
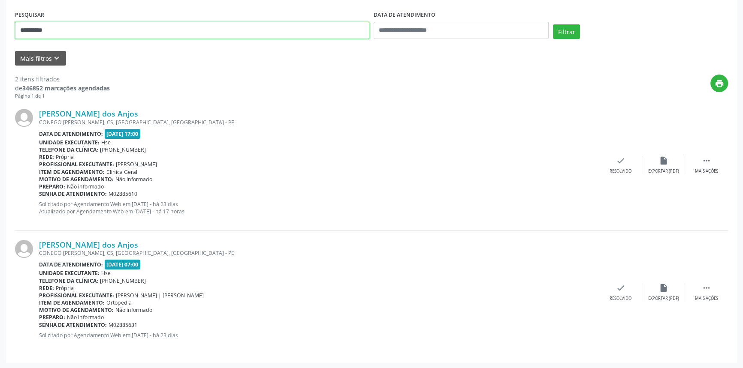
drag, startPoint x: 94, startPoint y: 34, endPoint x: 0, endPoint y: 21, distance: 94.7
click at [0, 21] on div "**********" at bounding box center [371, 129] width 743 height 479
click at [553, 24] on button "Filtrar" at bounding box center [566, 31] width 27 height 15
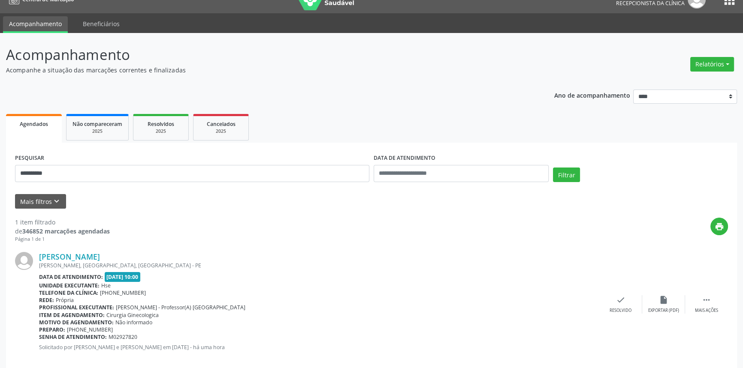
scroll to position [27, 0]
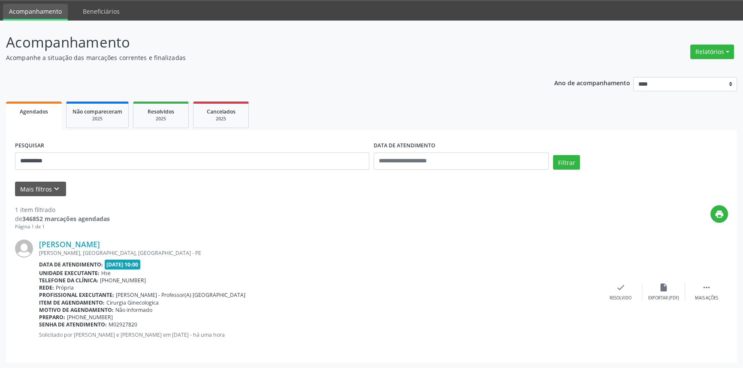
drag, startPoint x: 156, startPoint y: 238, endPoint x: 34, endPoint y: 247, distance: 122.5
click at [34, 247] on div "[PERSON_NAME] [PERSON_NAME], [GEOGRAPHIC_DATA], [GEOGRAPHIC_DATA] Data de atend…" at bounding box center [371, 292] width 713 height 123
drag, startPoint x: 78, startPoint y: 155, endPoint x: 0, endPoint y: 139, distance: 79.2
click at [0, 139] on div "**********" at bounding box center [371, 195] width 743 height 348
click at [553, 155] on button "Filtrar" at bounding box center [566, 162] width 27 height 15
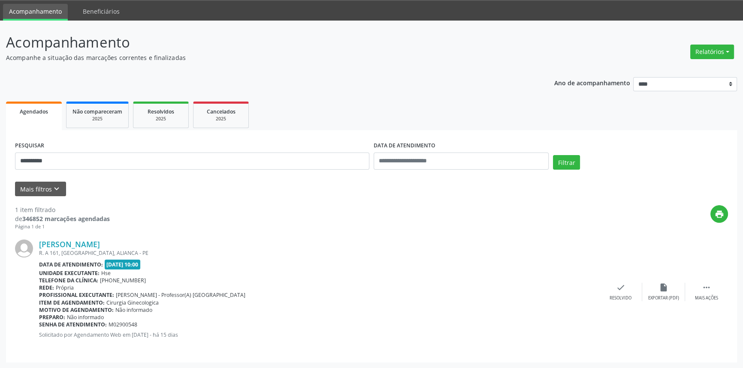
drag, startPoint x: 154, startPoint y: 243, endPoint x: 33, endPoint y: 241, distance: 120.9
click at [33, 241] on div "[PERSON_NAME] R. A 161, [GEOGRAPHIC_DATA], ALIANCA - PE Data de atendimento: [D…" at bounding box center [371, 292] width 713 height 123
click at [100, 240] on link "[PERSON_NAME]" at bounding box center [69, 244] width 61 height 9
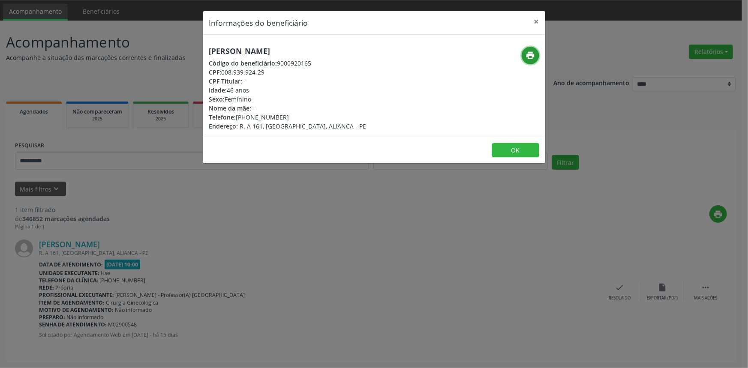
click at [529, 56] on icon "print" at bounding box center [530, 55] width 9 height 9
click at [538, 20] on button "×" at bounding box center [536, 21] width 17 height 21
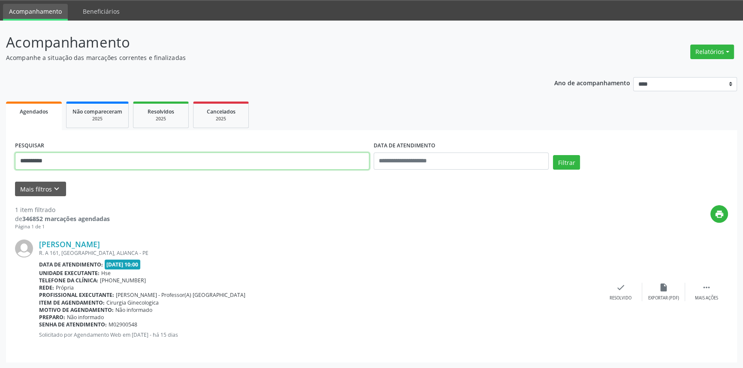
drag, startPoint x: 45, startPoint y: 153, endPoint x: 0, endPoint y: 146, distance: 46.0
click at [0, 146] on div "**********" at bounding box center [371, 195] width 743 height 348
click at [553, 155] on button "Filtrar" at bounding box center [566, 162] width 27 height 15
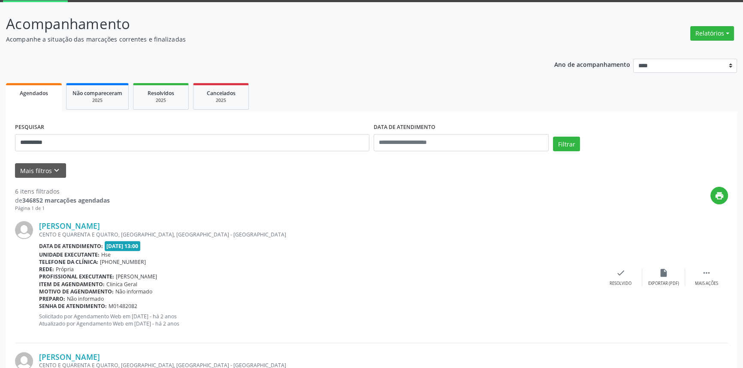
scroll to position [0, 0]
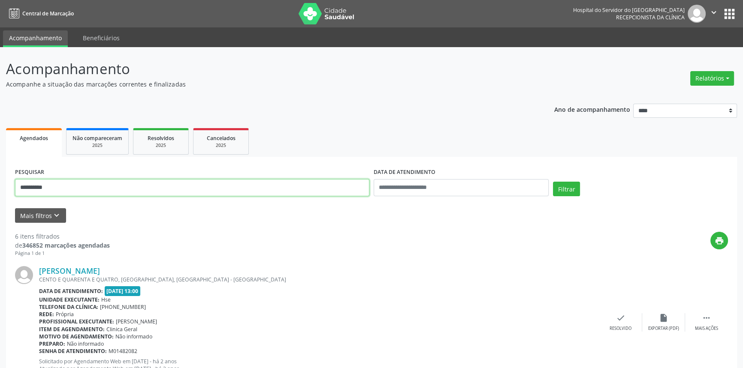
click at [553, 182] on button "Filtrar" at bounding box center [566, 189] width 27 height 15
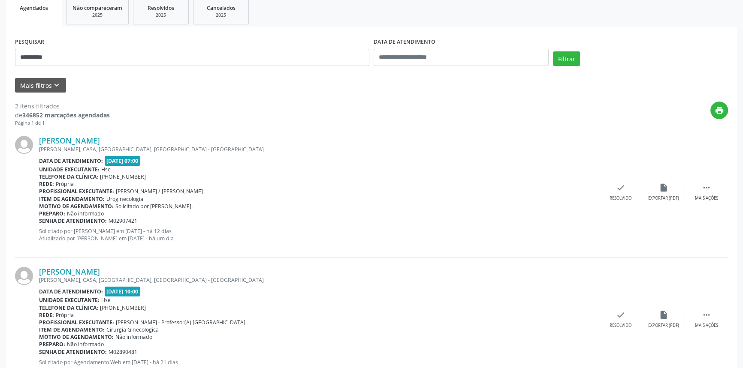
scroll to position [118, 0]
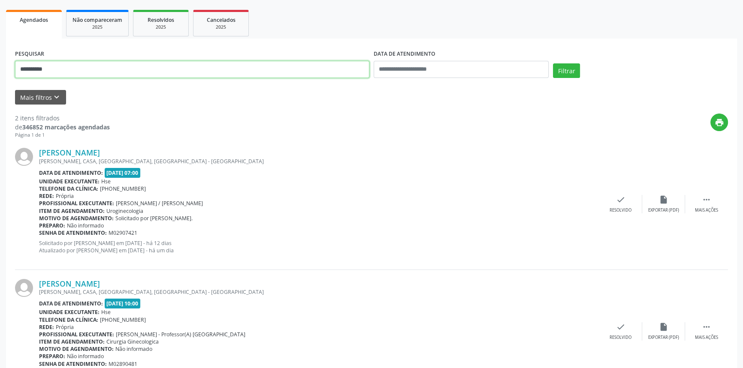
drag, startPoint x: 39, startPoint y: 64, endPoint x: 0, endPoint y: 57, distance: 39.3
click at [0, 57] on div "**********" at bounding box center [371, 168] width 743 height 479
click at [553, 63] on button "Filtrar" at bounding box center [566, 70] width 27 height 15
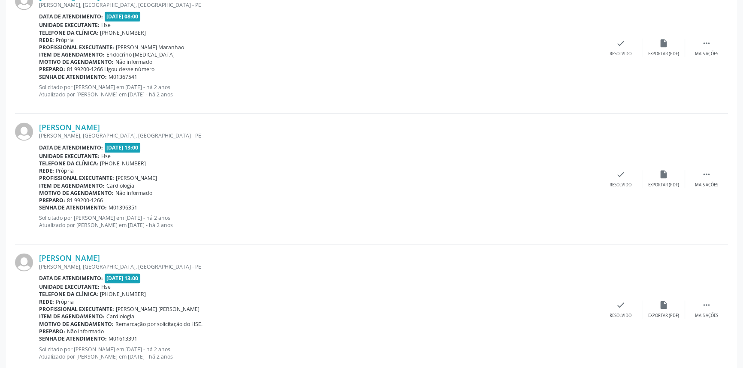
scroll to position [1890, 0]
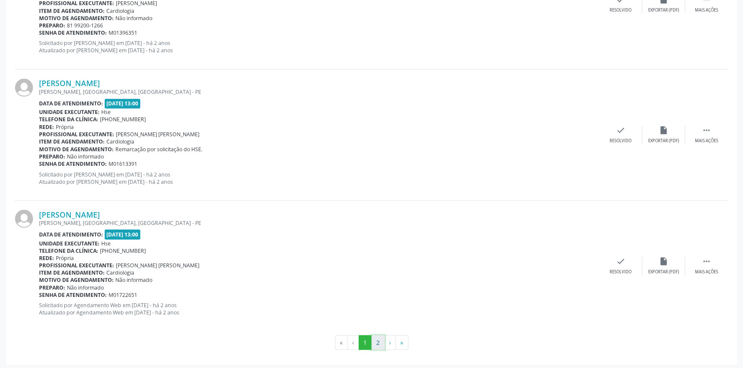
click at [377, 335] on button "2" at bounding box center [377, 342] width 13 height 15
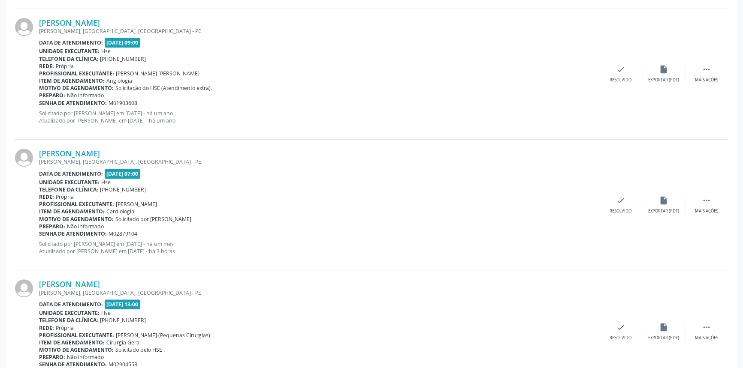
scroll to position [366, 0]
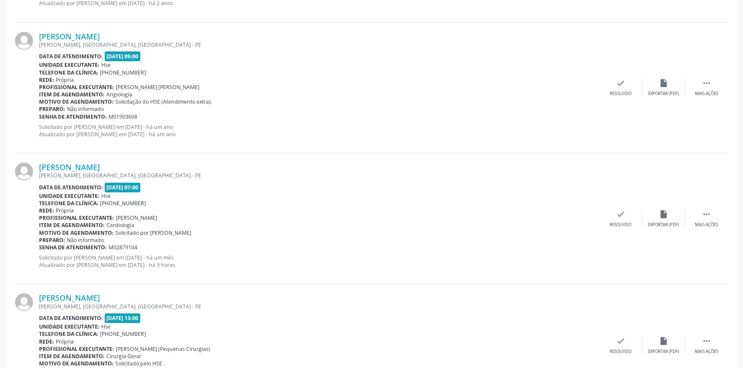
drag, startPoint x: 140, startPoint y: 162, endPoint x: 37, endPoint y: 169, distance: 103.5
click at [37, 169] on div "[PERSON_NAME] [GEOGRAPHIC_DATA], [GEOGRAPHIC_DATA], [GEOGRAPHIC_DATA] - PE Data…" at bounding box center [371, 218] width 713 height 131
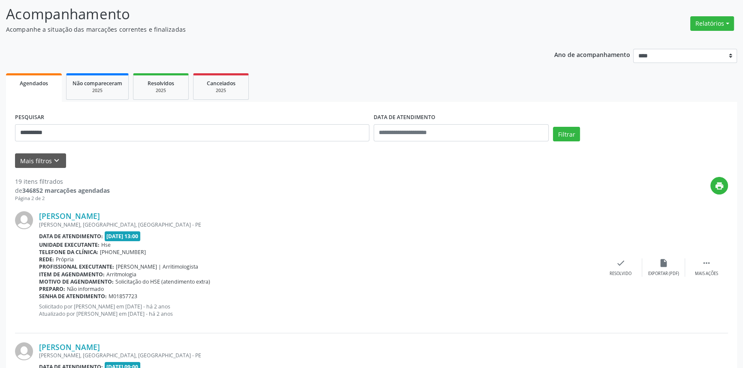
scroll to position [0, 0]
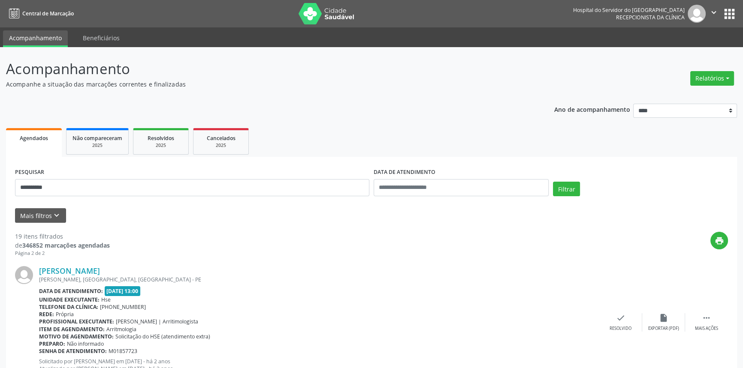
click at [111, 177] on div "**********" at bounding box center [192, 184] width 358 height 36
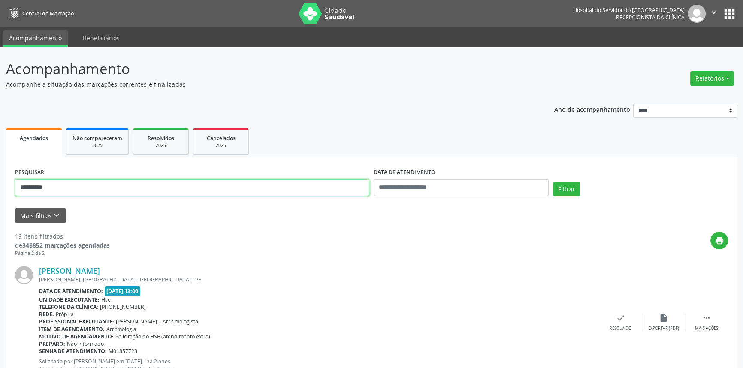
drag, startPoint x: 108, startPoint y: 181, endPoint x: 0, endPoint y: 163, distance: 109.1
click at [553, 182] on button "Filtrar" at bounding box center [566, 189] width 27 height 15
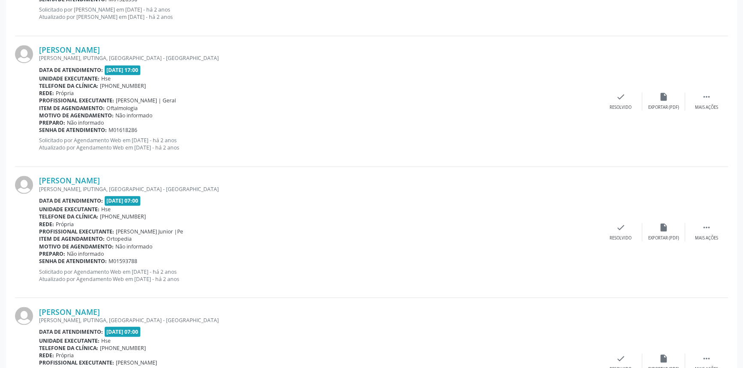
scroll to position [1890, 0]
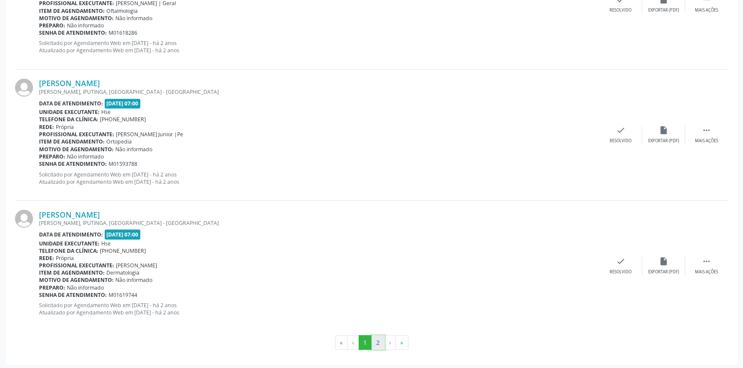
click at [381, 342] on button "2" at bounding box center [377, 342] width 13 height 15
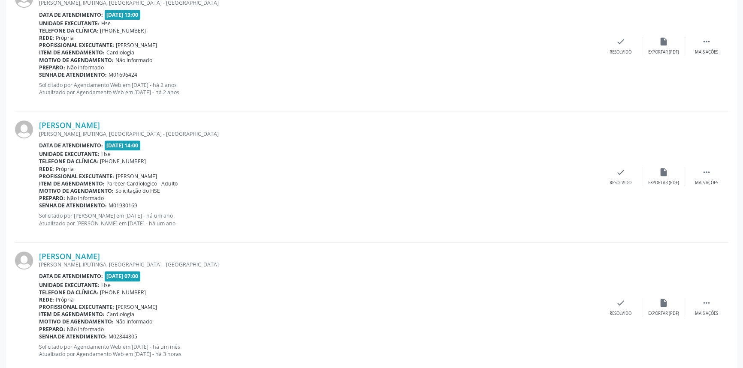
scroll to position [582, 0]
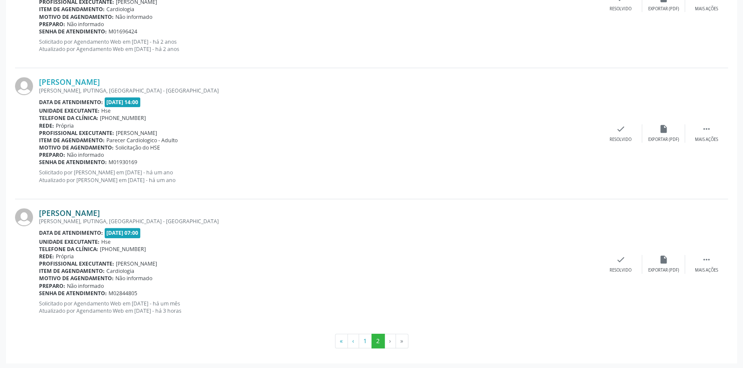
drag, startPoint x: 174, startPoint y: 205, endPoint x: 39, endPoint y: 214, distance: 135.3
click at [39, 214] on div "[PERSON_NAME] [PERSON_NAME], IPUTINGA, [GEOGRAPHIC_DATA] - [GEOGRAPHIC_DATA] Da…" at bounding box center [371, 264] width 713 height 130
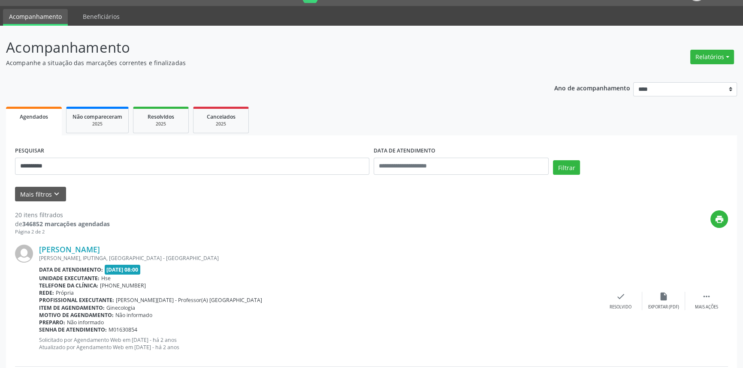
scroll to position [0, 0]
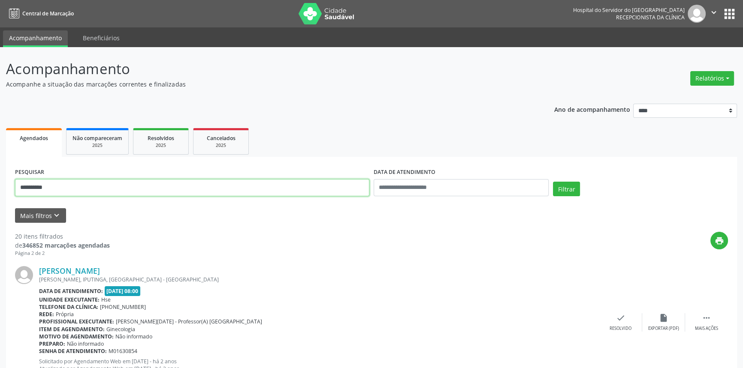
drag, startPoint x: 96, startPoint y: 181, endPoint x: 0, endPoint y: 150, distance: 101.4
click at [553, 182] on button "Filtrar" at bounding box center [566, 189] width 27 height 15
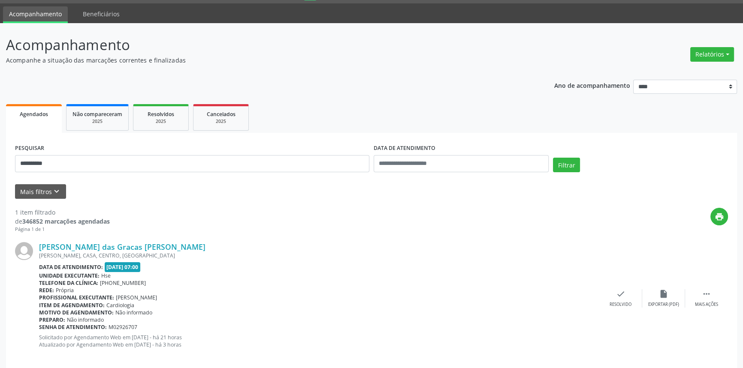
scroll to position [34, 0]
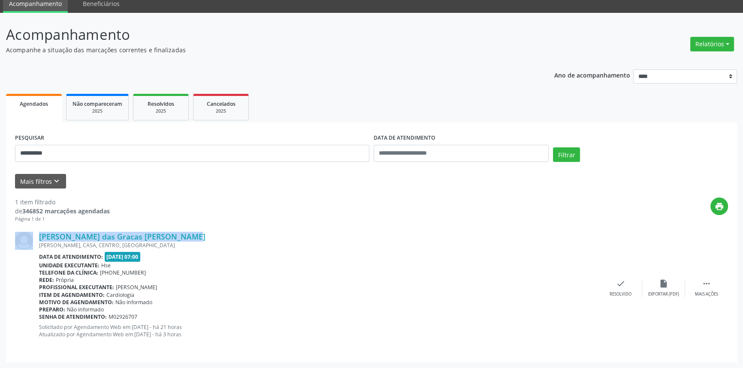
drag, startPoint x: 171, startPoint y: 234, endPoint x: 34, endPoint y: 236, distance: 137.6
click at [34, 236] on div "[PERSON_NAME] das Gracas [PERSON_NAME] [PERSON_NAME], CASA, CENTRO, [GEOGRAPHIC…" at bounding box center [371, 288] width 713 height 130
click at [85, 239] on link "[PERSON_NAME] das Gracas [PERSON_NAME]" at bounding box center [122, 236] width 166 height 9
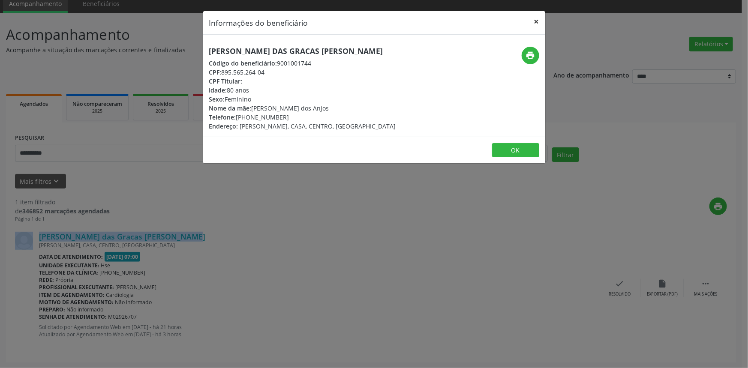
click at [533, 18] on button "×" at bounding box center [536, 21] width 17 height 21
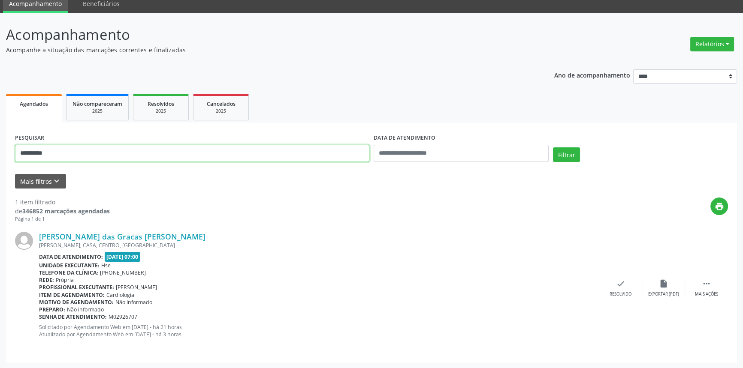
drag, startPoint x: 120, startPoint y: 156, endPoint x: 0, endPoint y: 121, distance: 125.4
click at [0, 121] on div "**********" at bounding box center [371, 191] width 743 height 356
click at [553, 147] on button "Filtrar" at bounding box center [566, 154] width 27 height 15
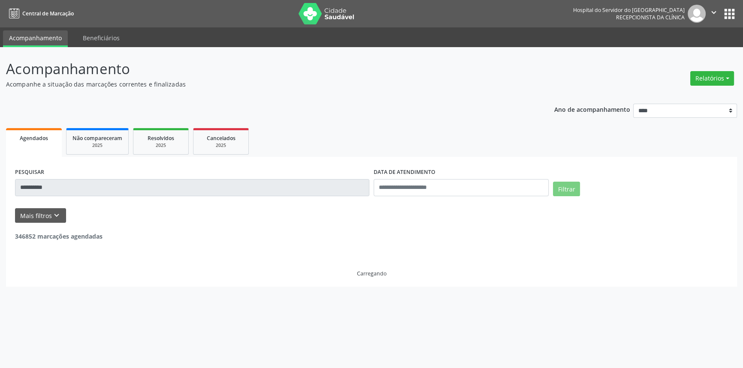
scroll to position [0, 0]
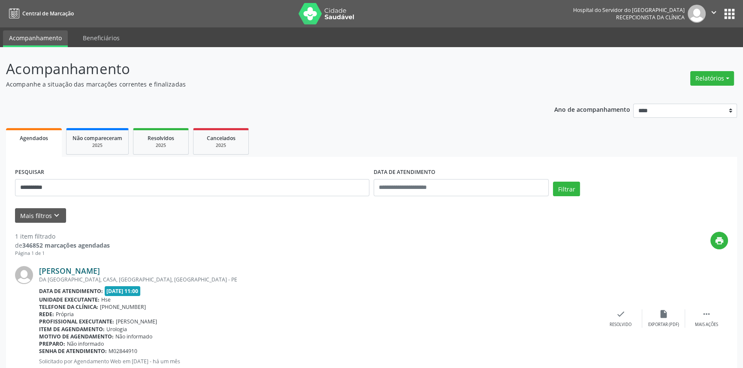
click at [100, 272] on link "[PERSON_NAME]" at bounding box center [69, 270] width 61 height 9
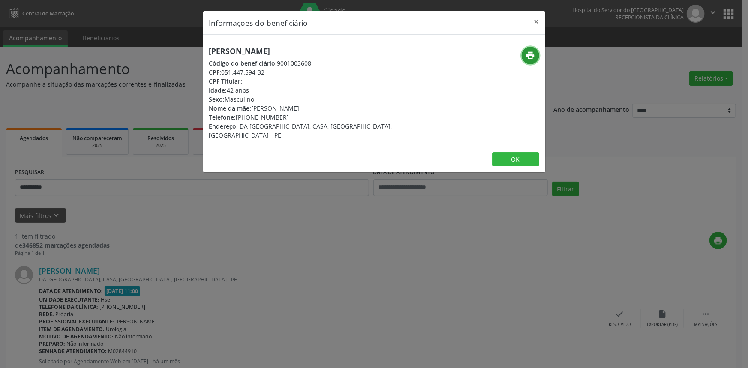
click at [533, 56] on icon "print" at bounding box center [530, 55] width 9 height 9
click at [536, 23] on button "×" at bounding box center [536, 21] width 17 height 21
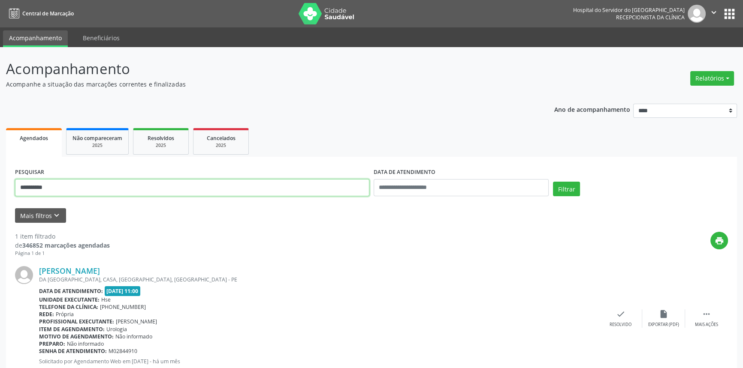
drag, startPoint x: 138, startPoint y: 189, endPoint x: 0, endPoint y: 189, distance: 137.6
click at [0, 189] on div "**********" at bounding box center [371, 221] width 743 height 348
click at [553, 182] on button "Filtrar" at bounding box center [566, 189] width 27 height 15
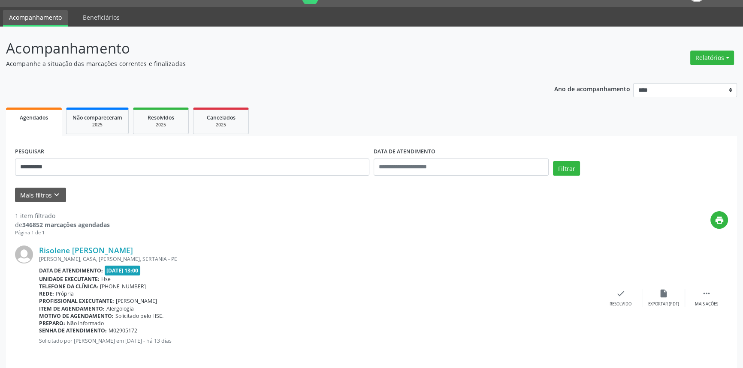
scroll to position [27, 0]
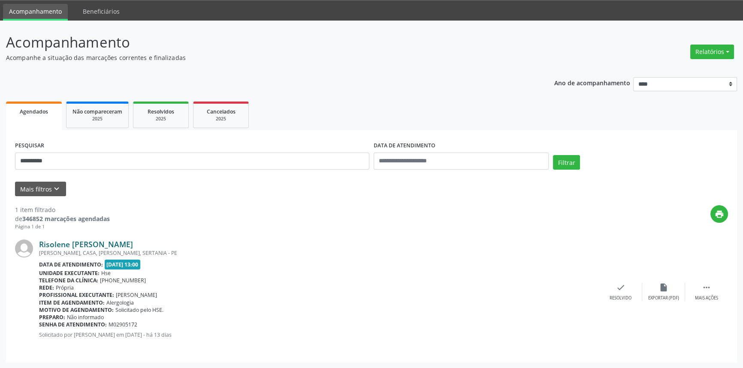
click at [88, 246] on link "Risolene [PERSON_NAME]" at bounding box center [86, 244] width 94 height 9
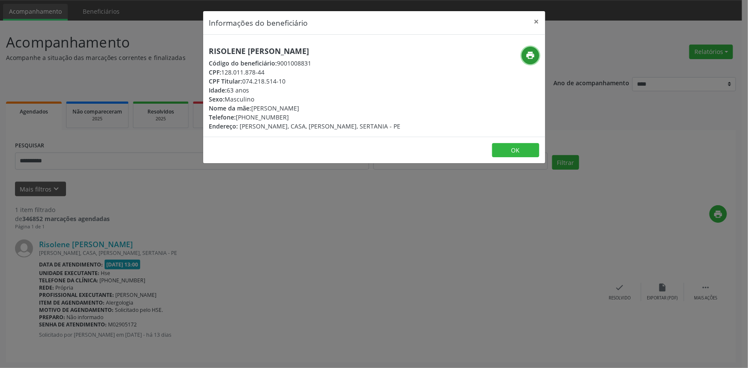
click at [523, 51] on button "print" at bounding box center [531, 56] width 18 height 18
click at [536, 24] on button "×" at bounding box center [536, 21] width 17 height 21
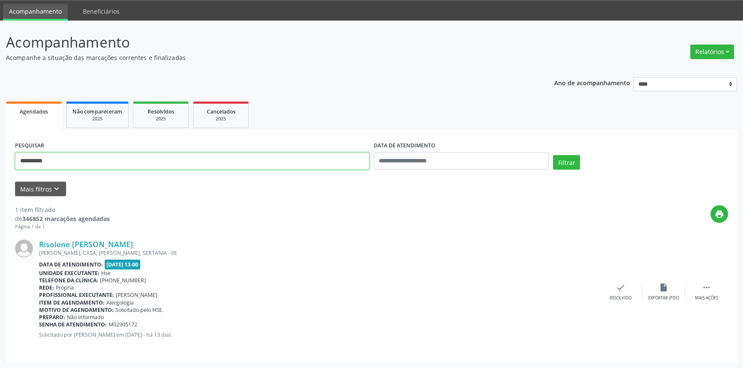
drag, startPoint x: 150, startPoint y: 166, endPoint x: 0, endPoint y: 163, distance: 150.1
click at [0, 163] on div "**********" at bounding box center [371, 195] width 743 height 348
click at [553, 155] on button "Filtrar" at bounding box center [566, 162] width 27 height 15
click at [100, 244] on link "[PERSON_NAME]" at bounding box center [69, 244] width 61 height 9
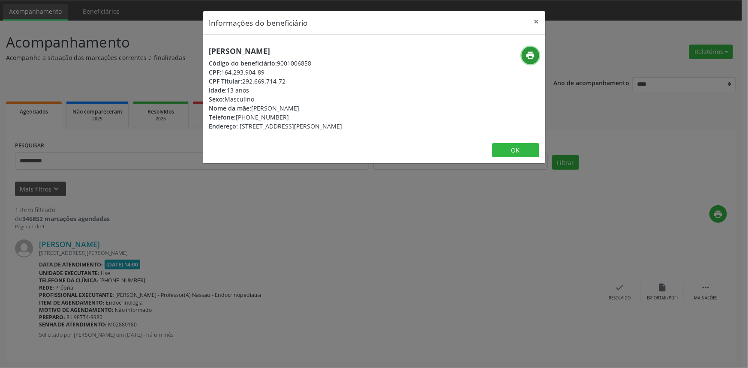
click at [535, 55] on icon "print" at bounding box center [530, 55] width 9 height 9
click at [535, 21] on button "×" at bounding box center [536, 21] width 17 height 21
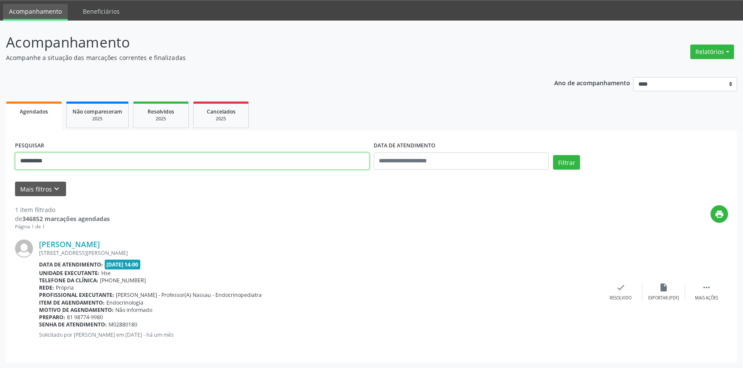
drag, startPoint x: 141, startPoint y: 166, endPoint x: 0, endPoint y: 137, distance: 144.1
click at [0, 137] on div "**********" at bounding box center [371, 195] width 743 height 348
click at [553, 155] on button "Filtrar" at bounding box center [566, 162] width 27 height 15
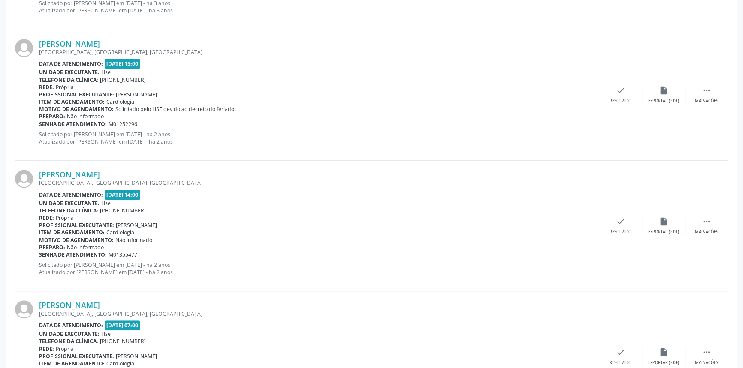
scroll to position [1080, 0]
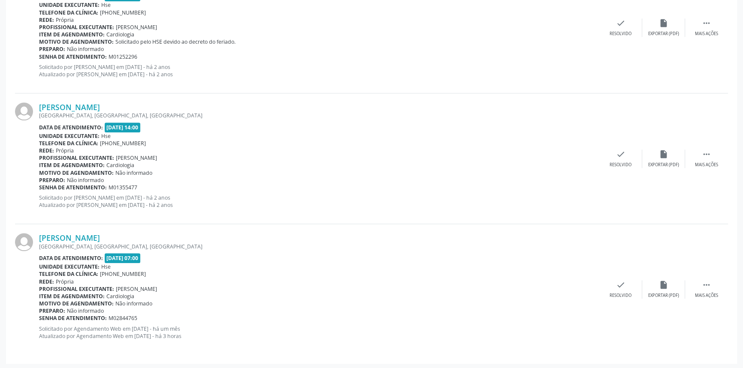
drag, startPoint x: 123, startPoint y: 235, endPoint x: 35, endPoint y: 238, distance: 87.9
click at [35, 238] on div "[PERSON_NAME] [GEOGRAPHIC_DATA], [GEOGRAPHIC_DATA], [GEOGRAPHIC_DATA] Data de a…" at bounding box center [371, 289] width 713 height 130
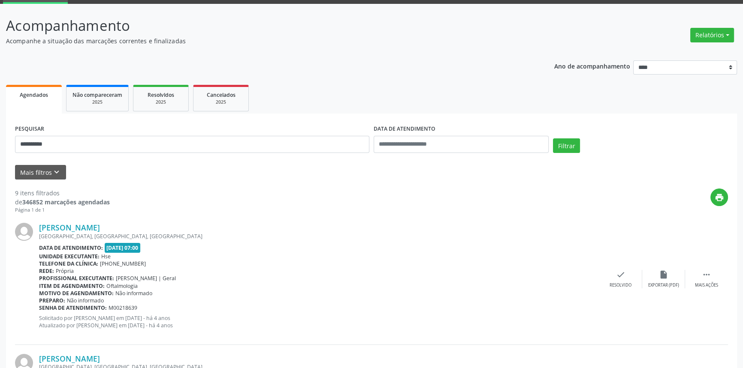
scroll to position [0, 0]
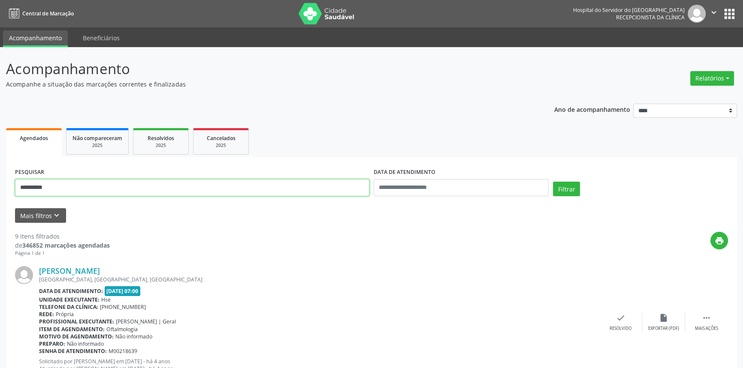
drag, startPoint x: 102, startPoint y: 184, endPoint x: 0, endPoint y: 143, distance: 109.6
click at [553, 182] on button "Filtrar" at bounding box center [566, 189] width 27 height 15
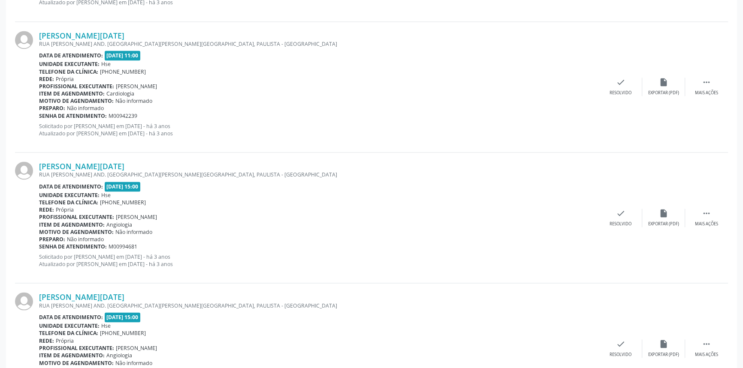
scroll to position [1890, 0]
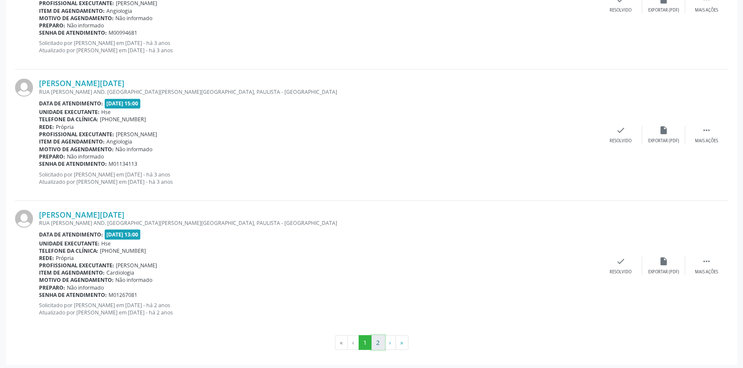
click at [377, 341] on button "2" at bounding box center [377, 342] width 13 height 15
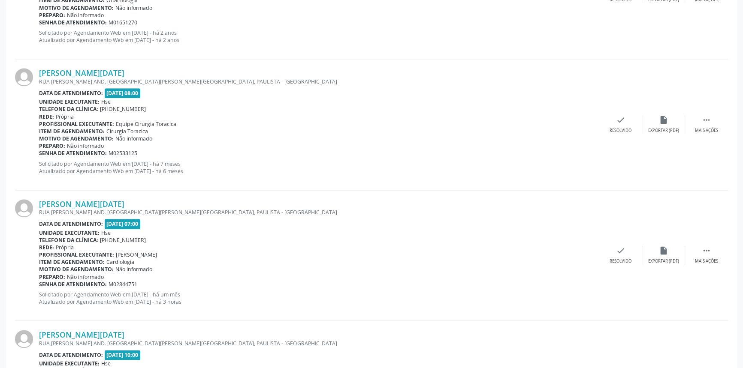
scroll to position [1242, 0]
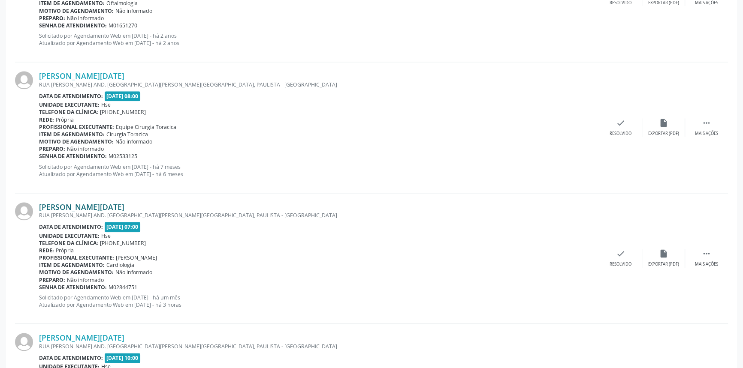
drag, startPoint x: 167, startPoint y: 195, endPoint x: 39, endPoint y: 209, distance: 128.9
click at [39, 209] on div "[PERSON_NAME][DATE] RUA [PERSON_NAME] AND. [GEOGRAPHIC_DATA][PERSON_NAME][GEOGR…" at bounding box center [371, 258] width 713 height 131
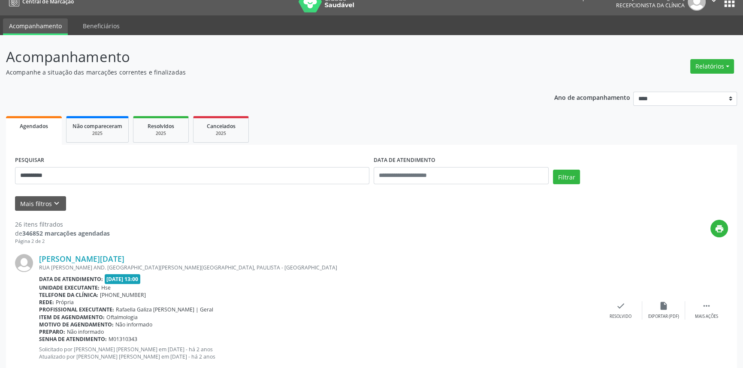
scroll to position [0, 0]
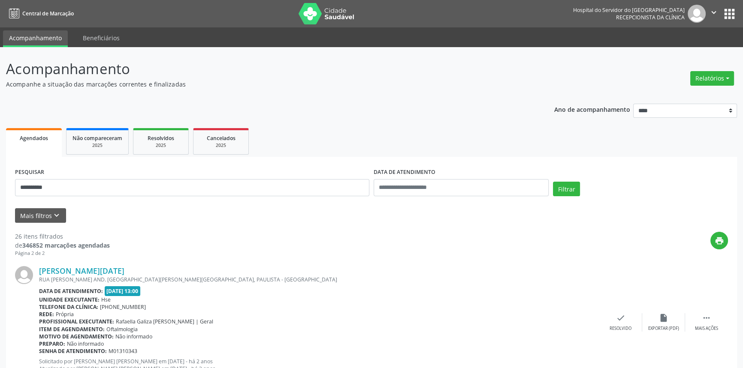
drag, startPoint x: 0, startPoint y: 149, endPoint x: 0, endPoint y: 135, distance: 13.7
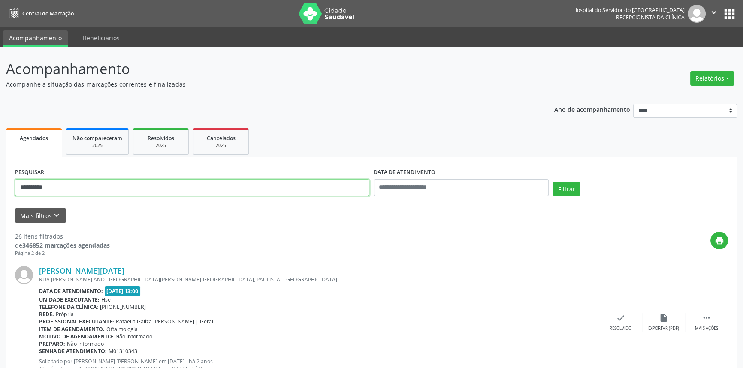
click at [147, 184] on input "**********" at bounding box center [192, 187] width 354 height 17
drag, startPoint x: 141, startPoint y: 184, endPoint x: 0, endPoint y: 138, distance: 148.9
click at [553, 182] on button "Filtrar" at bounding box center [566, 189] width 27 height 15
drag, startPoint x: 102, startPoint y: 184, endPoint x: 0, endPoint y: 169, distance: 103.1
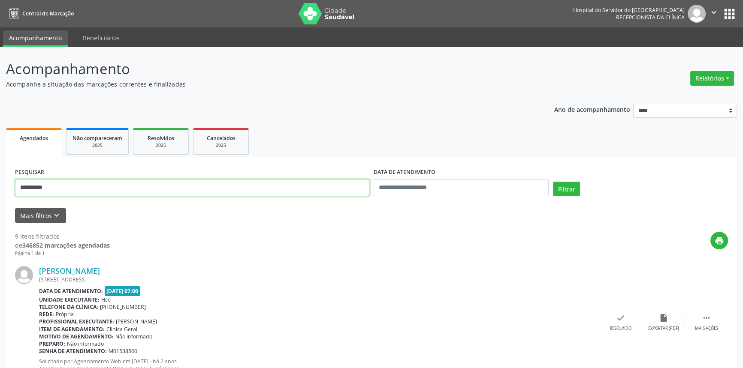
click at [553, 182] on button "Filtrar" at bounding box center [566, 189] width 27 height 15
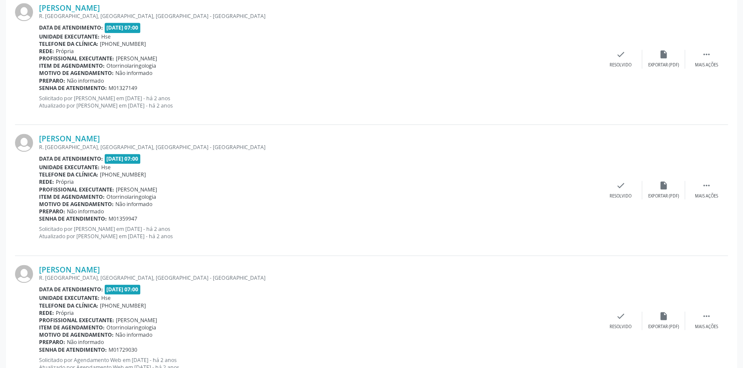
scroll to position [1603, 0]
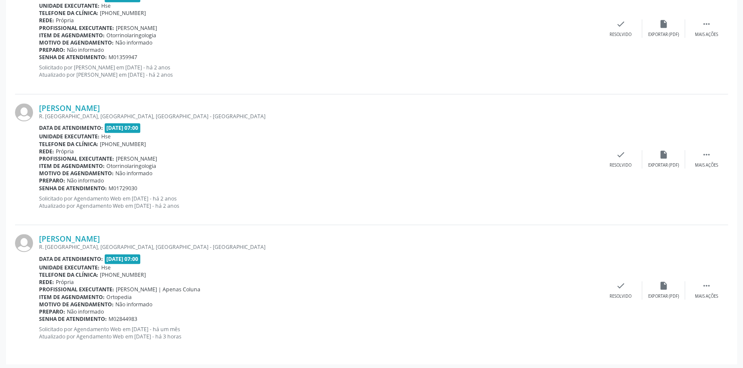
drag, startPoint x: 146, startPoint y: 237, endPoint x: 34, endPoint y: 239, distance: 111.5
click at [34, 239] on div "[PERSON_NAME] R. [GEOGRAPHIC_DATA], [GEOGRAPHIC_DATA], [GEOGRAPHIC_DATA] - [GEO…" at bounding box center [371, 290] width 713 height 130
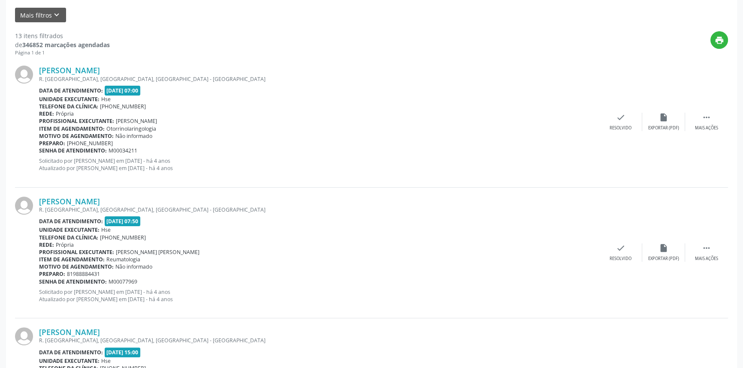
scroll to position [6, 0]
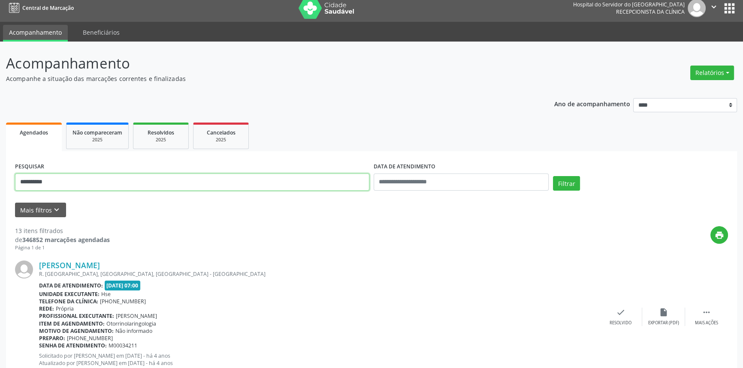
drag, startPoint x: 111, startPoint y: 174, endPoint x: 0, endPoint y: 173, distance: 110.6
click at [553, 176] on button "Filtrar" at bounding box center [566, 183] width 27 height 15
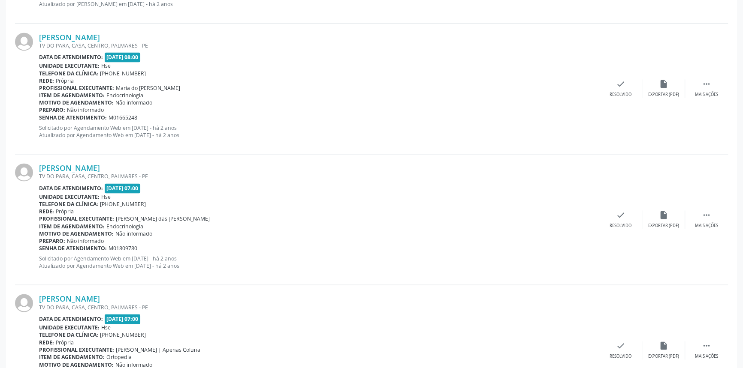
scroll to position [1735, 0]
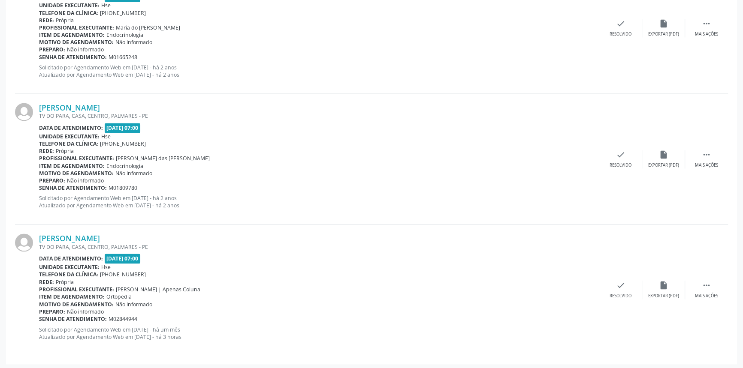
drag, startPoint x: 167, startPoint y: 237, endPoint x: 31, endPoint y: 238, distance: 136.3
click at [31, 238] on div "[PERSON_NAME] TV DO PARA, CASA, CENTRO, [GEOGRAPHIC_DATA] Data de atendimento: …" at bounding box center [371, 290] width 713 height 130
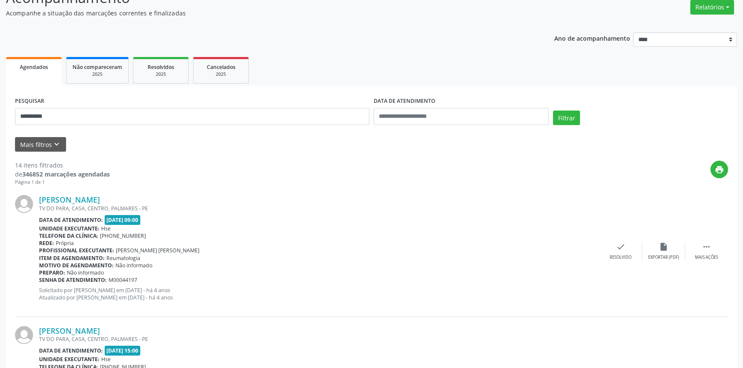
scroll to position [0, 0]
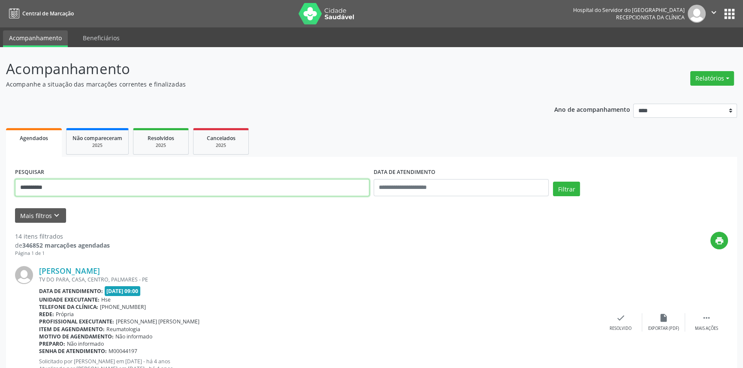
drag, startPoint x: 133, startPoint y: 183, endPoint x: 0, endPoint y: 159, distance: 134.9
click at [553, 182] on button "Filtrar" at bounding box center [566, 189] width 27 height 15
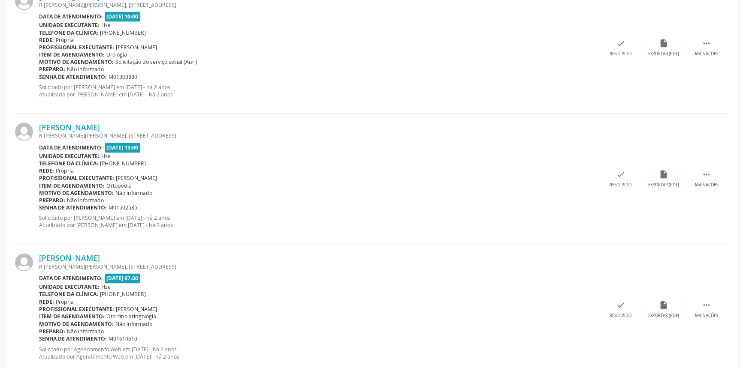
scroll to position [1890, 0]
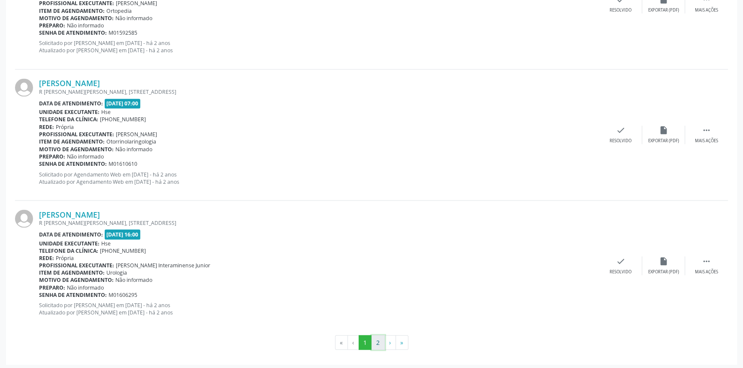
click at [372, 339] on button "2" at bounding box center [377, 342] width 13 height 15
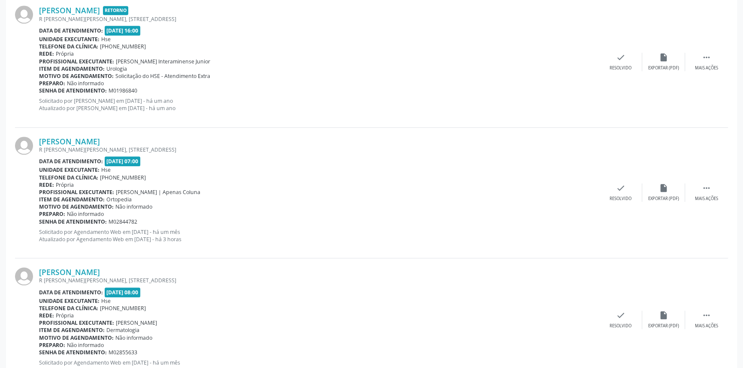
scroll to position [902, 0]
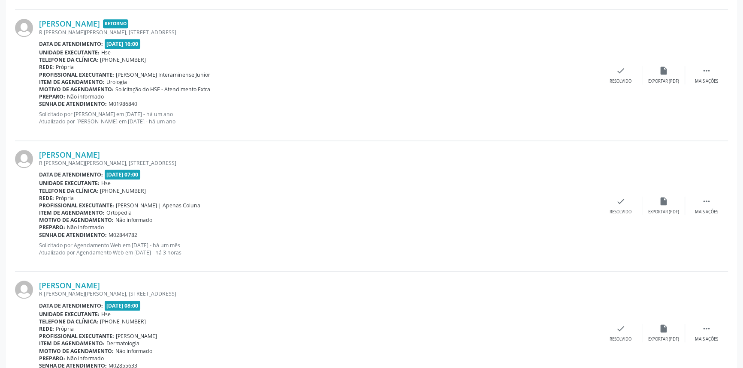
drag, startPoint x: 154, startPoint y: 151, endPoint x: 34, endPoint y: 158, distance: 120.2
click at [34, 158] on div "[PERSON_NAME] [STREET_ADDRESS][PERSON_NAME][PERSON_NAME] Data de atendimento: […" at bounding box center [371, 206] width 713 height 131
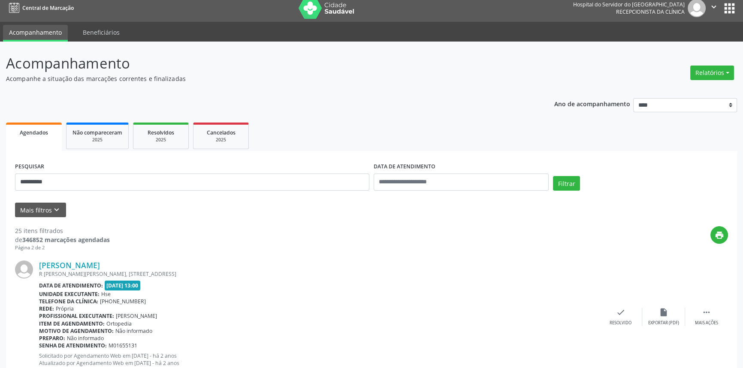
scroll to position [0, 0]
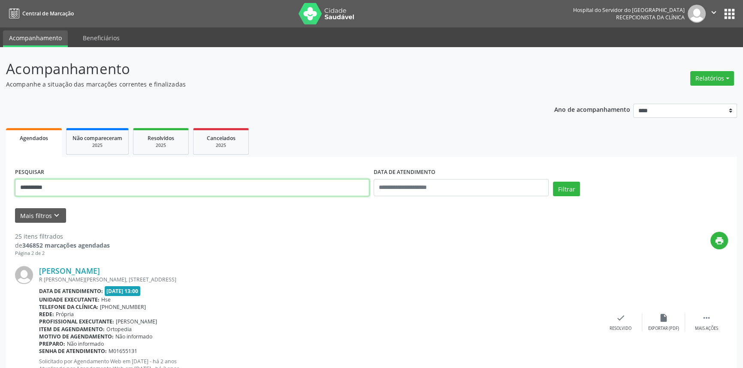
drag, startPoint x: 0, startPoint y: 162, endPoint x: 0, endPoint y: 155, distance: 6.4
click at [553, 182] on button "Filtrar" at bounding box center [566, 189] width 27 height 15
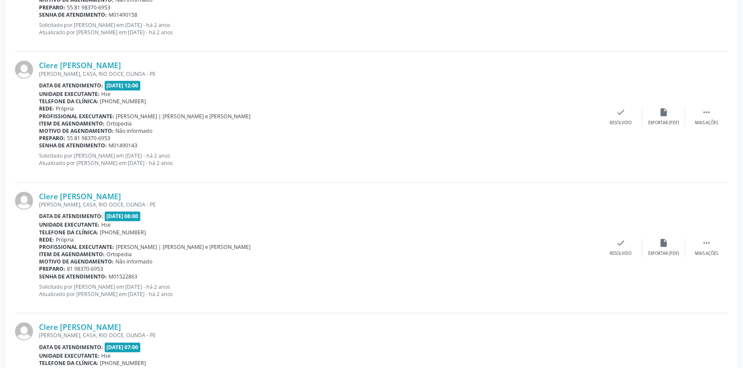
scroll to position [1603, 0]
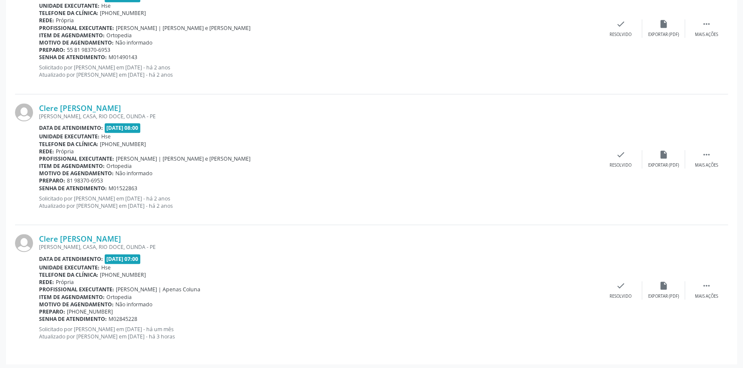
drag, startPoint x: 188, startPoint y: 232, endPoint x: 33, endPoint y: 234, distance: 154.8
click at [33, 234] on div "Clere [PERSON_NAME] [PERSON_NAME], CASA, [GEOGRAPHIC_DATA], [GEOGRAPHIC_DATA] -…" at bounding box center [371, 290] width 713 height 130
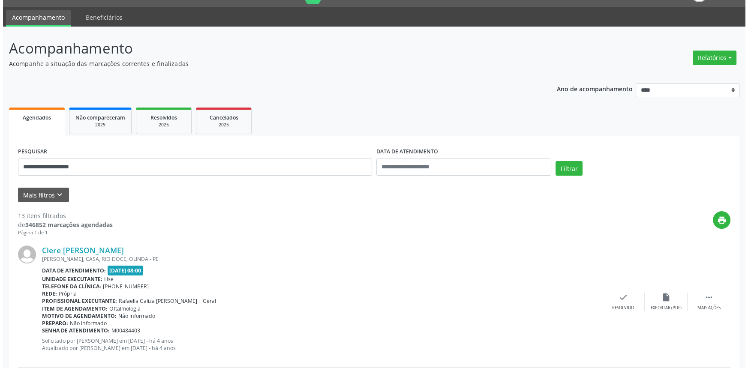
scroll to position [0, 0]
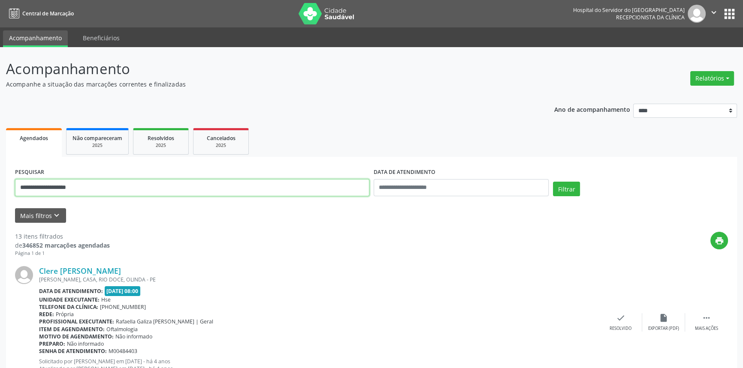
drag, startPoint x: 210, startPoint y: 190, endPoint x: 6, endPoint y: 176, distance: 204.2
click at [553, 182] on button "Filtrar" at bounding box center [566, 189] width 27 height 15
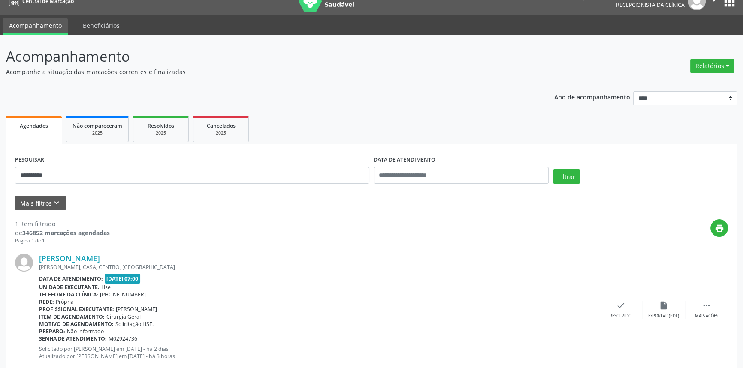
scroll to position [34, 0]
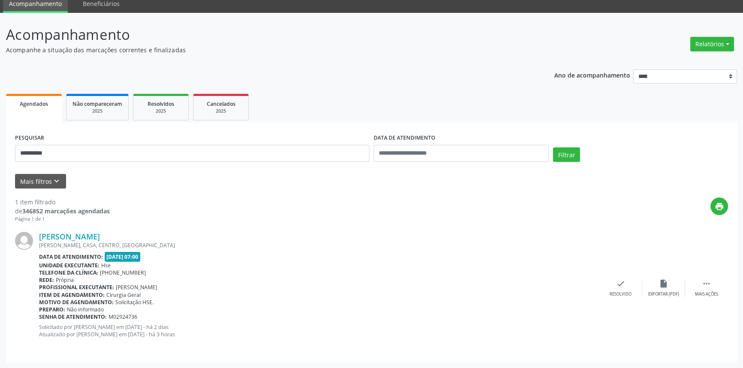
drag, startPoint x: 152, startPoint y: 235, endPoint x: 38, endPoint y: 235, distance: 114.0
click at [38, 235] on div "[PERSON_NAME] [PERSON_NAME], CASA, [GEOGRAPHIC_DATA], [GEOGRAPHIC_DATA] Data de…" at bounding box center [371, 288] width 713 height 130
click at [102, 230] on div "[PERSON_NAME] [PERSON_NAME], CASA, [GEOGRAPHIC_DATA], [GEOGRAPHIC_DATA] Data de…" at bounding box center [371, 288] width 713 height 130
click at [100, 234] on link "[PERSON_NAME]" at bounding box center [69, 236] width 61 height 9
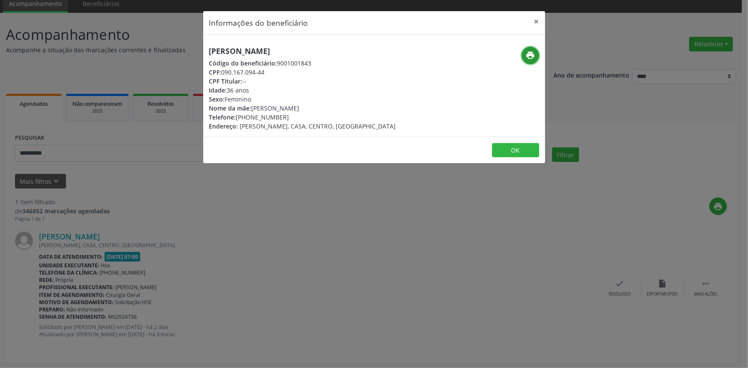
click at [527, 54] on icon "print" at bounding box center [530, 55] width 9 height 9
click at [540, 18] on button "×" at bounding box center [536, 21] width 17 height 21
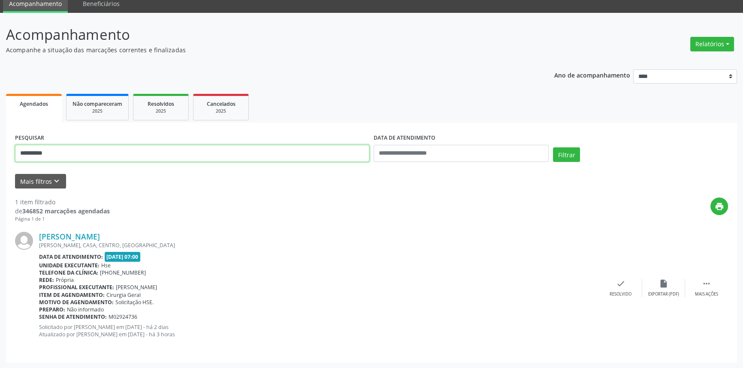
click at [10, 138] on div "**********" at bounding box center [371, 243] width 731 height 240
click at [553, 147] on button "Filtrar" at bounding box center [566, 154] width 27 height 15
drag, startPoint x: 136, startPoint y: 233, endPoint x: 38, endPoint y: 238, distance: 98.3
click at [38, 238] on div "[PERSON_NAME] [GEOGRAPHIC_DATA], [GEOGRAPHIC_DATA], [GEOGRAPHIC_DATA], [GEOGRAP…" at bounding box center [371, 288] width 713 height 130
click at [80, 148] on input "**********" at bounding box center [192, 153] width 354 height 17
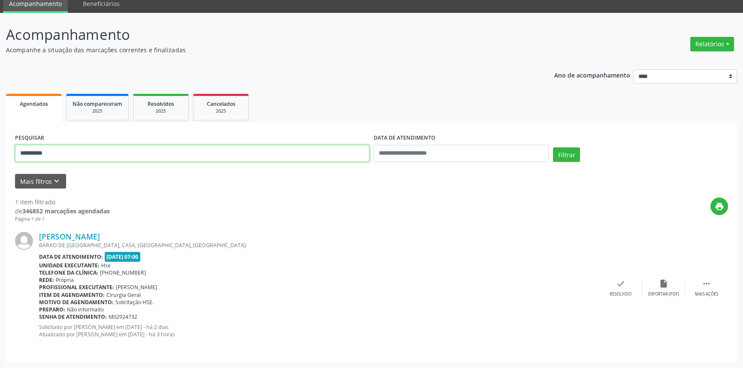
paste input "**********"
click at [553, 147] on button "Filtrar" at bounding box center [566, 154] width 27 height 15
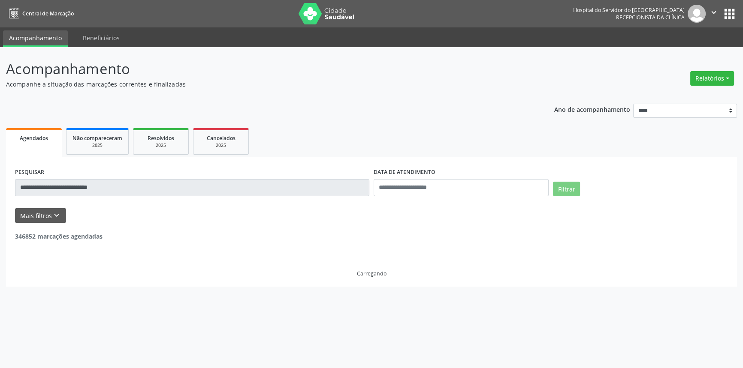
scroll to position [0, 0]
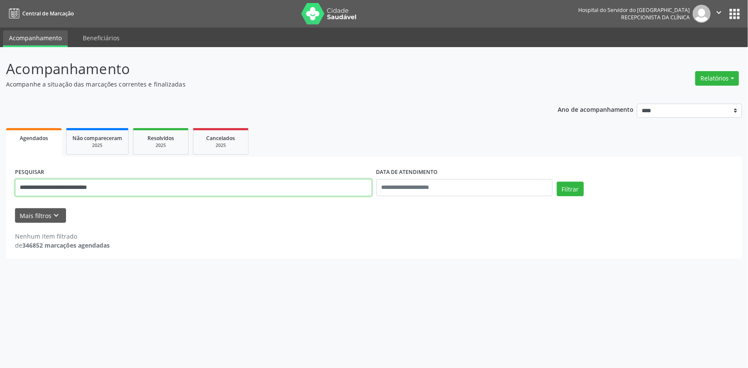
drag, startPoint x: 142, startPoint y: 187, endPoint x: 84, endPoint y: 190, distance: 58.3
click at [84, 190] on input "**********" at bounding box center [193, 187] width 357 height 17
click at [557, 182] on button "Filtrar" at bounding box center [570, 189] width 27 height 15
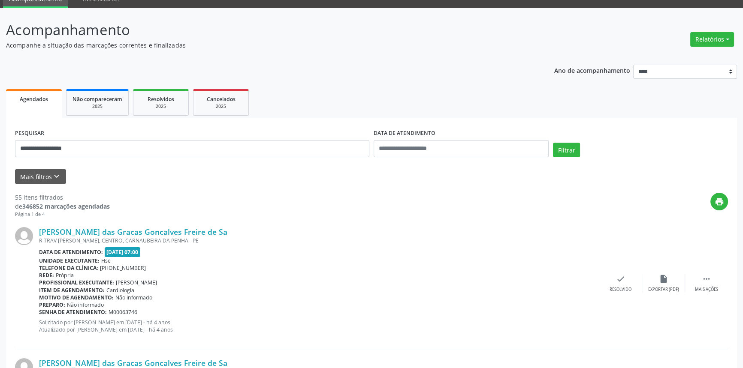
scroll to position [39, 0]
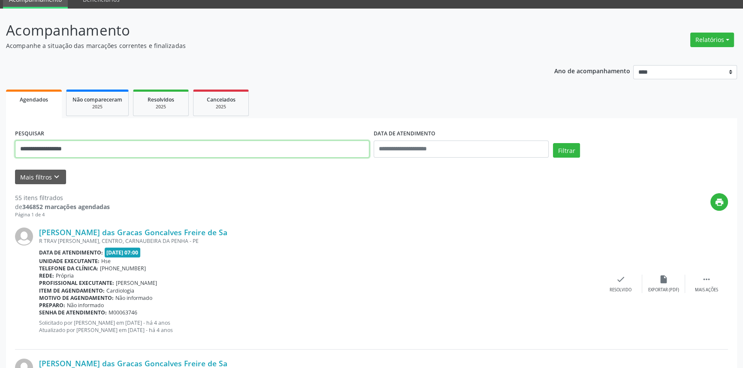
drag, startPoint x: 0, startPoint y: 81, endPoint x: 0, endPoint y: 75, distance: 5.6
click at [553, 143] on button "Filtrar" at bounding box center [566, 150] width 27 height 15
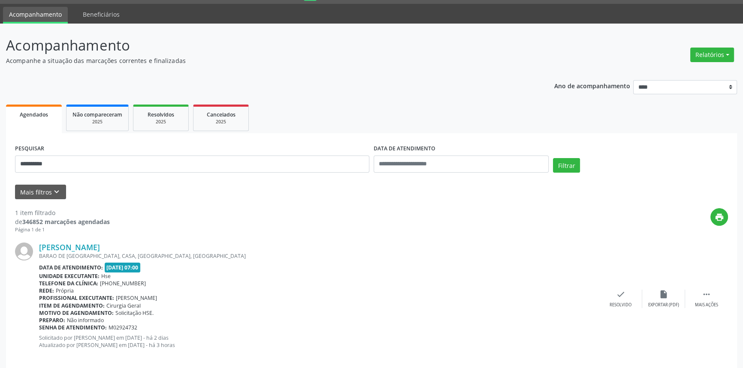
scroll to position [34, 0]
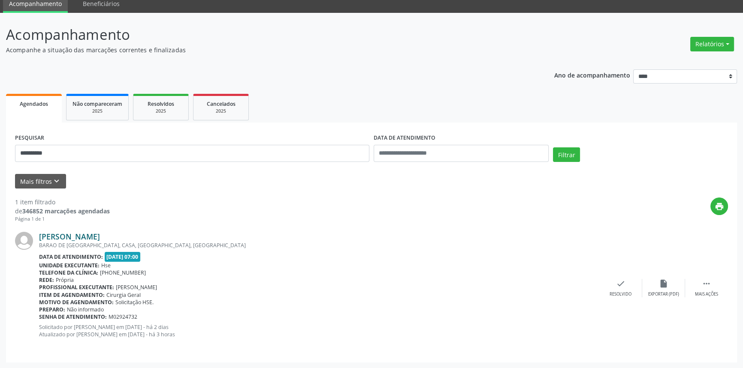
click at [100, 239] on link "[PERSON_NAME]" at bounding box center [69, 236] width 61 height 9
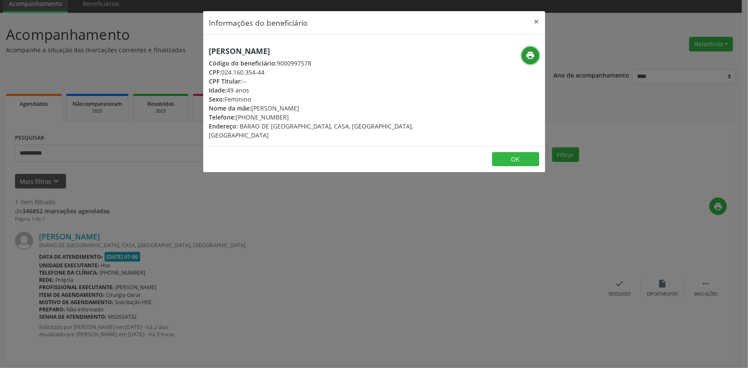
click at [529, 62] on button "print" at bounding box center [531, 56] width 18 height 18
click at [534, 18] on button "×" at bounding box center [536, 21] width 17 height 21
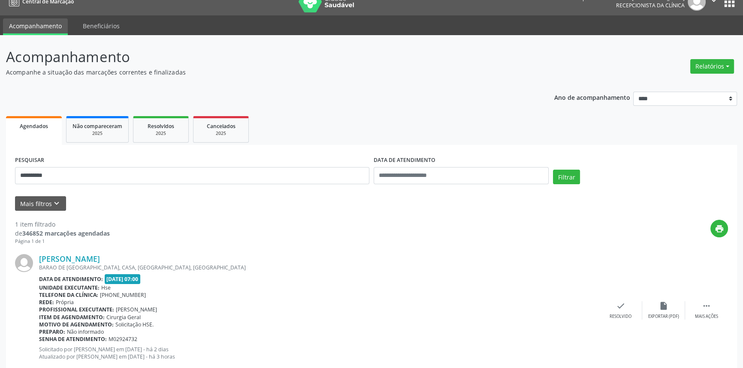
scroll to position [0, 0]
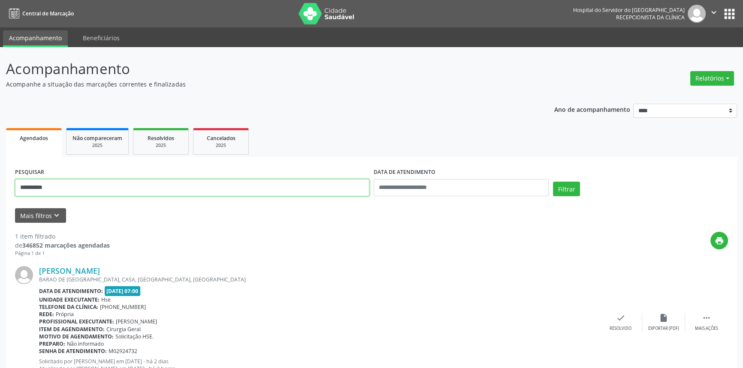
drag, startPoint x: 194, startPoint y: 181, endPoint x: 0, endPoint y: 152, distance: 195.8
click at [0, 152] on div "**********" at bounding box center [371, 225] width 743 height 356
click at [54, 182] on input "******" at bounding box center [192, 187] width 354 height 17
click at [553, 182] on button "Filtrar" at bounding box center [566, 189] width 27 height 15
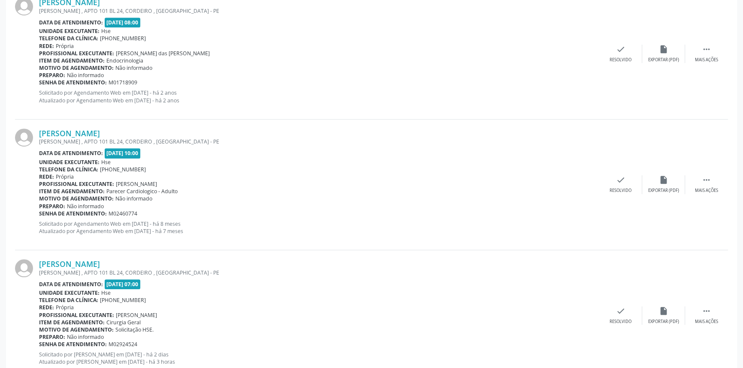
scroll to position [688, 0]
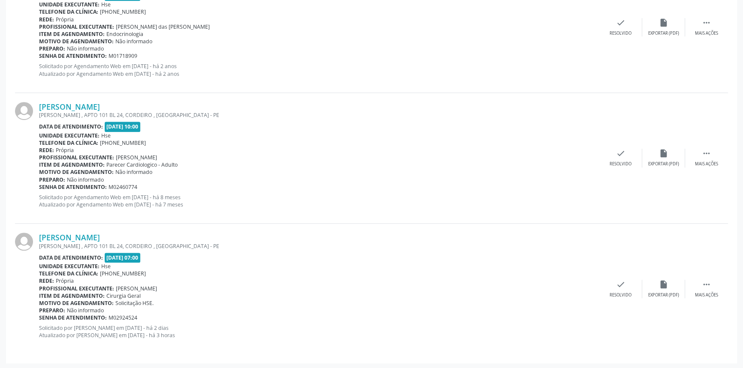
drag, startPoint x: 162, startPoint y: 231, endPoint x: 36, endPoint y: 236, distance: 125.7
click at [36, 236] on div "[PERSON_NAME] [PERSON_NAME] , APTO 101 BL 24, CORDEIRO , [GEOGRAPHIC_DATA] - [G…" at bounding box center [371, 289] width 713 height 130
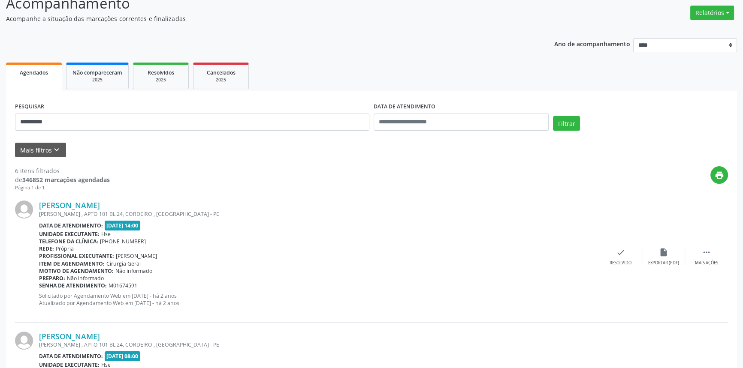
scroll to position [0, 0]
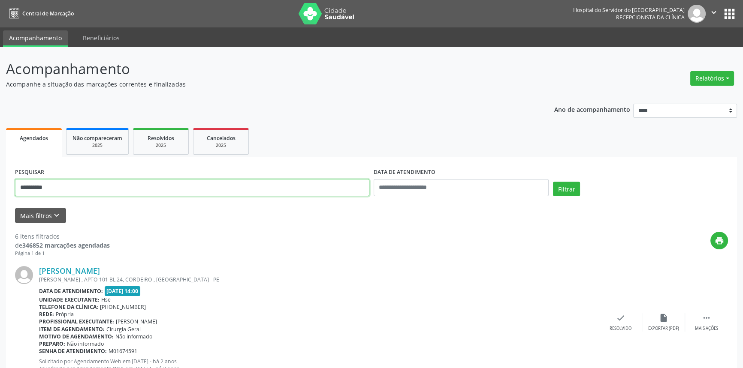
drag, startPoint x: 117, startPoint y: 188, endPoint x: 0, endPoint y: 177, distance: 118.0
click at [553, 182] on button "Filtrar" at bounding box center [566, 189] width 27 height 15
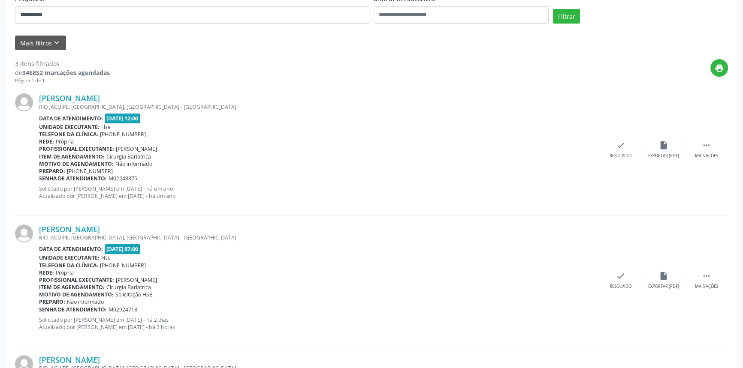
scroll to position [171, 0]
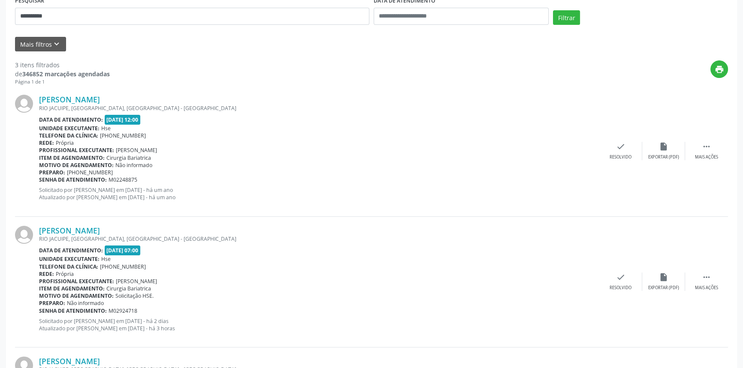
drag, startPoint x: 146, startPoint y: 224, endPoint x: 38, endPoint y: 232, distance: 108.3
click at [38, 232] on div "[PERSON_NAME] RIO JACUIPE, [GEOGRAPHIC_DATA], [GEOGRAPHIC_DATA] - [GEOGRAPHIC_D…" at bounding box center [371, 282] width 713 height 131
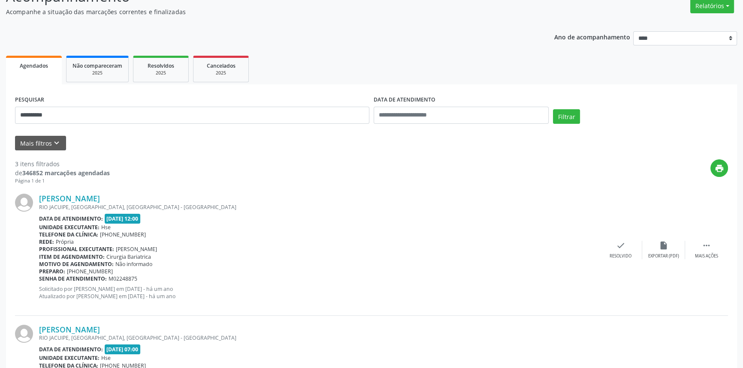
scroll to position [0, 0]
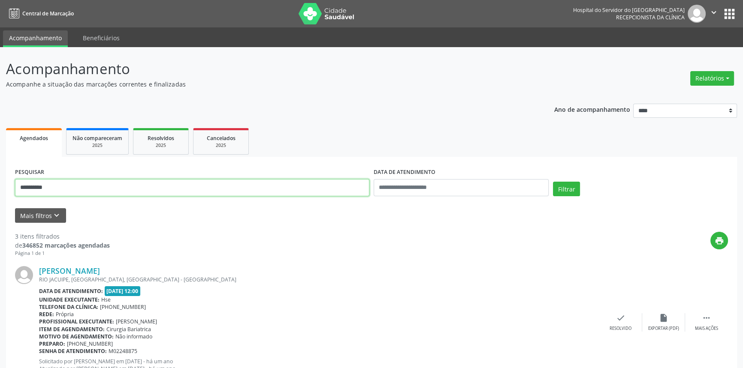
drag, startPoint x: 96, startPoint y: 186, endPoint x: 0, endPoint y: 145, distance: 104.9
click at [0, 145] on div "**********" at bounding box center [371, 352] width 743 height 610
click at [553, 182] on button "Filtrar" at bounding box center [566, 189] width 27 height 15
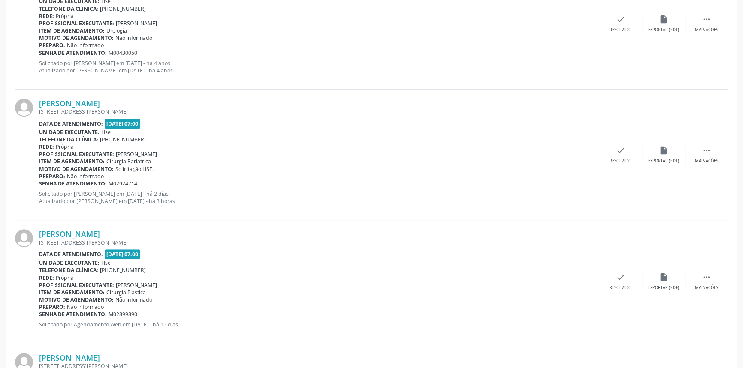
scroll to position [393, 0]
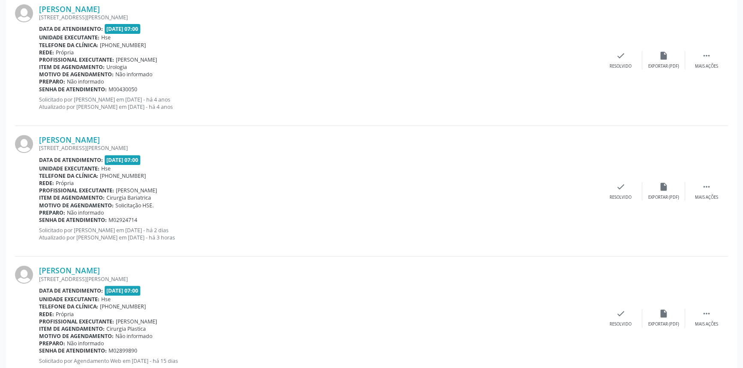
drag, startPoint x: 171, startPoint y: 140, endPoint x: 37, endPoint y: 138, distance: 133.4
click at [37, 138] on div "[PERSON_NAME] [STREET_ADDRESS][PERSON_NAME] Data de atendimento: [DATE] 07:00 U…" at bounding box center [371, 191] width 713 height 131
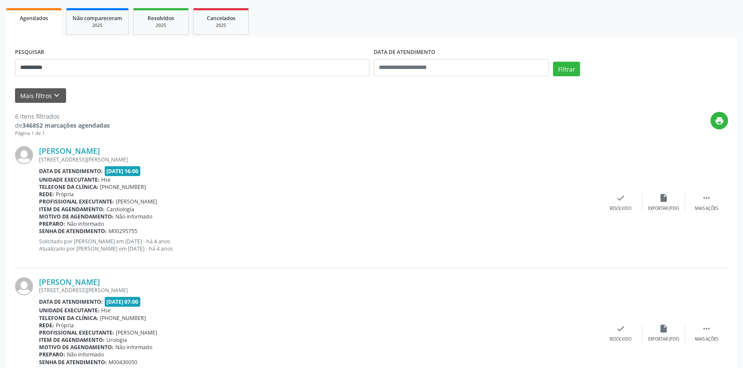
scroll to position [0, 0]
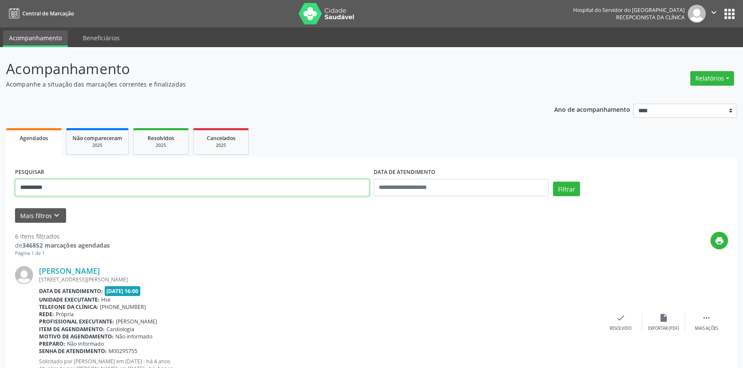
drag, startPoint x: 87, startPoint y: 186, endPoint x: 0, endPoint y: 186, distance: 87.0
click at [553, 182] on button "Filtrar" at bounding box center [566, 189] width 27 height 15
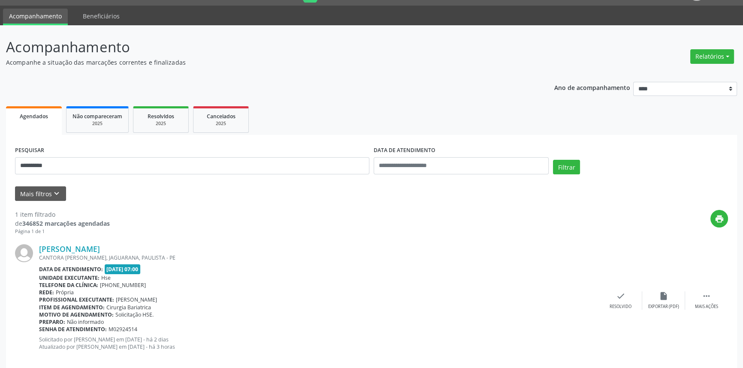
scroll to position [34, 0]
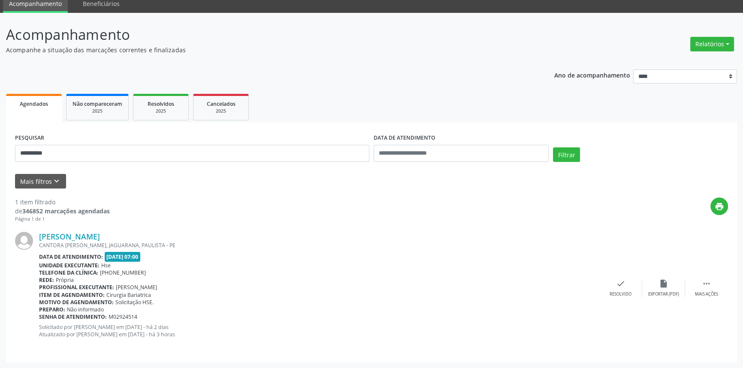
drag, startPoint x: 188, startPoint y: 237, endPoint x: 33, endPoint y: 238, distance: 154.8
click at [33, 238] on div "[PERSON_NAME] CANTORA [PERSON_NAME], JAGUARANA, PAULISTA - PE Data de atendimen…" at bounding box center [371, 288] width 713 height 130
click at [100, 240] on link "[PERSON_NAME]" at bounding box center [69, 236] width 61 height 9
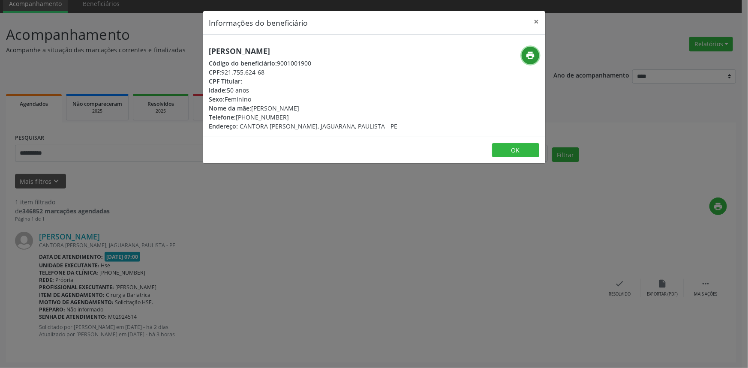
click at [530, 55] on icon "print" at bounding box center [530, 55] width 9 height 9
click at [542, 20] on button "×" at bounding box center [536, 21] width 17 height 21
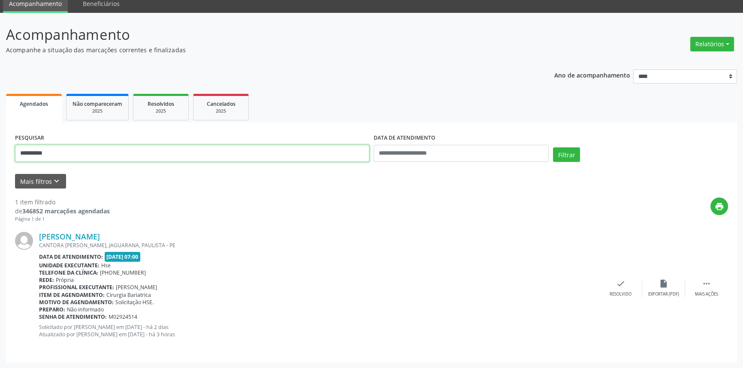
drag, startPoint x: 40, startPoint y: 147, endPoint x: 0, endPoint y: 146, distance: 39.9
click at [0, 146] on div "**********" at bounding box center [371, 191] width 743 height 356
click at [553, 147] on button "Filtrar" at bounding box center [566, 154] width 27 height 15
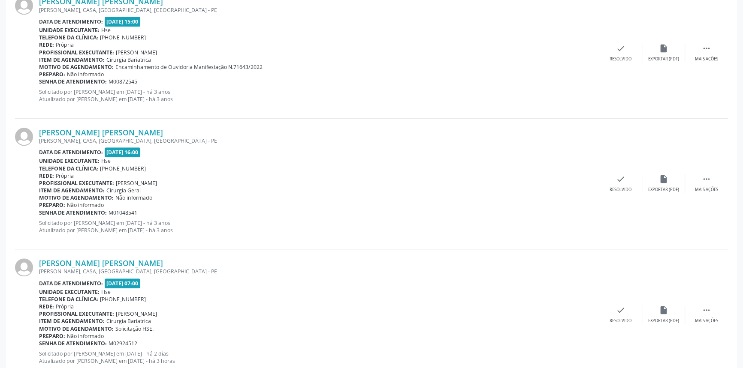
scroll to position [911, 0]
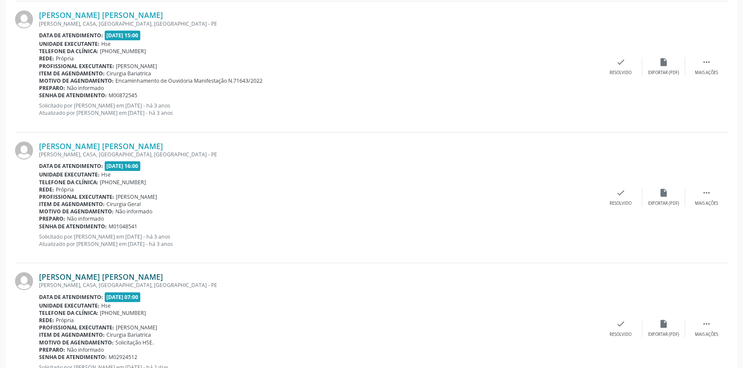
drag, startPoint x: 138, startPoint y: 272, endPoint x: 40, endPoint y: 278, distance: 98.4
click at [40, 278] on div "[PERSON_NAME] [PERSON_NAME] [PERSON_NAME], CASA, [GEOGRAPHIC_DATA], [GEOGRAPHIC…" at bounding box center [371, 328] width 713 height 130
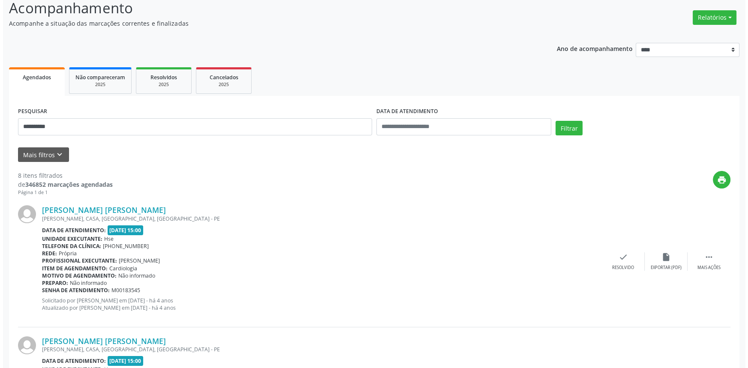
scroll to position [0, 0]
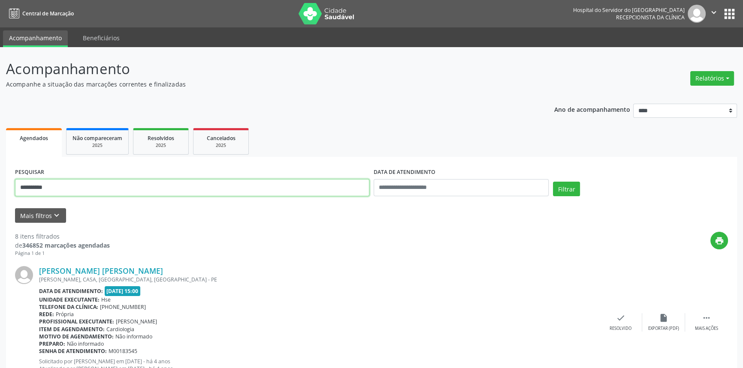
click at [553, 182] on button "Filtrar" at bounding box center [566, 189] width 27 height 15
click at [0, 169] on div "**********" at bounding box center [371, 290] width 743 height 487
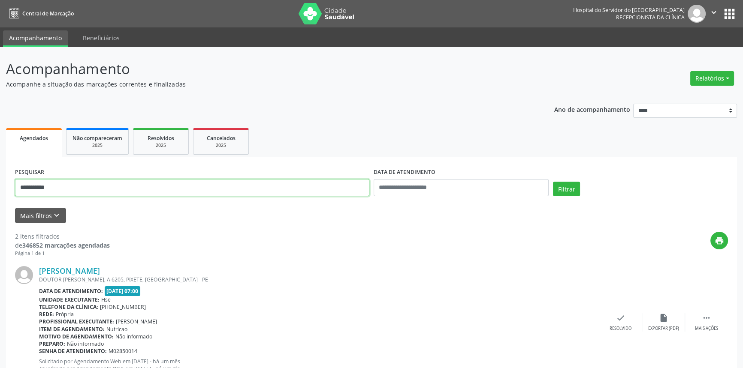
click at [553, 182] on button "Filtrar" at bounding box center [566, 189] width 27 height 15
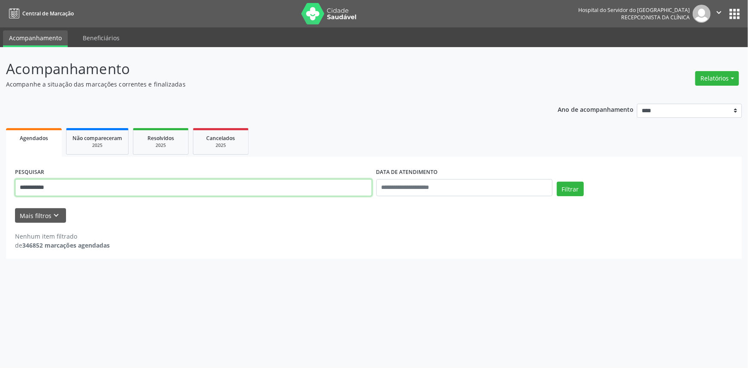
click at [0, 180] on div "**********" at bounding box center [374, 207] width 748 height 321
type input "**********"
click at [557, 182] on button "Filtrar" at bounding box center [570, 189] width 27 height 15
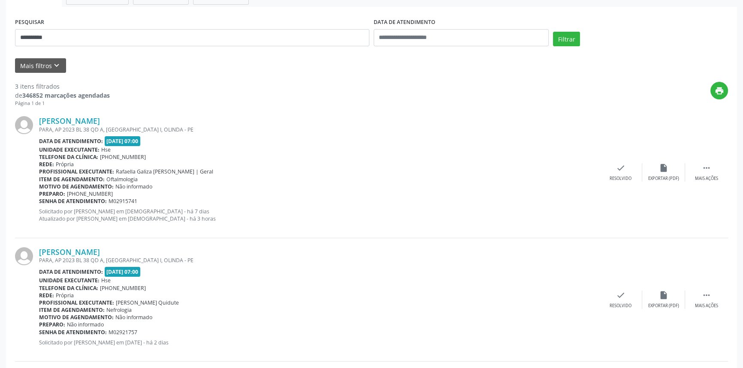
scroll to position [132, 0]
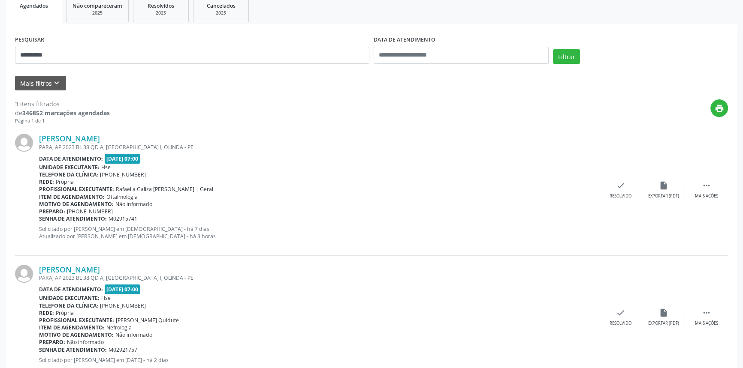
drag, startPoint x: 169, startPoint y: 136, endPoint x: 36, endPoint y: 138, distance: 133.8
click at [36, 138] on div "[PERSON_NAME] PARA, AP 2023 BL 38 QD A, [GEOGRAPHIC_DATA] I, OLINDA - PE Data d…" at bounding box center [371, 190] width 713 height 131
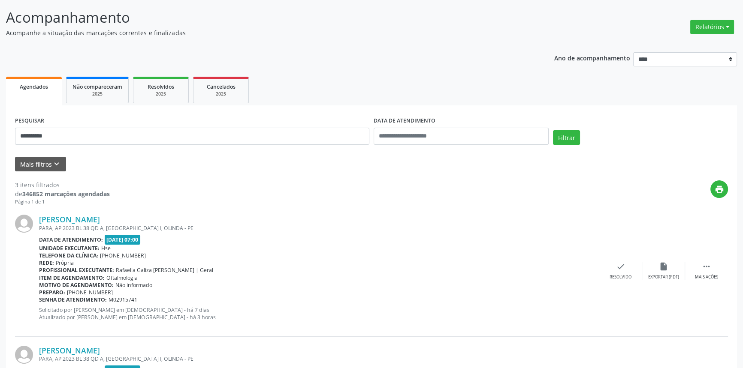
scroll to position [0, 0]
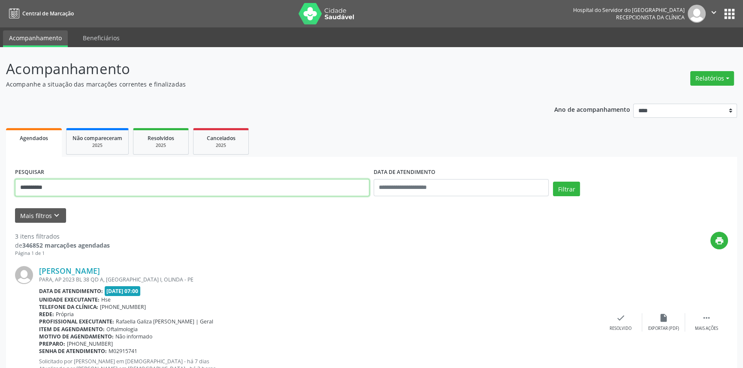
drag, startPoint x: 53, startPoint y: 182, endPoint x: 0, endPoint y: 172, distance: 53.6
click at [0, 172] on div "**********" at bounding box center [371, 352] width 743 height 610
click at [553, 182] on button "Filtrar" at bounding box center [566, 189] width 27 height 15
type input "*"
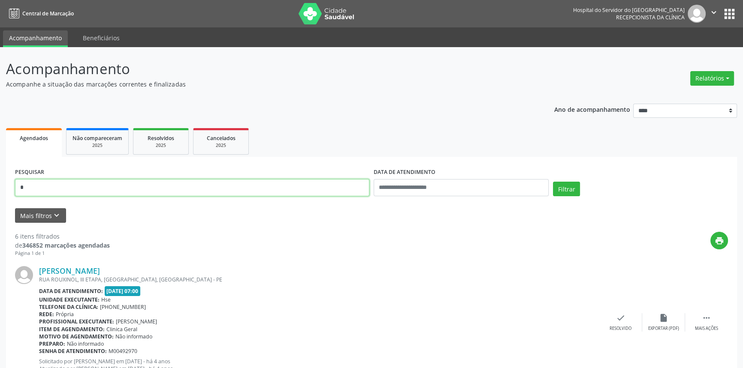
click at [30, 187] on input "*" at bounding box center [192, 187] width 354 height 17
click at [553, 182] on button "Filtrar" at bounding box center [566, 189] width 27 height 15
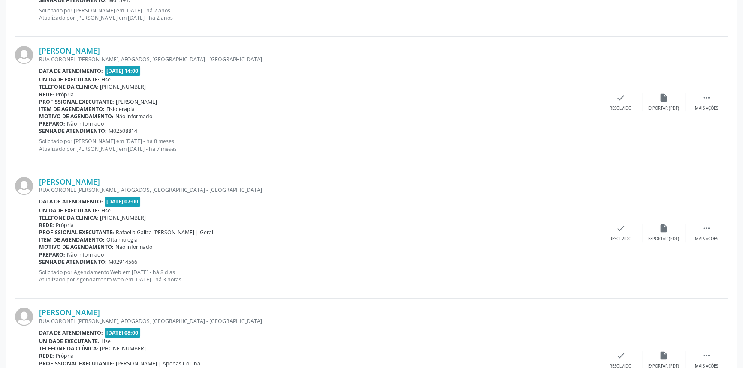
scroll to position [603, 0]
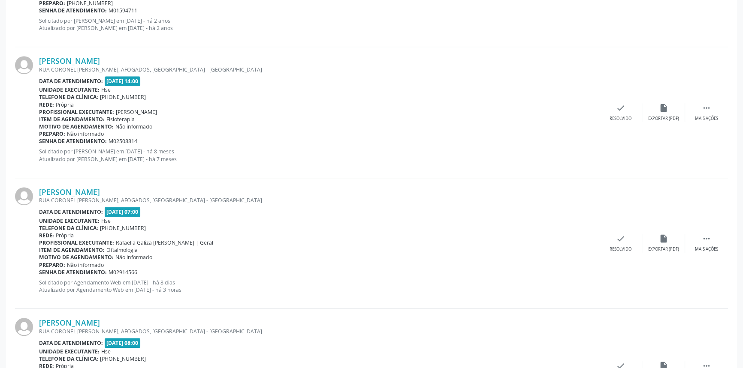
drag, startPoint x: 146, startPoint y: 193, endPoint x: 38, endPoint y: 193, distance: 107.6
click at [38, 193] on div "[PERSON_NAME] [GEOGRAPHIC_DATA][PERSON_NAME], [GEOGRAPHIC_DATA], [GEOGRAPHIC_DA…" at bounding box center [371, 243] width 713 height 131
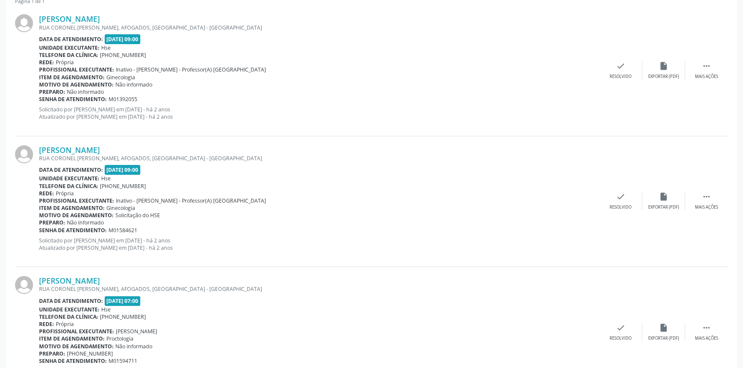
scroll to position [0, 0]
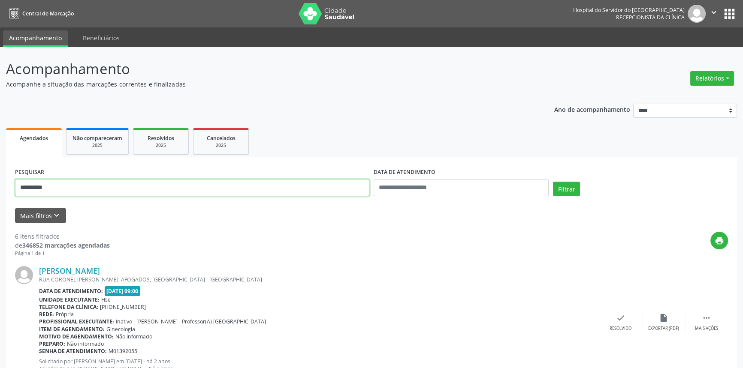
drag, startPoint x: 102, startPoint y: 179, endPoint x: 55, endPoint y: 171, distance: 47.4
click at [55, 171] on div "**********" at bounding box center [192, 184] width 358 height 36
drag, startPoint x: 70, startPoint y: 191, endPoint x: 29, endPoint y: 184, distance: 41.7
click at [29, 184] on input "**********" at bounding box center [192, 187] width 354 height 17
type input "*"
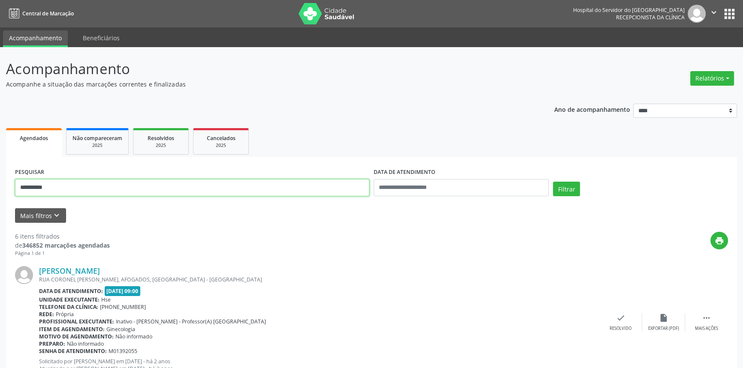
type input "**********"
click at [553, 182] on button "Filtrar" at bounding box center [566, 189] width 27 height 15
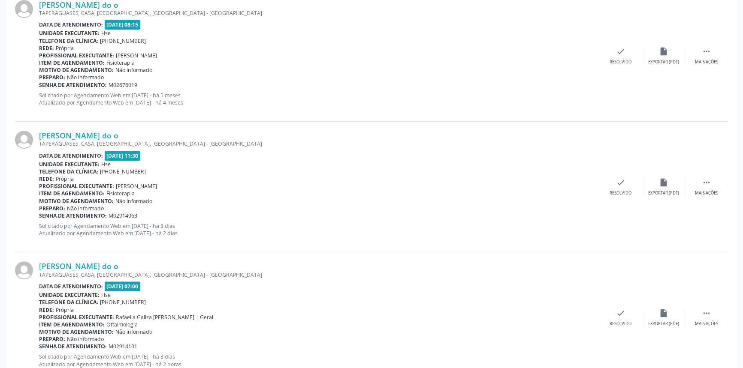
scroll to position [426, 0]
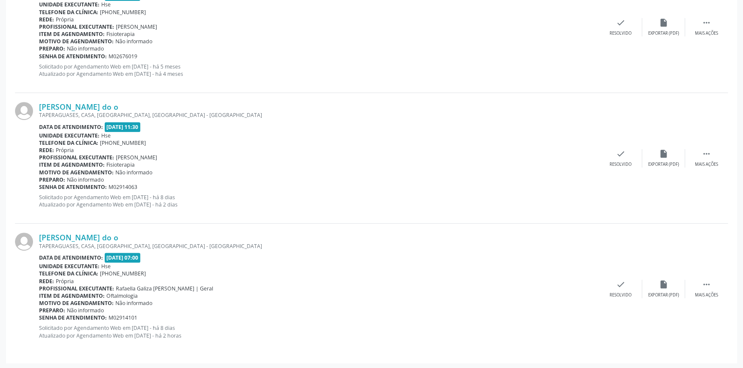
drag, startPoint x: 118, startPoint y: 235, endPoint x: 37, endPoint y: 232, distance: 81.5
click at [37, 232] on div "[PERSON_NAME] do o [GEOGRAPHIC_DATA], CASA, [GEOGRAPHIC_DATA], [GEOGRAPHIC_DATA…" at bounding box center [371, 289] width 713 height 130
click at [81, 238] on link "[PERSON_NAME] do o" at bounding box center [78, 237] width 79 height 9
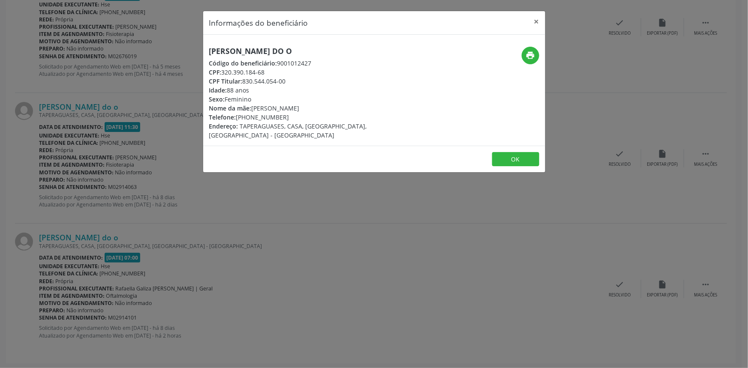
drag, startPoint x: 286, startPoint y: 47, endPoint x: 204, endPoint y: 48, distance: 82.8
click at [204, 48] on div "[PERSON_NAME] do o Código do beneficiário: 9001012427 CPF: 320.390.184-68 CPF T…" at bounding box center [317, 93] width 228 height 93
click at [535, 57] on icon "print" at bounding box center [530, 55] width 9 height 9
click at [532, 21] on button "×" at bounding box center [536, 21] width 17 height 21
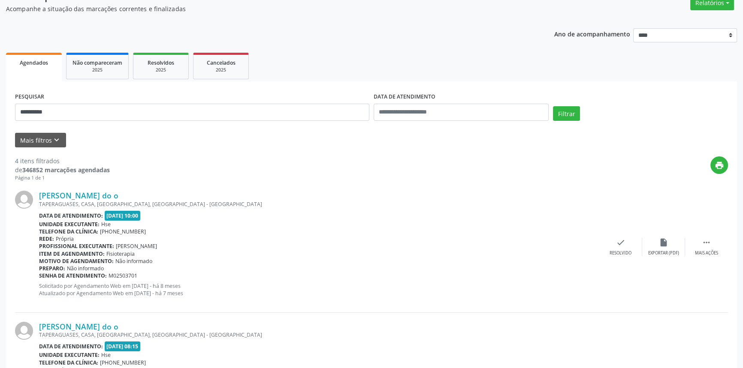
scroll to position [0, 0]
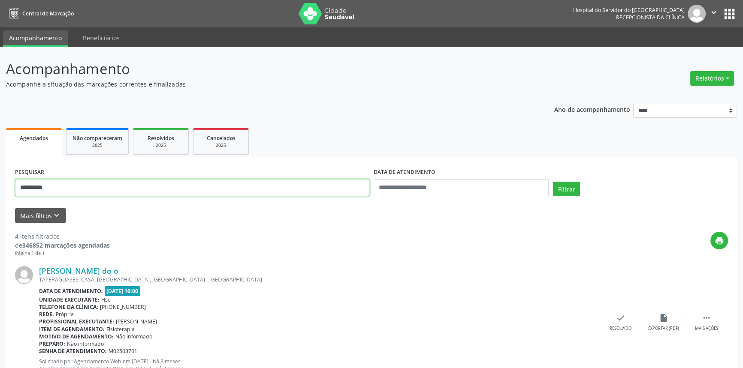
drag, startPoint x: 125, startPoint y: 182, endPoint x: 0, endPoint y: 158, distance: 127.1
click at [553, 182] on button "Filtrar" at bounding box center [566, 189] width 27 height 15
drag, startPoint x: 77, startPoint y: 190, endPoint x: 0, endPoint y: 176, distance: 78.4
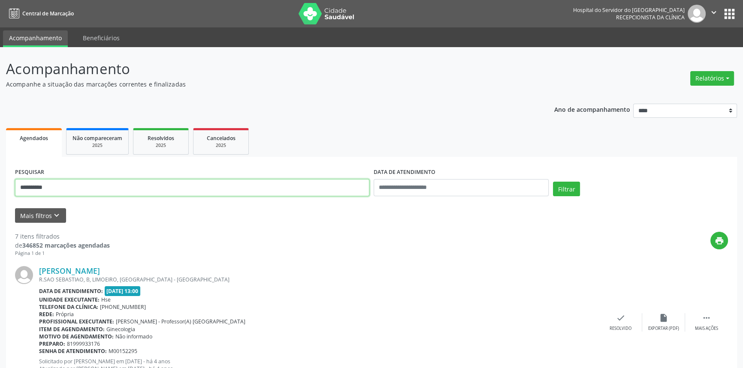
type input "**********"
click at [553, 182] on button "Filtrar" at bounding box center [566, 189] width 27 height 15
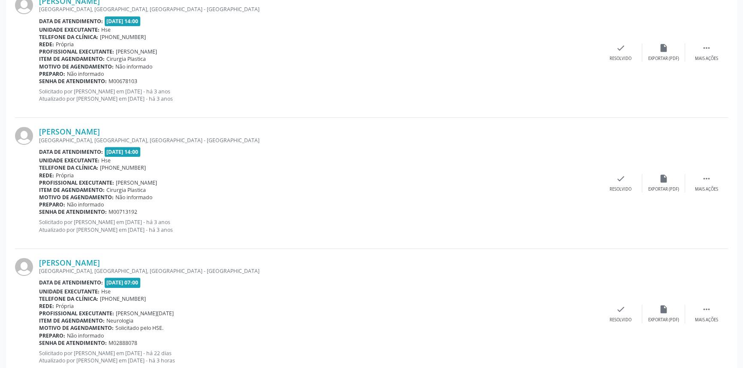
scroll to position [557, 0]
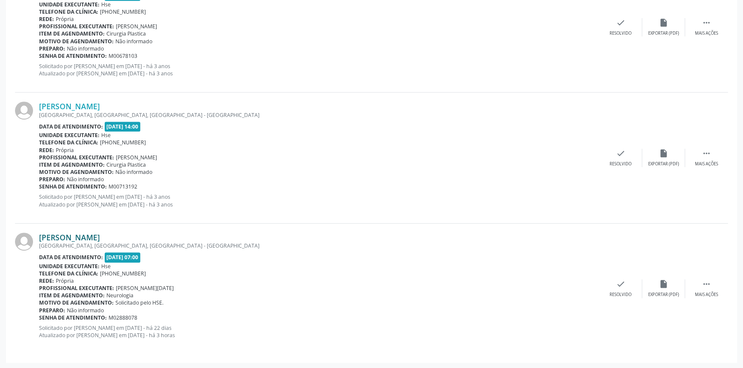
drag, startPoint x: 135, startPoint y: 235, endPoint x: 39, endPoint y: 235, distance: 96.0
click at [39, 235] on div "[PERSON_NAME]" at bounding box center [319, 237] width 560 height 9
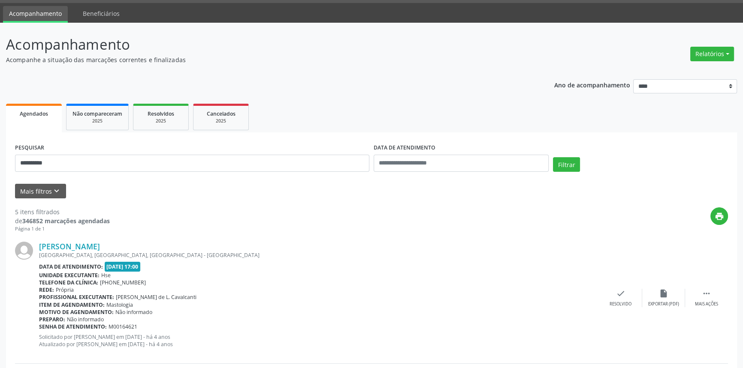
scroll to position [0, 0]
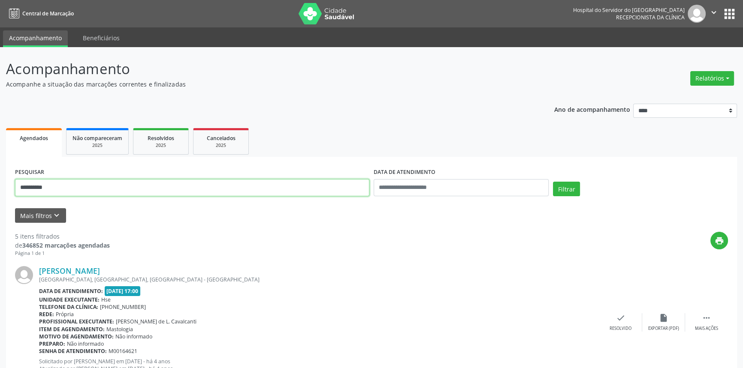
drag, startPoint x: 0, startPoint y: 168, endPoint x: 0, endPoint y: 162, distance: 6.0
paste input "**********"
type input "**********"
click at [553, 182] on button "Filtrar" at bounding box center [566, 189] width 27 height 15
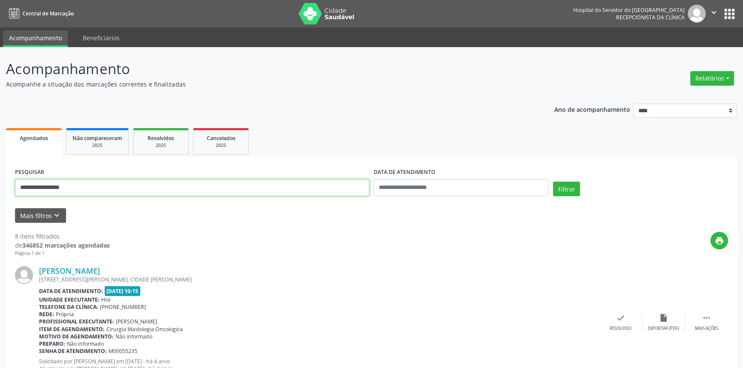
drag, startPoint x: 113, startPoint y: 184, endPoint x: 0, endPoint y: 150, distance: 117.6
click at [553, 182] on button "Filtrar" at bounding box center [566, 189] width 27 height 15
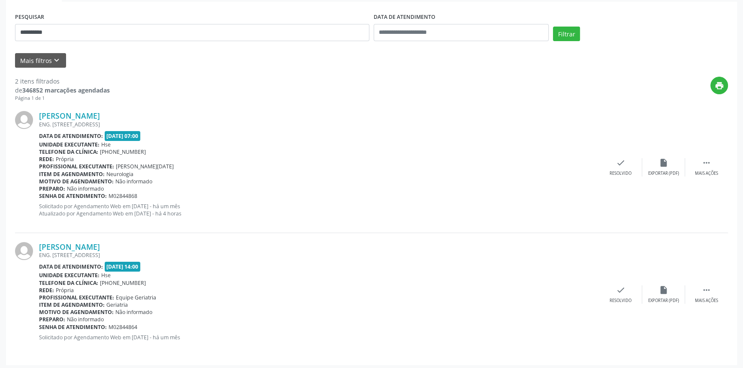
scroll to position [157, 0]
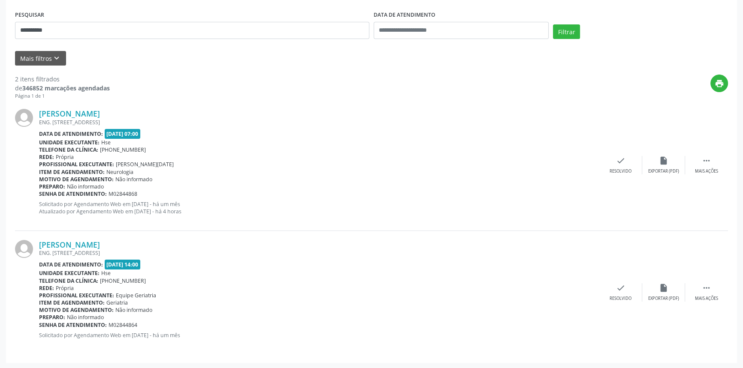
drag, startPoint x: 143, startPoint y: 242, endPoint x: 33, endPoint y: 243, distance: 110.6
click at [33, 243] on div "[PERSON_NAME] ENG. [STREET_ADDRESS] Data de atendimento: [DATE] 14:00 Unidade e…" at bounding box center [371, 292] width 713 height 123
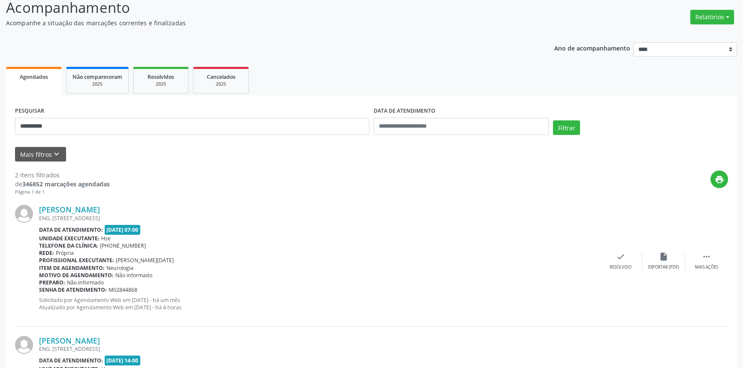
scroll to position [0, 0]
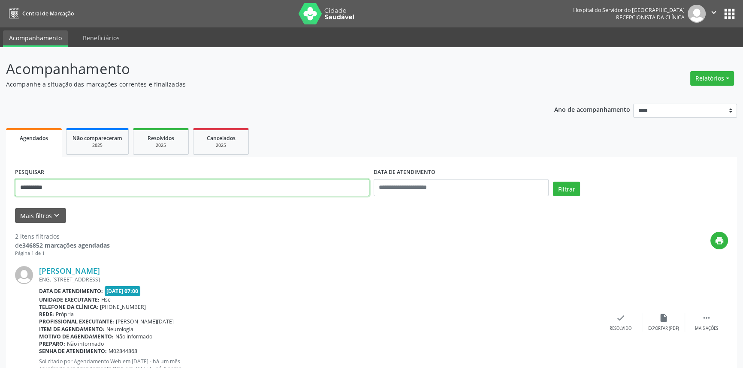
drag, startPoint x: 95, startPoint y: 191, endPoint x: 0, endPoint y: 175, distance: 96.1
click at [0, 175] on div "**********" at bounding box center [371, 286] width 743 height 479
paste input "**********"
type input "**********"
click at [553, 182] on button "Filtrar" at bounding box center [566, 189] width 27 height 15
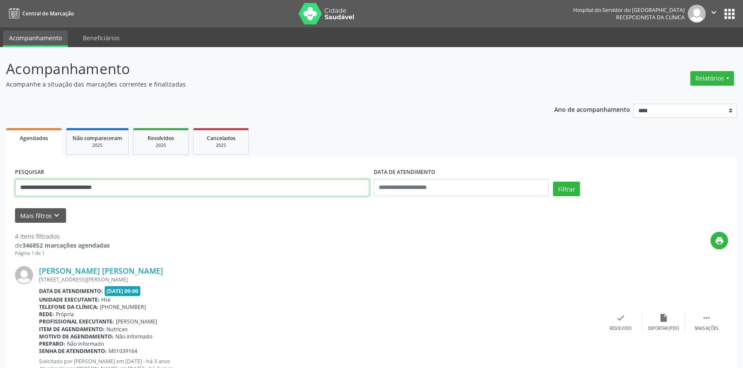
drag, startPoint x: 141, startPoint y: 188, endPoint x: 0, endPoint y: 170, distance: 141.7
click at [553, 182] on button "Filtrar" at bounding box center [566, 189] width 27 height 15
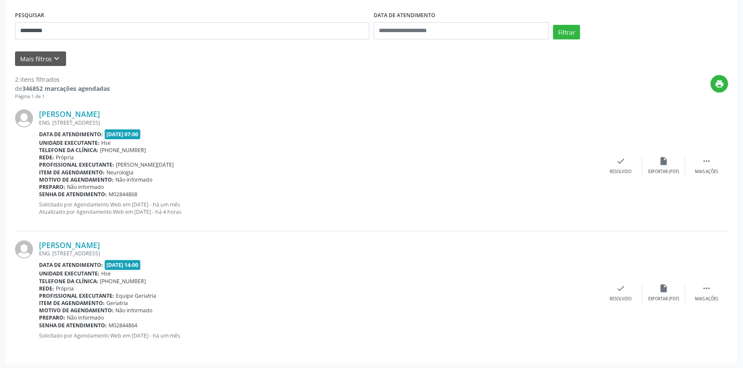
scroll to position [157, 0]
drag, startPoint x: 154, startPoint y: 114, endPoint x: 39, endPoint y: 114, distance: 114.5
click at [39, 114] on div "[PERSON_NAME]" at bounding box center [319, 113] width 560 height 9
click at [100, 109] on link "[PERSON_NAME]" at bounding box center [69, 113] width 61 height 9
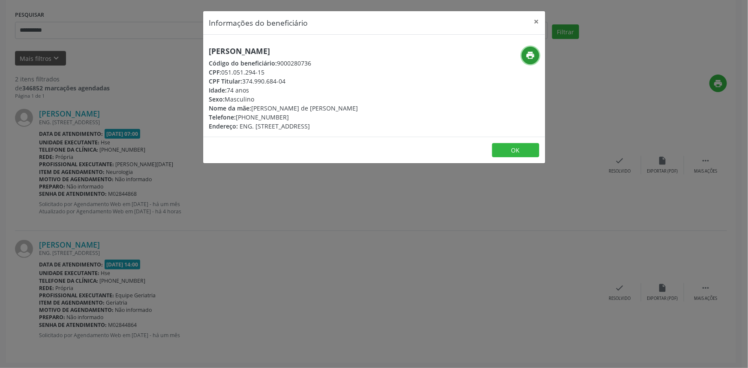
click at [527, 57] on icon "print" at bounding box center [530, 55] width 9 height 9
drag, startPoint x: 539, startPoint y: 24, endPoint x: 322, endPoint y: 78, distance: 224.1
click at [539, 24] on button "×" at bounding box center [536, 21] width 17 height 21
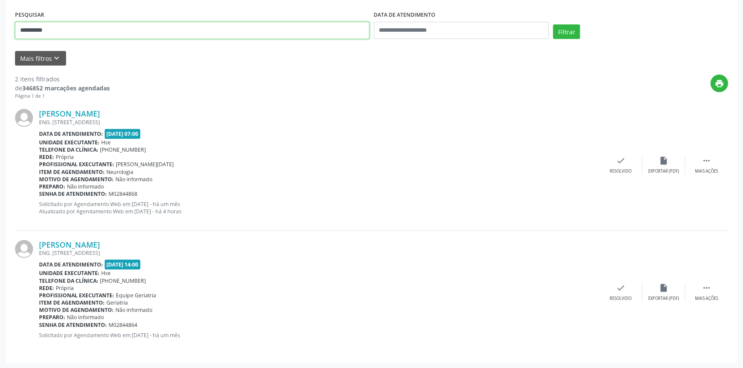
drag, startPoint x: 164, startPoint y: 29, endPoint x: 0, endPoint y: 27, distance: 164.2
click at [0, 28] on div "**********" at bounding box center [371, 129] width 743 height 479
click at [553, 24] on button "Filtrar" at bounding box center [566, 31] width 27 height 15
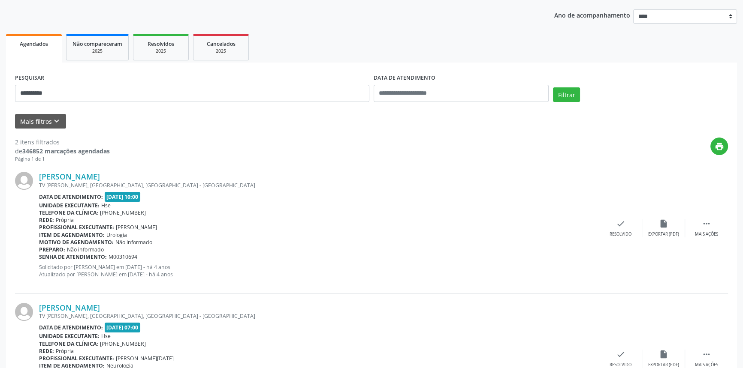
scroll to position [165, 0]
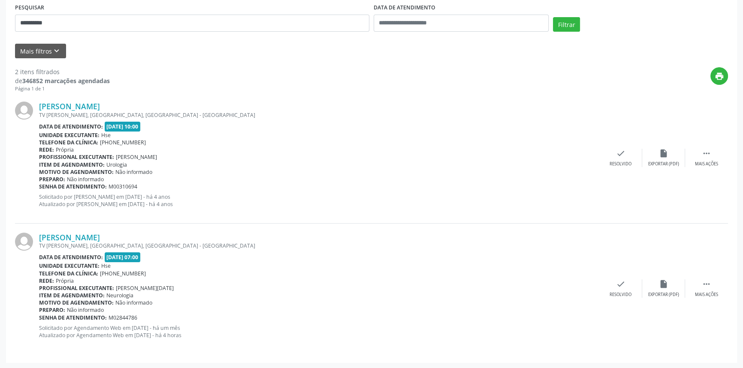
drag, startPoint x: 142, startPoint y: 232, endPoint x: 38, endPoint y: 239, distance: 104.8
click at [38, 239] on div "[PERSON_NAME] TV [PERSON_NAME], [GEOGRAPHIC_DATA], [GEOGRAPHIC_DATA] - [GEOGRAP…" at bounding box center [371, 289] width 713 height 130
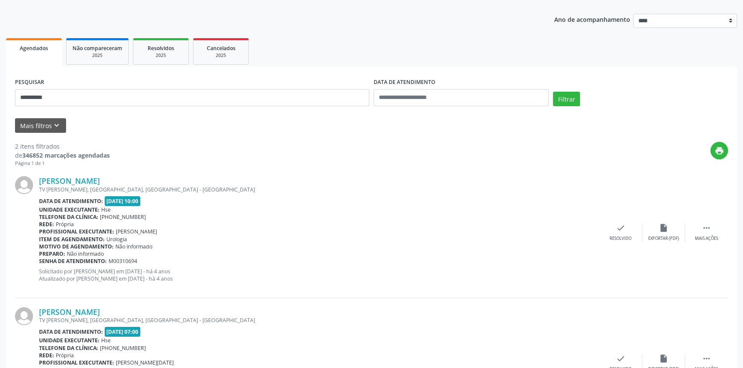
scroll to position [0, 0]
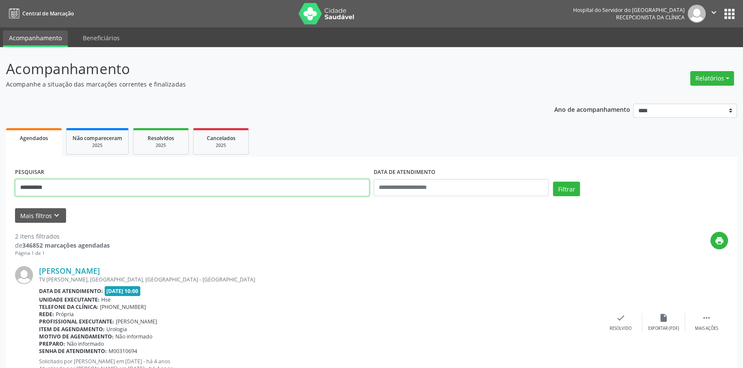
drag, startPoint x: 36, startPoint y: 172, endPoint x: 0, endPoint y: 162, distance: 37.2
click at [0, 166] on div "**********" at bounding box center [371, 290] width 743 height 487
click at [553, 182] on button "Filtrar" at bounding box center [566, 189] width 27 height 15
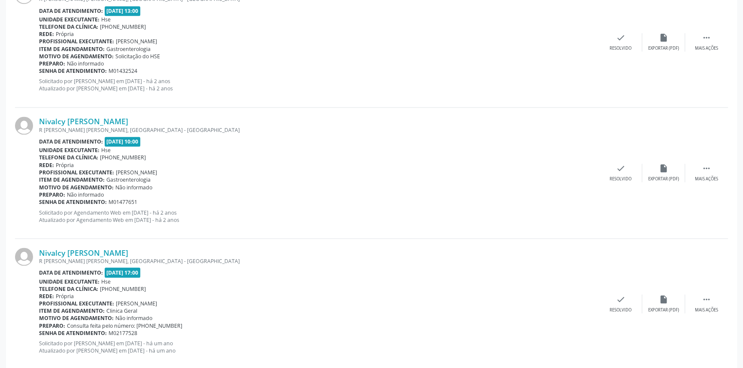
scroll to position [1890, 0]
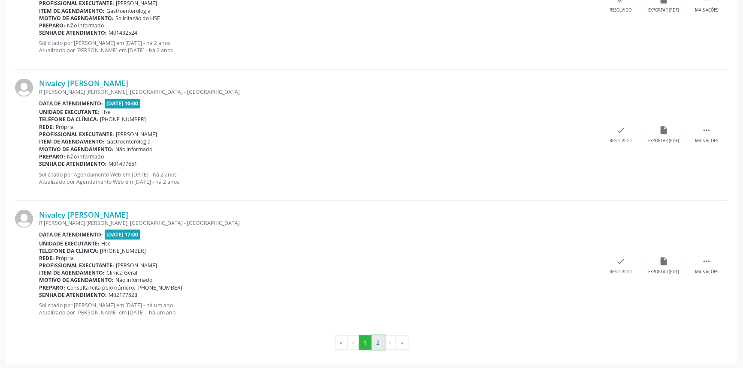
click at [373, 342] on button "2" at bounding box center [377, 342] width 13 height 15
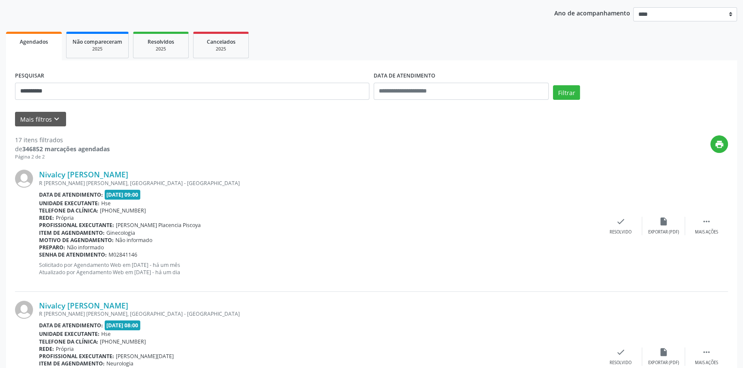
scroll to position [0, 0]
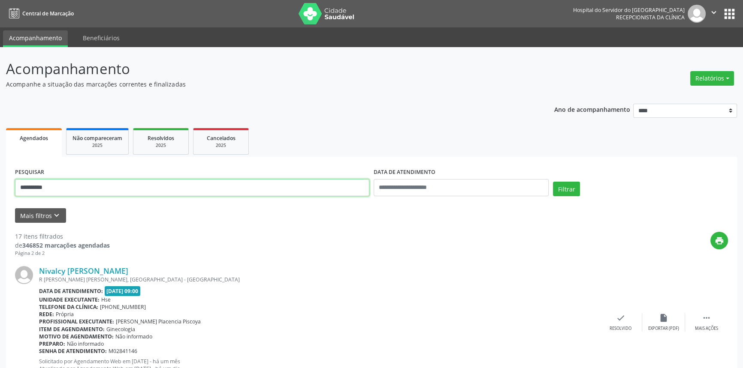
drag, startPoint x: 113, startPoint y: 184, endPoint x: 0, endPoint y: 168, distance: 113.8
click at [0, 170] on div "**********" at bounding box center [371, 302] width 743 height 511
click at [553, 182] on button "Filtrar" at bounding box center [566, 189] width 27 height 15
drag, startPoint x: 118, startPoint y: 180, endPoint x: 0, endPoint y: 186, distance: 118.5
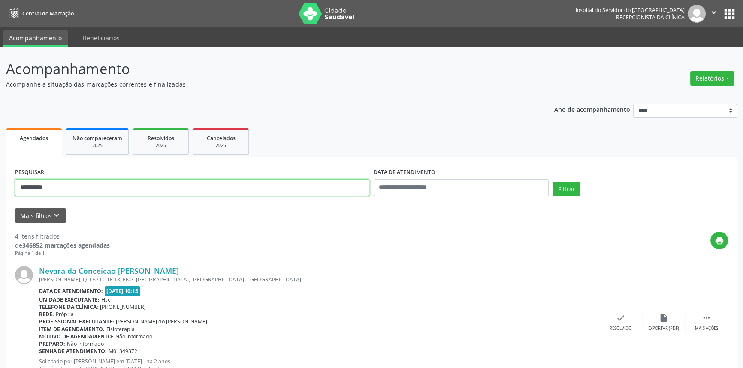
click at [553, 182] on button "Filtrar" at bounding box center [566, 189] width 27 height 15
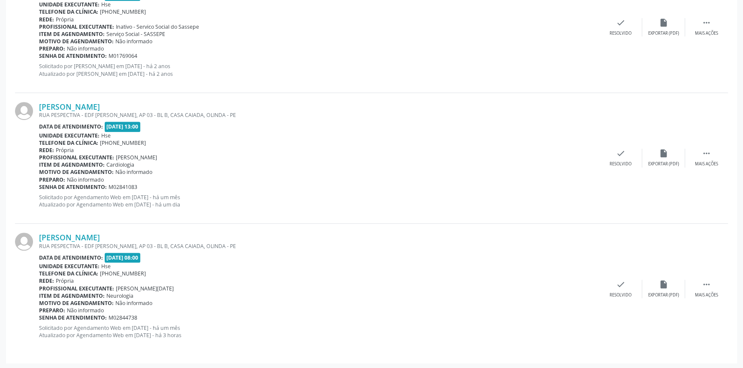
scroll to position [454, 0]
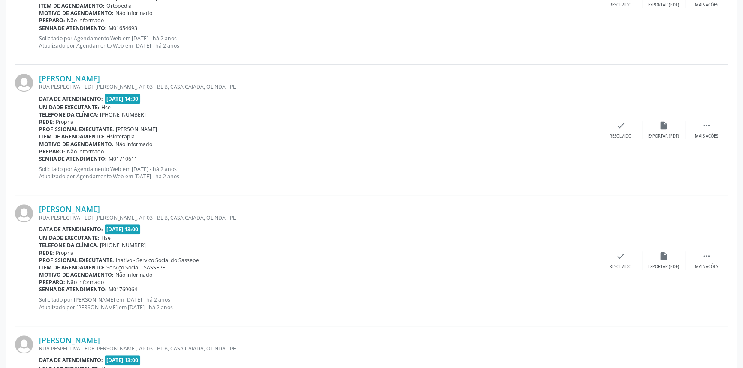
click at [430, 129] on div "Profissional executante: [PERSON_NAME]" at bounding box center [319, 129] width 560 height 7
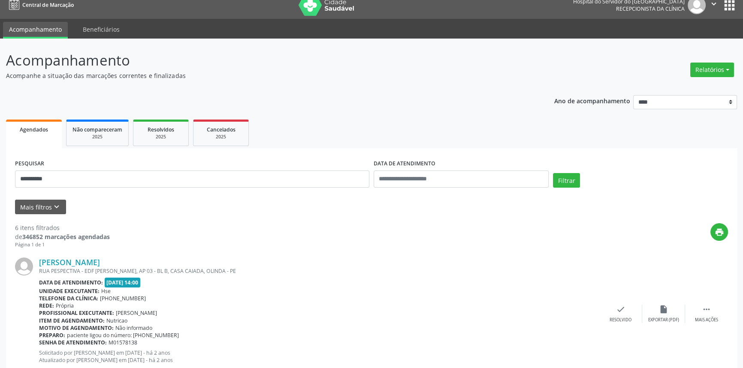
scroll to position [0, 0]
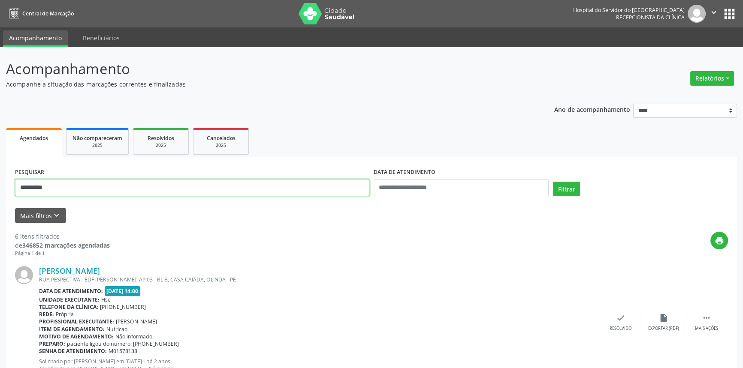
drag, startPoint x: 18, startPoint y: 177, endPoint x: 0, endPoint y: 174, distance: 18.3
type input "**********"
click at [553, 182] on button "Filtrar" at bounding box center [566, 189] width 27 height 15
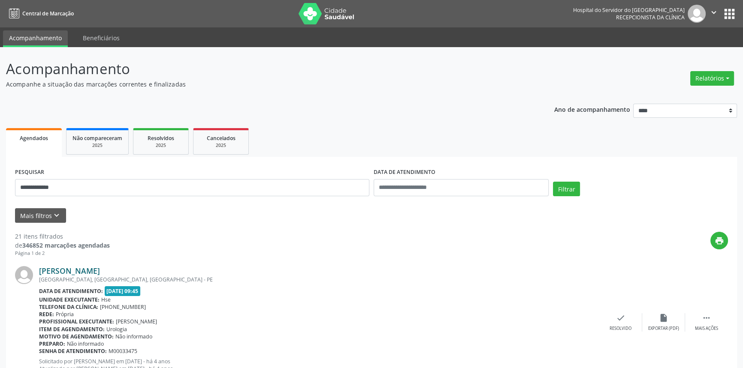
click at [100, 270] on link "[PERSON_NAME]" at bounding box center [69, 270] width 61 height 9
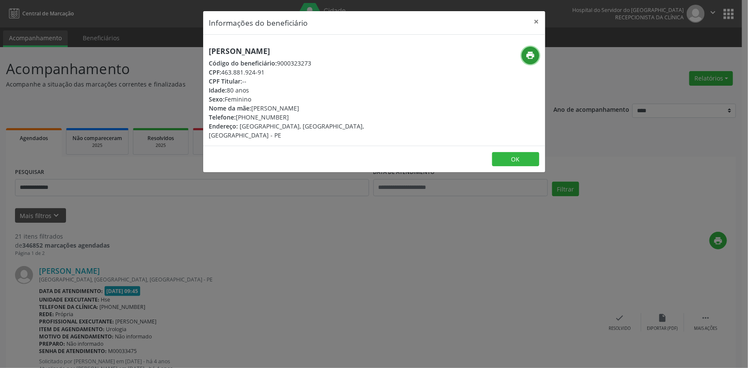
click at [527, 49] on button "print" at bounding box center [531, 56] width 18 height 18
click at [207, 240] on div "Informações do beneficiário × [PERSON_NAME] Código do beneficiário: 9000323273 …" at bounding box center [374, 184] width 748 height 368
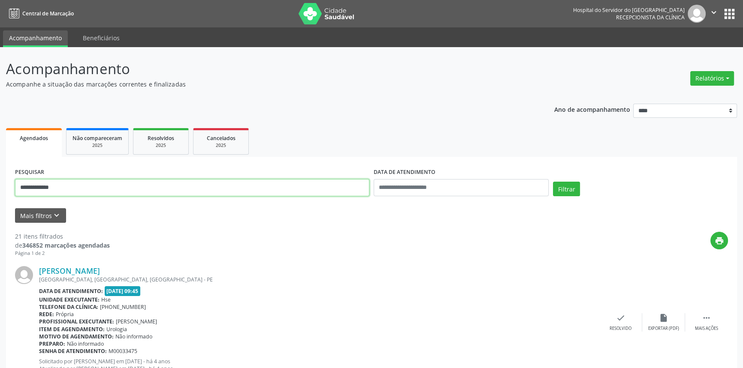
drag, startPoint x: 142, startPoint y: 188, endPoint x: 0, endPoint y: 176, distance: 142.9
click at [553, 182] on button "Filtrar" at bounding box center [566, 189] width 27 height 15
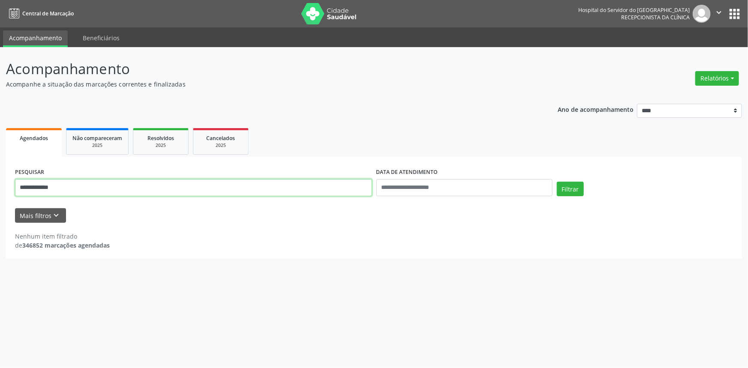
click at [110, 192] on input "**********" at bounding box center [193, 187] width 357 height 17
click at [557, 182] on button "Filtrar" at bounding box center [570, 189] width 27 height 15
drag, startPoint x: 101, startPoint y: 190, endPoint x: 0, endPoint y: 178, distance: 101.5
click at [0, 178] on div "**********" at bounding box center [374, 207] width 748 height 321
type input "**********"
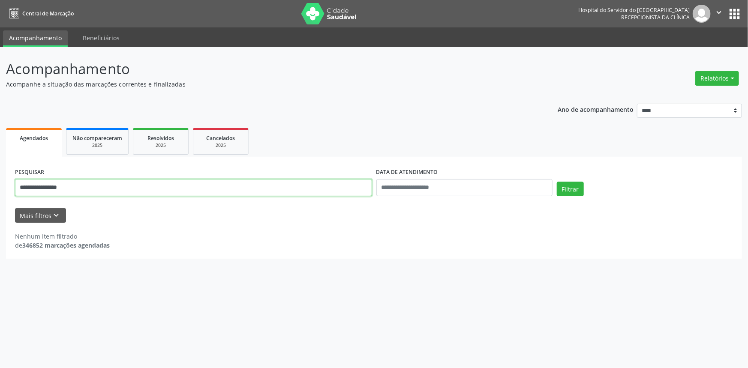
click at [557, 182] on button "Filtrar" at bounding box center [570, 189] width 27 height 15
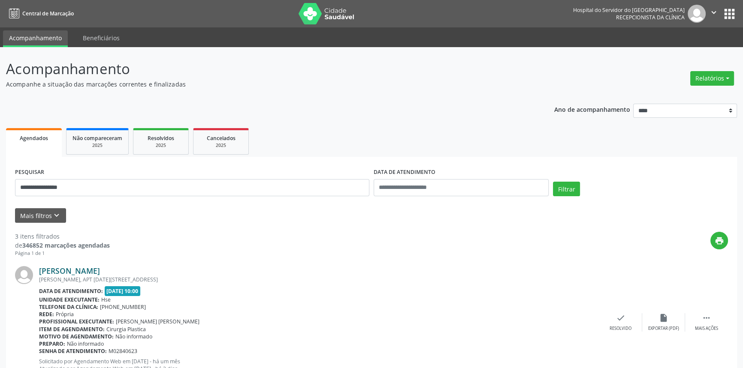
click at [100, 270] on link "[PERSON_NAME]" at bounding box center [69, 270] width 61 height 9
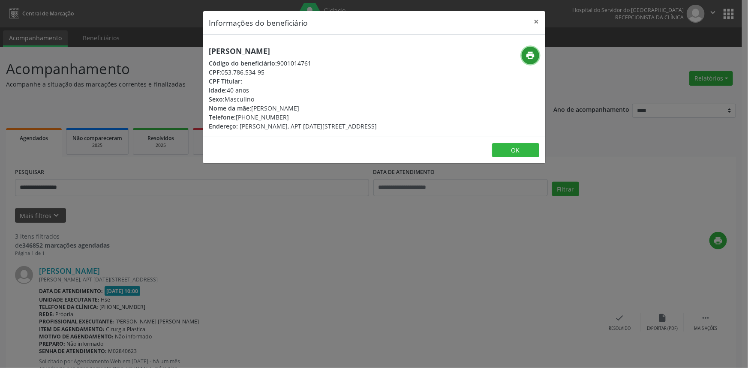
click at [529, 54] on icon "print" at bounding box center [530, 55] width 9 height 9
click at [75, 193] on div "Informações do beneficiário × [PERSON_NAME] Código do beneficiário: 9001014761 …" at bounding box center [374, 184] width 748 height 368
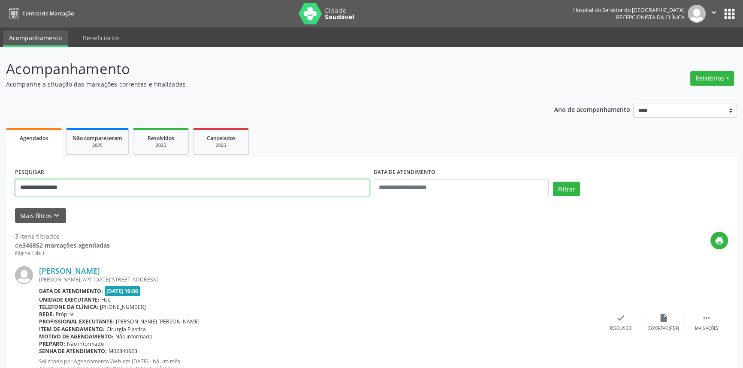
click at [76, 190] on input "**********" at bounding box center [192, 187] width 354 height 17
type input "**********"
click at [553, 182] on button "Filtrar" at bounding box center [566, 189] width 27 height 15
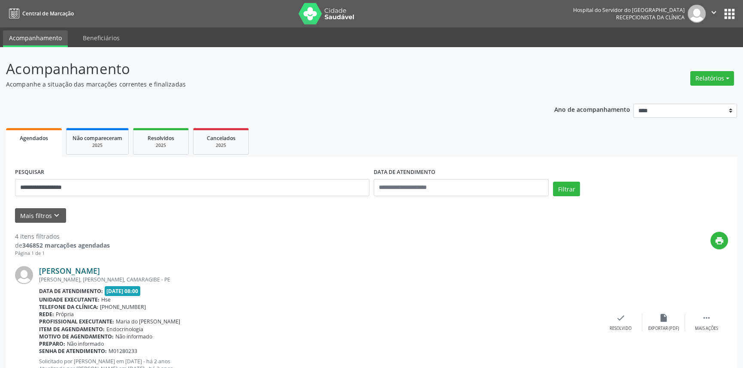
click at [77, 274] on link "[PERSON_NAME]" at bounding box center [69, 270] width 61 height 9
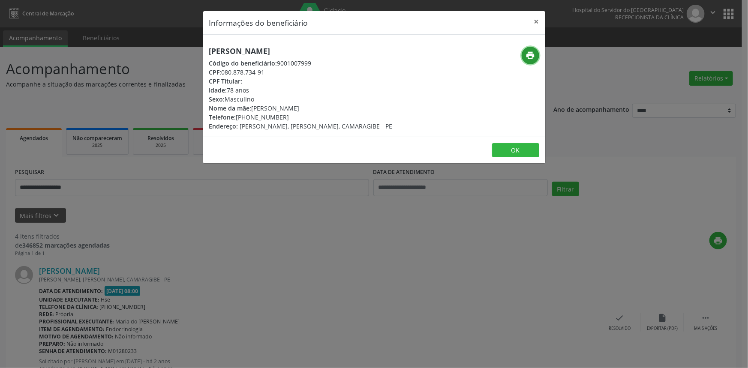
click at [531, 53] on icon "print" at bounding box center [530, 55] width 9 height 9
click at [138, 145] on div "Informações do beneficiário × [PERSON_NAME] Código do beneficiário: 9001007999 …" at bounding box center [374, 184] width 748 height 368
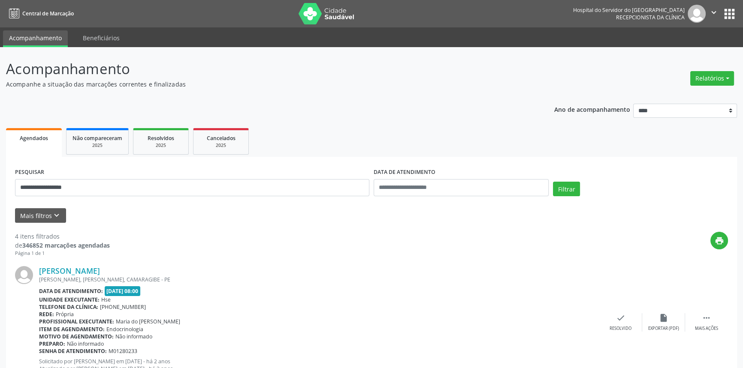
click at [123, 176] on div "**********" at bounding box center [192, 184] width 358 height 36
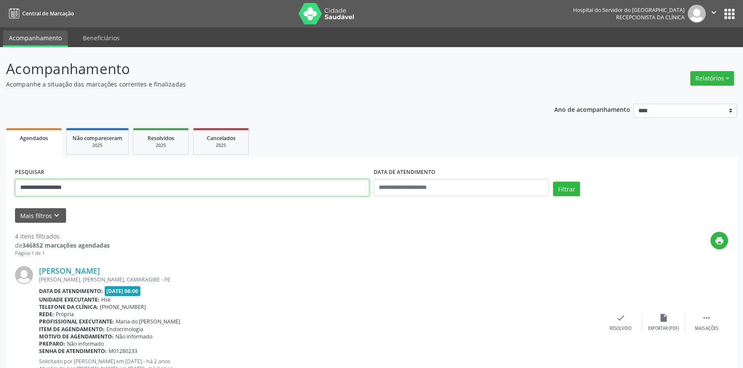
click at [126, 186] on input "**********" at bounding box center [192, 187] width 354 height 17
type input "**********"
click at [553, 182] on button "Filtrar" at bounding box center [566, 189] width 27 height 15
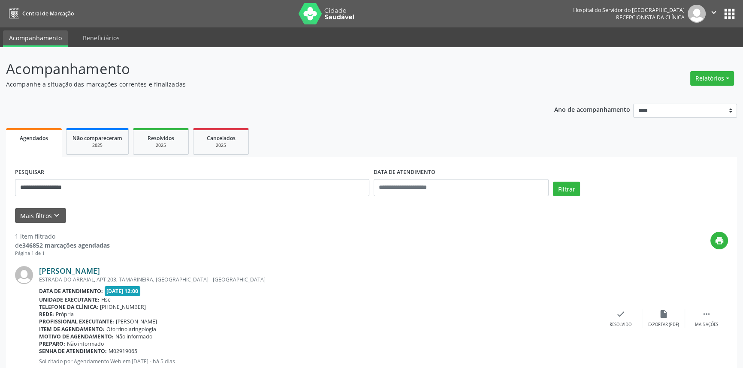
click at [100, 270] on link "[PERSON_NAME]" at bounding box center [69, 270] width 61 height 9
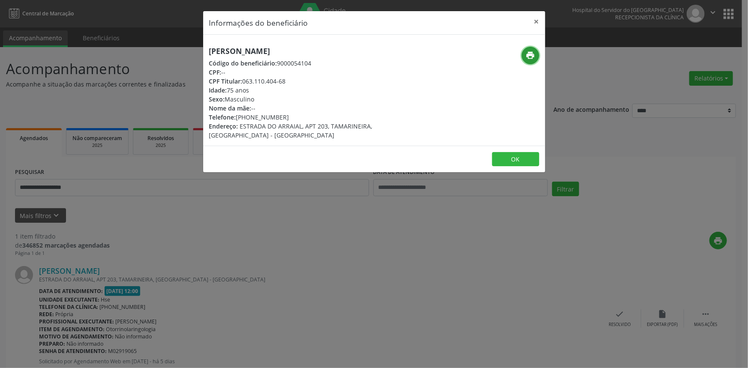
click at [529, 51] on icon "print" at bounding box center [530, 55] width 9 height 9
click at [194, 216] on div "Informações do beneficiário × [GEOGRAPHIC_DATA] Código do beneficiário: 9000054…" at bounding box center [374, 184] width 748 height 368
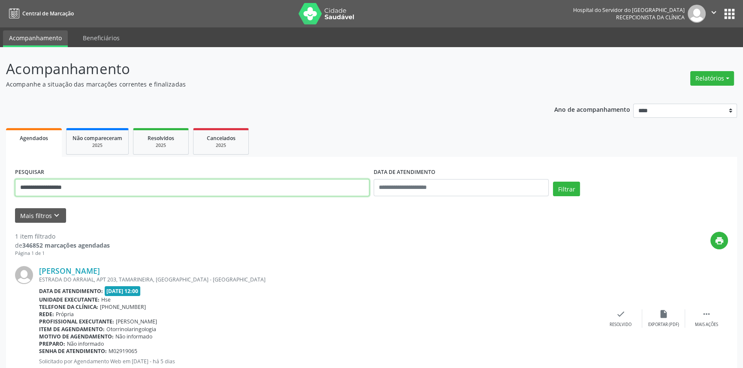
click at [165, 181] on input "**********" at bounding box center [192, 187] width 354 height 17
click at [164, 181] on input "**********" at bounding box center [192, 187] width 354 height 17
click at [553, 182] on button "Filtrar" at bounding box center [566, 189] width 27 height 15
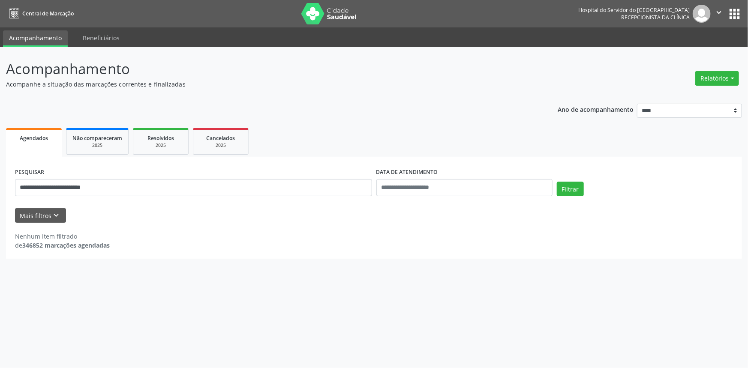
click at [190, 198] on div "**********" at bounding box center [193, 184] width 361 height 36
click at [190, 190] on input "**********" at bounding box center [193, 187] width 357 height 17
paste input "text"
click at [557, 182] on button "Filtrar" at bounding box center [570, 189] width 27 height 15
drag, startPoint x: 102, startPoint y: 188, endPoint x: 51, endPoint y: 194, distance: 51.4
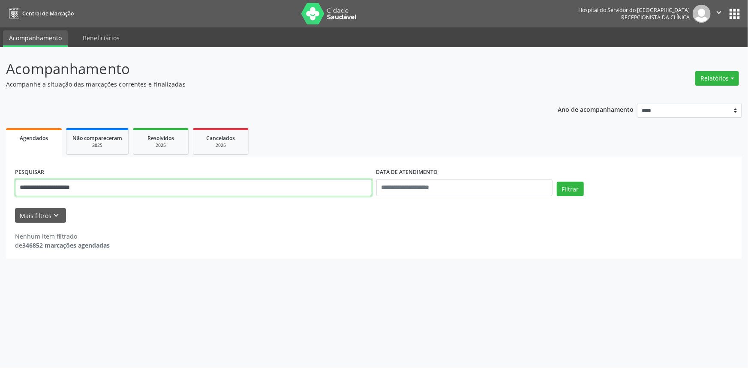
click at [51, 194] on input "**********" at bounding box center [193, 187] width 357 height 17
click at [557, 182] on button "Filtrar" at bounding box center [570, 189] width 27 height 15
click at [107, 189] on input "**********" at bounding box center [193, 187] width 357 height 17
paste input "**********"
click at [557, 182] on button "Filtrar" at bounding box center [570, 189] width 27 height 15
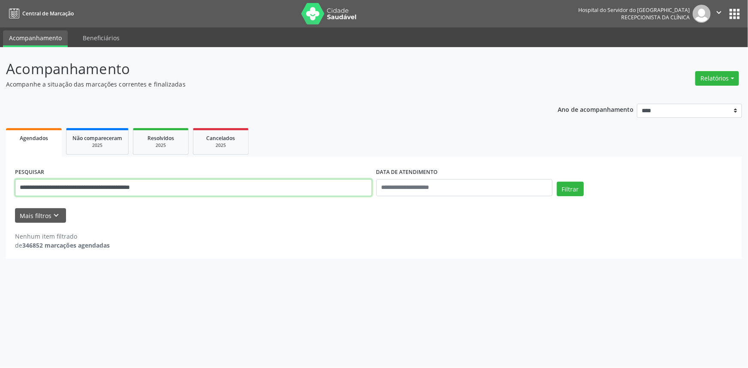
click at [216, 187] on input "**********" at bounding box center [193, 187] width 357 height 17
paste input "text"
click at [557, 182] on button "Filtrar" at bounding box center [570, 189] width 27 height 15
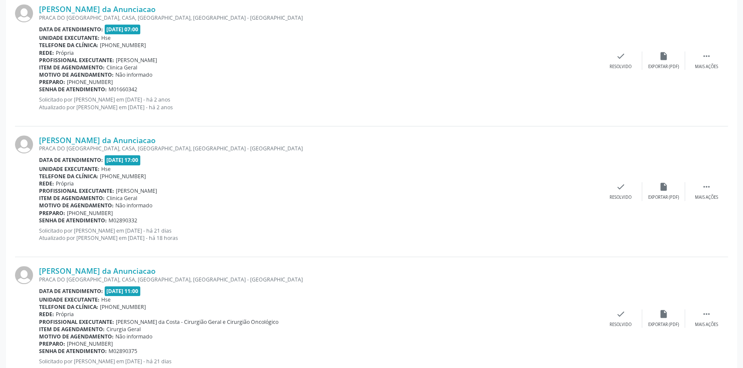
scroll to position [642, 0]
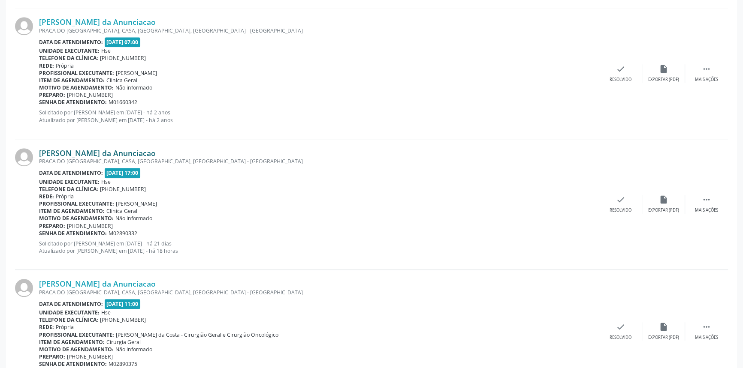
click at [135, 150] on link "[PERSON_NAME] da Anunciacao" at bounding box center [97, 152] width 117 height 9
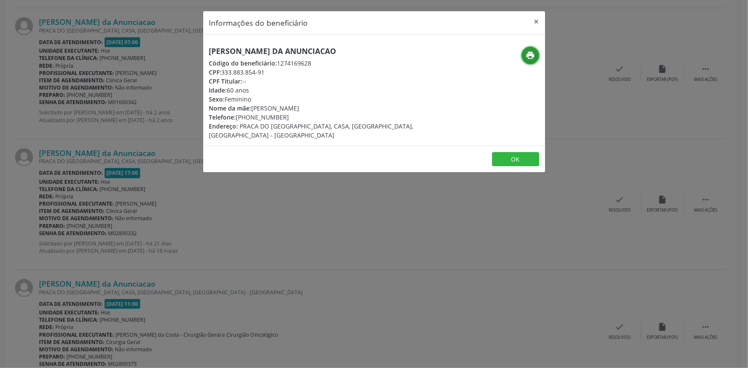
click at [533, 60] on icon "print" at bounding box center [530, 55] width 9 height 9
click at [107, 138] on div "Informações do beneficiário × [PERSON_NAME] da Anunciacao Código do beneficiári…" at bounding box center [374, 184] width 748 height 368
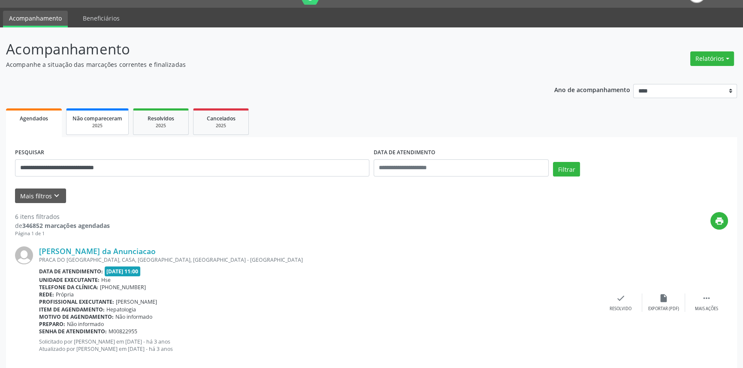
scroll to position [18, 0]
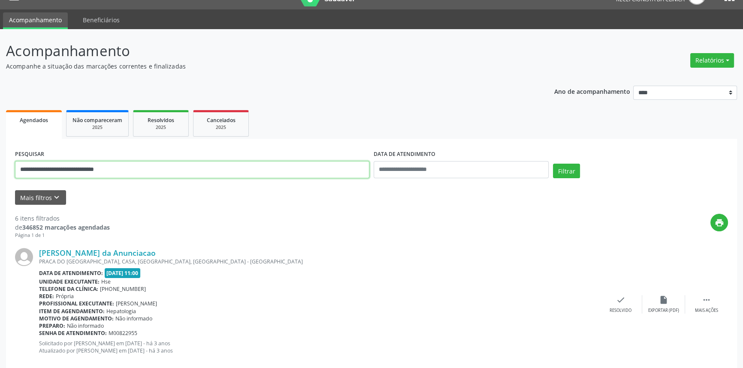
click at [102, 167] on input "**********" at bounding box center [192, 169] width 354 height 17
paste input "text"
click at [553, 164] on button "Filtrar" at bounding box center [566, 171] width 27 height 15
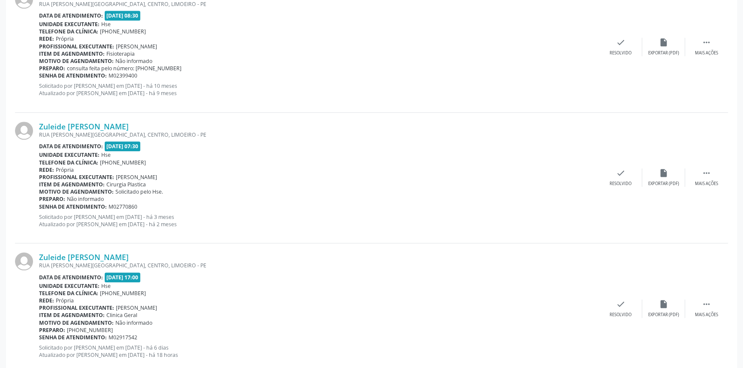
scroll to position [950, 0]
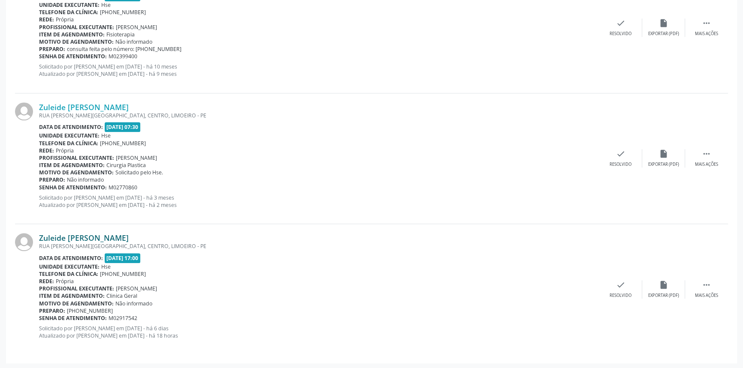
click at [128, 234] on link "Zuleide [PERSON_NAME]" at bounding box center [84, 237] width 90 height 9
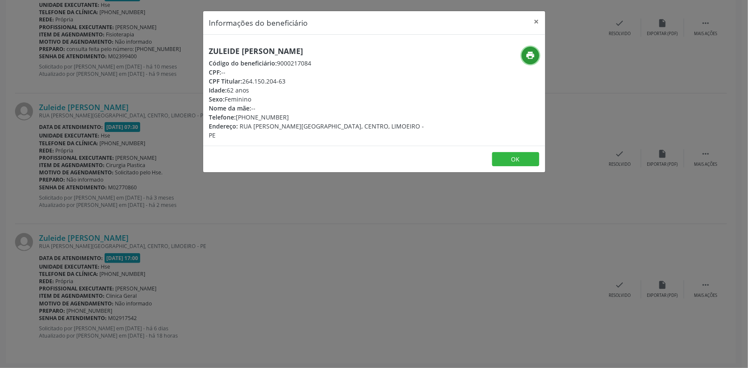
click at [532, 54] on icon "print" at bounding box center [530, 55] width 9 height 9
click at [129, 205] on div "Informações do beneficiário × Zuleide [PERSON_NAME] Código do beneficiário: 900…" at bounding box center [374, 184] width 748 height 368
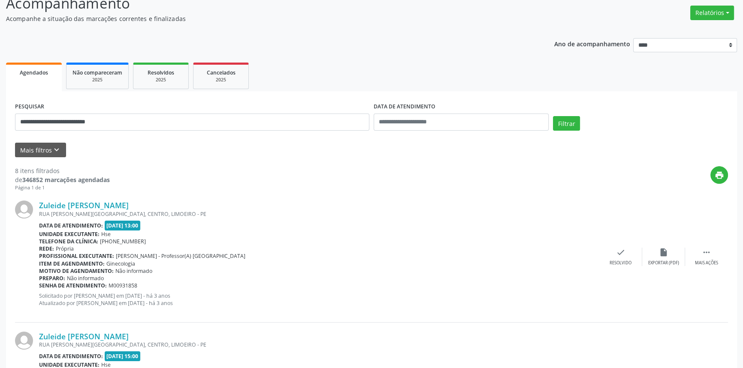
scroll to position [0, 0]
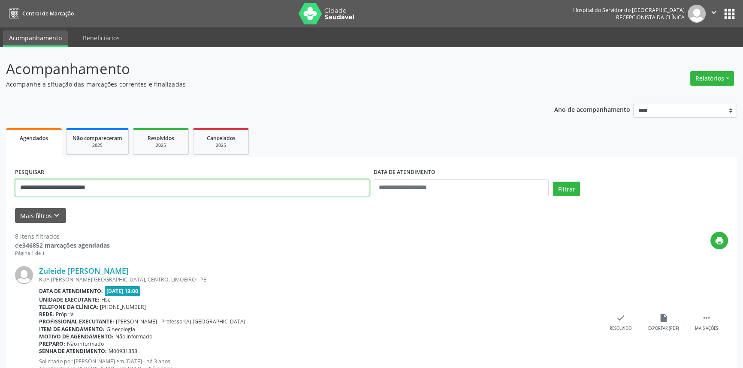
click at [155, 192] on input "**********" at bounding box center [192, 187] width 354 height 17
paste input "text"
type input "**********"
click at [553, 182] on button "Filtrar" at bounding box center [566, 189] width 27 height 15
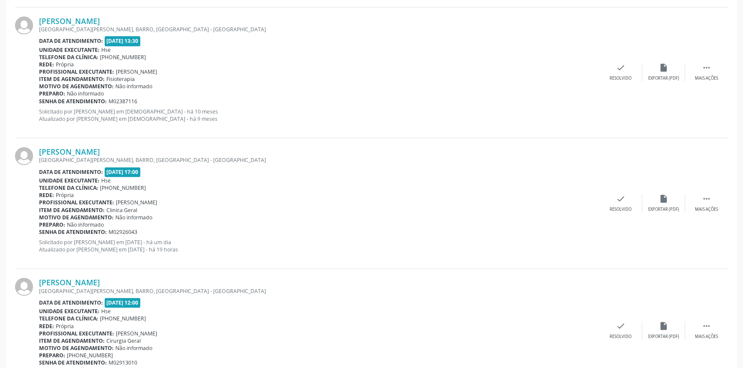
scroll to position [1419, 0]
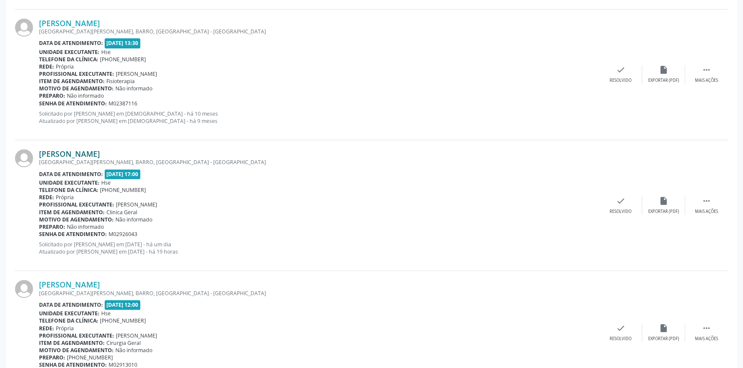
click at [100, 150] on link "[PERSON_NAME]" at bounding box center [69, 153] width 61 height 9
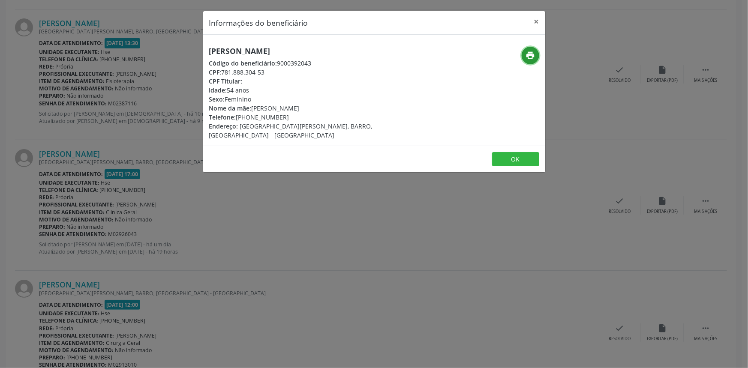
click at [529, 56] on icon "print" at bounding box center [530, 55] width 9 height 9
click at [538, 19] on button "×" at bounding box center [536, 21] width 17 height 21
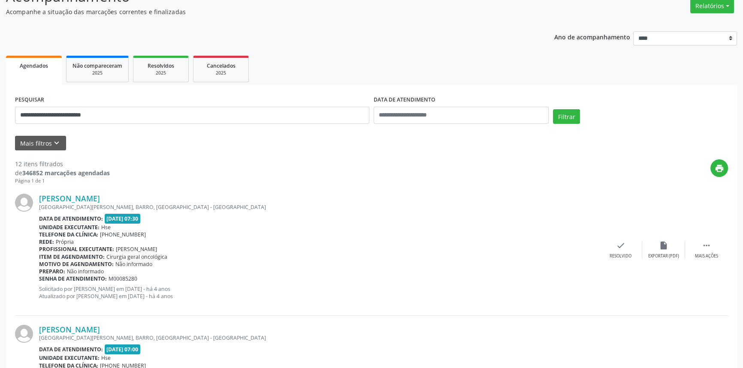
scroll to position [16, 0]
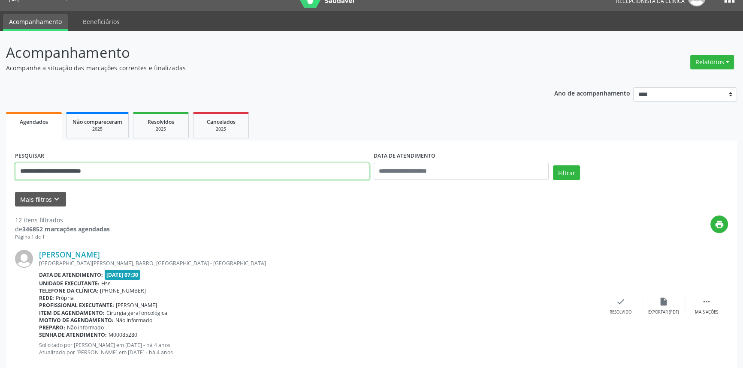
drag, startPoint x: 100, startPoint y: 174, endPoint x: 0, endPoint y: 176, distance: 100.3
type input "**********"
click at [553, 165] on button "Filtrar" at bounding box center [566, 172] width 27 height 15
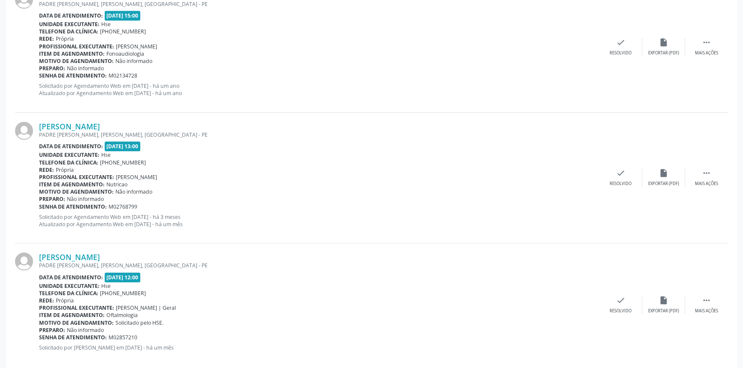
scroll to position [942, 0]
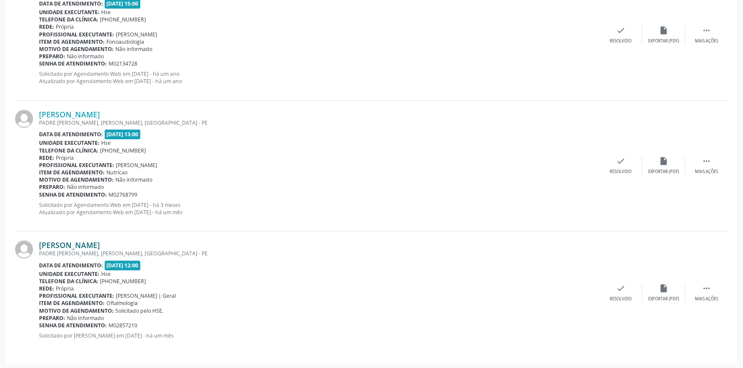
drag, startPoint x: 141, startPoint y: 244, endPoint x: 39, endPoint y: 244, distance: 102.0
click at [39, 244] on div "[PERSON_NAME]" at bounding box center [319, 245] width 560 height 9
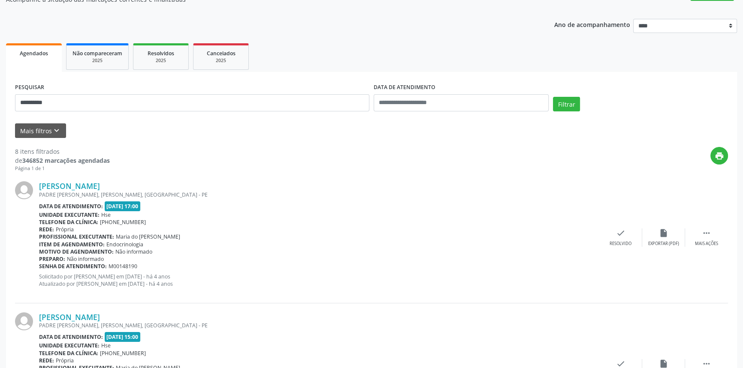
scroll to position [0, 0]
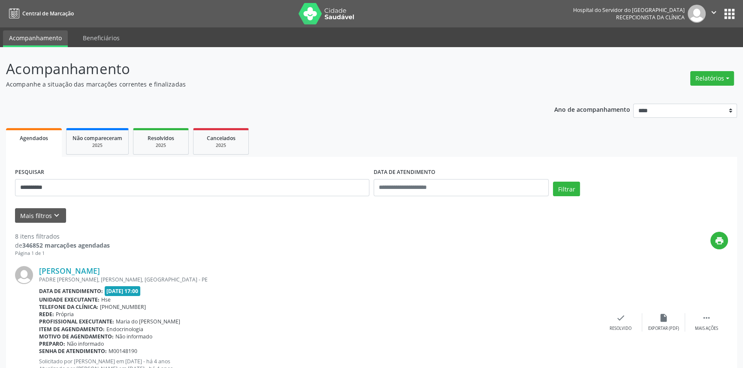
drag, startPoint x: 120, startPoint y: 198, endPoint x: 1, endPoint y: 187, distance: 120.1
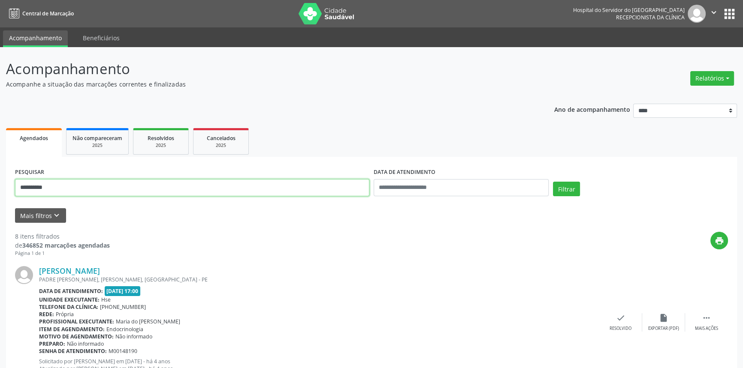
drag, startPoint x: 92, startPoint y: 188, endPoint x: 0, endPoint y: 187, distance: 92.2
click at [553, 182] on button "Filtrar" at bounding box center [566, 189] width 27 height 15
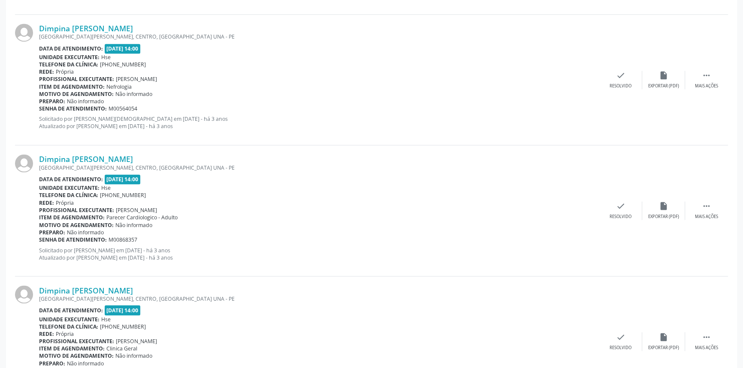
scroll to position [1812, 0]
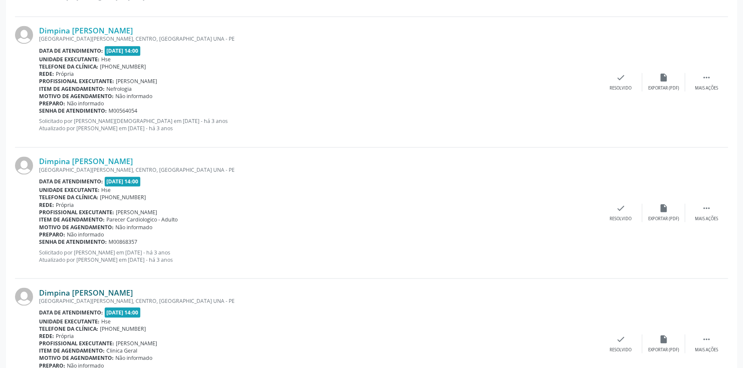
drag, startPoint x: 156, startPoint y: 288, endPoint x: 39, endPoint y: 289, distance: 117.0
click at [39, 289] on div "Dimpina [PERSON_NAME]" at bounding box center [319, 292] width 560 height 9
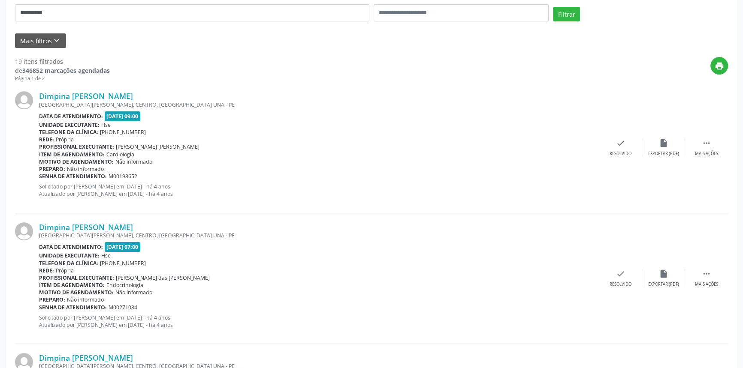
scroll to position [136, 0]
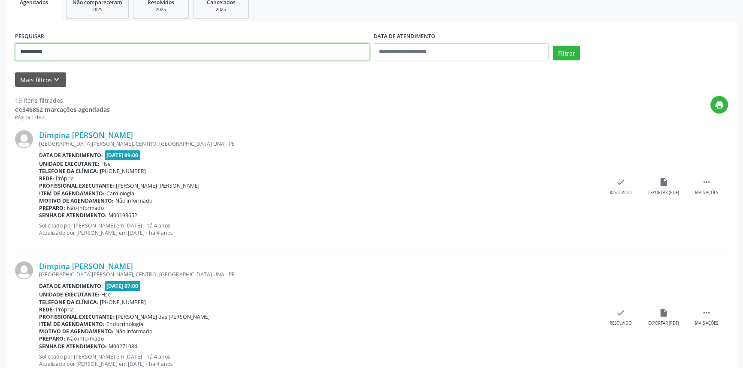
drag, startPoint x: 59, startPoint y: 55, endPoint x: 0, endPoint y: 39, distance: 60.8
click at [553, 46] on button "Filtrar" at bounding box center [566, 53] width 27 height 15
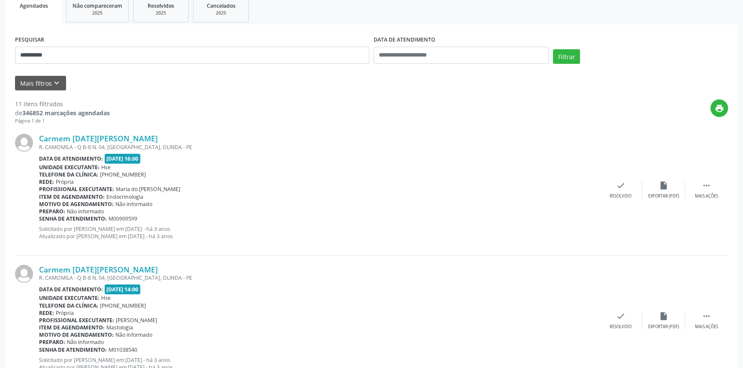
scroll to position [34, 0]
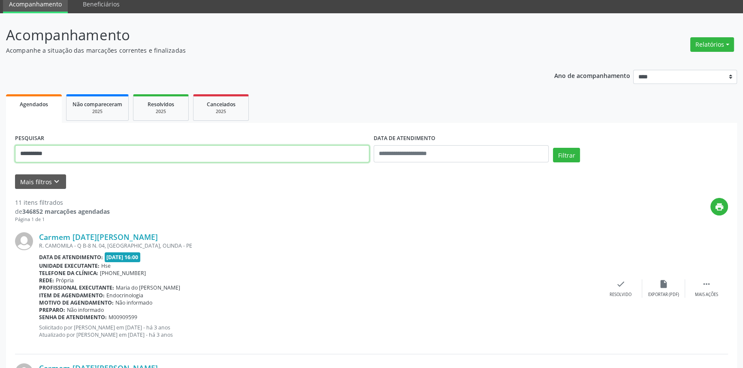
click at [553, 148] on button "Filtrar" at bounding box center [566, 155] width 27 height 15
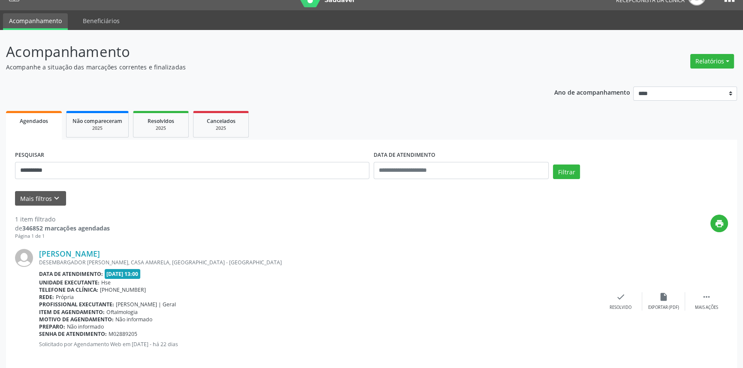
scroll to position [27, 0]
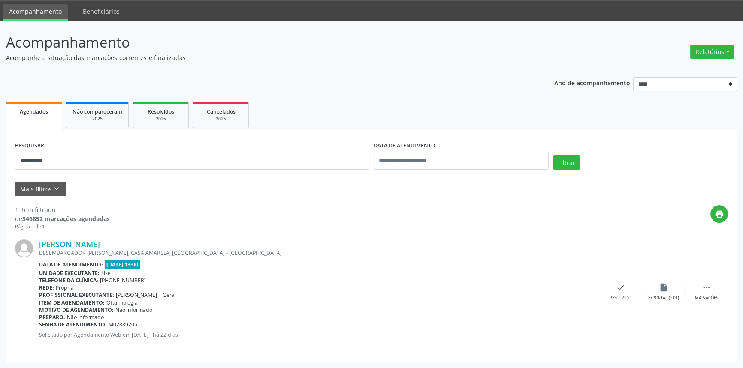
drag, startPoint x: 171, startPoint y: 242, endPoint x: 38, endPoint y: 244, distance: 133.4
click at [38, 244] on div "[PERSON_NAME] DESEMBARGADOR [PERSON_NAME], CASA AMARELA, [GEOGRAPHIC_DATA] - [G…" at bounding box center [371, 292] width 713 height 123
click at [100, 243] on link "[PERSON_NAME]" at bounding box center [69, 244] width 61 height 9
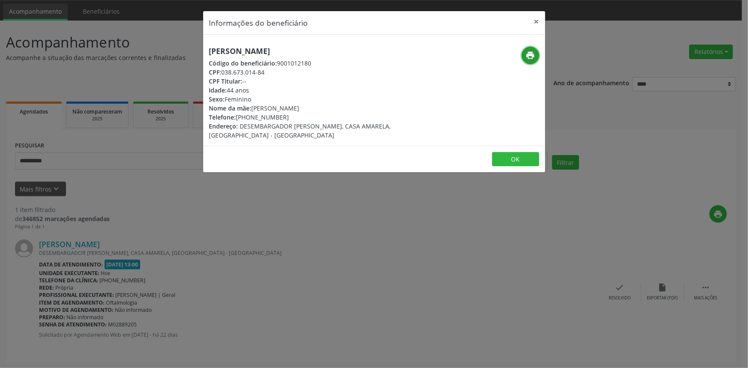
click at [533, 51] on icon "print" at bounding box center [530, 55] width 9 height 9
click at [534, 19] on button "×" at bounding box center [536, 21] width 17 height 21
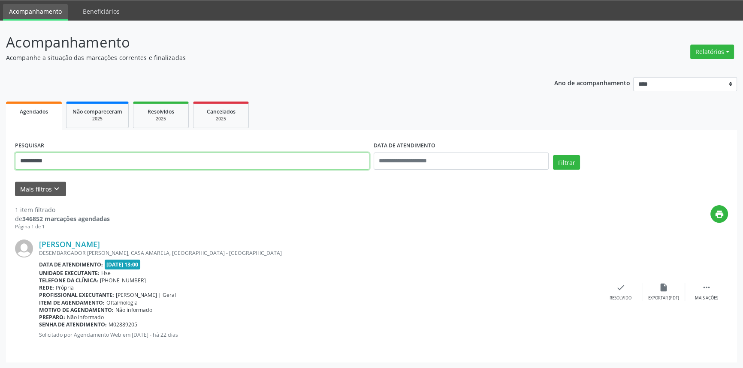
drag, startPoint x: 37, startPoint y: 166, endPoint x: 0, endPoint y: 155, distance: 38.9
click at [0, 155] on div "**********" at bounding box center [371, 195] width 743 height 348
click at [553, 155] on button "Filtrar" at bounding box center [566, 162] width 27 height 15
drag, startPoint x: 122, startPoint y: 244, endPoint x: 39, endPoint y: 245, distance: 82.8
click at [39, 245] on div "Mires Jordao da Hora" at bounding box center [319, 244] width 560 height 9
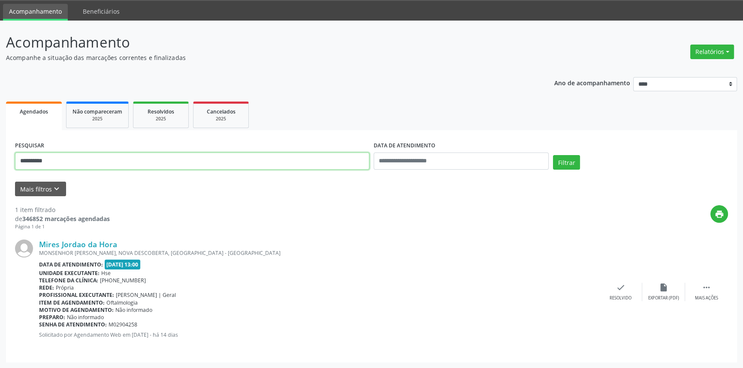
drag, startPoint x: 49, startPoint y: 162, endPoint x: 3, endPoint y: 121, distance: 62.0
click at [0, 136] on div "**********" at bounding box center [371, 195] width 743 height 348
type input "**********"
click at [553, 155] on button "Filtrar" at bounding box center [566, 162] width 27 height 15
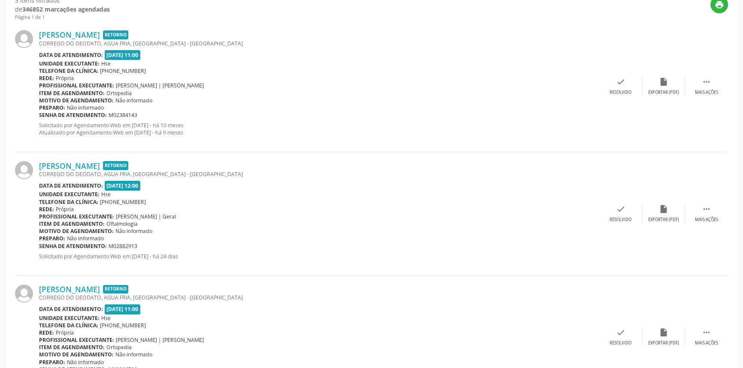
scroll to position [281, 0]
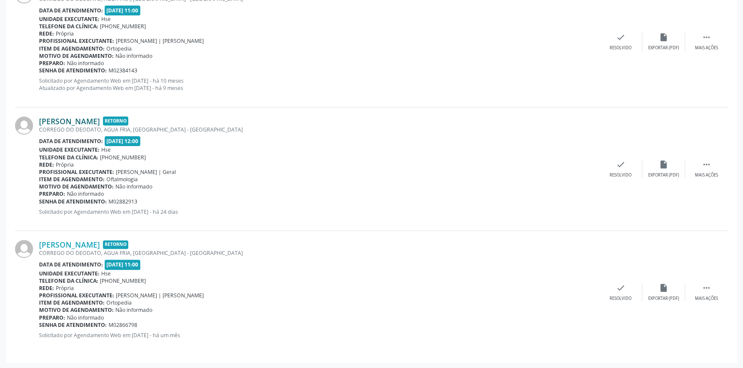
drag, startPoint x: 39, startPoint y: 113, endPoint x: 123, endPoint y: 117, distance: 83.7
click at [123, 117] on div "[PERSON_NAME] Retorno CORREGO DO DEODATO, AGUA FRIA, [GEOGRAPHIC_DATA] - [GEOGR…" at bounding box center [371, 169] width 713 height 123
click at [100, 120] on link "[PERSON_NAME]" at bounding box center [69, 121] width 61 height 9
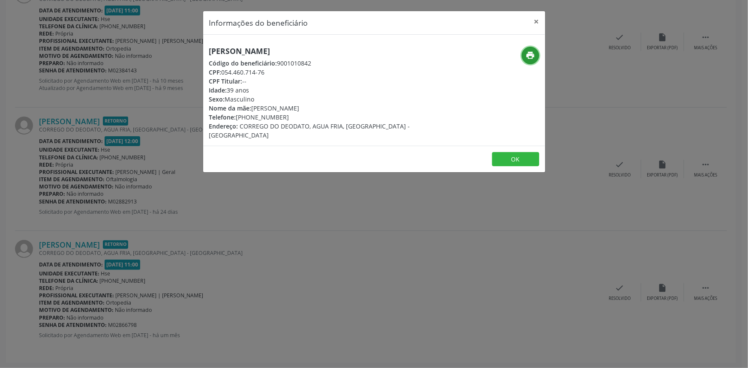
click at [531, 58] on icon "print" at bounding box center [530, 55] width 9 height 9
click at [532, 21] on button "×" at bounding box center [536, 21] width 17 height 21
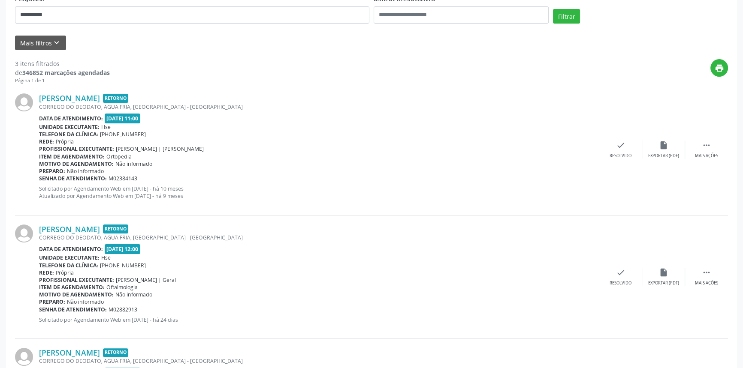
scroll to position [125, 0]
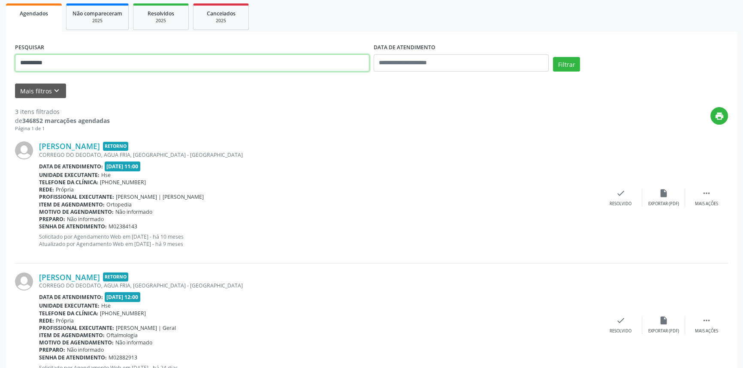
drag, startPoint x: 69, startPoint y: 60, endPoint x: 0, endPoint y: 47, distance: 70.7
click at [0, 48] on div "**********" at bounding box center [371, 223] width 743 height 603
type input "**********"
click at [553, 57] on button "Filtrar" at bounding box center [566, 64] width 27 height 15
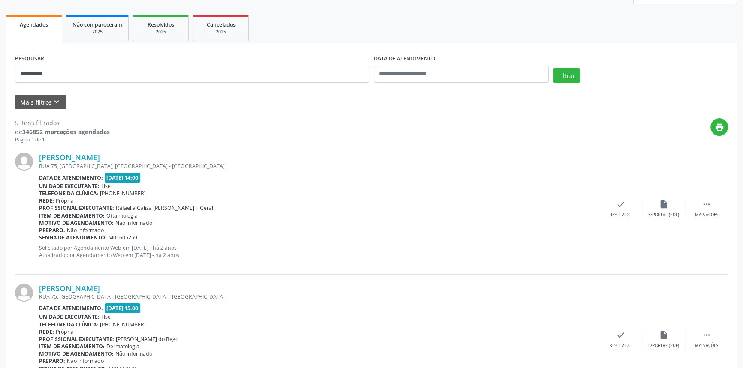
scroll to position [0, 0]
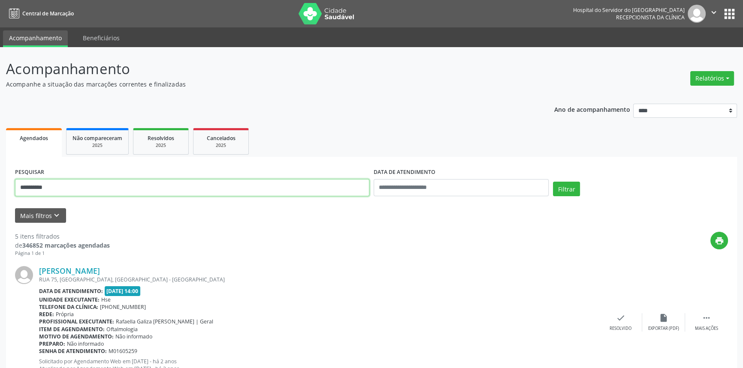
drag, startPoint x: 77, startPoint y: 191, endPoint x: 0, endPoint y: 171, distance: 79.3
type input "**********"
click at [553, 182] on button "Filtrar" at bounding box center [566, 189] width 27 height 15
click at [0, 187] on div "**********" at bounding box center [371, 348] width 743 height 603
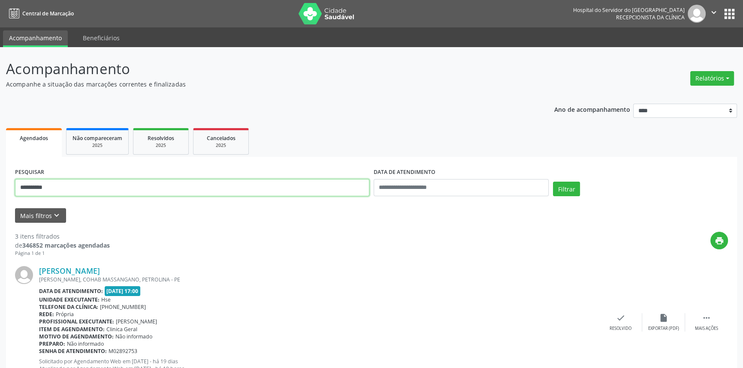
type input "**********"
click at [553, 182] on button "Filtrar" at bounding box center [566, 189] width 27 height 15
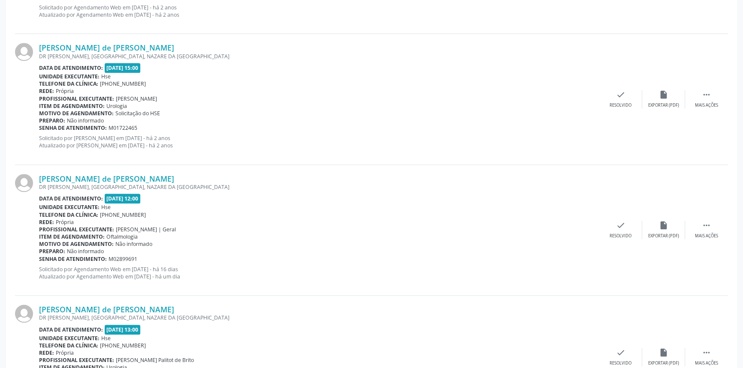
scroll to position [864, 0]
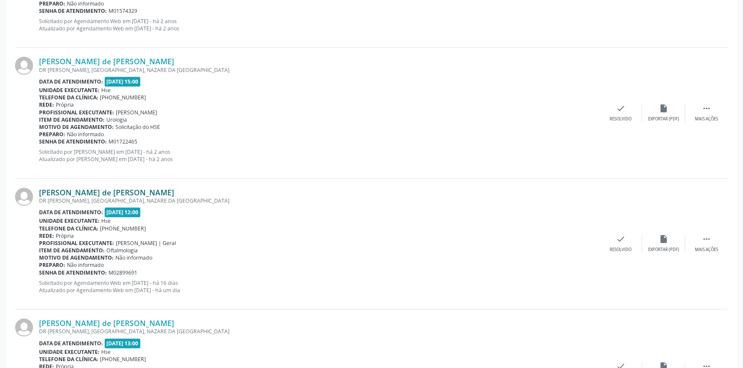
drag, startPoint x: 163, startPoint y: 191, endPoint x: 39, endPoint y: 193, distance: 124.8
click at [39, 193] on div "[PERSON_NAME] de [PERSON_NAME]" at bounding box center [319, 192] width 560 height 9
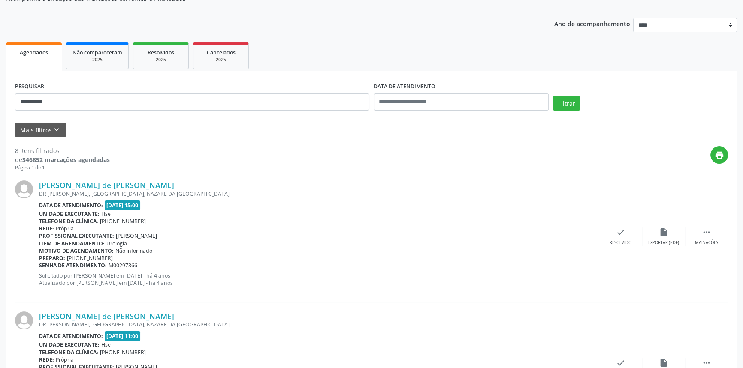
scroll to position [46, 0]
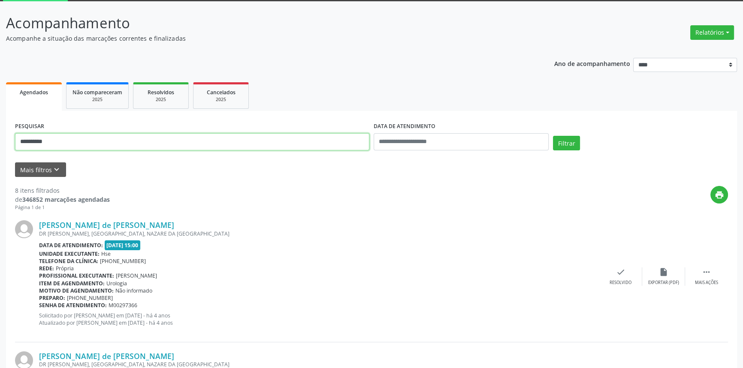
drag, startPoint x: 92, startPoint y: 134, endPoint x: 0, endPoint y: 135, distance: 91.8
type input "**********"
click at [553, 136] on button "Filtrar" at bounding box center [566, 143] width 27 height 15
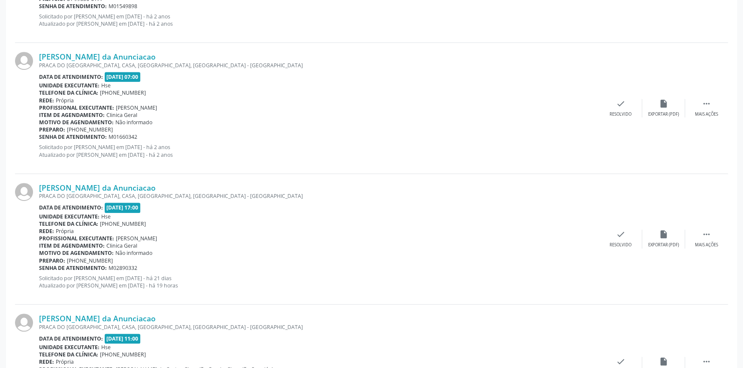
scroll to position [603, 0]
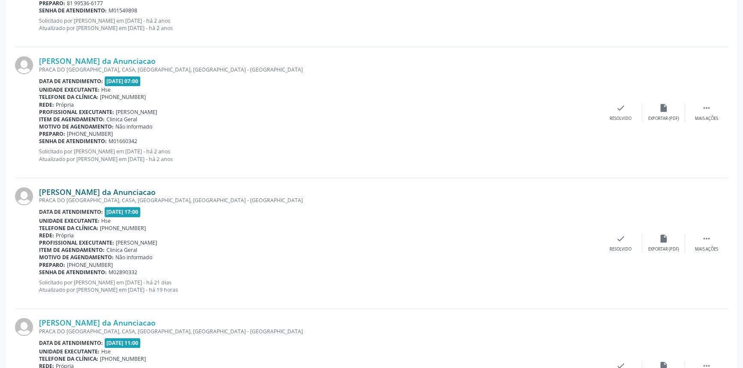
drag, startPoint x: 169, startPoint y: 188, endPoint x: 41, endPoint y: 187, distance: 128.2
click at [41, 187] on div "[PERSON_NAME] da Anunciacao" at bounding box center [319, 191] width 560 height 9
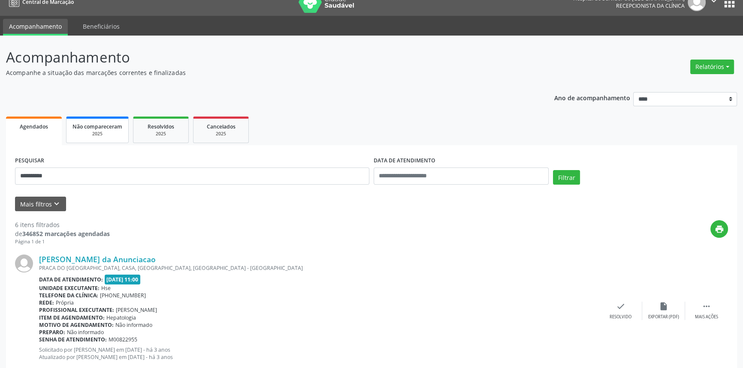
scroll to position [0, 0]
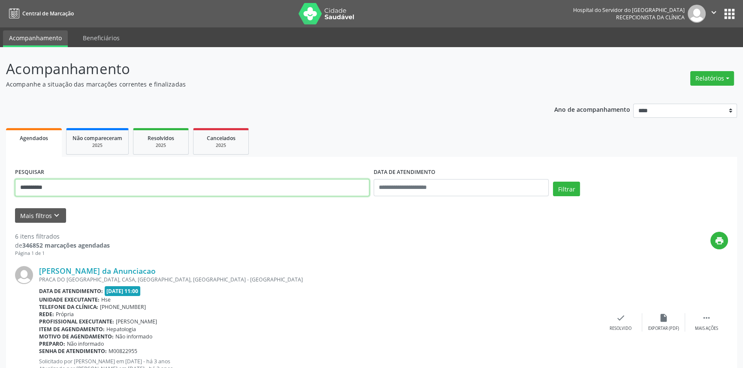
drag, startPoint x: 90, startPoint y: 185, endPoint x: 0, endPoint y: 164, distance: 92.5
click at [553, 182] on button "Filtrar" at bounding box center [566, 189] width 27 height 15
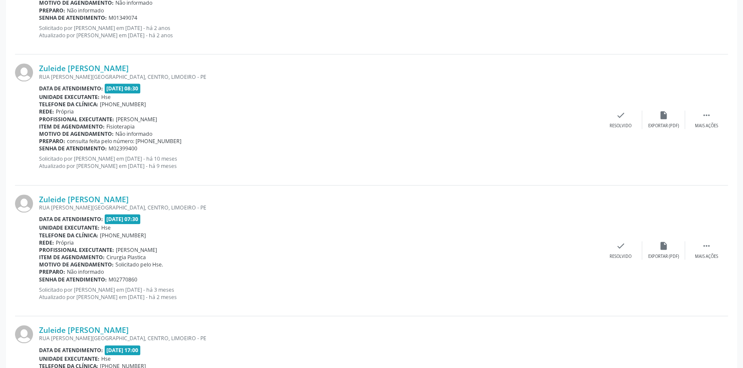
scroll to position [950, 0]
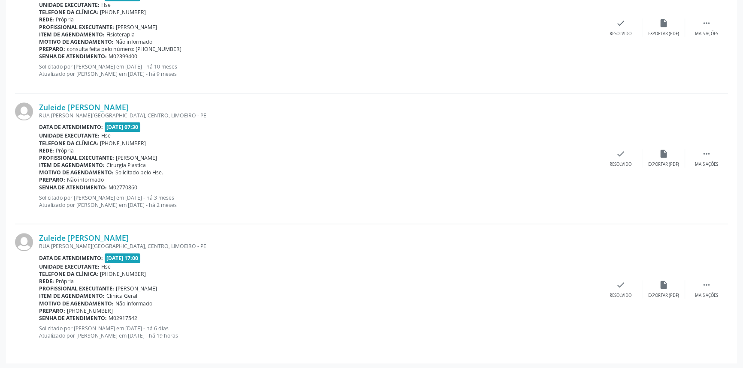
drag, startPoint x: 161, startPoint y: 236, endPoint x: 35, endPoint y: 237, distance: 126.1
click at [35, 237] on div "Zuleide [PERSON_NAME] RUA [PERSON_NAME][GEOGRAPHIC_DATA], [GEOGRAPHIC_DATA], [G…" at bounding box center [371, 289] width 713 height 130
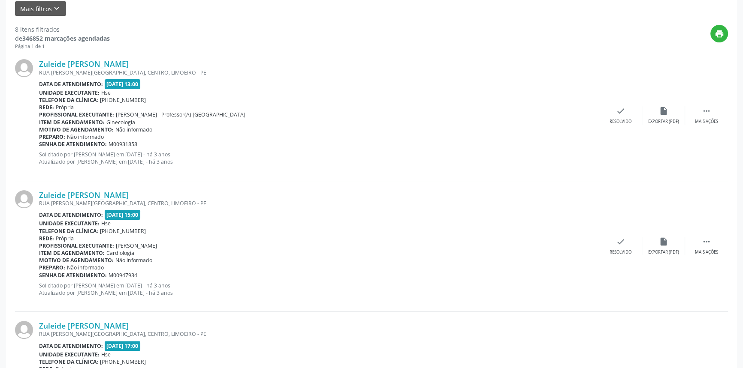
scroll to position [131, 0]
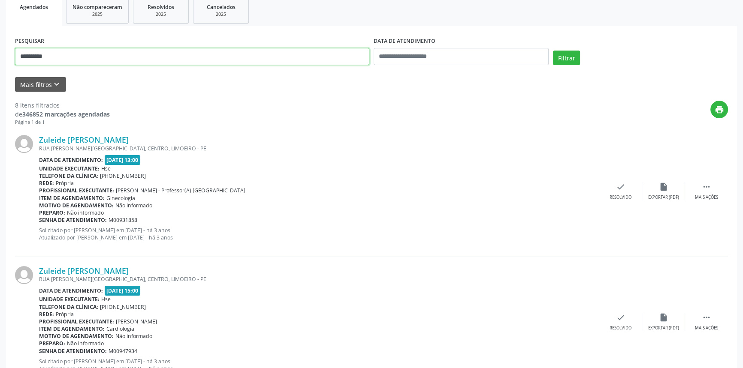
drag, startPoint x: 59, startPoint y: 54, endPoint x: 0, endPoint y: 55, distance: 58.8
click at [553, 51] on button "Filtrar" at bounding box center [566, 58] width 27 height 15
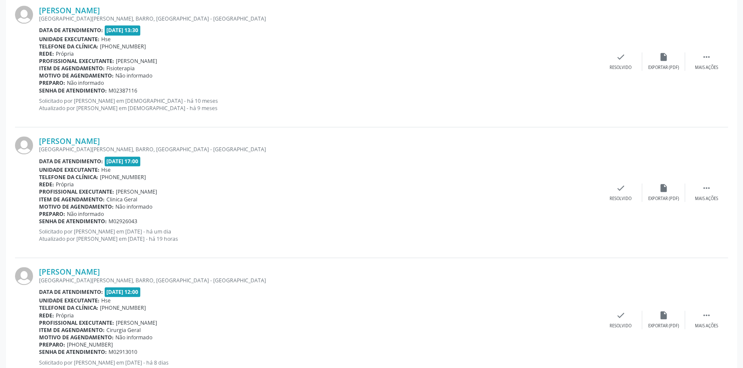
scroll to position [1419, 0]
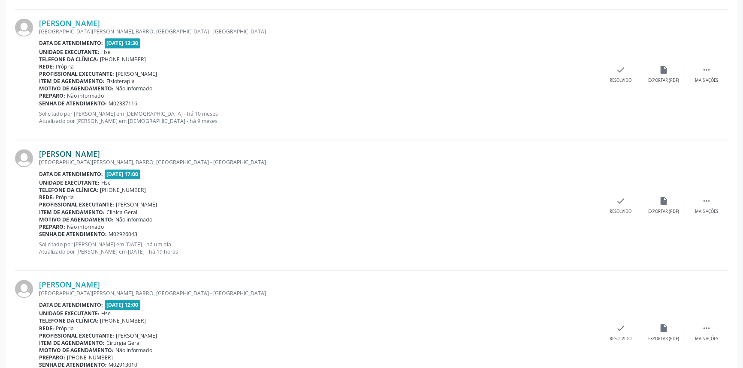
drag, startPoint x: 140, startPoint y: 151, endPoint x: 39, endPoint y: 153, distance: 101.6
click at [39, 153] on div "[PERSON_NAME]" at bounding box center [319, 153] width 560 height 9
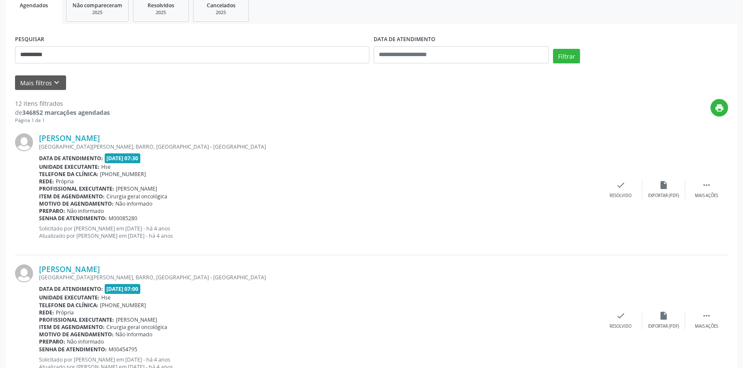
scroll to position [0, 0]
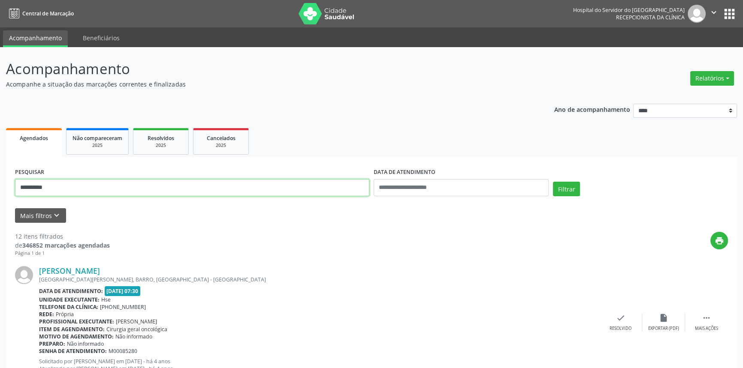
drag, startPoint x: 79, startPoint y: 188, endPoint x: 0, endPoint y: 187, distance: 78.9
type input "*******"
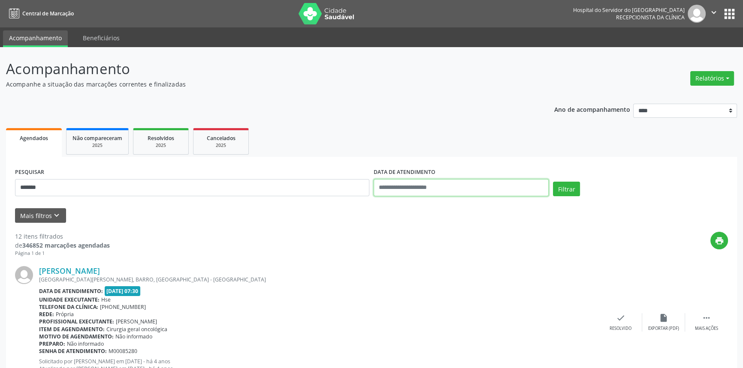
click at [426, 184] on input "text" at bounding box center [460, 187] width 175 height 17
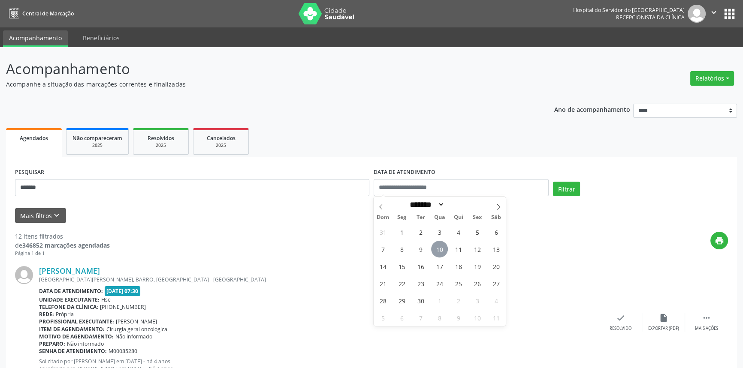
click at [437, 246] on span "10" at bounding box center [439, 249] width 17 height 17
type input "**********"
click at [437, 246] on span "10" at bounding box center [439, 249] width 17 height 17
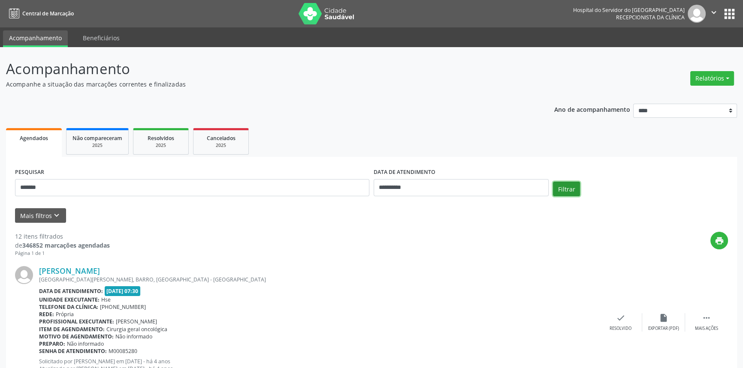
click at [561, 186] on button "Filtrar" at bounding box center [566, 189] width 27 height 15
click at [100, 267] on link "[PERSON_NAME]" at bounding box center [69, 270] width 61 height 9
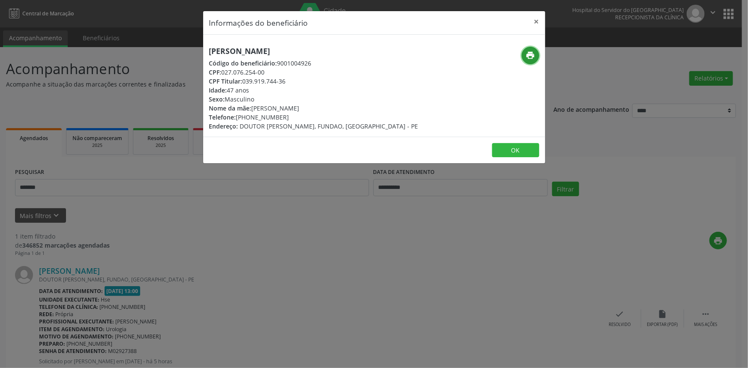
click at [523, 55] on button "print" at bounding box center [531, 56] width 18 height 18
click at [529, 20] on button "×" at bounding box center [536, 21] width 17 height 21
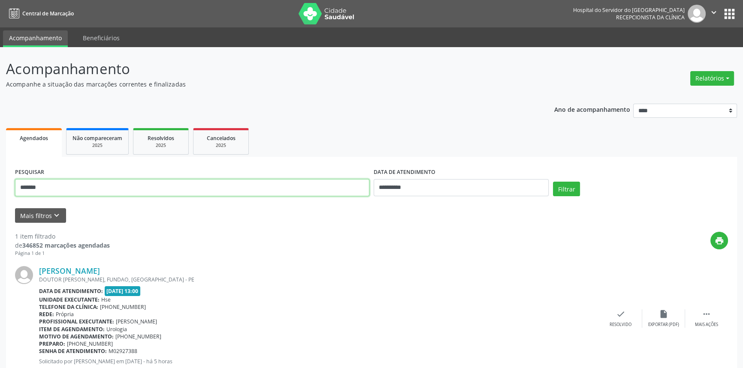
drag, startPoint x: 41, startPoint y: 180, endPoint x: 0, endPoint y: 169, distance: 42.6
click at [0, 169] on div "**********" at bounding box center [371, 221] width 743 height 348
type input "**********"
click at [553, 182] on button "Filtrar" at bounding box center [566, 189] width 27 height 15
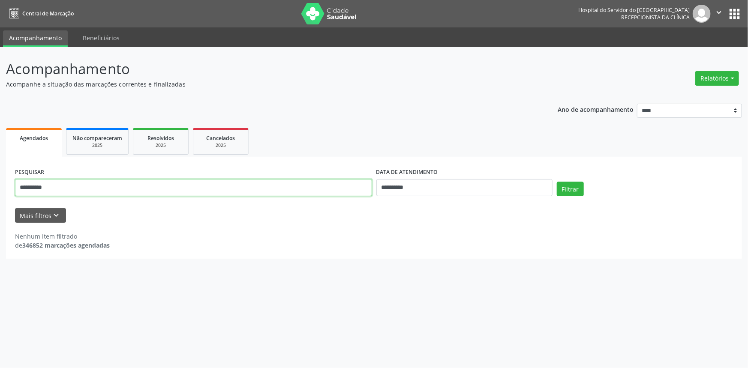
drag, startPoint x: 94, startPoint y: 187, endPoint x: 0, endPoint y: 184, distance: 94.3
click at [0, 184] on div "**********" at bounding box center [374, 207] width 748 height 321
type input "**********"
click at [557, 182] on button "Filtrar" at bounding box center [570, 189] width 27 height 15
click at [447, 185] on input "**********" at bounding box center [464, 187] width 176 height 17
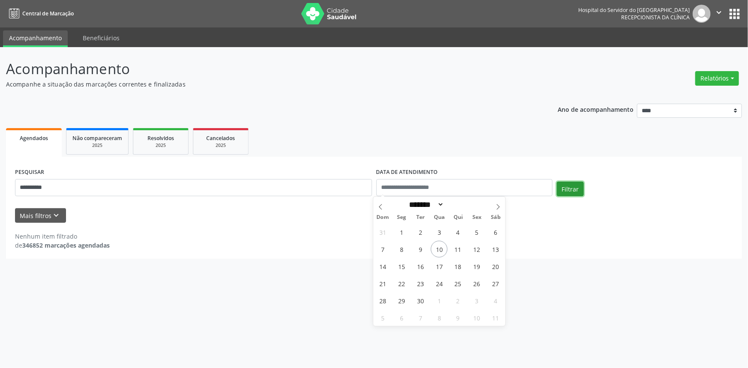
click at [563, 184] on button "Filtrar" at bounding box center [570, 189] width 27 height 15
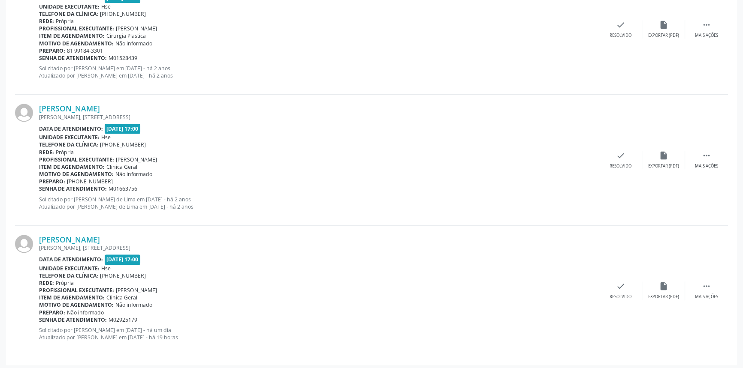
scroll to position [1211, 0]
drag, startPoint x: 141, startPoint y: 235, endPoint x: 39, endPoint y: 235, distance: 102.9
click at [39, 235] on div "[PERSON_NAME] [PERSON_NAME][STREET_ADDRESS] Data de atendimento: [DATE] 17:00 U…" at bounding box center [371, 290] width 713 height 130
